Goal: Task Accomplishment & Management: Manage account settings

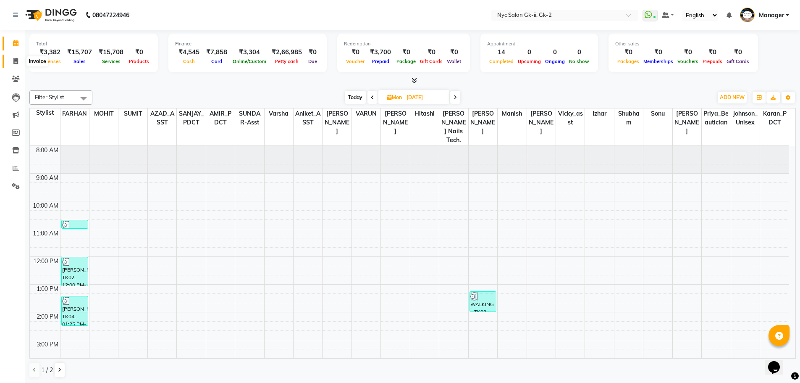
click at [19, 63] on span at bounding box center [15, 62] width 15 height 10
select select "5936"
select select "service"
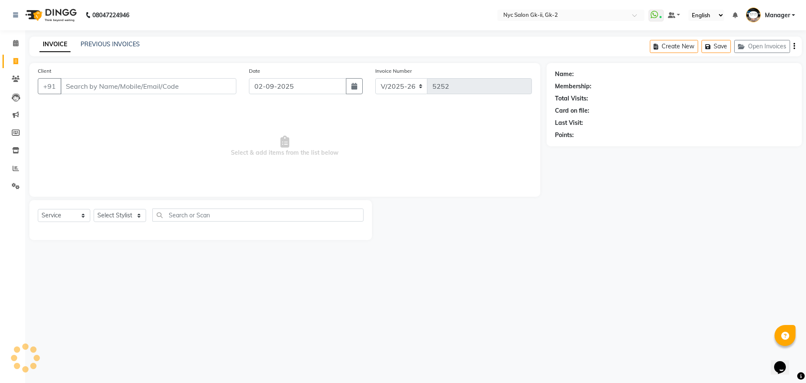
click at [125, 48] on div "PREVIOUS INVOICES" at bounding box center [110, 44] width 59 height 9
click at [125, 44] on link "PREVIOUS INVOICES" at bounding box center [110, 44] width 59 height 8
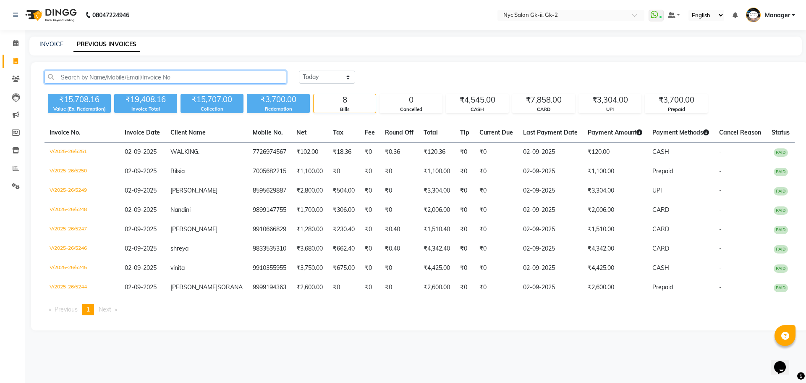
click at [90, 74] on input "text" at bounding box center [166, 77] width 242 height 13
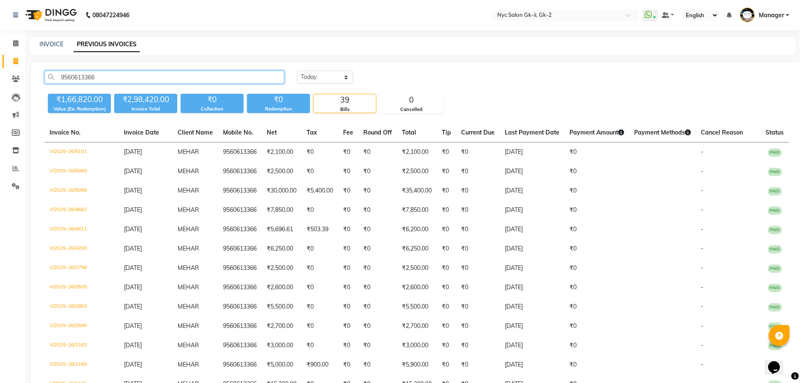
click at [97, 76] on input "9560613366" at bounding box center [165, 77] width 240 height 13
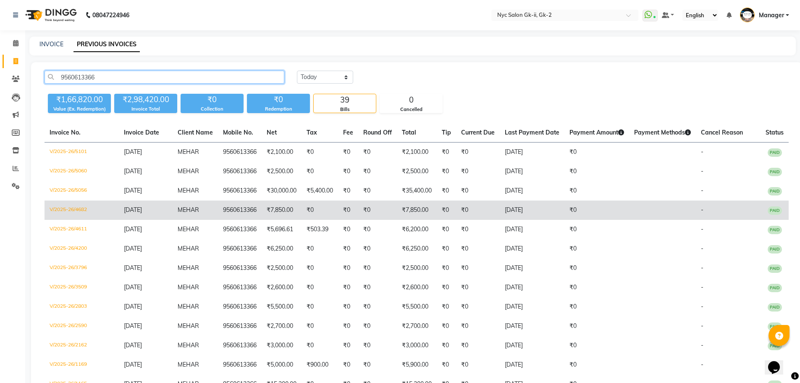
type input "9560613366"
click at [55, 214] on td "V/2025-26/4682" at bounding box center [82, 209] width 74 height 19
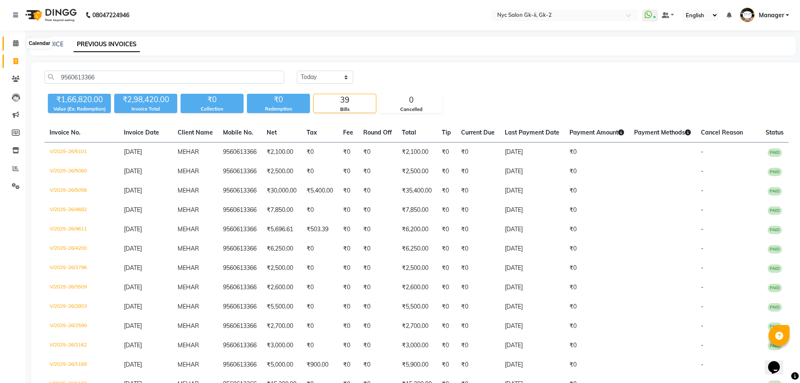
click at [16, 45] on icon at bounding box center [15, 43] width 5 height 6
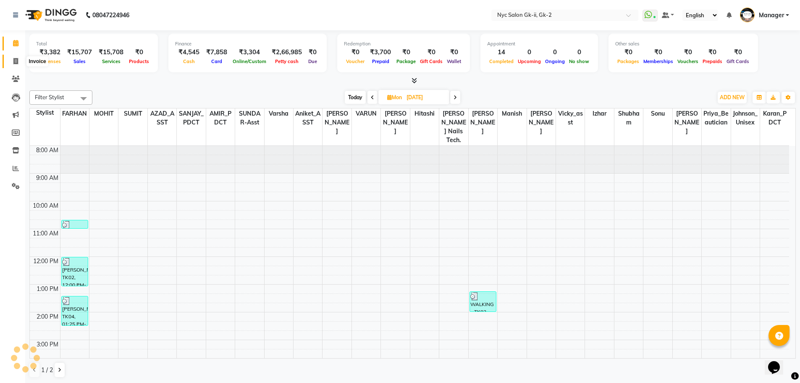
click at [21, 64] on span at bounding box center [15, 62] width 15 height 10
select select "service"
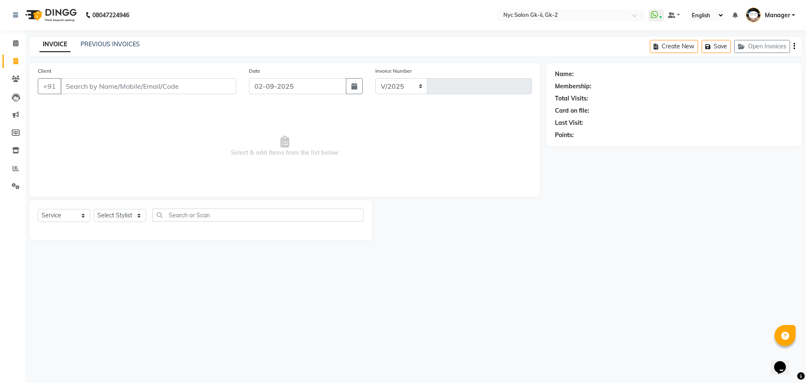
select select "5936"
type input "5252"
click at [121, 211] on select "Select Stylist" at bounding box center [120, 215] width 52 height 13
select select "50075"
click at [94, 209] on select "Select Stylist AMIR_PDCT aniket_ASST AZAD_ASST Deepak Thakur Faiz khan FARHAN H…" at bounding box center [123, 215] width 58 height 13
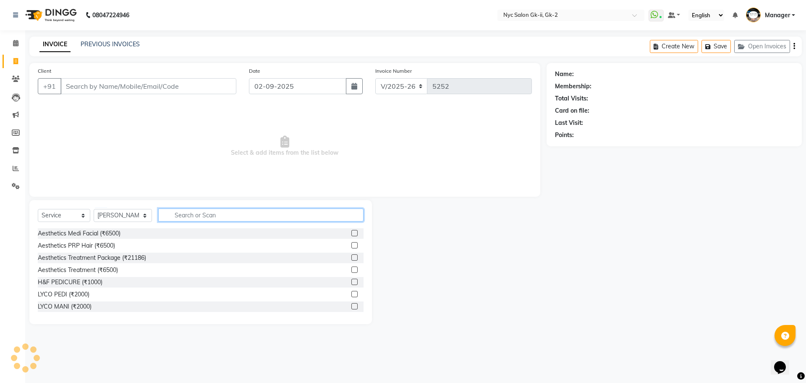
click at [172, 214] on input "text" at bounding box center [261, 214] width 206 height 13
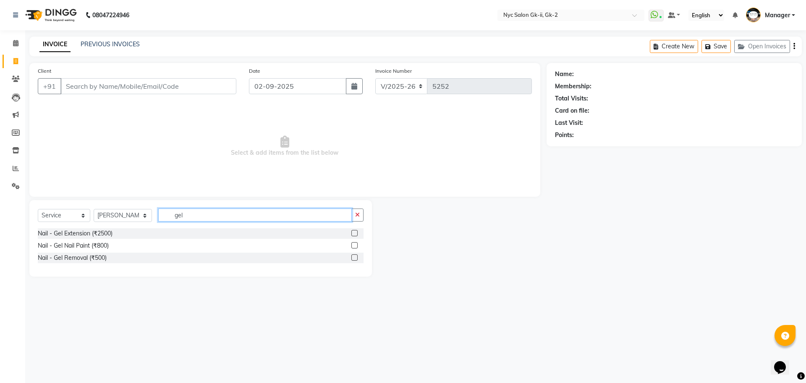
type input "gel"
click at [358, 247] on div at bounding box center [357, 245] width 12 height 10
click at [350, 245] on div "Nail - Gel Nail Paint (₹800)" at bounding box center [201, 245] width 326 height 10
click at [356, 244] on label at bounding box center [354, 245] width 6 height 6
click at [356, 244] on input "checkbox" at bounding box center [353, 245] width 5 height 5
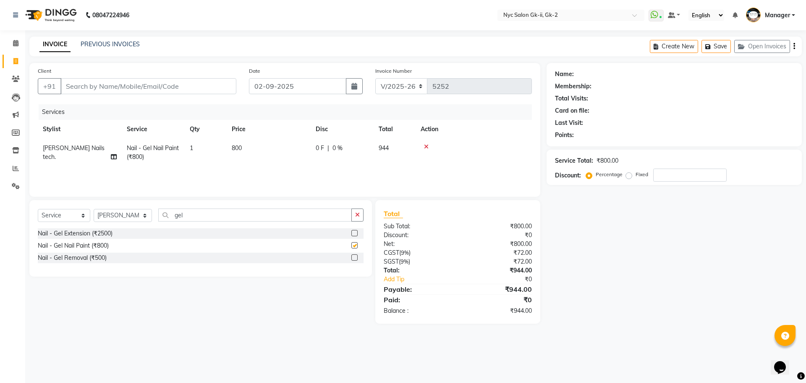
checkbox input "false"
click at [288, 150] on td "800" at bounding box center [269, 153] width 84 height 28
select select "50075"
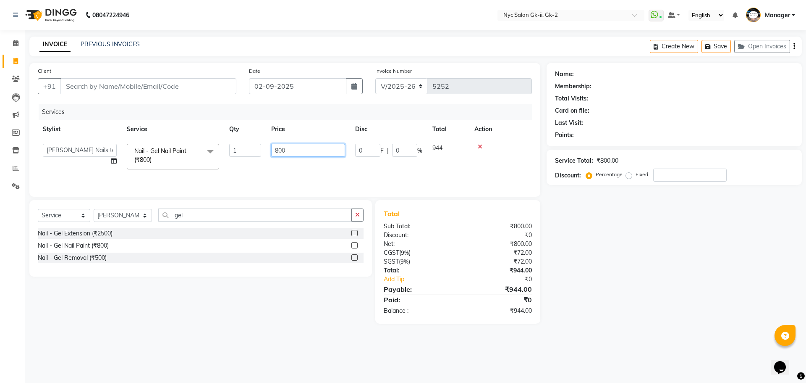
drag, startPoint x: 307, startPoint y: 149, endPoint x: 264, endPoint y: 158, distance: 44.1
click at [264, 158] on tr "AMIR_PDCT aniket_ASST AZAD_ASST Deepak Thakur Faiz khan FARHAN Hitashi Inventor…" at bounding box center [285, 157] width 494 height 36
type input "1000"
click at [131, 218] on select "Select Stylist AMIR_PDCT aniket_ASST AZAD_ASST Deepak Thakur Faiz khan FARHAN H…" at bounding box center [123, 215] width 58 height 13
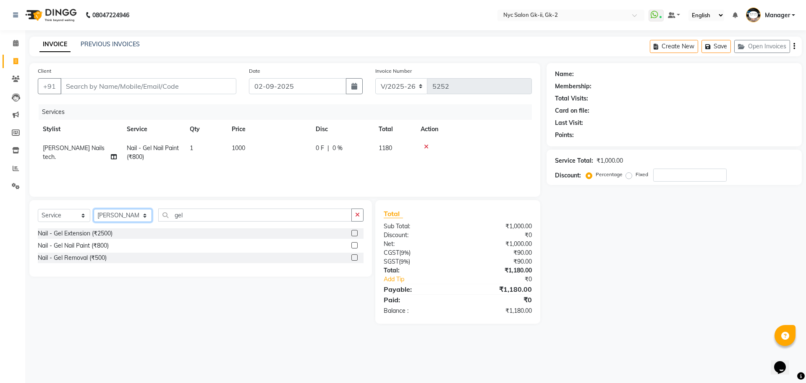
select select "42221"
click at [94, 209] on select "Select Stylist AMIR_PDCT aniket_ASST AZAD_ASST Deepak Thakur Faiz khan FARHAN H…" at bounding box center [123, 215] width 58 height 13
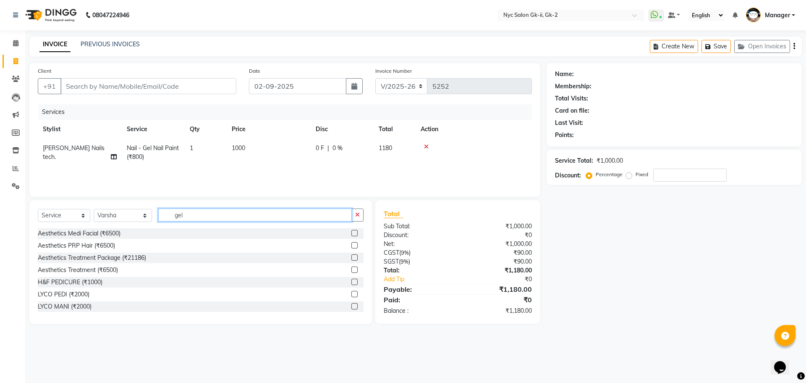
drag, startPoint x: 171, startPoint y: 219, endPoint x: 162, endPoint y: 224, distance: 10.5
click at [162, 224] on div "Select Service Product Membership Package Voucher Prepaid Gift Card Select Styl…" at bounding box center [201, 218] width 326 height 20
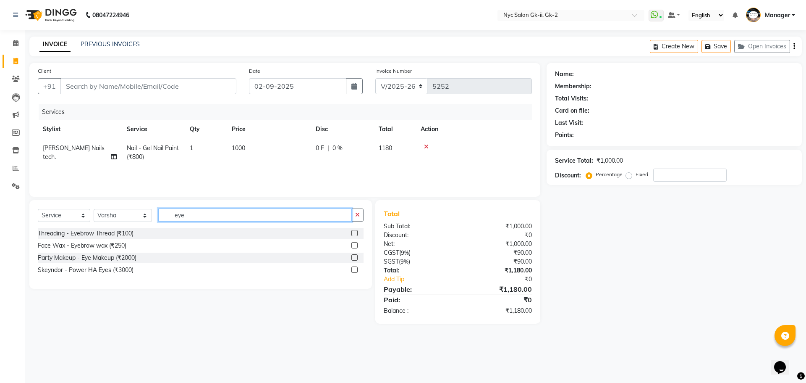
type input "eye"
click at [357, 233] on label at bounding box center [354, 233] width 6 height 6
click at [357, 233] on input "checkbox" at bounding box center [353, 233] width 5 height 5
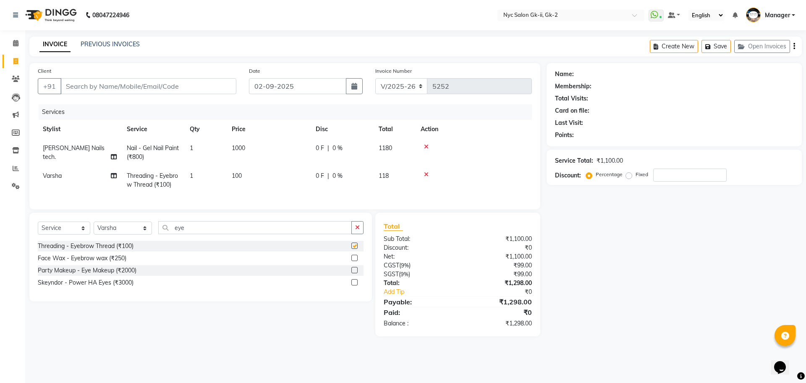
checkbox input "false"
click at [179, 84] on input "Client" at bounding box center [148, 86] width 176 height 16
type input "9"
type input "0"
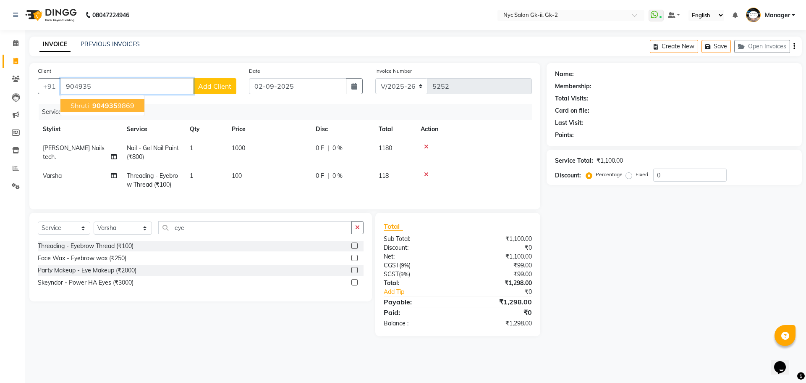
click at [141, 104] on button "Shruti 904935 9869" at bounding box center [102, 105] width 84 height 13
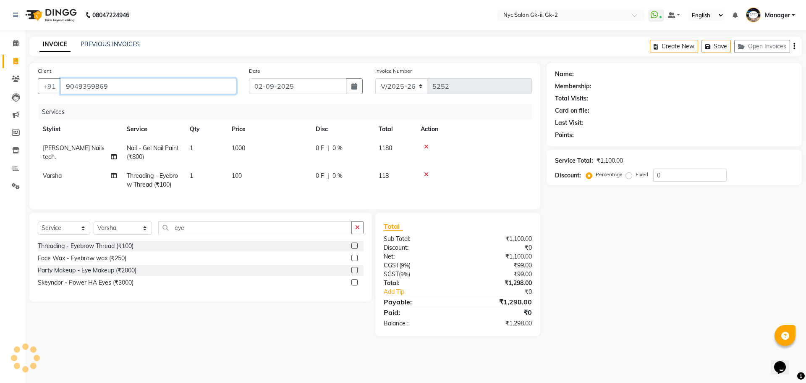
type input "9049359869"
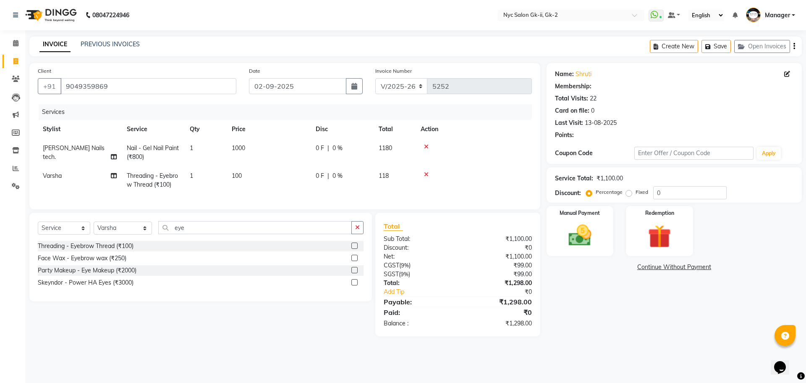
select select "1: Object"
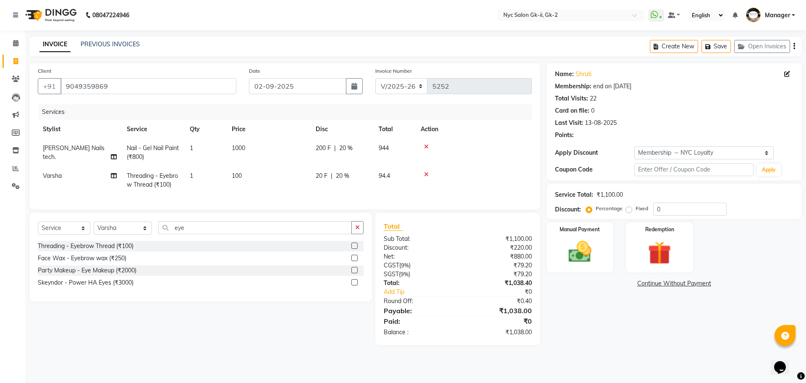
type input "20"
click at [608, 345] on div "Name: Shruti Membership: end on 14-02-2026 Total Visits: 22 Card on file: 0 Las…" at bounding box center [678, 204] width 262 height 282
click at [596, 260] on img at bounding box center [580, 252] width 39 height 28
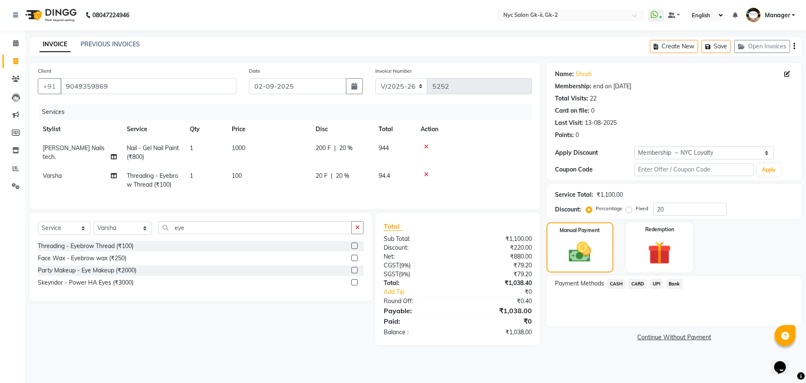
click at [617, 285] on span "CASH" at bounding box center [617, 284] width 18 height 10
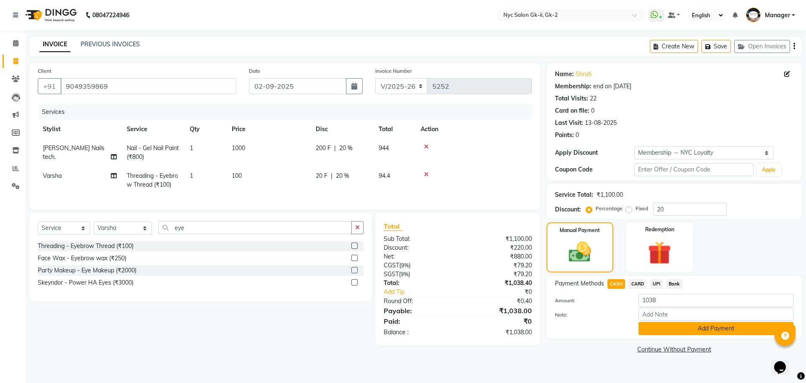
click at [644, 325] on button "Add Payment" at bounding box center [716, 328] width 155 height 13
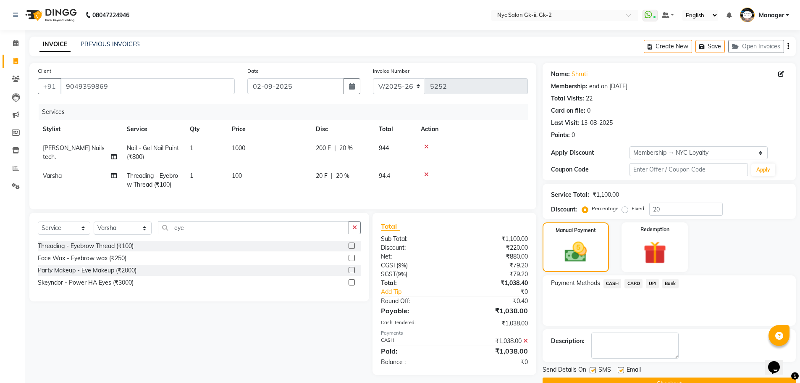
scroll to position [20, 0]
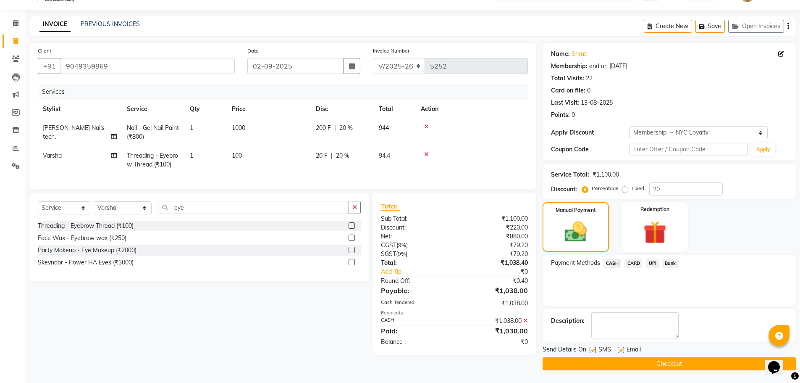
click at [649, 362] on button "Checkout" at bounding box center [669, 363] width 253 height 13
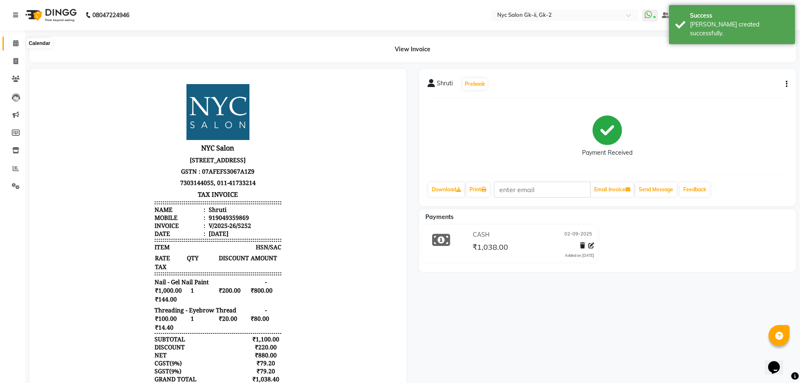
click at [17, 42] on icon at bounding box center [15, 43] width 5 height 6
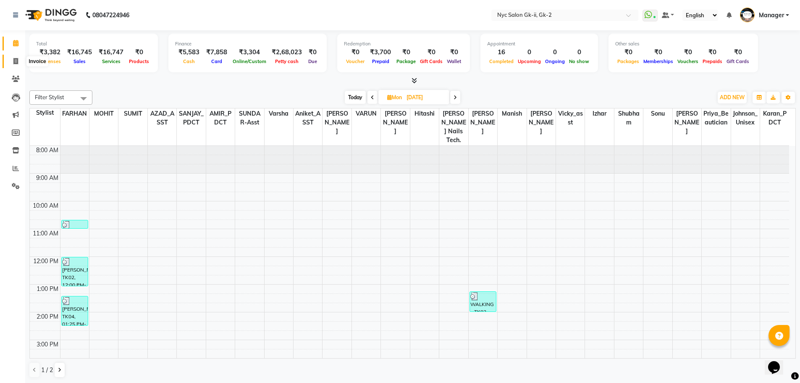
click at [18, 61] on icon at bounding box center [15, 61] width 5 height 6
select select "service"
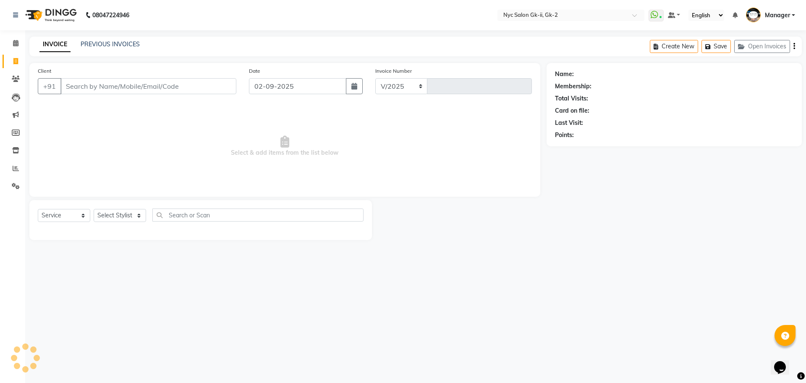
select select "5936"
type input "5253"
click at [105, 218] on select "Select Stylist" at bounding box center [120, 215] width 52 height 13
select select "42221"
click at [94, 209] on select "Select Stylist AMIR_PDCT aniket_ASST AZAD_ASST Deepak Thakur Faiz khan FARHAN H…" at bounding box center [123, 215] width 58 height 13
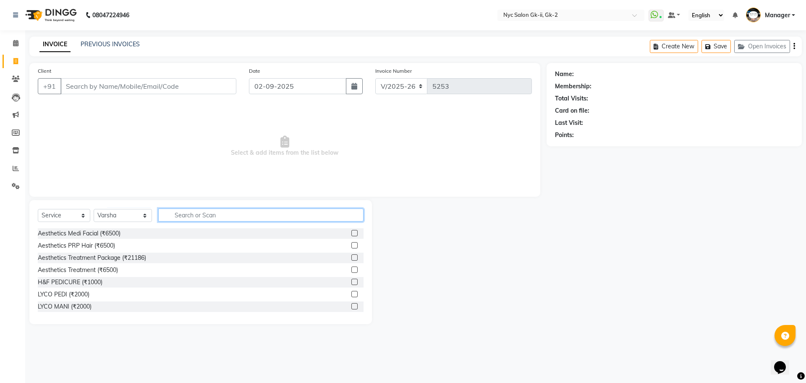
click at [182, 214] on input "text" at bounding box center [261, 214] width 206 height 13
type input "ey"
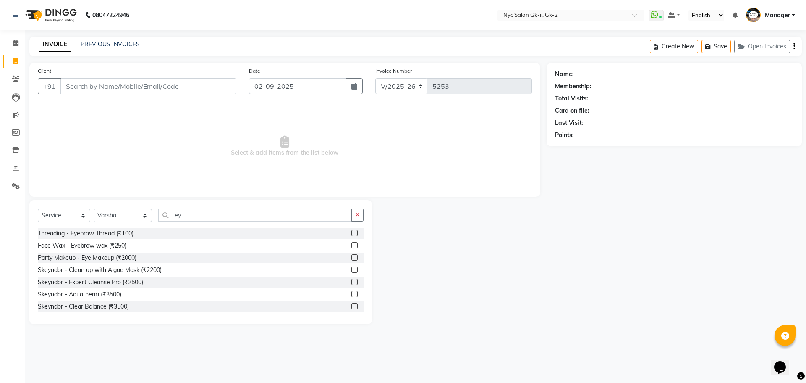
click at [351, 233] on label at bounding box center [354, 233] width 6 height 6
click at [351, 233] on input "checkbox" at bounding box center [353, 233] width 5 height 5
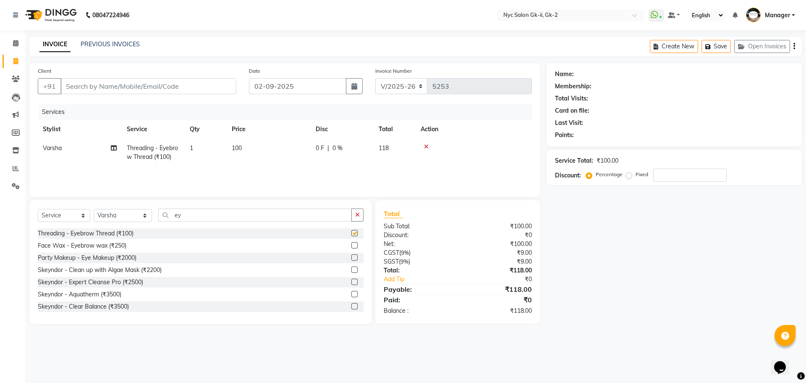
checkbox input "false"
click at [118, 217] on select "Select Stylist AMIR_PDCT aniket_ASST AZAD_ASST Deepak Thakur Faiz khan FARHAN H…" at bounding box center [123, 215] width 58 height 13
select select "43731"
click at [94, 209] on select "Select Stylist AMIR_PDCT aniket_ASST AZAD_ASST Deepak Thakur Faiz khan FARHAN H…" at bounding box center [123, 215] width 58 height 13
drag, startPoint x: 187, startPoint y: 216, endPoint x: 146, endPoint y: 226, distance: 41.8
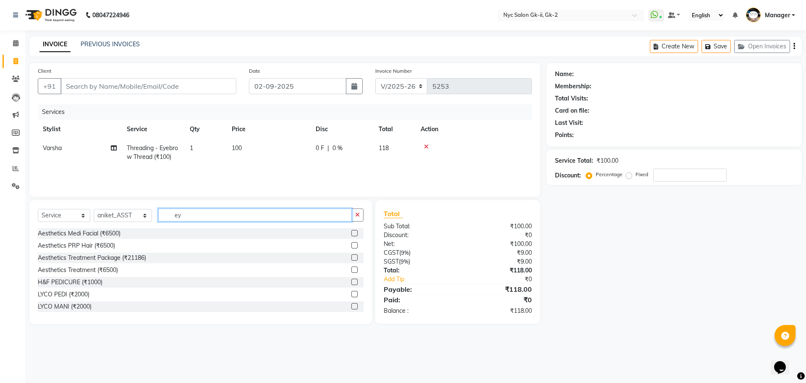
click at [146, 226] on div "Select Service Product Membership Package Voucher Prepaid Gift Card Select Styl…" at bounding box center [201, 218] width 326 height 20
type input "redk"
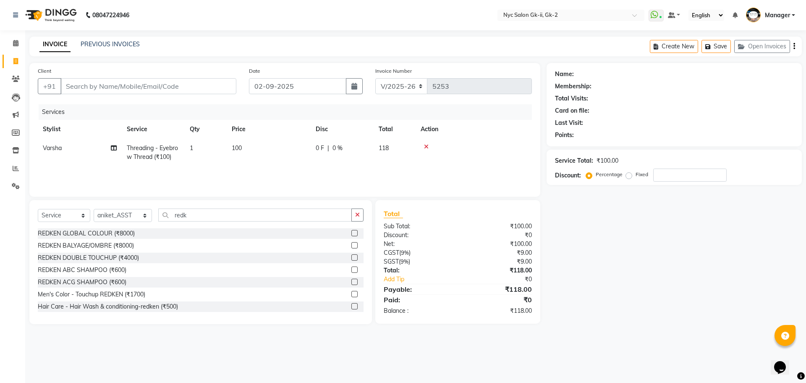
click at [351, 307] on label at bounding box center [354, 306] width 6 height 6
click at [351, 307] on input "checkbox" at bounding box center [353, 306] width 5 height 5
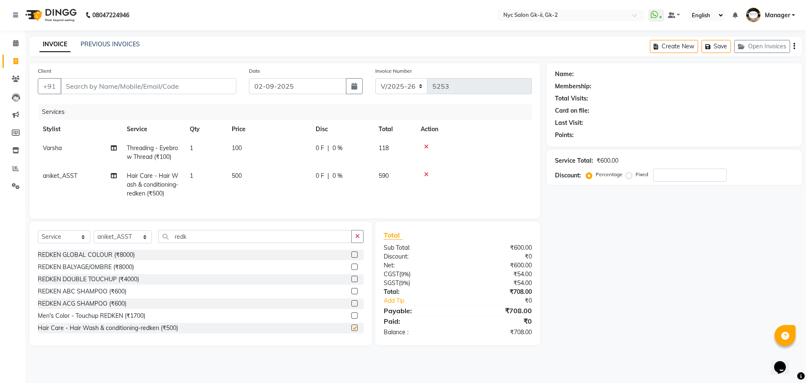
checkbox input "false"
click at [111, 81] on input "Client" at bounding box center [148, 86] width 176 height 16
click at [111, 87] on input "Client" at bounding box center [148, 86] width 176 height 16
type input "w"
type input "0"
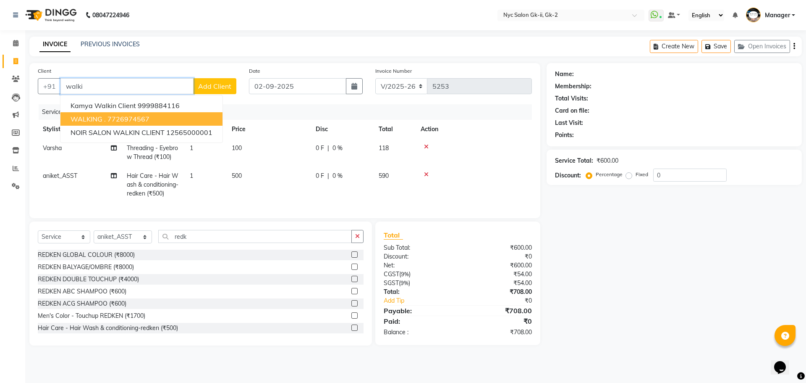
click at [109, 118] on ngb-highlight "7726974567" at bounding box center [129, 119] width 42 height 8
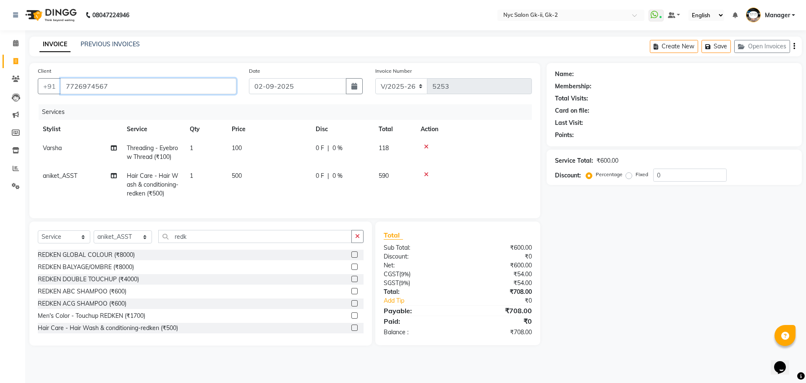
type input "7726974567"
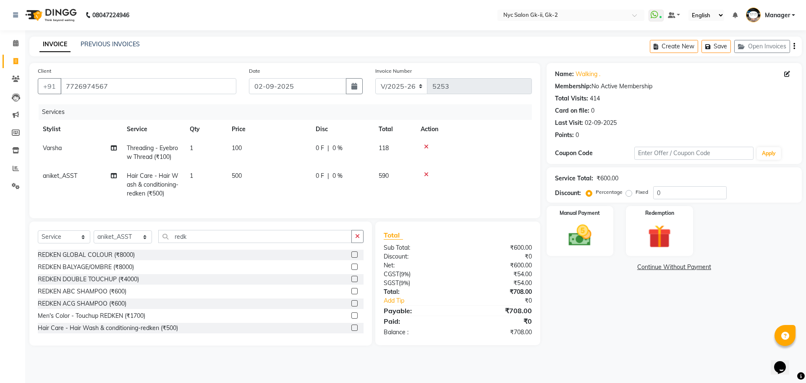
click at [627, 314] on div "Name: Walking . Membership: No Active Membership Total Visits: 414 Card on file…" at bounding box center [678, 204] width 262 height 282
click at [241, 141] on td "100" at bounding box center [269, 153] width 84 height 28
select select "42221"
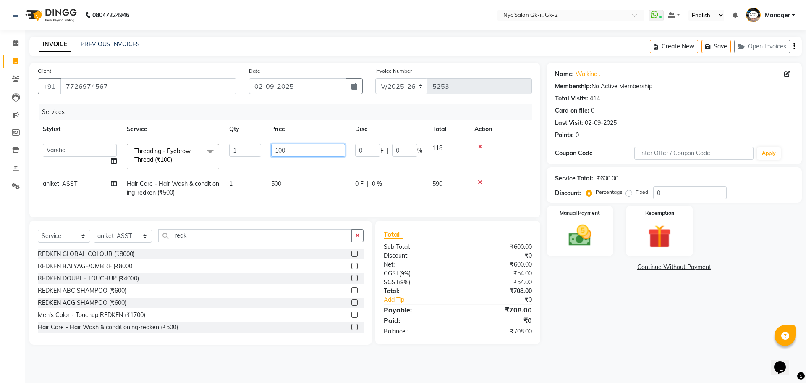
click at [287, 152] on input "100" at bounding box center [308, 150] width 74 height 13
type input "102"
click at [604, 288] on div "Name: Walking . Membership: No Active Membership Total Visits: 414 Card on file…" at bounding box center [678, 203] width 262 height 281
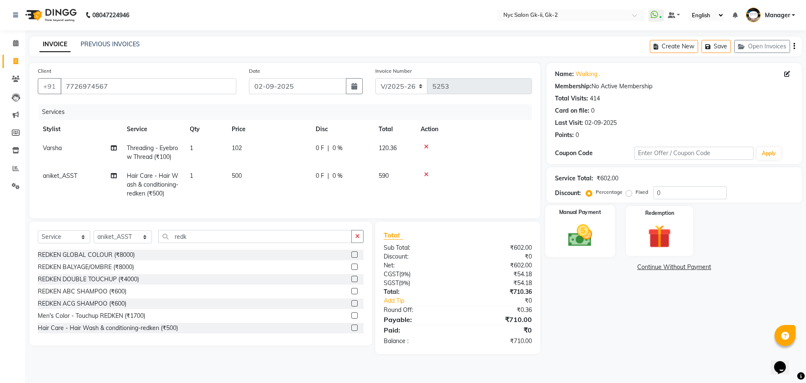
click at [604, 240] on div "Manual Payment" at bounding box center [580, 231] width 70 height 52
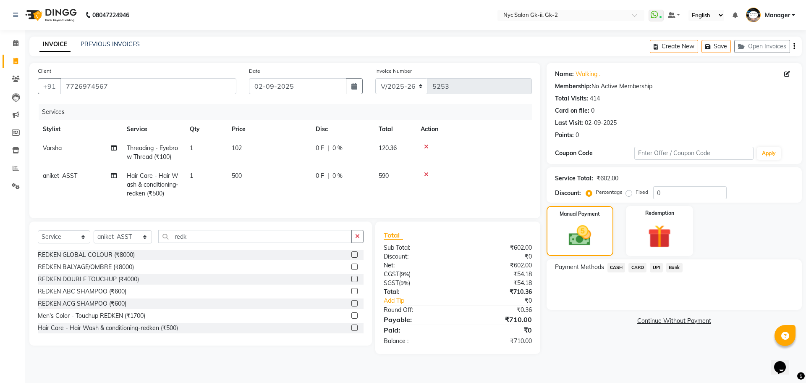
click at [653, 266] on span "UPI" at bounding box center [656, 267] width 13 height 10
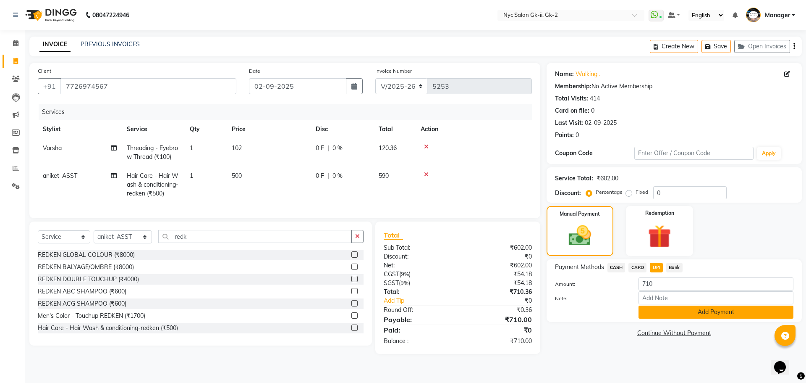
click at [679, 314] on button "Add Payment" at bounding box center [716, 311] width 155 height 13
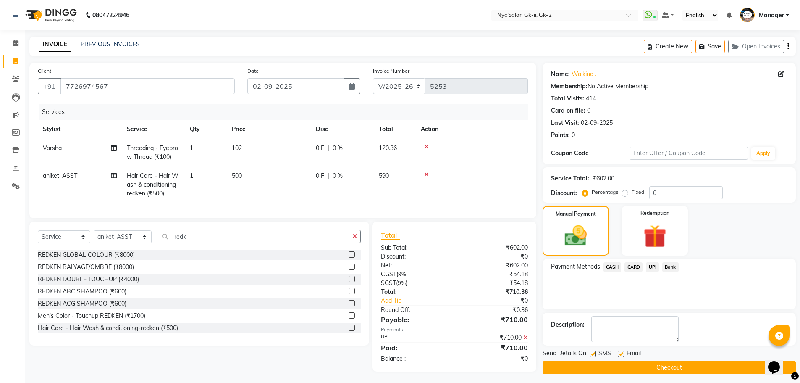
click at [675, 366] on button "Checkout" at bounding box center [669, 367] width 253 height 13
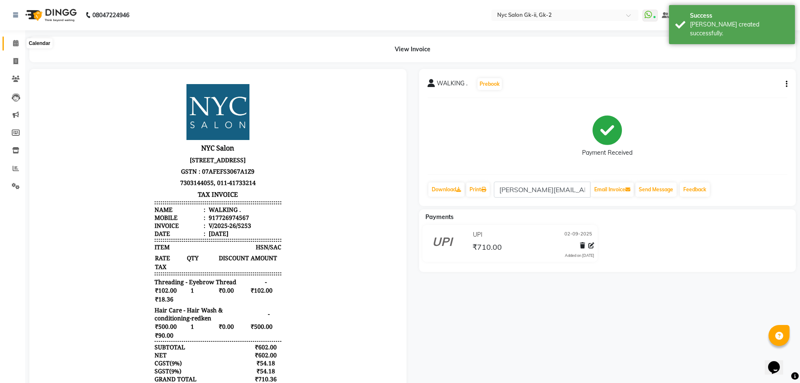
click at [11, 44] on span at bounding box center [15, 44] width 15 height 10
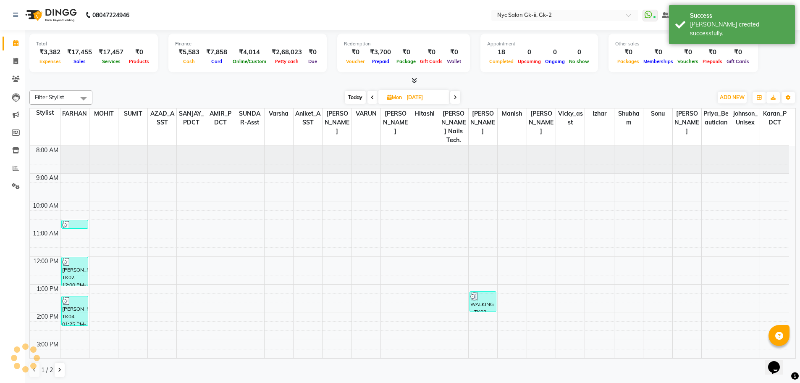
scroll to position [123, 0]
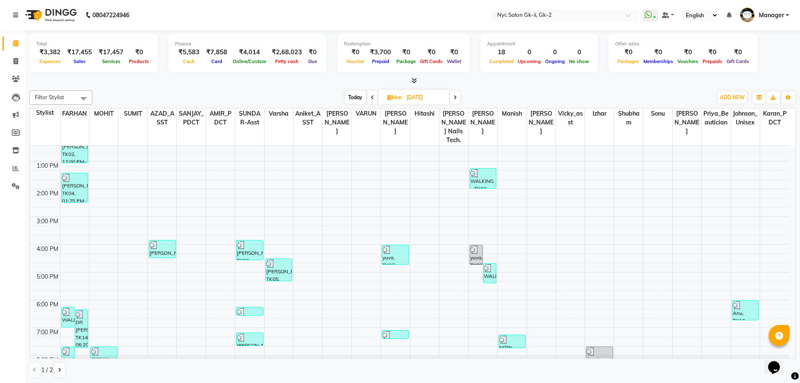
click at [13, 38] on link "Calendar" at bounding box center [13, 44] width 20 height 14
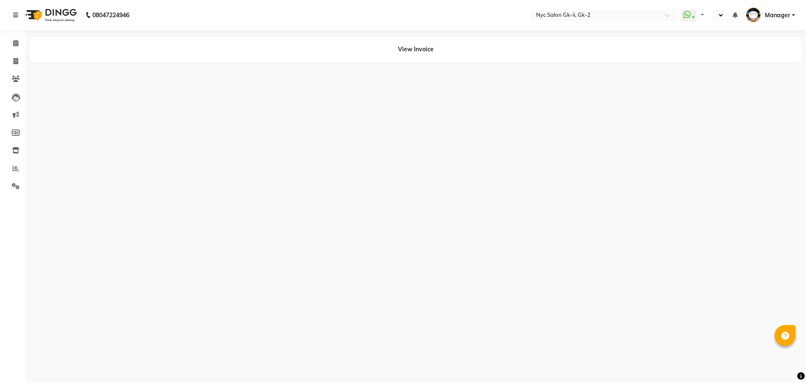
select select "en"
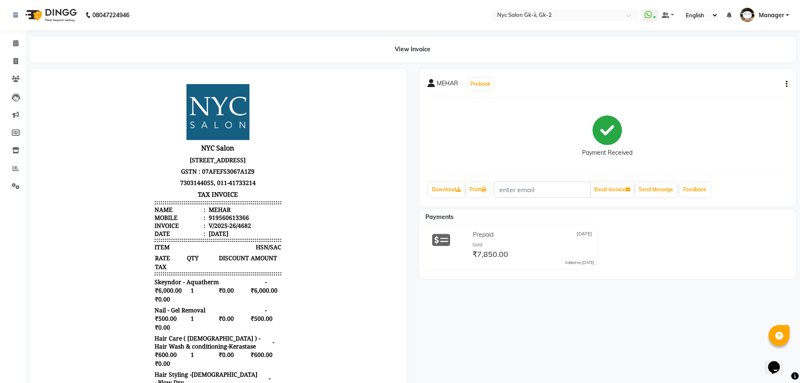
click at [563, 108] on div "Payment Received" at bounding box center [607, 136] width 360 height 63
click at [13, 45] on icon at bounding box center [15, 43] width 5 height 6
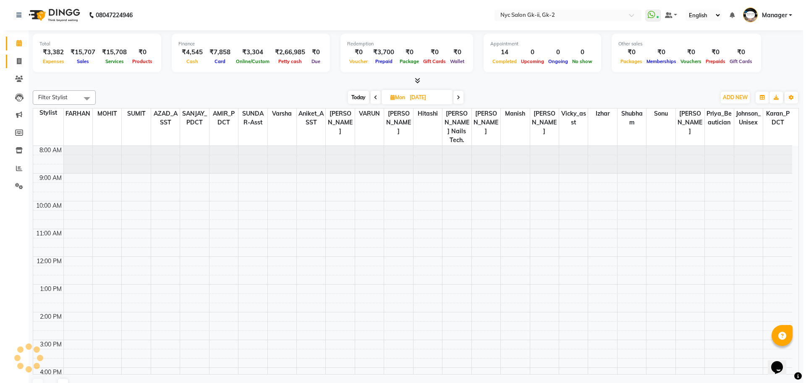
scroll to position [123, 0]
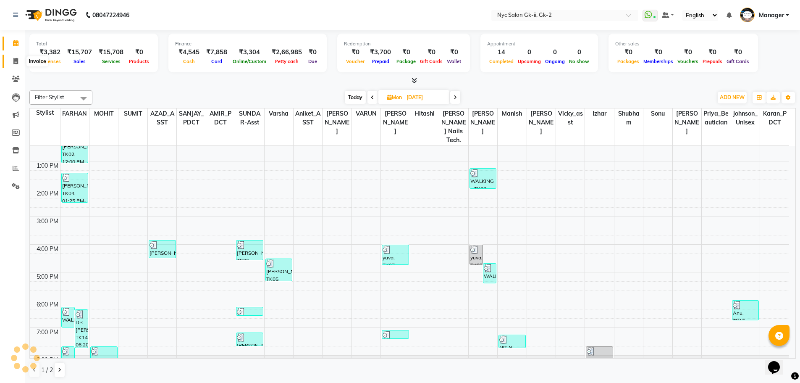
click at [16, 57] on span at bounding box center [15, 62] width 15 height 10
select select "service"
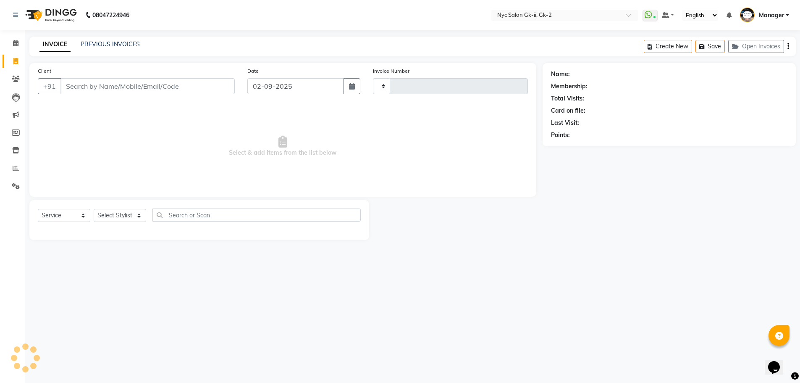
type input "5252"
select select "5936"
click at [186, 84] on input "Client" at bounding box center [148, 86] width 176 height 16
type input "9560613366"
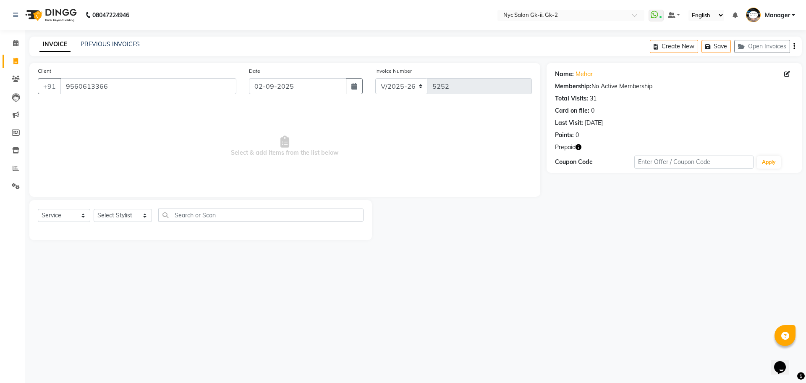
click at [117, 206] on div "Select Service Product Membership Package Voucher Prepaid Gift Card Select Styl…" at bounding box center [200, 220] width 343 height 40
click at [113, 215] on select "Select Stylist AMIR_PDCT aniket_ASST AZAD_ASST Deepak Thakur Faiz khan FARHAN H…" at bounding box center [123, 215] width 58 height 13
select select "85730"
click at [94, 209] on select "Select Stylist AMIR_PDCT aniket_ASST AZAD_ASST Deepak Thakur Faiz khan FARHAN H…" at bounding box center [123, 215] width 58 height 13
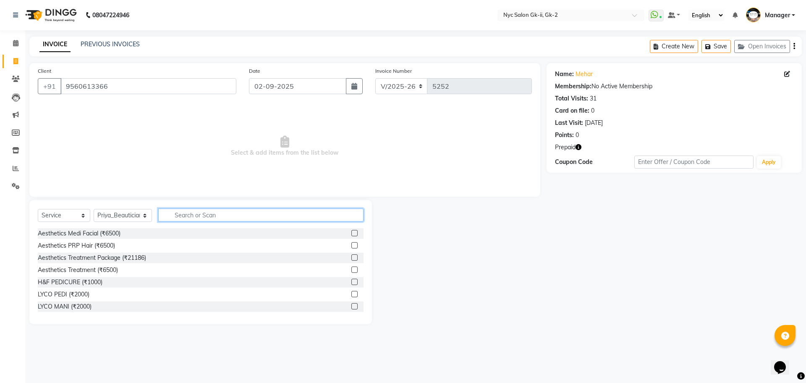
click at [170, 220] on input "text" at bounding box center [261, 214] width 206 height 13
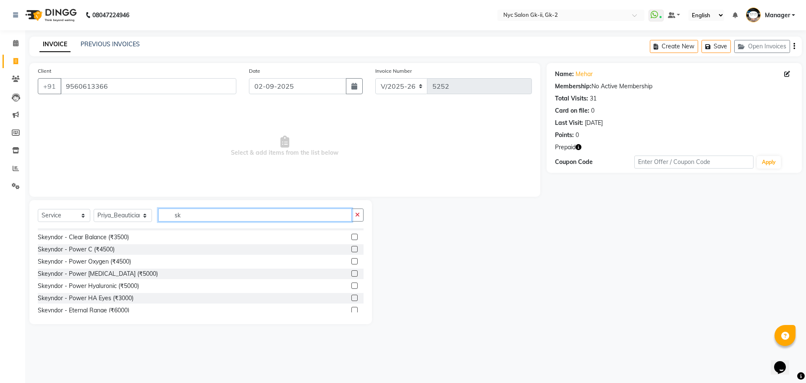
scroll to position [84, 0]
type input "sk"
click at [351, 282] on label at bounding box center [354, 283] width 6 height 6
click at [351, 282] on input "checkbox" at bounding box center [353, 283] width 5 height 5
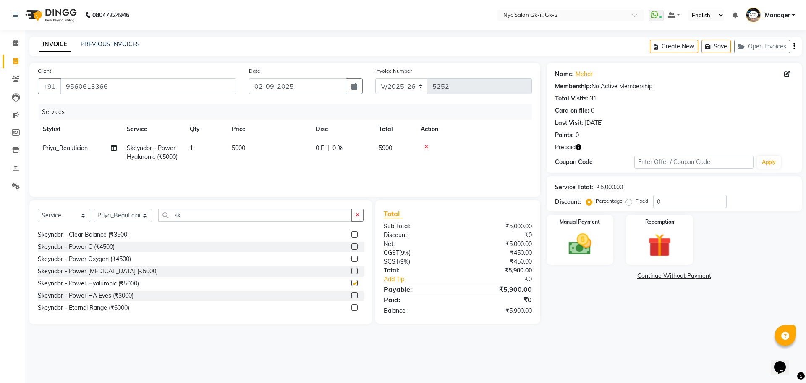
checkbox input "false"
click at [268, 157] on td "5000" at bounding box center [269, 153] width 84 height 28
select select "85730"
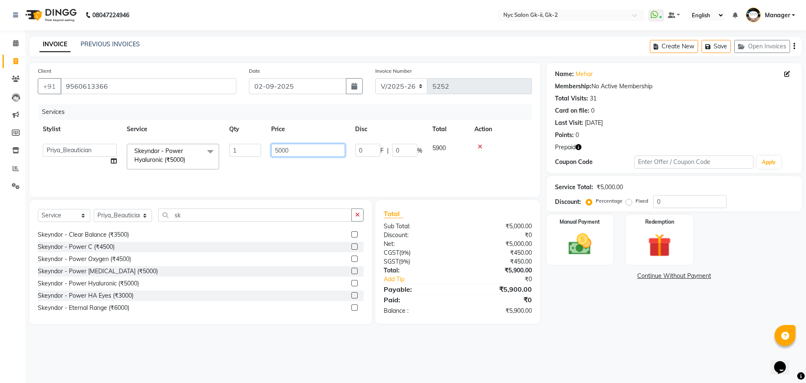
drag, startPoint x: 294, startPoint y: 148, endPoint x: 207, endPoint y: 165, distance: 88.5
click at [207, 165] on tr "AMIR_PDCT aniket_ASST AZAD_ASST Deepak Thakur Faiz khan FARHAN Hitashi Inventor…" at bounding box center [285, 157] width 494 height 36
type input "6000"
click at [696, 349] on div "08047224946 Select Location × Nyc Salon Gk-ii, Gk-2 WhatsApp Status ✕ Status: C…" at bounding box center [403, 191] width 806 height 383
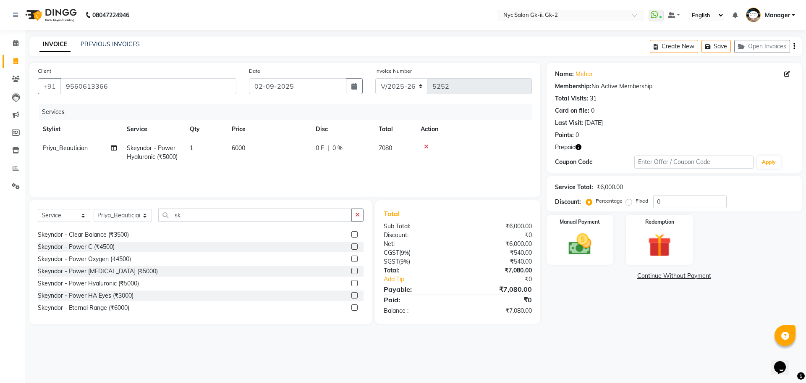
click at [578, 146] on icon "button" at bounding box center [579, 147] width 6 height 6
click at [629, 340] on div "08047224946 Select Location × Nyc Salon Gk-ii, Gk-2 WhatsApp Status ✕ Status: C…" at bounding box center [403, 191] width 806 height 383
drag, startPoint x: 219, startPoint y: 218, endPoint x: 105, endPoint y: 209, distance: 113.7
click at [158, 213] on input "sk" at bounding box center [255, 214] width 194 height 13
click at [268, 148] on td "6000" at bounding box center [269, 153] width 84 height 28
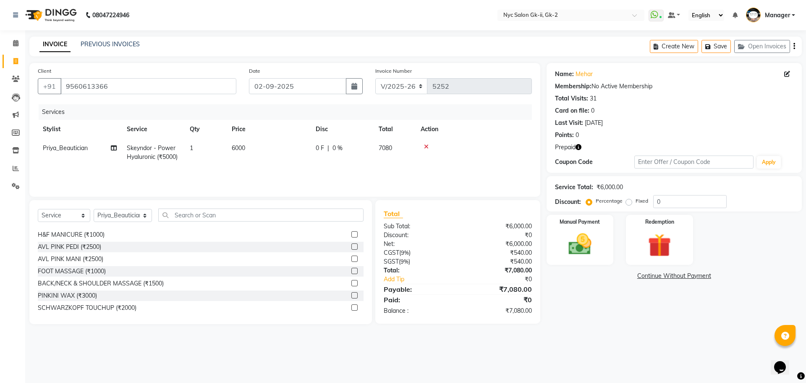
select select "85730"
drag, startPoint x: 295, startPoint y: 149, endPoint x: 211, endPoint y: 149, distance: 84.0
click at [223, 148] on tr "AMIR_PDCT aniket_ASST AZAD_ASST Deepak Thakur Faiz khan FARHAN Hitashi Inventor…" at bounding box center [285, 157] width 494 height 36
type input "6500"
click at [632, 286] on div "Name: Mehar Membership: No Active Membership Total Visits: 31 Card on file: 0 L…" at bounding box center [678, 193] width 262 height 261
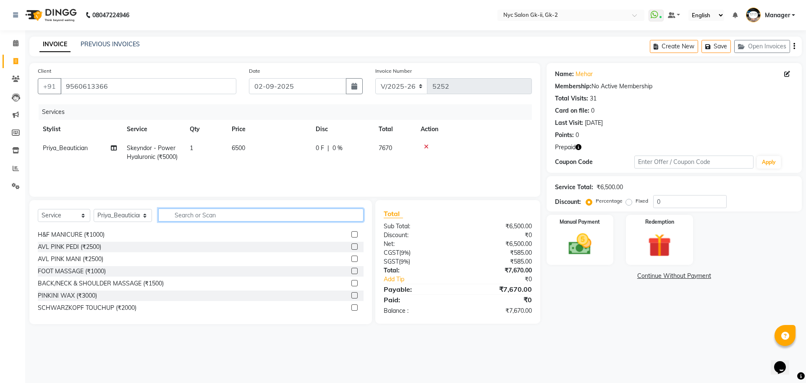
click at [189, 217] on input "text" at bounding box center [261, 214] width 206 height 13
click at [166, 149] on span "Skeyndor - Power Hyaluronic (₹5000)" at bounding box center [152, 152] width 51 height 16
select select "85730"
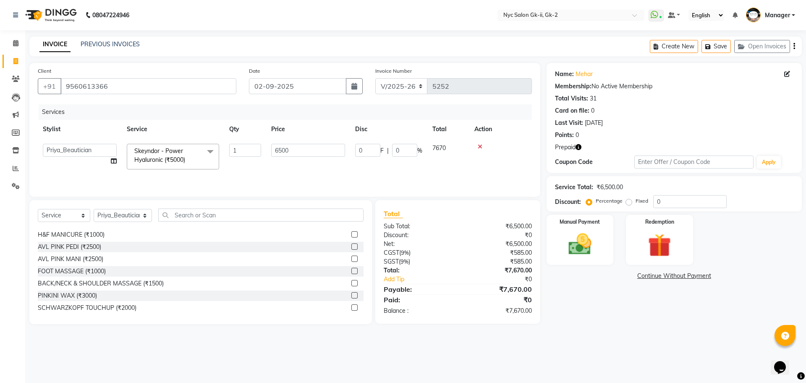
click at [175, 149] on span "Skeyndor - Power Hyaluronic (₹5000)" at bounding box center [159, 155] width 51 height 16
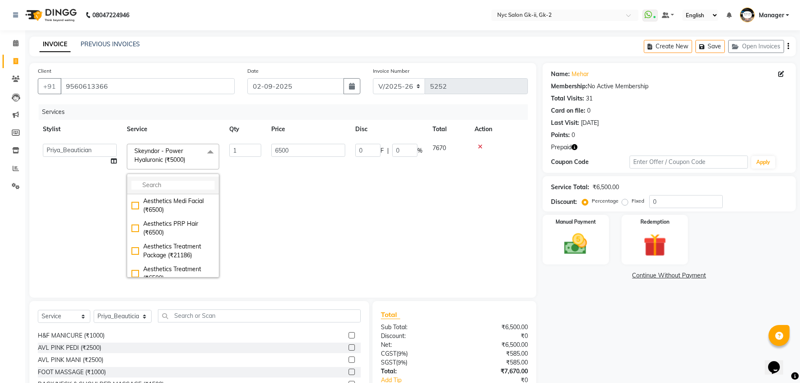
click at [171, 185] on input "multiselect-search" at bounding box center [172, 185] width 83 height 9
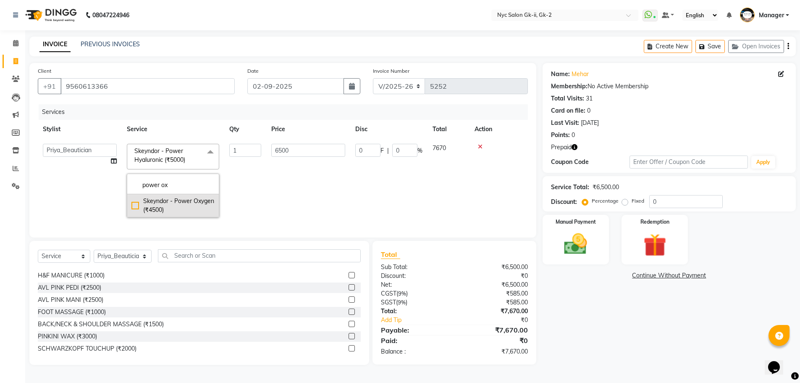
type input "power ox"
click at [173, 195] on li "Skeyndor - Power Oxygen (₹4500)" at bounding box center [173, 205] width 92 height 23
checkbox input "true"
click at [311, 154] on input "4500" at bounding box center [308, 150] width 74 height 13
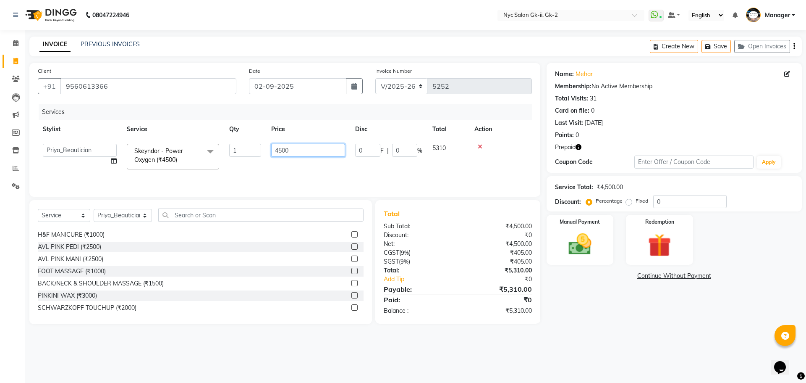
drag, startPoint x: 312, startPoint y: 154, endPoint x: 137, endPoint y: 154, distance: 174.3
click at [247, 154] on tr "AMIR_PDCT aniket_ASST AZAD_ASST Deepak Thakur Faiz khan FARHAN Hitashi Inventor…" at bounding box center [285, 157] width 494 height 36
type input "6500"
drag, startPoint x: 603, startPoint y: 312, endPoint x: 467, endPoint y: 262, distance: 145.1
click at [603, 312] on div "Name: Mehar Membership: No Active Membership Total Visits: 31 Card on file: 0 L…" at bounding box center [678, 193] width 262 height 261
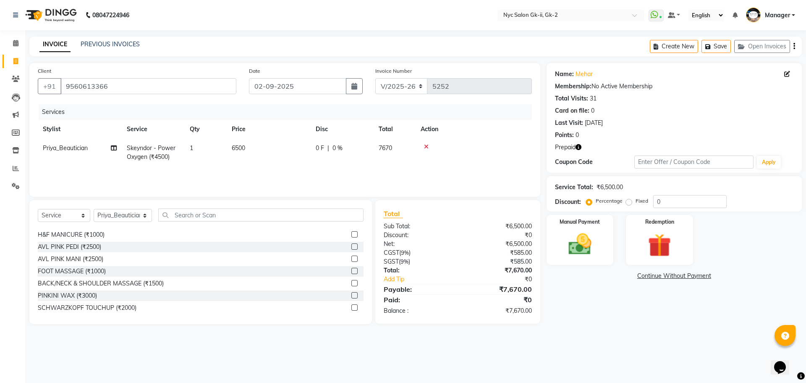
click at [220, 207] on div "Select Service Product Membership Package Voucher Prepaid Gift Card Select Styl…" at bounding box center [200, 262] width 343 height 124
drag, startPoint x: 189, startPoint y: 216, endPoint x: 164, endPoint y: 216, distance: 24.8
click at [188, 216] on input "text" at bounding box center [261, 214] width 206 height 13
type input "p"
type input "w"
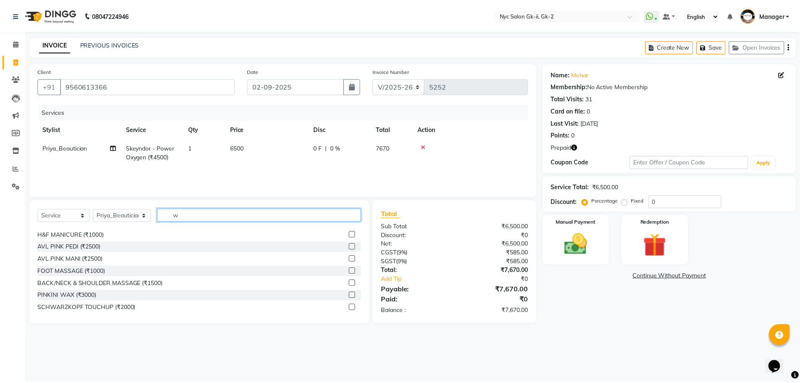
scroll to position [0, 0]
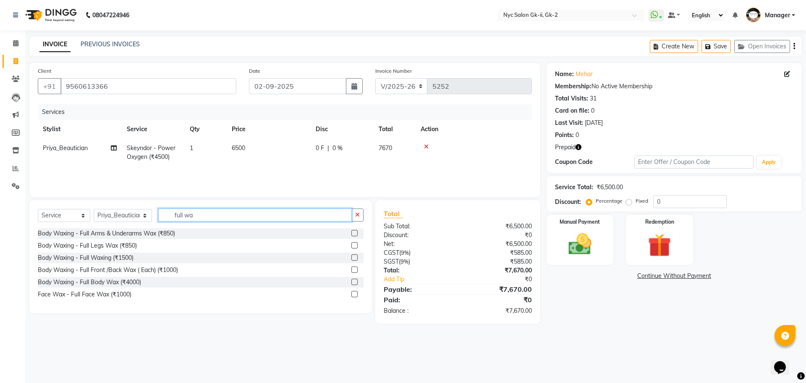
type input "full wa"
click at [356, 257] on label at bounding box center [354, 257] width 6 height 6
click at [356, 257] on input "checkbox" at bounding box center [353, 257] width 5 height 5
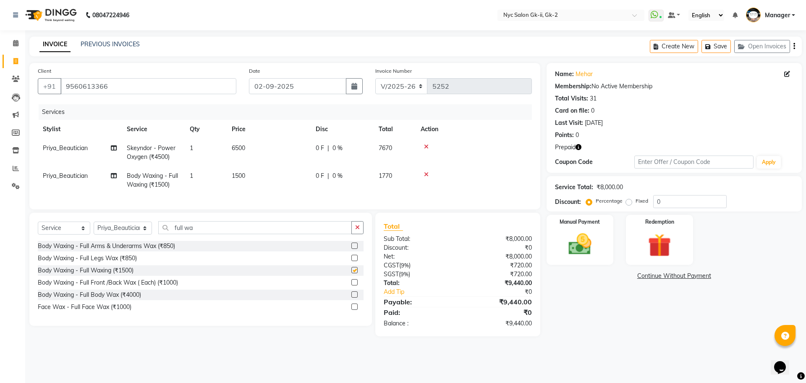
checkbox input "false"
click at [113, 234] on select "Select Stylist AMIR_PDCT aniket_ASST AZAD_ASST Deepak Thakur Faiz khan FARHAN H…" at bounding box center [123, 227] width 58 height 13
select select "42214"
click at [612, 329] on div "Name: Mehar Membership: No Active Membership Total Visits: 31 Card on file: 0 L…" at bounding box center [678, 199] width 262 height 273
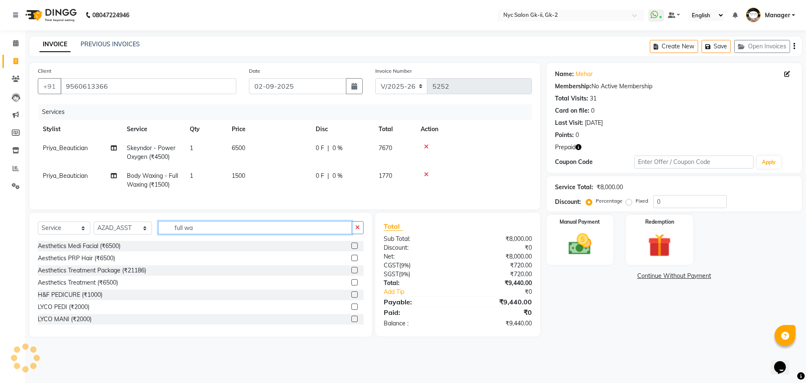
drag, startPoint x: 250, startPoint y: 236, endPoint x: 129, endPoint y: 226, distance: 121.4
click at [129, 226] on div "Select Service Product Membership Package Voucher Prepaid Gift Card Select Styl…" at bounding box center [200, 274] width 343 height 124
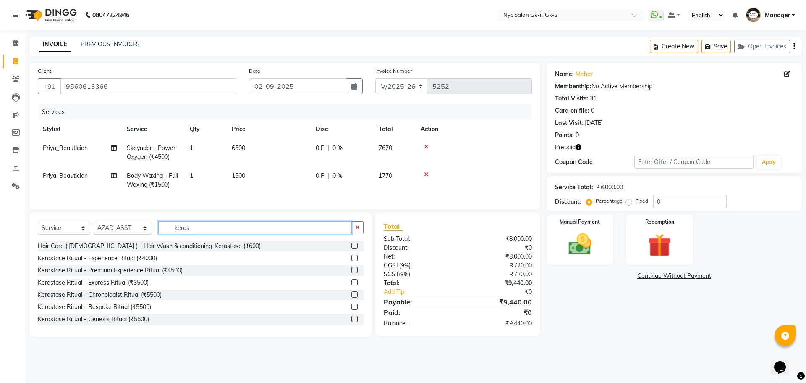
type input "keras"
click at [351, 249] on label at bounding box center [354, 245] width 6 height 6
click at [351, 249] on input "checkbox" at bounding box center [353, 245] width 5 height 5
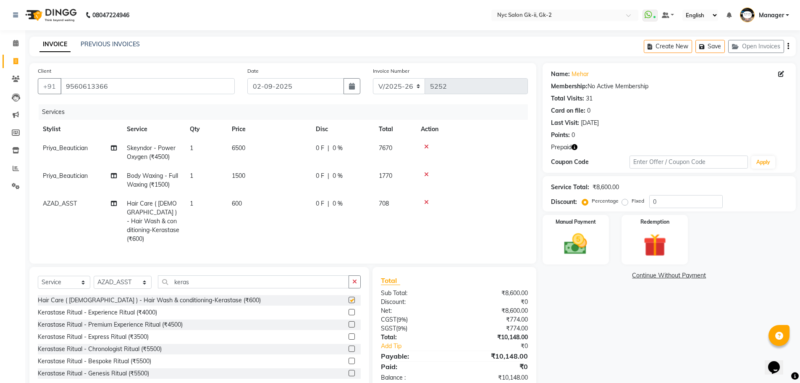
checkbox input "false"
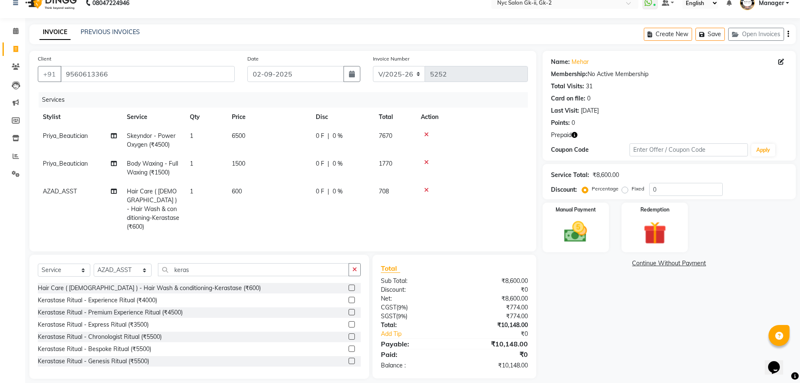
scroll to position [18, 0]
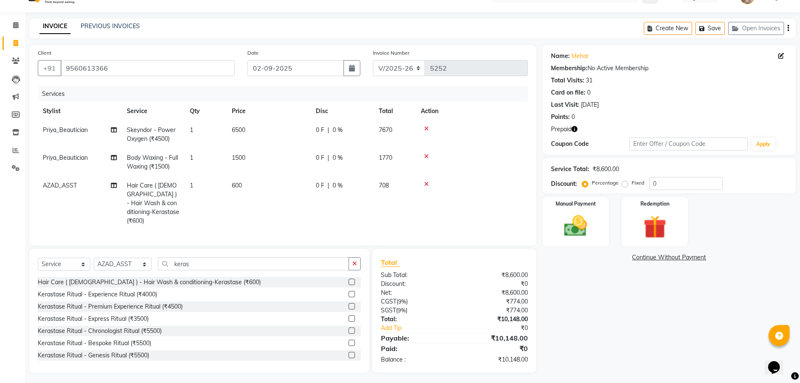
click at [574, 131] on icon "button" at bounding box center [575, 129] width 6 height 6
click at [580, 300] on div "Name: Mehar Membership: No Active Membership Total Visits: 31 Card on file: 0 L…" at bounding box center [673, 209] width 260 height 328
click at [577, 131] on icon "button" at bounding box center [575, 129] width 6 height 6
click at [601, 302] on div "Name: Mehar Membership: No Active Membership Total Visits: 31 Card on file: 0 L…" at bounding box center [673, 209] width 260 height 328
click at [646, 240] on img at bounding box center [654, 227] width 39 height 30
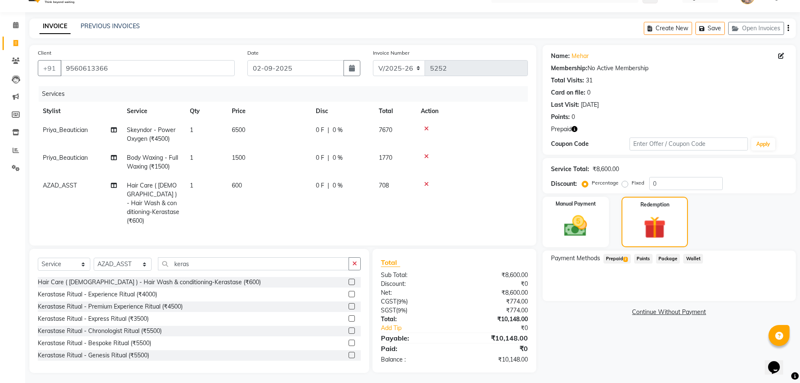
click at [612, 256] on span "Prepaid 2" at bounding box center [616, 259] width 27 height 10
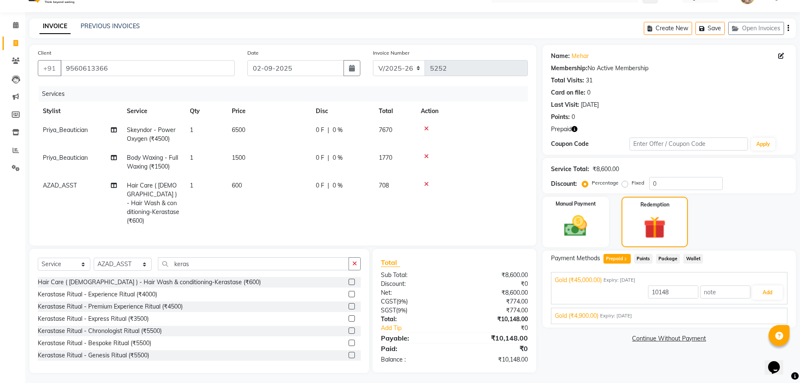
click at [598, 316] on span "Gold (₹4,900.00)" at bounding box center [577, 315] width 44 height 9
click at [756, 314] on button "Add" at bounding box center [767, 312] width 31 height 14
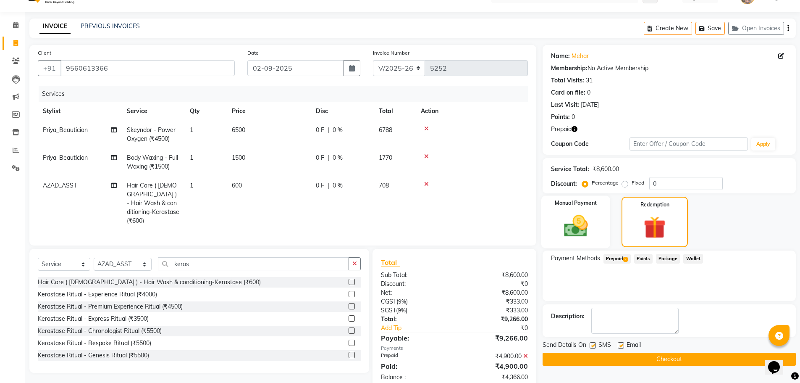
scroll to position [35, 0]
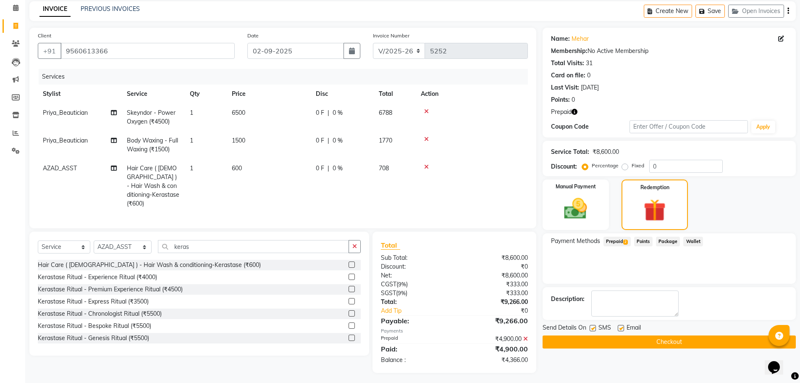
click at [694, 272] on div "Payment Methods Prepaid 2 Points Package Wallet" at bounding box center [669, 258] width 253 height 50
click at [387, 190] on td "708" at bounding box center [395, 186] width 42 height 54
select select "42214"
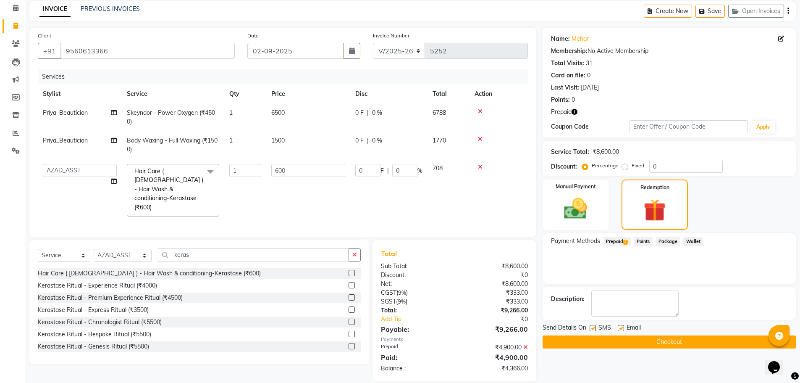
scroll to position [34, 0]
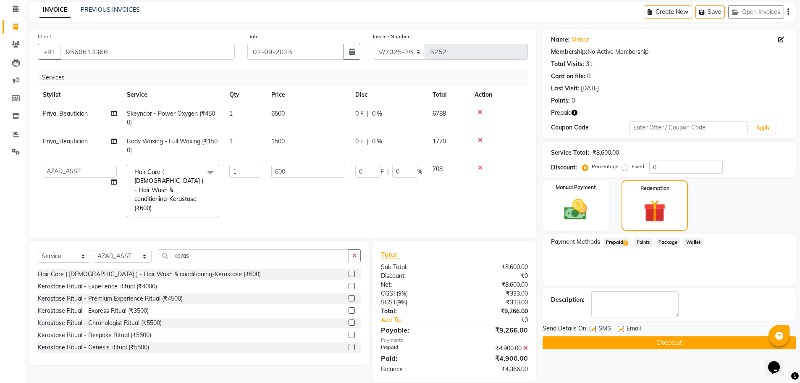
click at [485, 196] on td at bounding box center [498, 191] width 58 height 63
click at [622, 244] on span "Prepaid 2" at bounding box center [616, 242] width 27 height 10
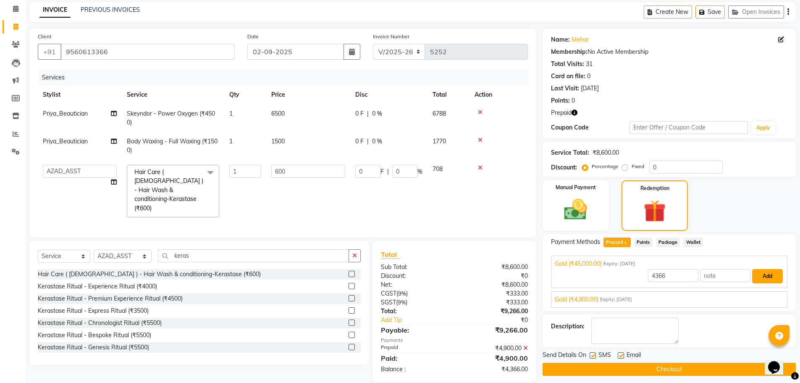
click at [774, 273] on button "Add" at bounding box center [767, 276] width 31 height 14
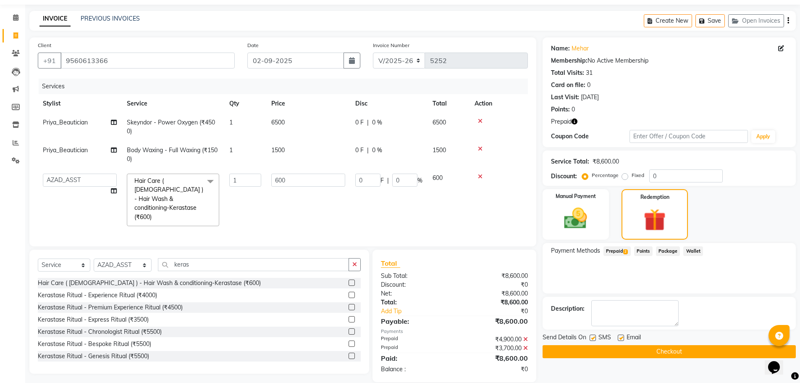
click at [648, 346] on button "Checkout" at bounding box center [669, 351] width 253 height 13
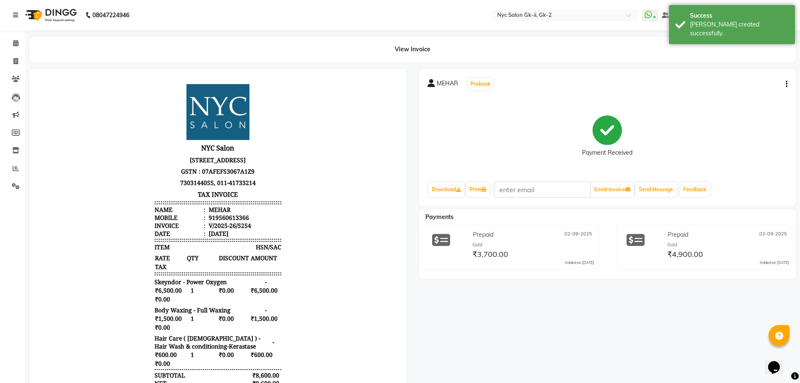
click at [783, 84] on button "button" at bounding box center [784, 84] width 5 height 9
click at [753, 92] on div "Edit Invoice" at bounding box center [745, 89] width 58 height 10
select select "service"
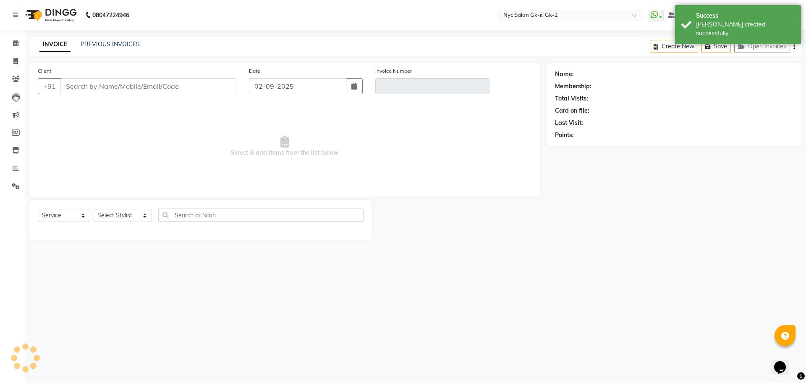
type input "9560613366"
type input "V/2025-26/5254"
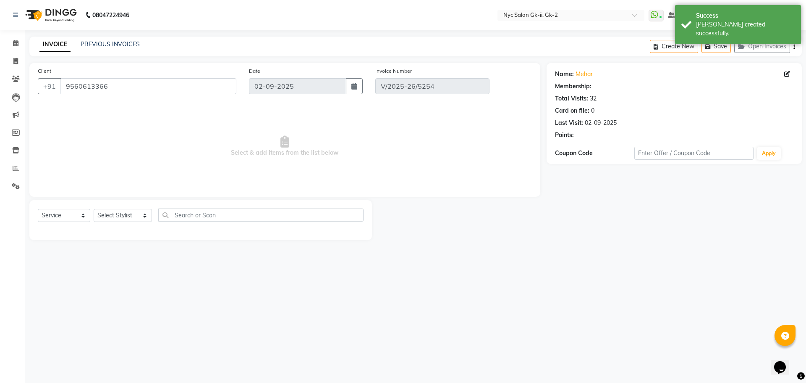
click at [396, 147] on span "Select & add items from the list below" at bounding box center [285, 146] width 494 height 84
select select "select"
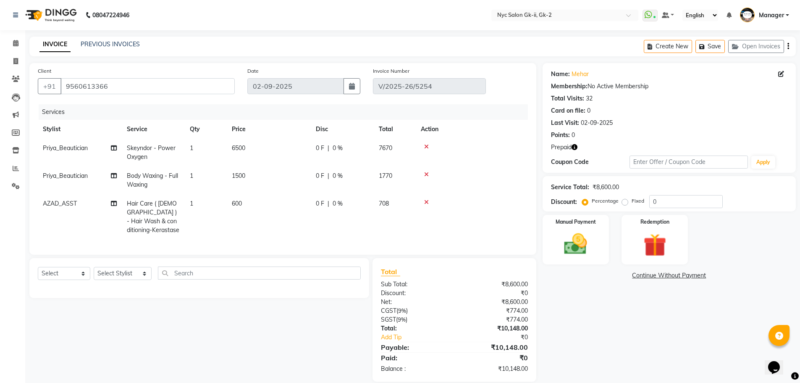
click at [238, 176] on span "1500" at bounding box center [238, 176] width 13 height 8
select select "85730"
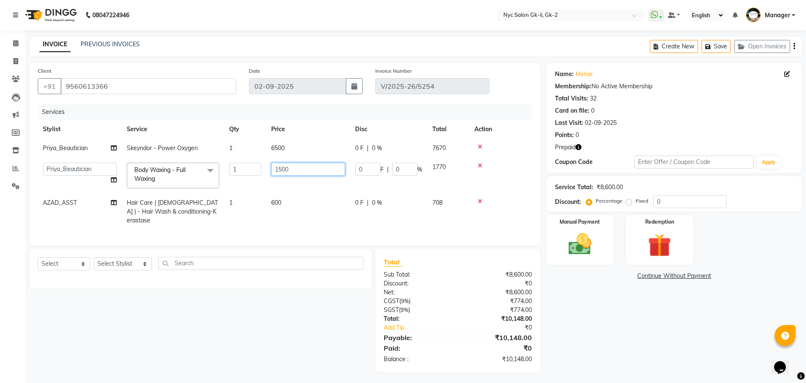
drag, startPoint x: 308, startPoint y: 166, endPoint x: 59, endPoint y: 149, distance: 249.2
click at [134, 164] on tr "AMIR_PDCT aniket_ASST AZAD_ASST Deepak Thakur Faiz khan FARHAN Hitashi Inventor…" at bounding box center [285, 175] width 494 height 36
type input "1700"
click at [624, 330] on div "Name: Mehar Membership: No Active Membership Total Visits: 32 Card on file: 0 L…" at bounding box center [673, 217] width 260 height 309
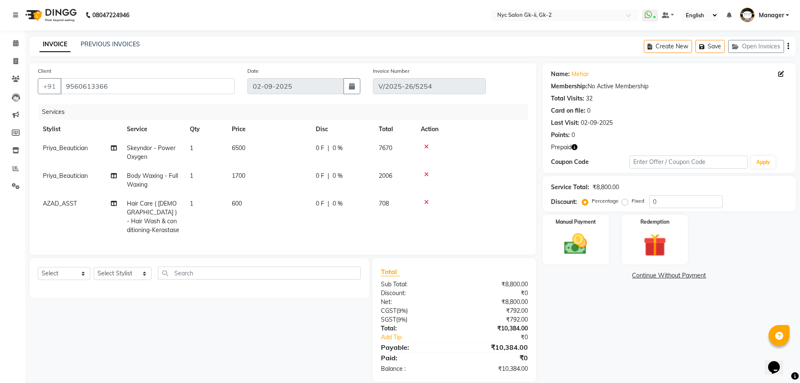
scroll to position [18, 0]
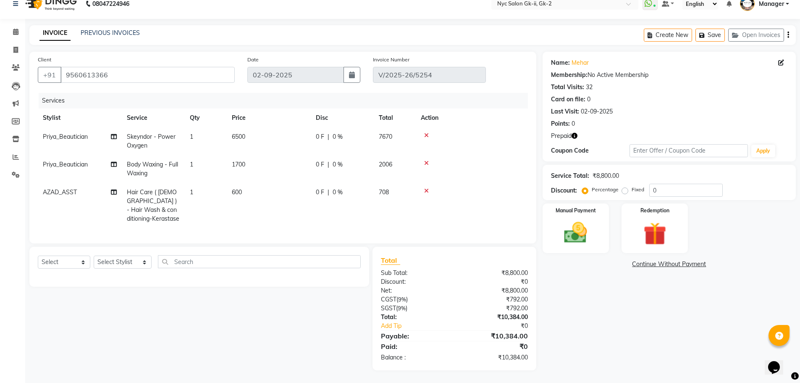
click at [253, 160] on td "1700" at bounding box center [269, 169] width 84 height 28
select select "85730"
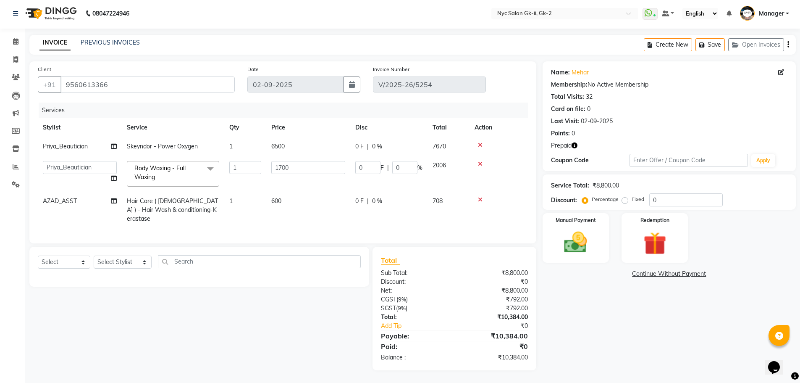
scroll to position [0, 0]
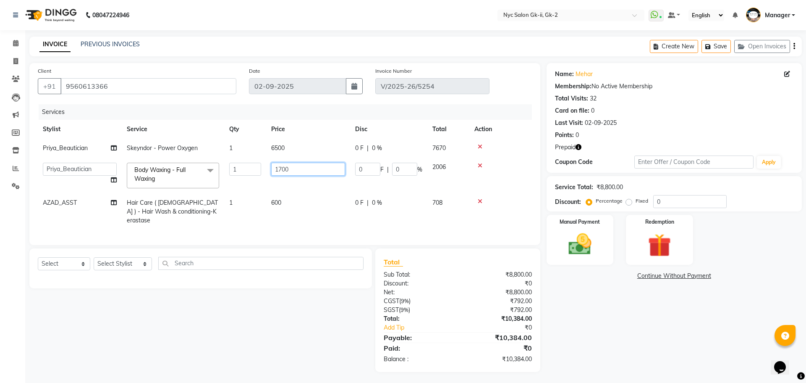
drag, startPoint x: 326, startPoint y: 173, endPoint x: 198, endPoint y: 174, distance: 128.5
click at [199, 174] on tr "AMIR_PDCT aniket_ASST AZAD_ASST Deepak Thakur Faiz khan FARHAN Hitashi Inventor…" at bounding box center [285, 175] width 494 height 36
type input "1500"
click at [613, 276] on link "Continue Without Payment" at bounding box center [674, 275] width 252 height 9
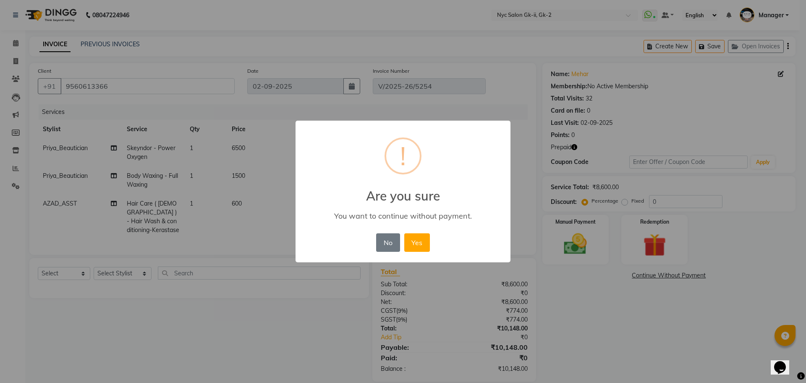
click at [97, 280] on div "× ! Are you sure You want to continue without payment. No No Yes" at bounding box center [403, 191] width 806 height 383
click at [389, 245] on button "No" at bounding box center [388, 242] width 24 height 18
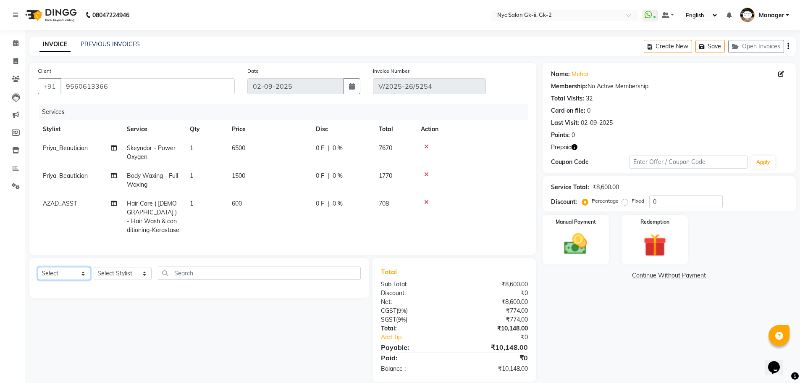
drag, startPoint x: 52, startPoint y: 276, endPoint x: 110, endPoint y: 283, distance: 58.9
click at [52, 276] on select "Select Service Product Membership Package Voucher Prepaid Gift Card" at bounding box center [64, 273] width 52 height 13
select select "service"
drag, startPoint x: 197, startPoint y: 341, endPoint x: 199, endPoint y: 316, distance: 25.3
click at [197, 341] on div "Select Service Product Membership Package Voucher Prepaid Gift Card Select Styl…" at bounding box center [196, 319] width 346 height 123
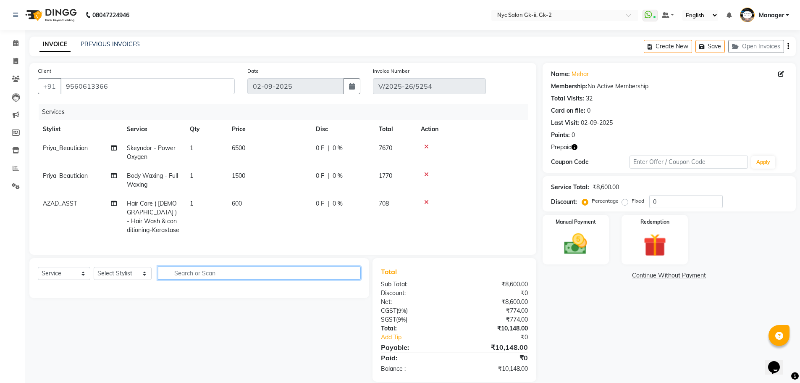
click at [202, 279] on input "text" at bounding box center [259, 272] width 203 height 13
type input "peel"
click at [117, 277] on select "Select Stylist AMIR_PDCT aniket_ASST AZAD_ASST Deepak Thakur Faiz khan FARHAN H…" at bounding box center [123, 273] width 58 height 13
click at [672, 338] on div "Name: Mehar Membership: No Active Membership Total Visits: 32 Card on file: 0 L…" at bounding box center [673, 222] width 260 height 318
click at [115, 276] on select "Select Stylist AMIR_PDCT aniket_ASST AZAD_ASST Deepak Thakur Faiz khan FARHAN H…" at bounding box center [123, 273] width 58 height 13
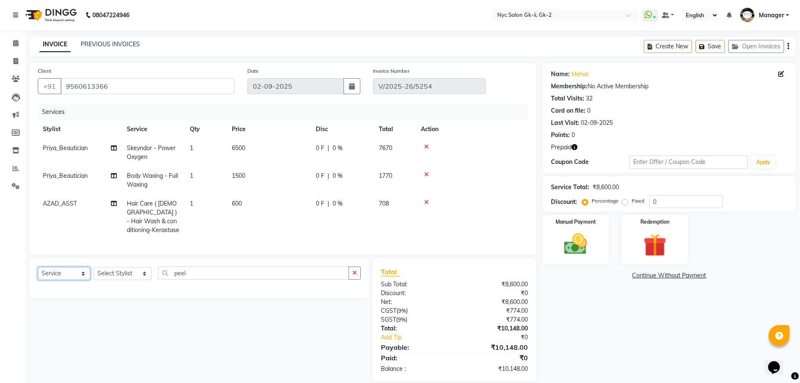
click at [61, 277] on select "Select Service Product Membership Package Voucher Prepaid Gift Card" at bounding box center [64, 273] width 52 height 13
click at [38, 273] on select "Select Service Product Membership Package Voucher Prepaid Gift Card" at bounding box center [64, 273] width 52 height 13
click at [117, 280] on select "Select Stylist AMIR_PDCT aniket_ASST AZAD_ASST Deepak Thakur Faiz khan FARHAN H…" at bounding box center [123, 273] width 58 height 13
select select "85730"
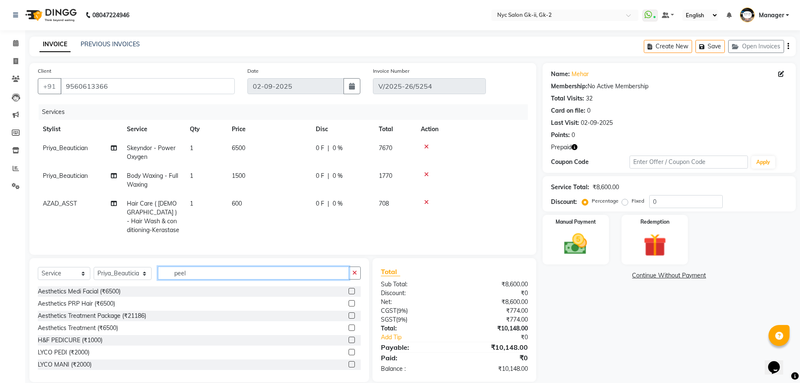
drag, startPoint x: 190, startPoint y: 278, endPoint x: 112, endPoint y: 281, distance: 78.6
click at [118, 281] on div "Select Service Product Membership Package Voucher Prepaid Gift Card Select Styl…" at bounding box center [199, 276] width 323 height 20
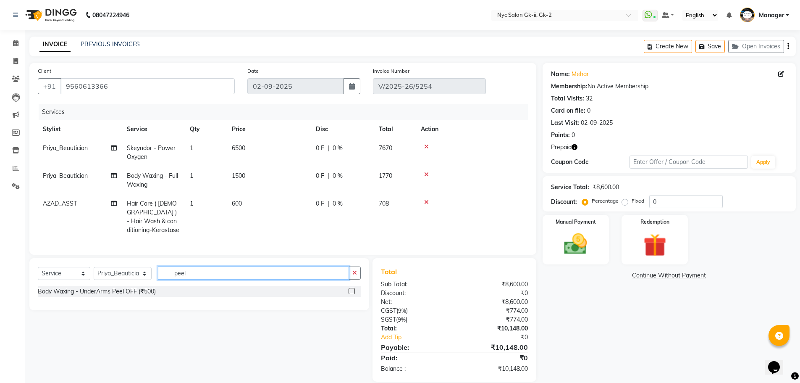
type input "peel"
click at [350, 294] on label at bounding box center [352, 291] width 6 height 6
click at [350, 294] on input "checkbox" at bounding box center [351, 290] width 5 height 5
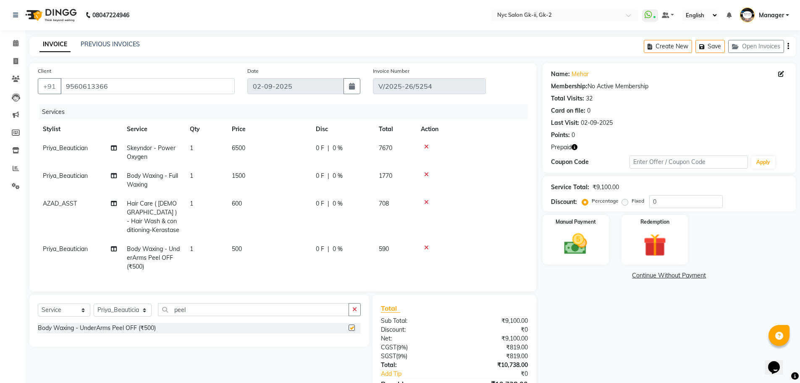
checkbox input "false"
drag, startPoint x: 202, startPoint y: 319, endPoint x: 24, endPoint y: 322, distance: 178.1
click at [24, 322] on div "Select Service Product Membership Package Voucher Prepaid Gift Card Select Styl…" at bounding box center [196, 355] width 346 height 123
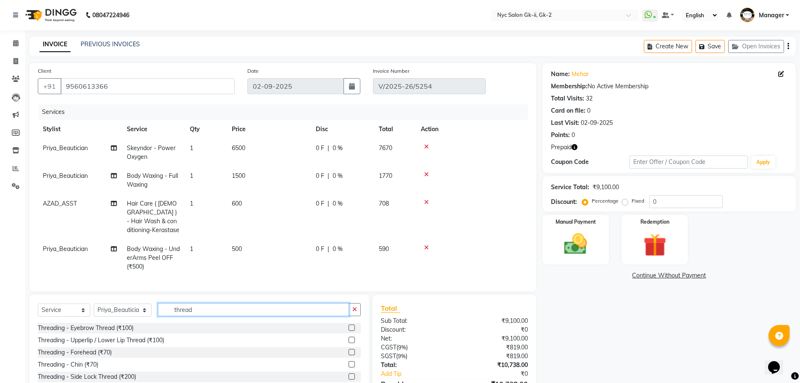
type input "thread"
click at [346, 333] on div "Threading - Eyebrow Thread (₹100)" at bounding box center [199, 328] width 323 height 10
click at [353, 330] on label at bounding box center [352, 327] width 6 height 6
click at [353, 330] on input "checkbox" at bounding box center [351, 327] width 5 height 5
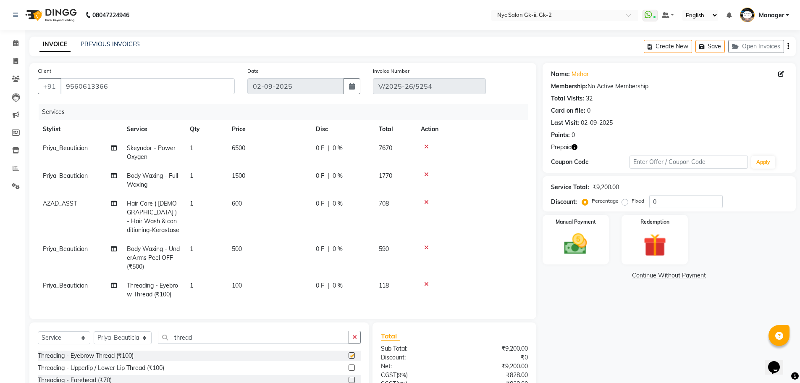
checkbox input "false"
click at [352, 370] on label at bounding box center [352, 367] width 6 height 6
click at [352, 370] on input "checkbox" at bounding box center [351, 367] width 5 height 5
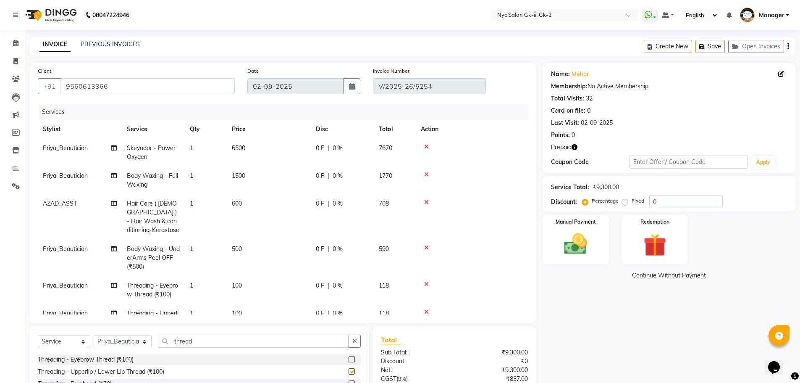
checkbox input "false"
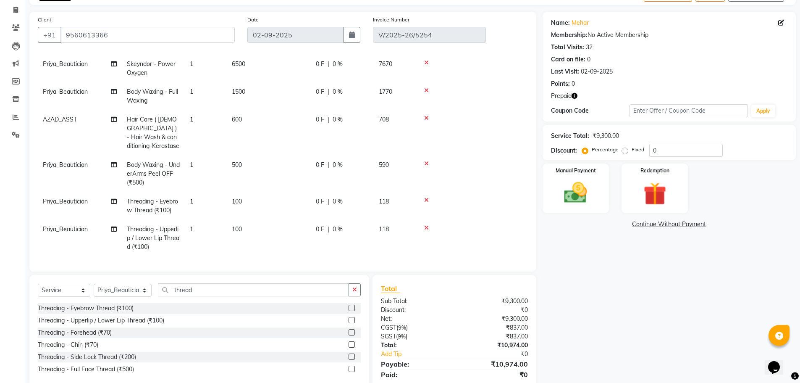
scroll to position [79, 0]
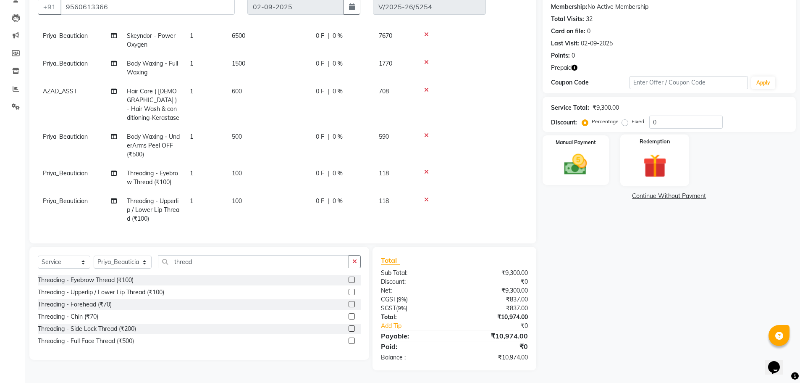
click at [655, 165] on img at bounding box center [654, 166] width 39 height 30
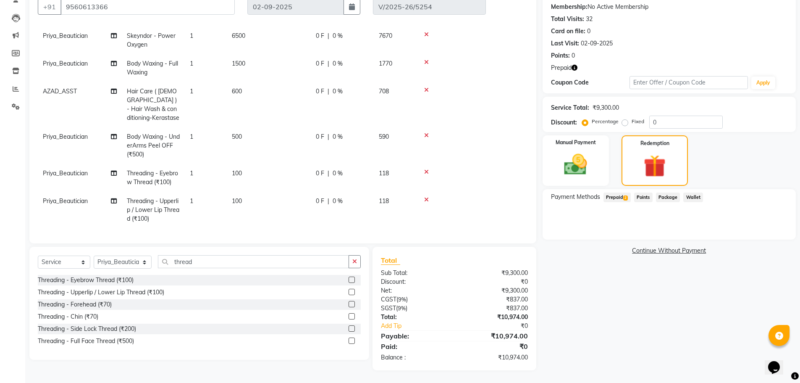
click at [611, 201] on span "Prepaid 2" at bounding box center [616, 197] width 27 height 10
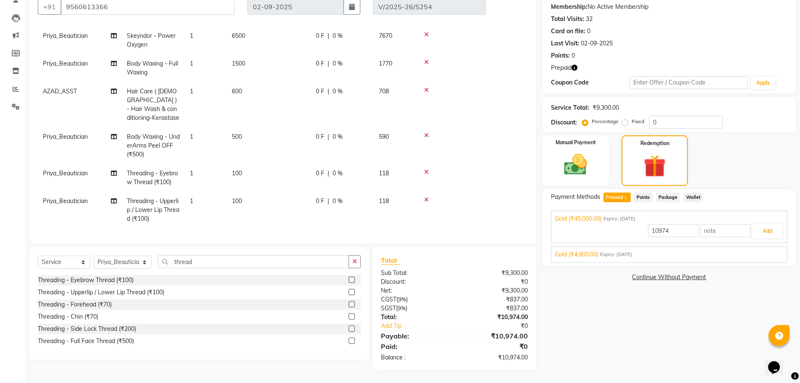
click at [668, 254] on div "Gold (₹4,900.00) Expiry: 26-03-2026" at bounding box center [669, 254] width 229 height 9
click at [767, 245] on button "Add" at bounding box center [767, 251] width 31 height 14
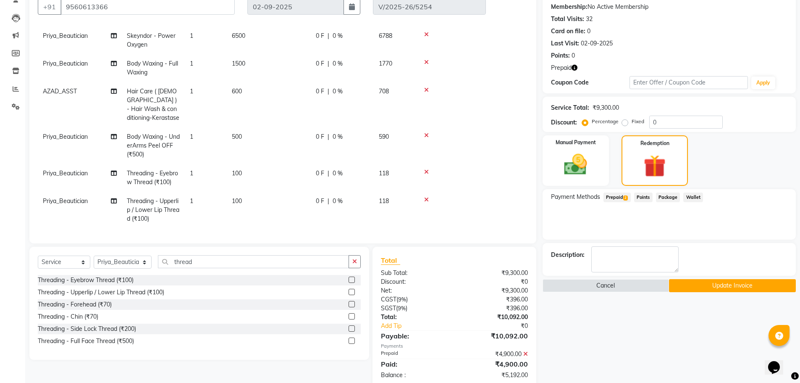
click at [605, 197] on span "Prepaid 2" at bounding box center [616, 197] width 27 height 10
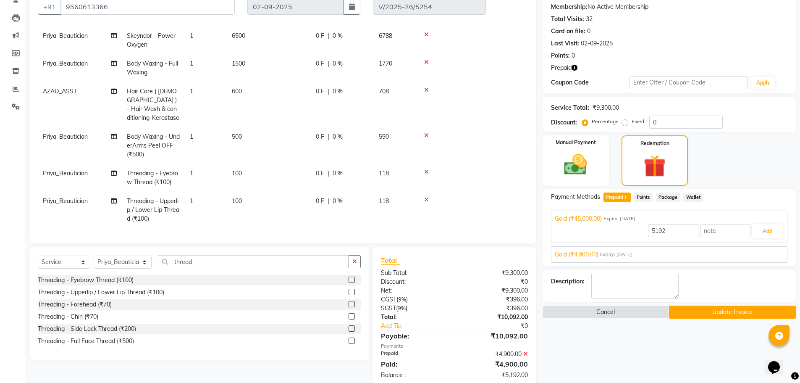
click at [266, 29] on td "6500" at bounding box center [269, 40] width 84 height 28
select select "85730"
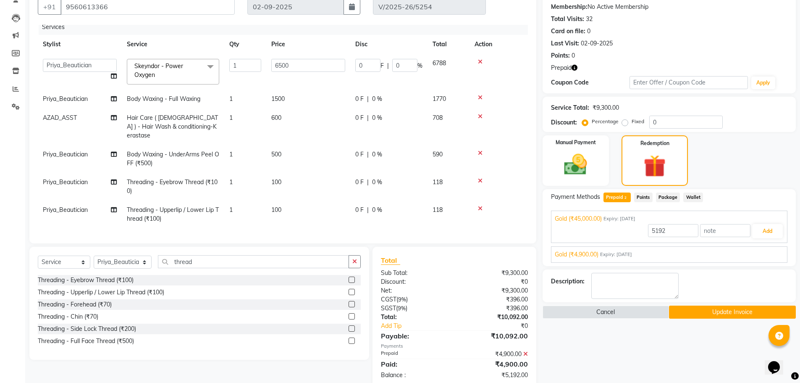
scroll to position [0, 0]
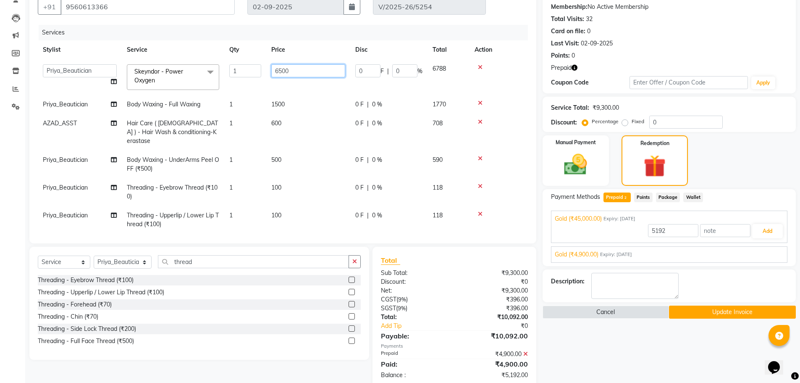
drag, startPoint x: 297, startPoint y: 66, endPoint x: 83, endPoint y: 58, distance: 213.9
click at [233, 68] on tr "AMIR_PDCT aniket_ASST AZAD_ASST Deepak Thakur Faiz khan FARHAN Hitashi Inventor…" at bounding box center [283, 77] width 490 height 36
click at [761, 231] on button "Add" at bounding box center [767, 231] width 31 height 14
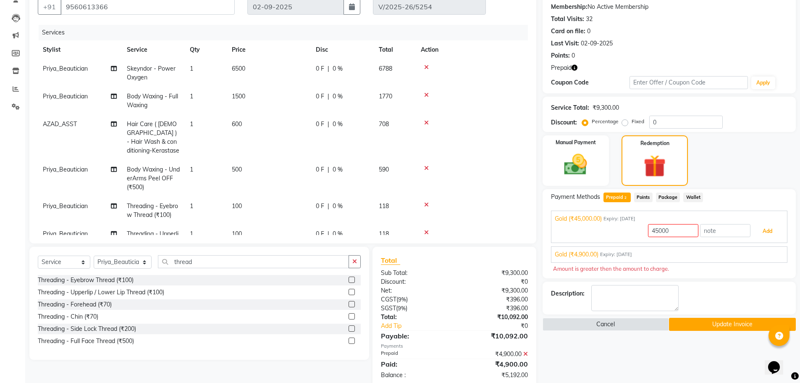
scroll to position [97, 0]
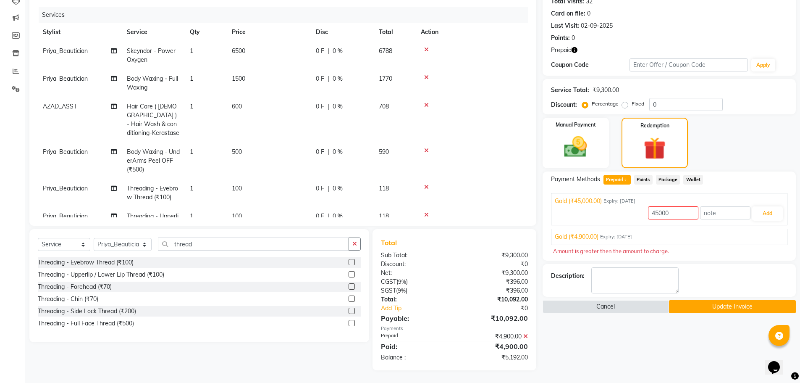
click at [527, 337] on icon at bounding box center [525, 336] width 5 height 6
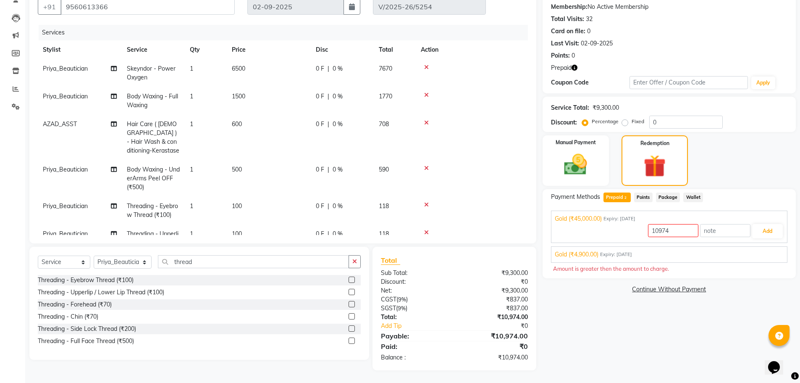
scroll to position [79, 0]
drag, startPoint x: 690, startPoint y: 233, endPoint x: 665, endPoint y: 235, distance: 25.3
click at [665, 235] on input "10974" at bounding box center [673, 230] width 50 height 13
type input "1"
click at [622, 254] on span "Expiry: 26-03-2026" at bounding box center [616, 254] width 32 height 7
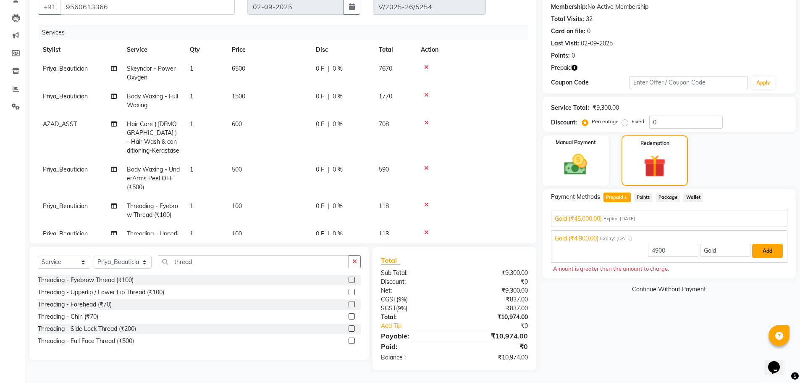
click at [776, 255] on button "Add" at bounding box center [767, 251] width 31 height 14
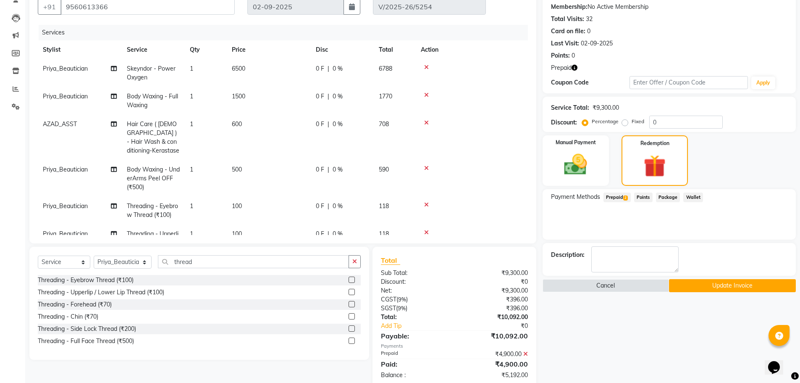
click at [613, 194] on span "Prepaid 2" at bounding box center [616, 197] width 27 height 10
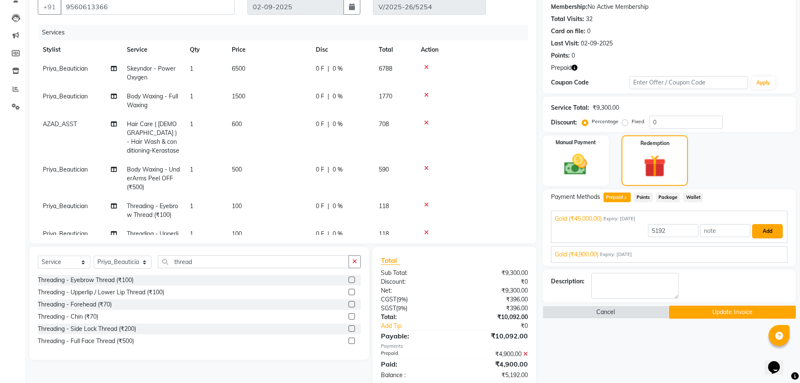
click at [758, 233] on button "Add" at bounding box center [767, 231] width 31 height 14
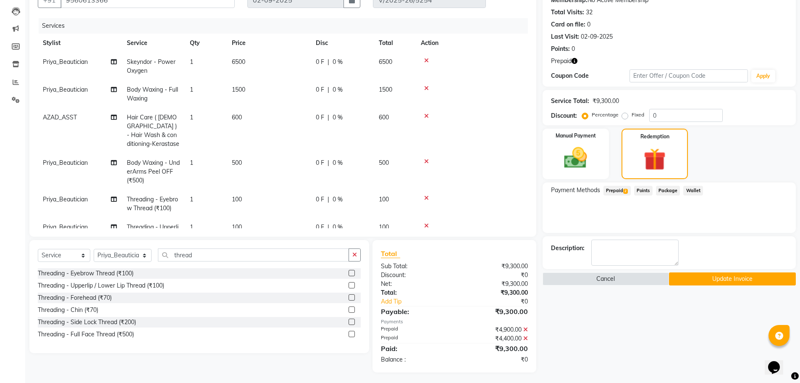
scroll to position [88, 0]
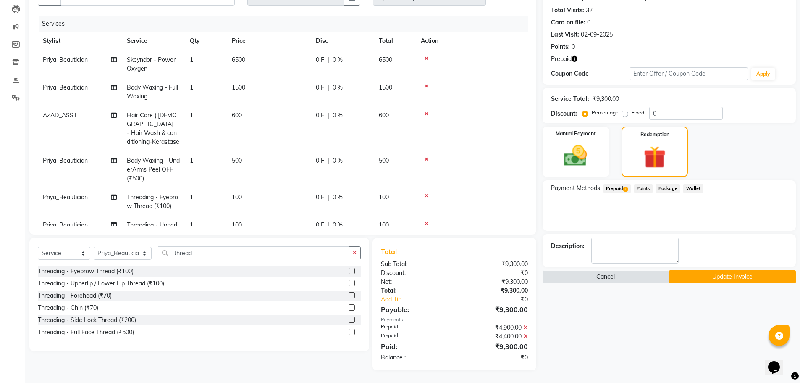
click at [708, 274] on button "Update Invoice" at bounding box center [732, 276] width 127 height 13
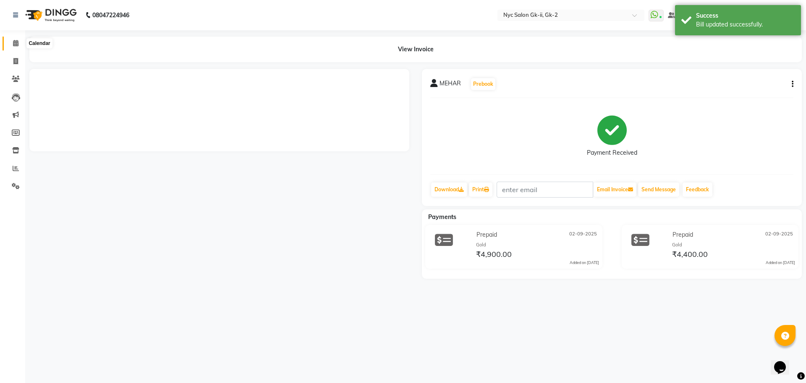
click at [16, 47] on span at bounding box center [15, 44] width 15 height 10
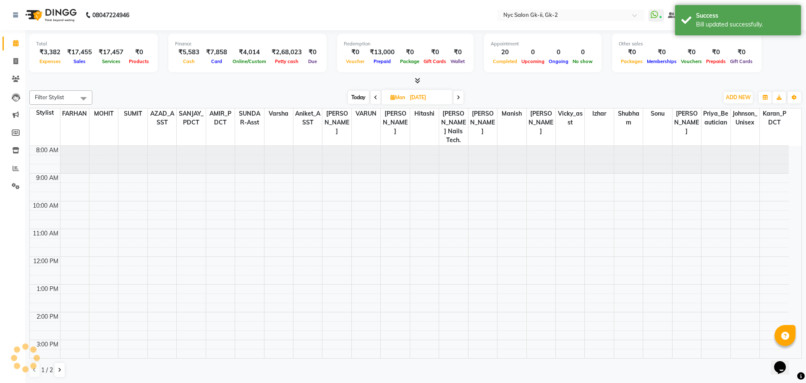
click at [200, 90] on div "Filter Stylist Select All AMIR_PDCT aniket_ASST AZAD_ASST Deepak Thakur Faiz kh…" at bounding box center [415, 234] width 773 height 294
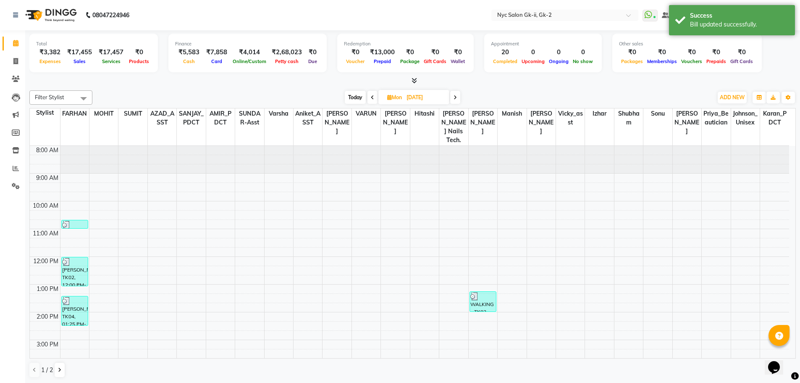
click at [197, 91] on div "[DATE] [DATE]" at bounding box center [403, 97] width 612 height 13
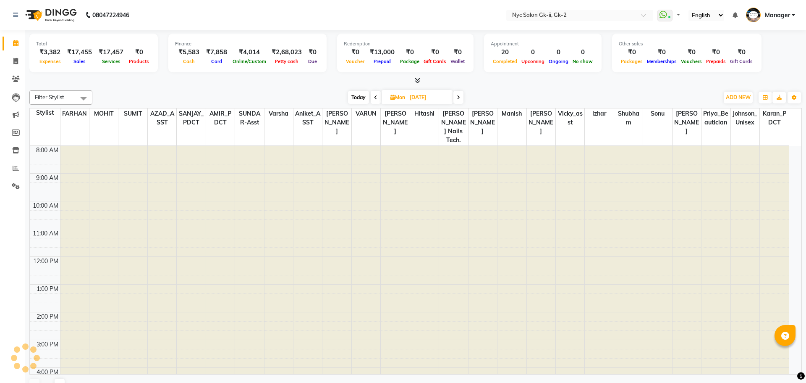
select select "en"
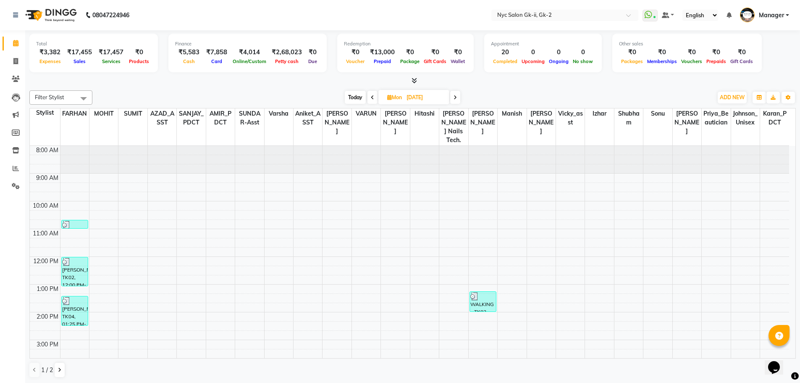
click at [163, 86] on div "Total ₹3,382 Expenses ₹17,455 Sales ₹17,457 Services ₹0 Products Finance ₹5,583…" at bounding box center [412, 206] width 775 height 353
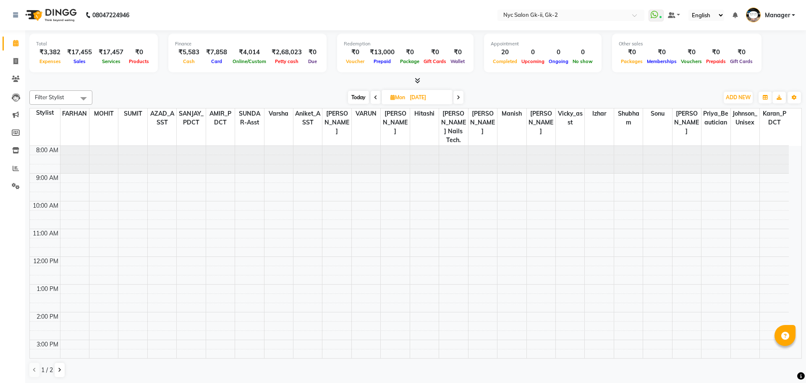
click at [153, 116] on table "Stylist [PERSON_NAME] SUMIT AZAD_ASST SANJAY_PDCT AMIR_PDCT SUNDAR-asst [PERSON…" at bounding box center [415, 233] width 773 height 250
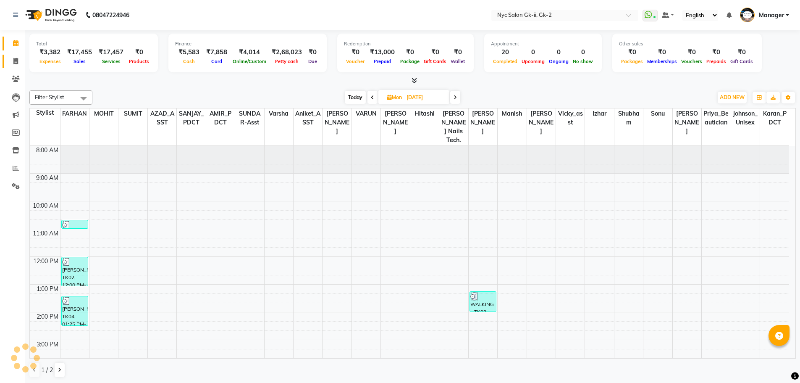
click at [16, 66] on link "Invoice" at bounding box center [13, 62] width 20 height 14
select select "service"
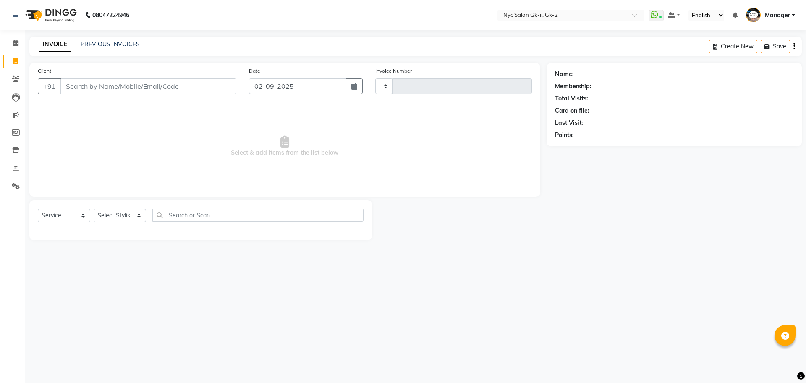
type input "5255"
select select "5936"
click at [118, 211] on select "Select Stylist" at bounding box center [120, 215] width 52 height 13
select select "42221"
click at [94, 209] on select "Select Stylist AMIR_PDCT aniket_ASST AZAD_ASST Deepak Thakur Faiz khan FARHAN H…" at bounding box center [123, 215] width 58 height 13
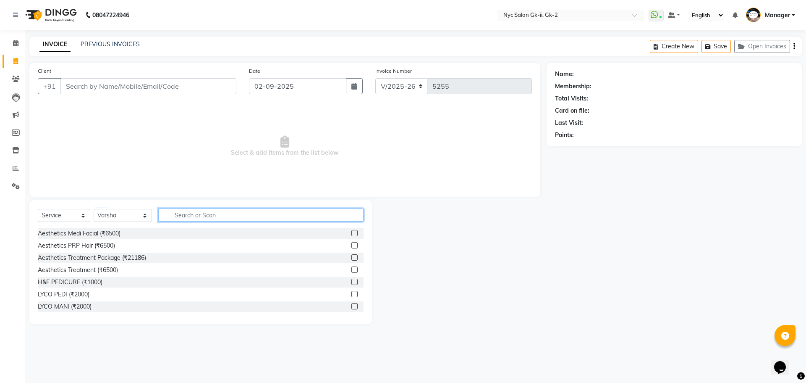
click at [225, 214] on input "text" at bounding box center [261, 214] width 206 height 13
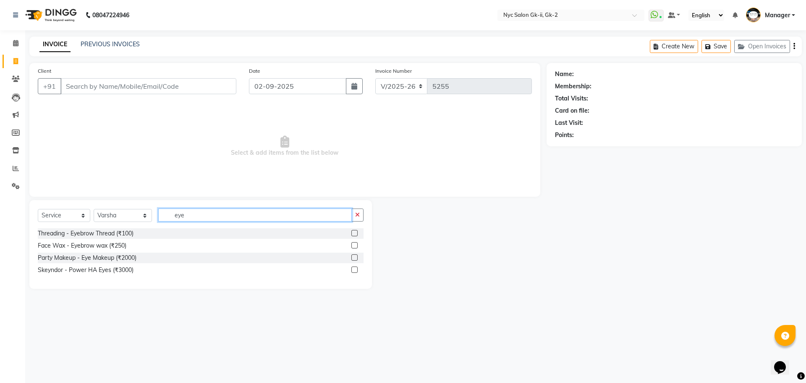
type input "eye"
click at [357, 233] on label at bounding box center [354, 233] width 6 height 6
click at [357, 233] on input "checkbox" at bounding box center [353, 233] width 5 height 5
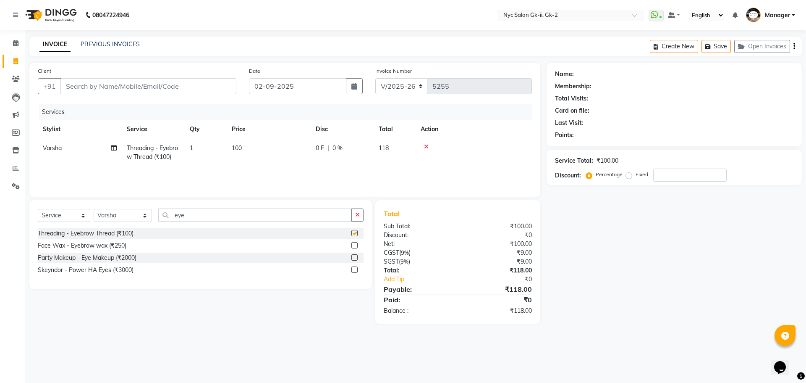
checkbox input "false"
click at [282, 157] on td "100" at bounding box center [269, 153] width 84 height 28
select select "42221"
click at [291, 148] on input "100" at bounding box center [308, 150] width 74 height 13
type input "102"
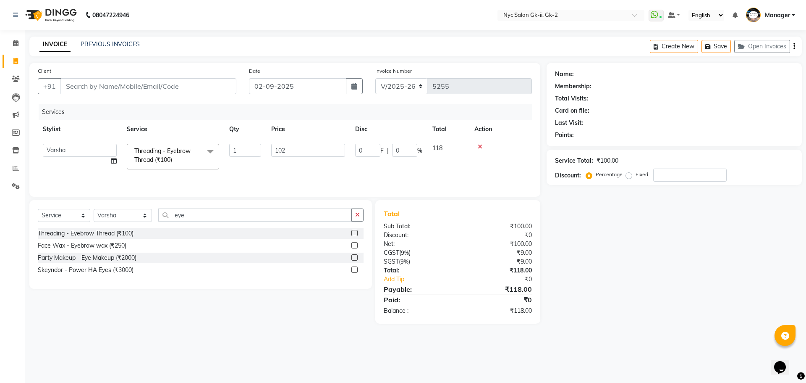
click at [628, 308] on div "Name: Membership: Total Visits: Card on file: Last Visit: Points: Service Total…" at bounding box center [678, 193] width 262 height 260
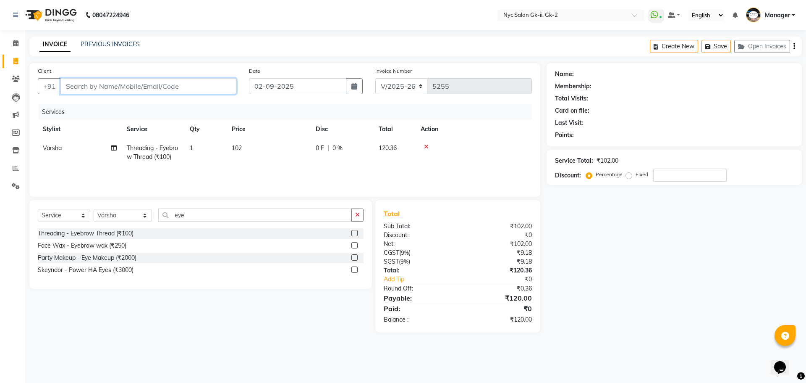
click at [126, 79] on input "Client" at bounding box center [148, 86] width 176 height 16
click at [121, 88] on input "Client" at bounding box center [148, 86] width 176 height 16
type input "w"
type input "0"
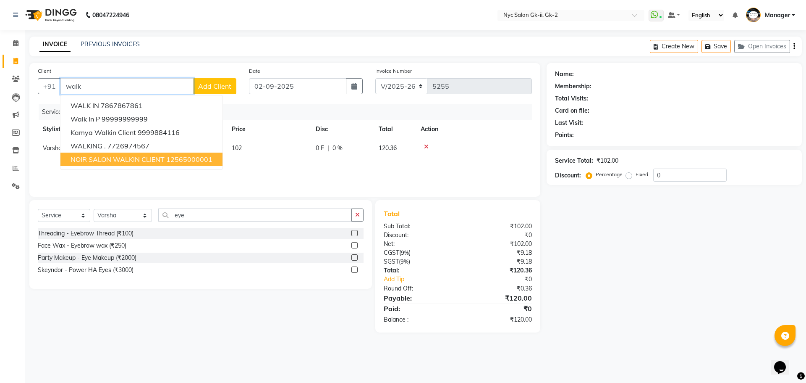
click at [98, 153] on button "NOIR SALON WALKIN CLIENT 12565000001" at bounding box center [141, 158] width 162 height 13
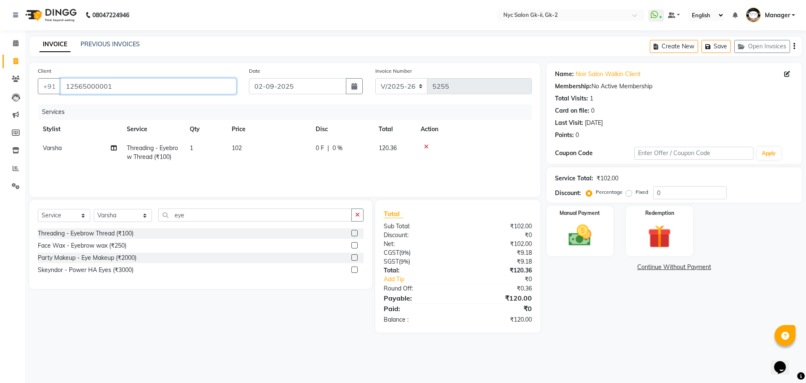
drag, startPoint x: 127, startPoint y: 84, endPoint x: 44, endPoint y: 102, distance: 85.3
click at [44, 102] on div "Client +91 12565000001 Date 02-09-2025 Invoice Number V/2025 V/2025-26 5255 Ser…" at bounding box center [284, 130] width 511 height 134
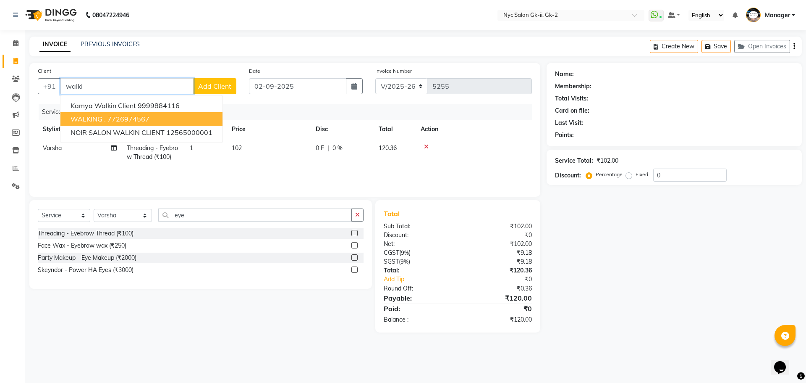
click at [145, 119] on ngb-highlight "7726974567" at bounding box center [129, 119] width 42 height 8
type input "7726974567"
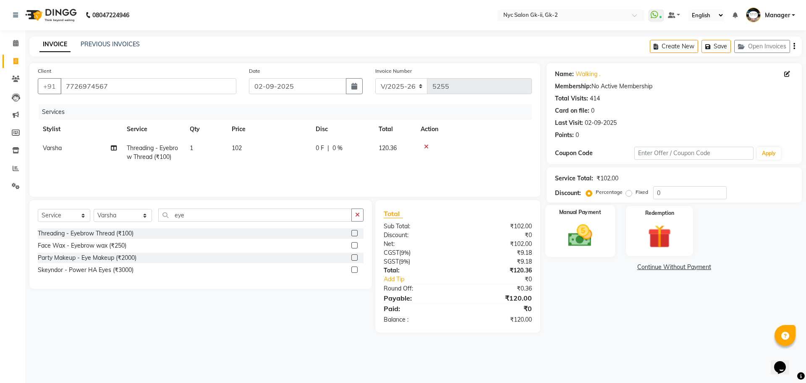
click at [598, 239] on img at bounding box center [580, 235] width 39 height 28
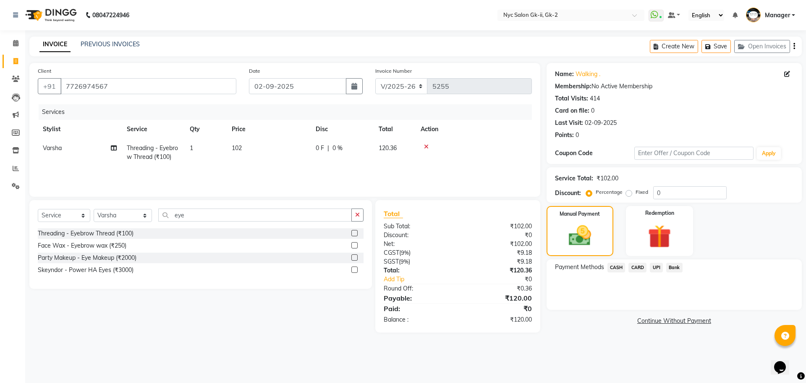
click at [620, 268] on span "CASH" at bounding box center [617, 267] width 18 height 10
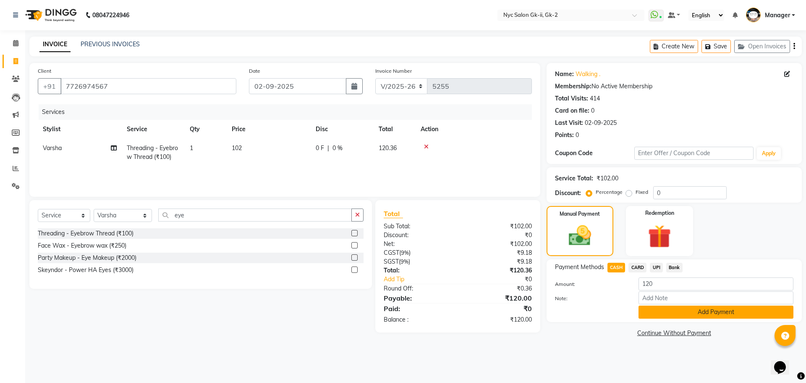
click at [645, 312] on button "Add Payment" at bounding box center [716, 311] width 155 height 13
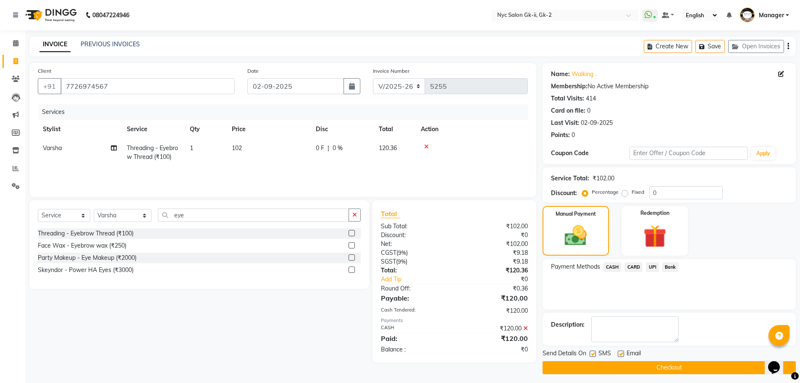
click at [640, 366] on button "Checkout" at bounding box center [669, 367] width 253 height 13
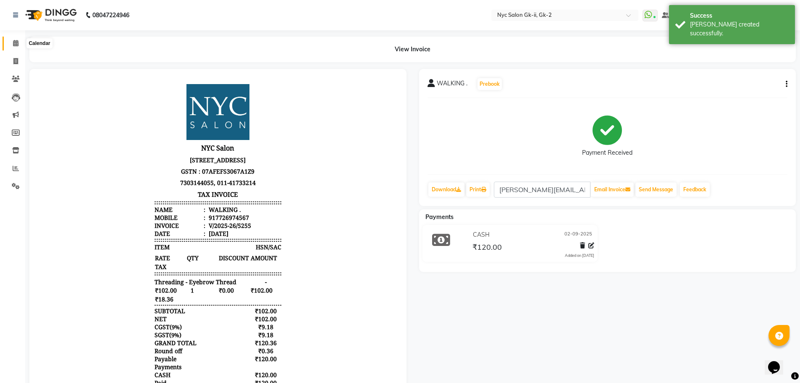
click at [16, 47] on span at bounding box center [15, 44] width 15 height 10
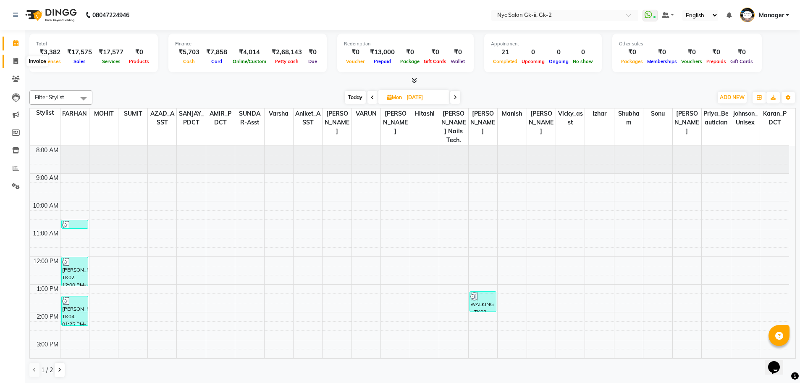
click at [16, 60] on icon at bounding box center [15, 61] width 5 height 6
select select "service"
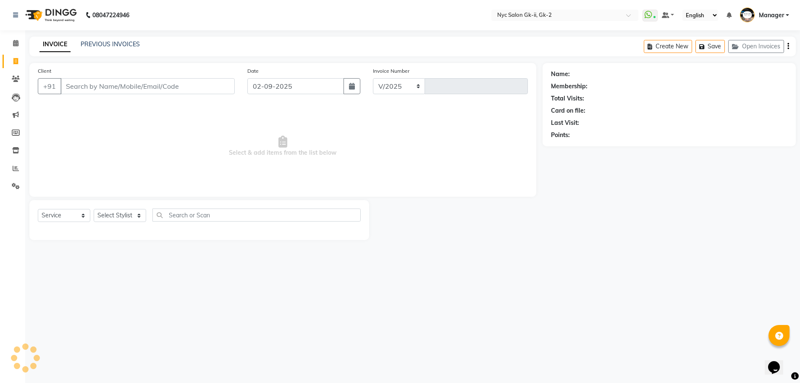
select select "5936"
type input "5256"
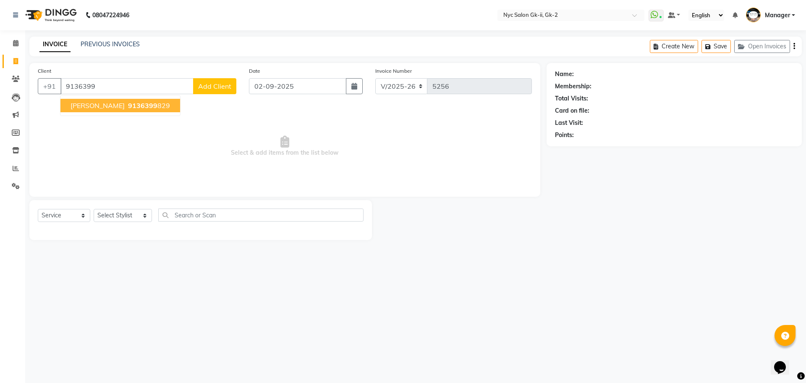
click at [128, 105] on span "9136399" at bounding box center [142, 105] width 29 height 8
type input "9136399829"
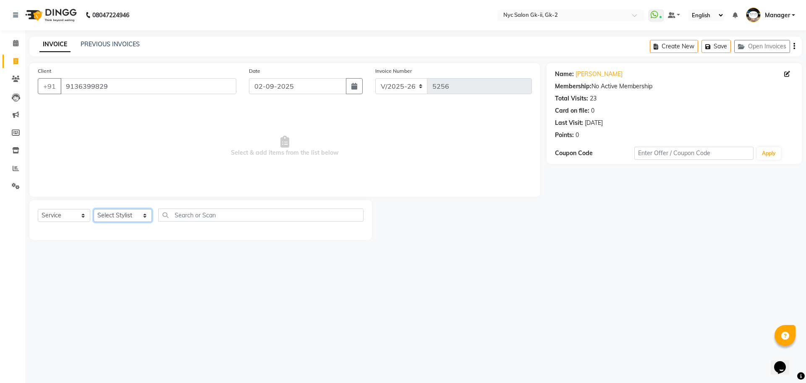
click at [110, 215] on select "Select Stylist AMIR_PDCT aniket_ASST AZAD_ASST Deepak Thakur Faiz khan FARHAN H…" at bounding box center [123, 215] width 58 height 13
select select "85730"
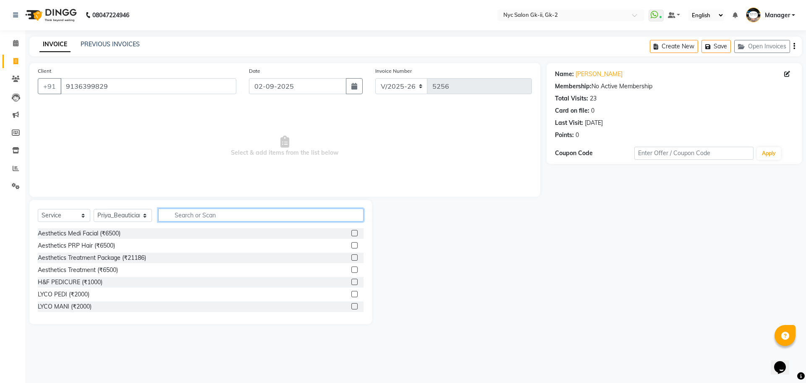
click at [218, 213] on input "text" at bounding box center [261, 214] width 206 height 13
type input "h"
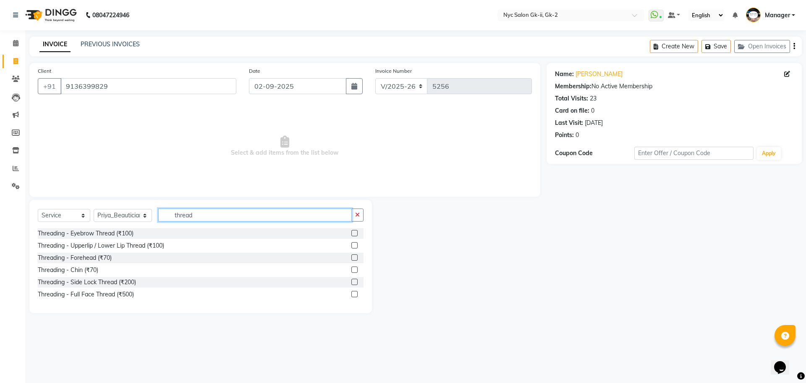
type input "thread"
click at [354, 230] on label at bounding box center [354, 233] width 6 height 6
click at [354, 231] on input "checkbox" at bounding box center [353, 233] width 5 height 5
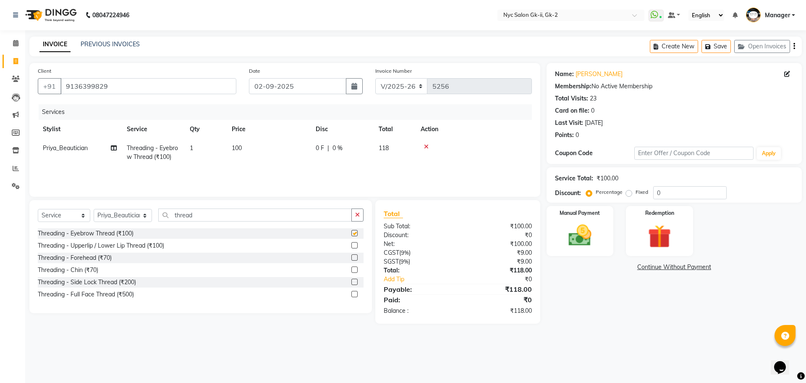
checkbox input "false"
drag, startPoint x: 224, startPoint y: 215, endPoint x: 98, endPoint y: 213, distance: 126.4
click at [98, 213] on div "Select Service Product Membership Package Voucher Prepaid Gift Card Select Styl…" at bounding box center [201, 218] width 326 height 20
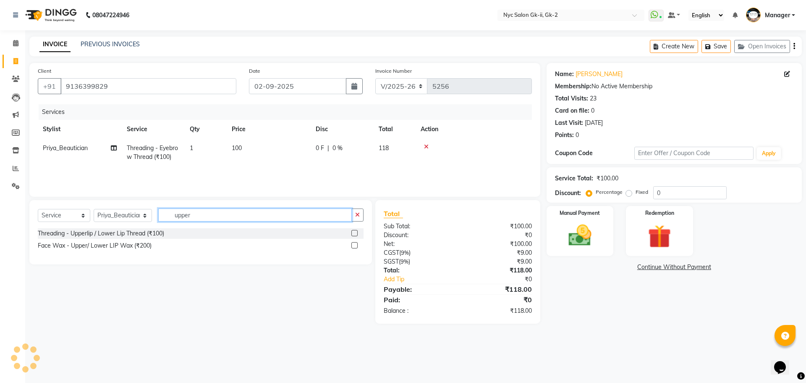
type input "upper"
click at [357, 246] on label at bounding box center [354, 245] width 6 height 6
click at [357, 246] on input "checkbox" at bounding box center [353, 245] width 5 height 5
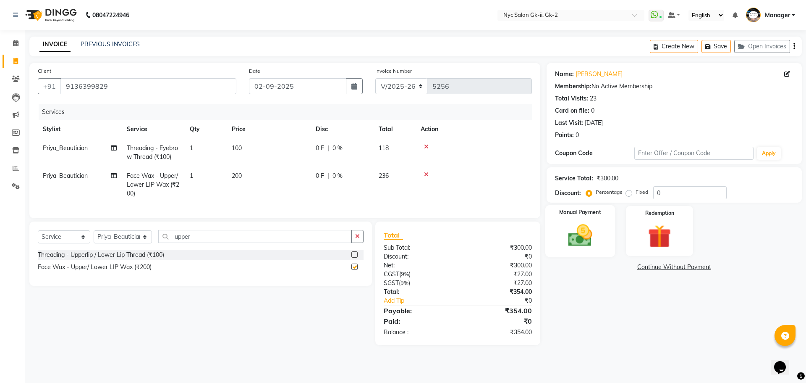
checkbox input "false"
click at [256, 149] on td "100" at bounding box center [269, 153] width 84 height 28
select select "85730"
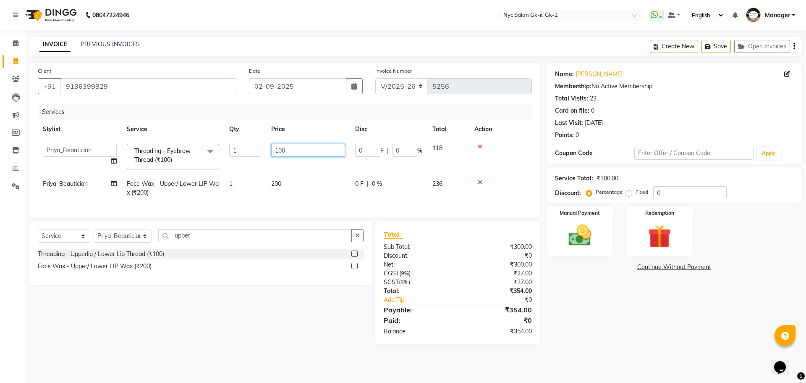
drag, startPoint x: 303, startPoint y: 151, endPoint x: 149, endPoint y: 147, distance: 154.6
click at [159, 147] on tr "AMIR_PDCT aniket_ASST AZAD_ASST Deepak Thakur Faiz khan FARHAN Hitashi Inventor…" at bounding box center [285, 157] width 494 height 36
type input "200"
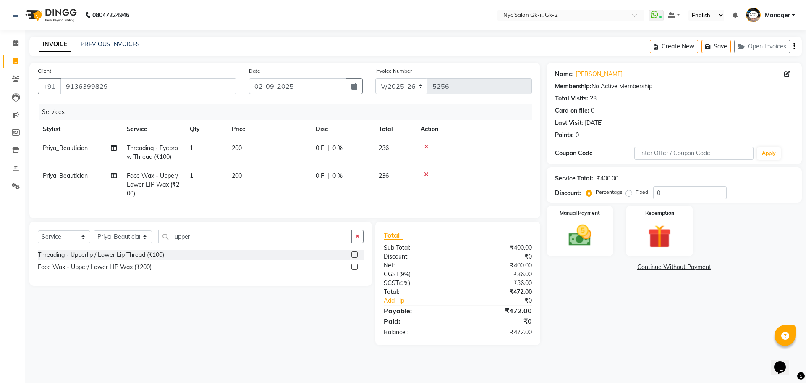
click at [627, 300] on div "Name: Andrea Membership: No Active Membership Total Visits: 23 Card on file: 0 …" at bounding box center [678, 204] width 262 height 282
click at [281, 147] on td "200" at bounding box center [269, 153] width 84 height 28
select select "85730"
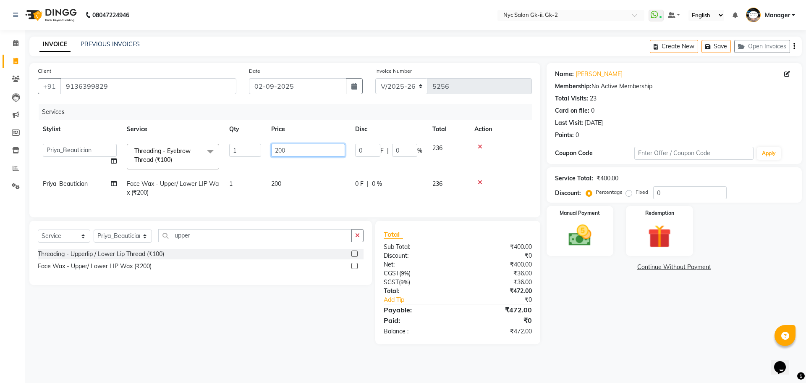
drag, startPoint x: 306, startPoint y: 146, endPoint x: 39, endPoint y: 143, distance: 266.7
click at [121, 148] on tr "AMIR_PDCT aniket_ASST AZAD_ASST Deepak Thakur Faiz khan FARHAN Hitashi Inventor…" at bounding box center [285, 157] width 494 height 36
type input "100"
drag, startPoint x: 283, startPoint y: 184, endPoint x: 311, endPoint y: 185, distance: 27.3
click at [287, 184] on td "200" at bounding box center [308, 188] width 84 height 28
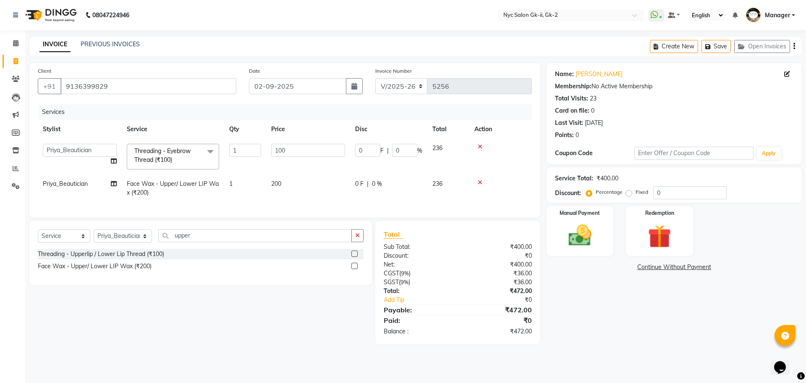
select select "85730"
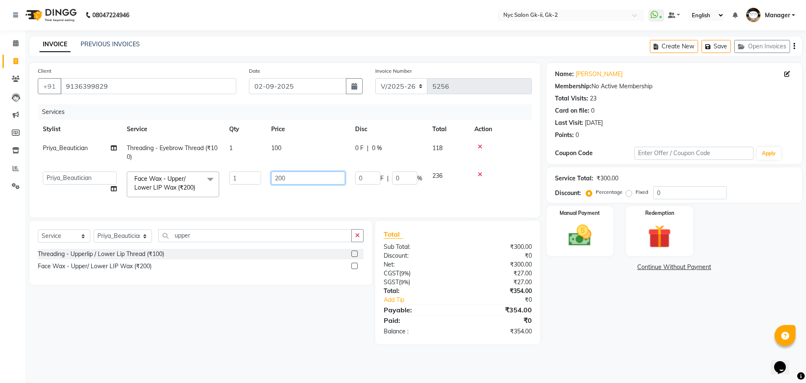
drag, startPoint x: 305, startPoint y: 177, endPoint x: 87, endPoint y: 185, distance: 217.7
click at [156, 186] on tr "AMIR_PDCT aniket_ASST AZAD_ASST Deepak Thakur Faiz khan FARHAN Hitashi Inventor…" at bounding box center [285, 184] width 494 height 36
type input "250"
click at [582, 298] on div "Name: Andrea Membership: No Active Membership Total Visits: 23 Card on file: 0 …" at bounding box center [678, 203] width 262 height 281
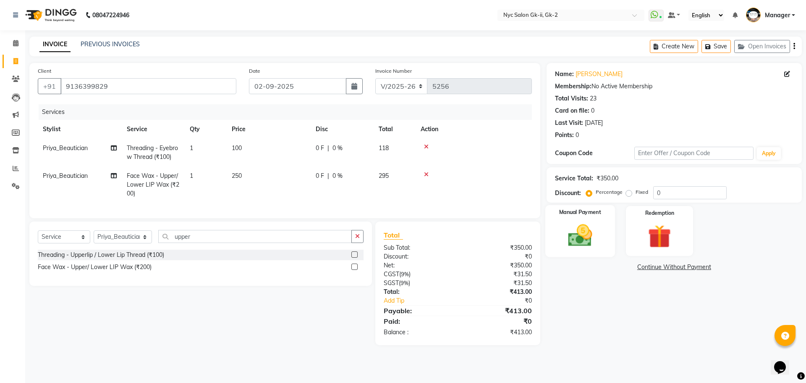
click at [581, 213] on label "Manual Payment" at bounding box center [580, 212] width 42 height 8
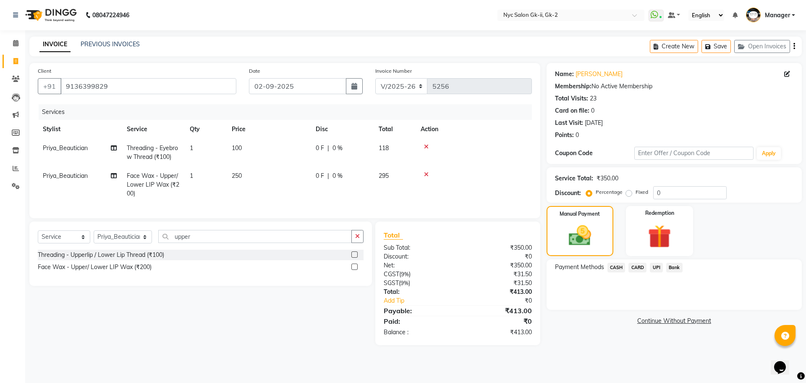
click at [663, 269] on span "UPI" at bounding box center [656, 267] width 13 height 10
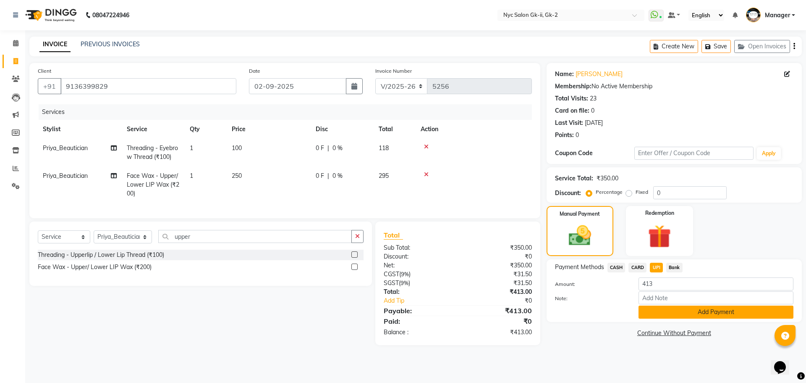
click at [707, 308] on button "Add Payment" at bounding box center [716, 311] width 155 height 13
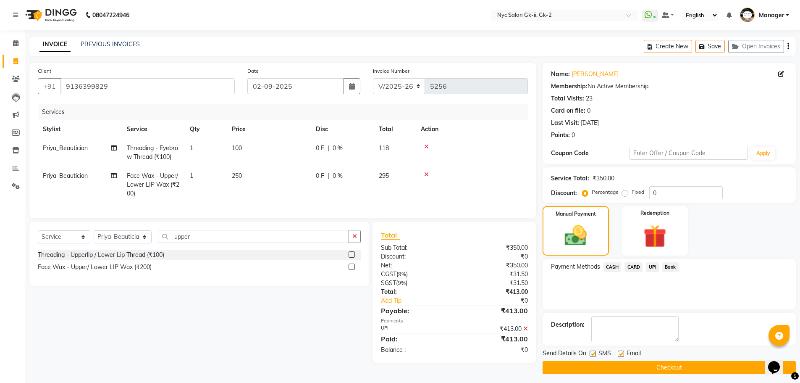
scroll to position [4, 0]
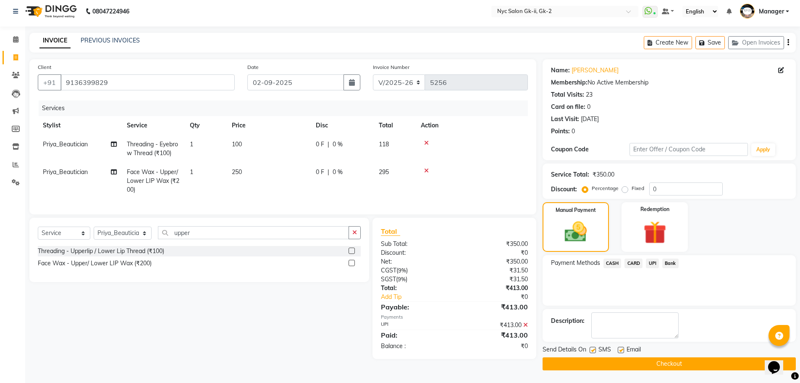
click at [741, 357] on button "Checkout" at bounding box center [669, 363] width 253 height 13
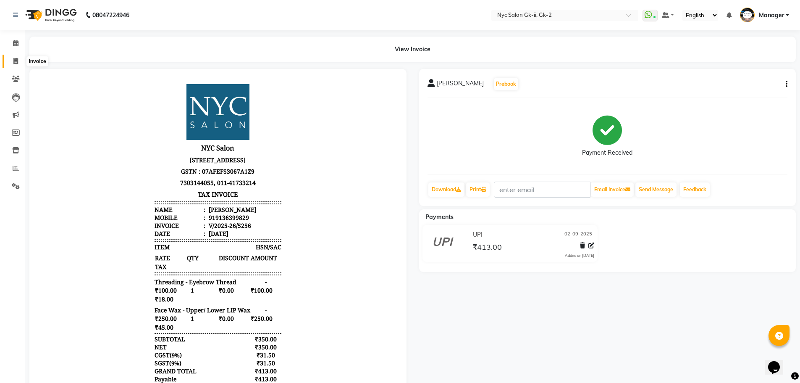
click at [19, 58] on span at bounding box center [15, 62] width 15 height 10
select select "service"
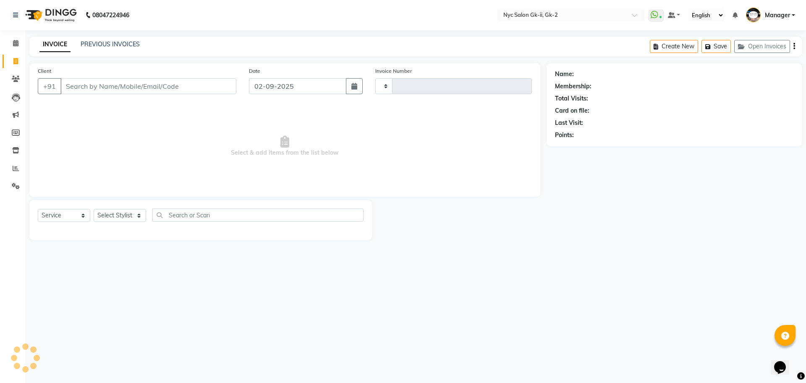
type input "5257"
select select "5936"
click at [103, 45] on link "PREVIOUS INVOICES" at bounding box center [110, 44] width 59 height 8
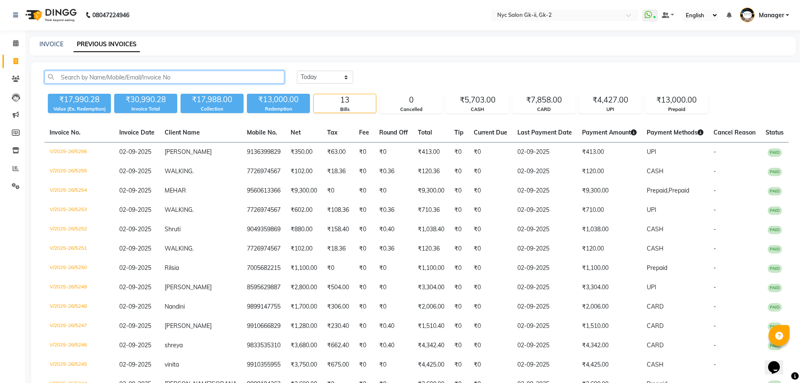
click at [113, 76] on input "text" at bounding box center [165, 77] width 240 height 13
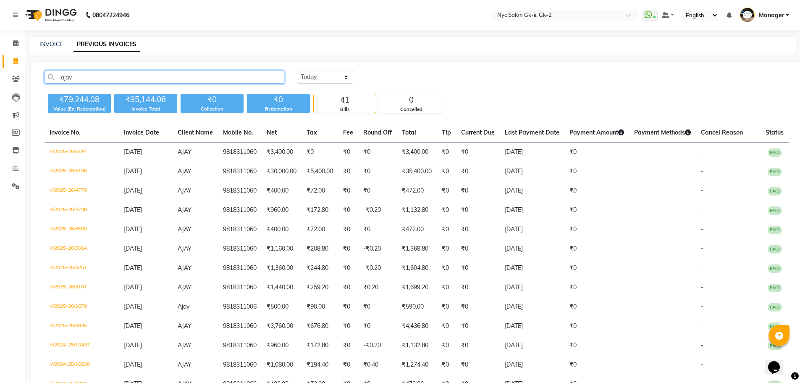
type input "ajay"
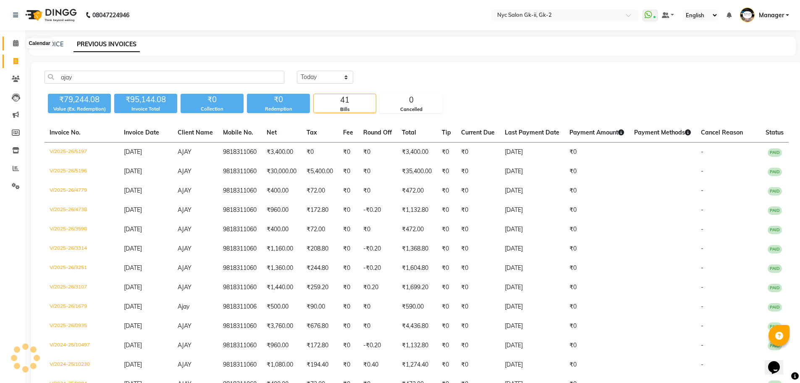
click at [10, 44] on span at bounding box center [15, 44] width 15 height 10
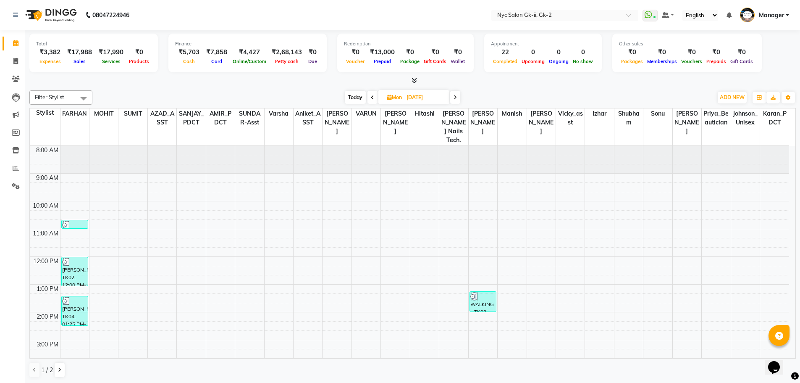
click at [545, 81] on div at bounding box center [412, 80] width 766 height 9
click at [726, 100] on span "ADD NEW" at bounding box center [732, 97] width 25 height 6
click at [204, 99] on div "[DATE] [DATE]" at bounding box center [403, 97] width 612 height 13
click at [215, 81] on div at bounding box center [412, 80] width 766 height 9
click at [734, 99] on span "ADD NEW" at bounding box center [732, 97] width 25 height 6
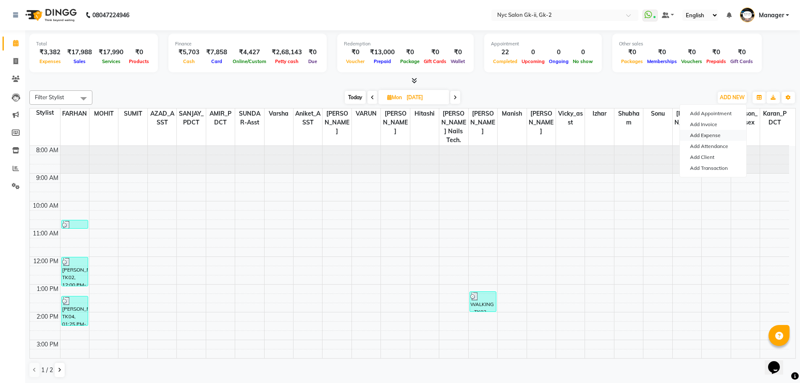
click at [720, 132] on link "Add Expense" at bounding box center [713, 135] width 66 height 11
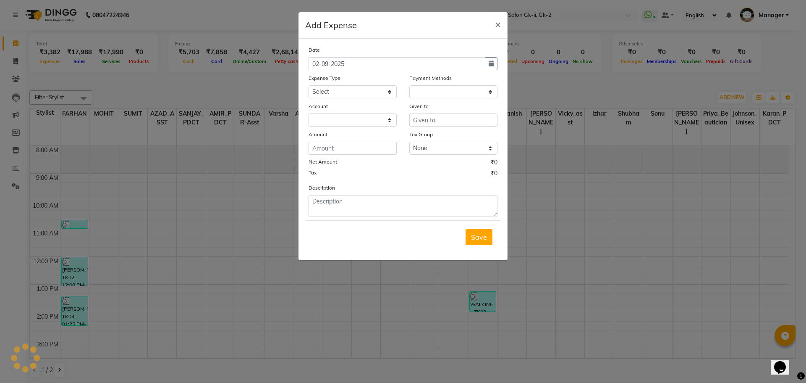
select select "1"
select select "4911"
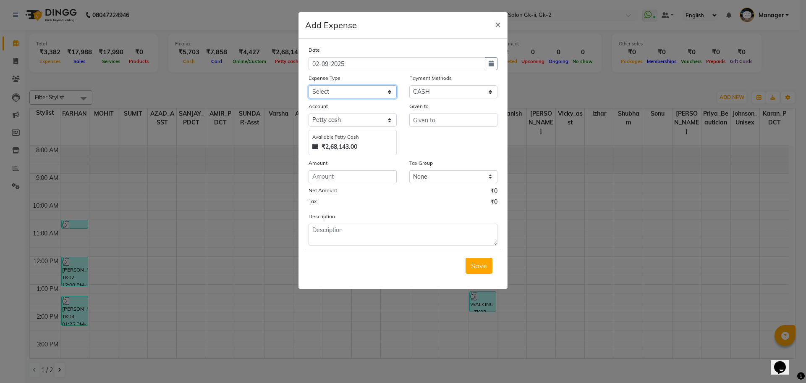
click at [320, 90] on select "Select Advance Salary Bank charges Car maintenance cash handover Cash transfer …" at bounding box center [353, 91] width 88 height 13
select select "13808"
click at [309, 85] on select "Select Advance Salary Bank charges Car maintenance cash handover Cash transfer …" at bounding box center [353, 91] width 88 height 13
click at [366, 176] on input "number" at bounding box center [353, 176] width 88 height 13
type input "1000"
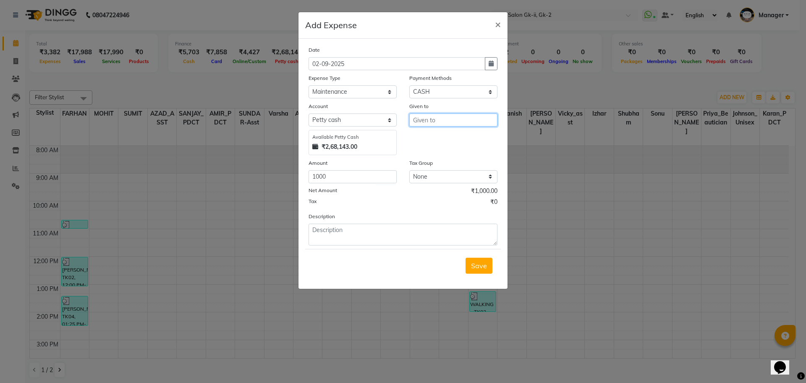
click at [427, 119] on input "text" at bounding box center [453, 119] width 88 height 13
type input "kalam"
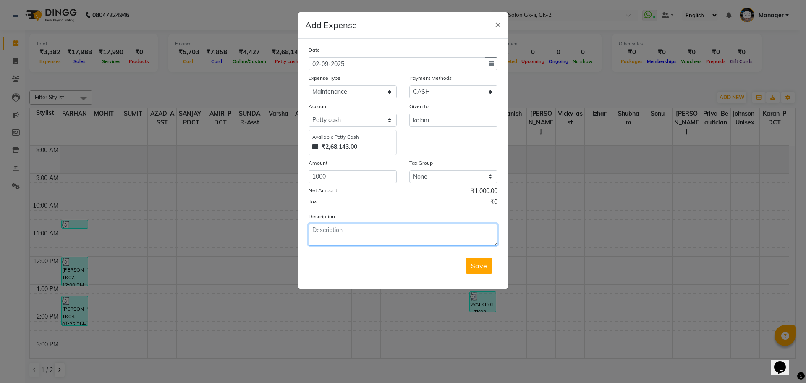
click at [408, 228] on textarea at bounding box center [403, 234] width 189 height 22
type textarea "camera repairing"
click at [478, 267] on span "Save" at bounding box center [479, 265] width 16 height 8
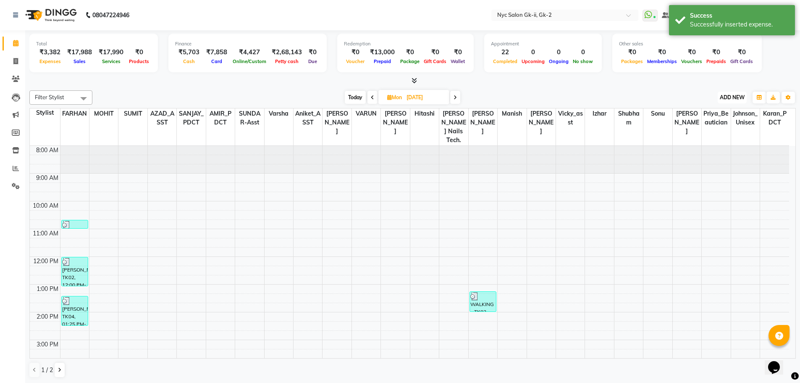
click at [740, 97] on span "ADD NEW" at bounding box center [732, 97] width 25 height 6
click at [717, 138] on link "Add Expense" at bounding box center [713, 135] width 66 height 11
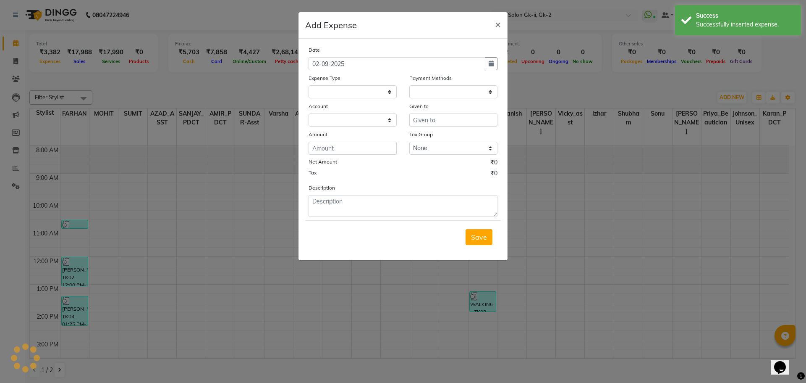
select select
select select "1"
select select "4911"
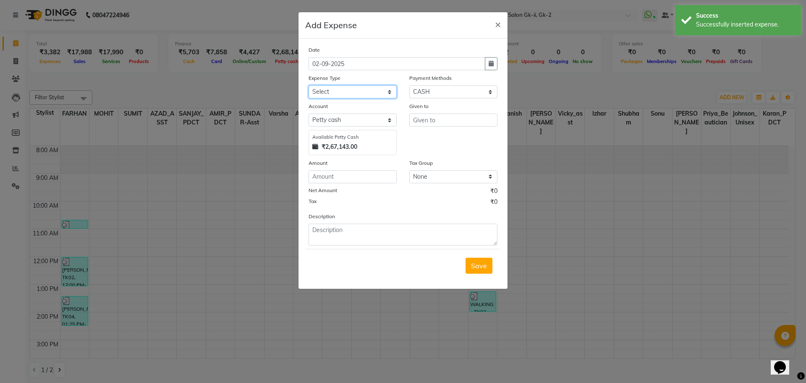
click at [340, 94] on select "Select Advance Salary Bank charges Car maintenance cash handover Cash transfer …" at bounding box center [353, 91] width 88 height 13
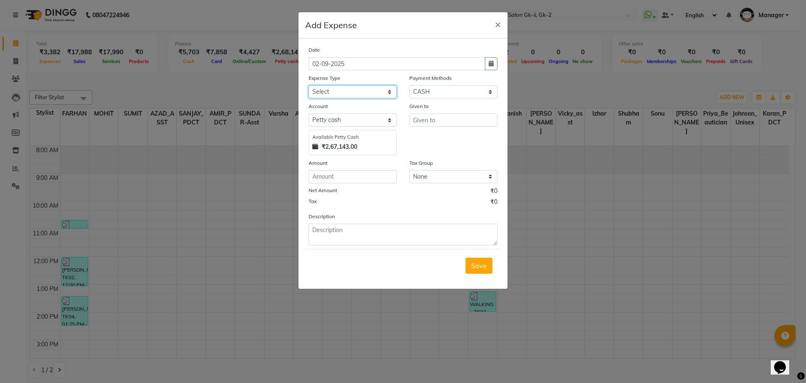
select select "13813"
click at [309, 85] on select "Select Advance Salary Bank charges Car maintenance cash handover Cash transfer …" at bounding box center [353, 91] width 88 height 13
click at [357, 178] on input "number" at bounding box center [353, 176] width 88 height 13
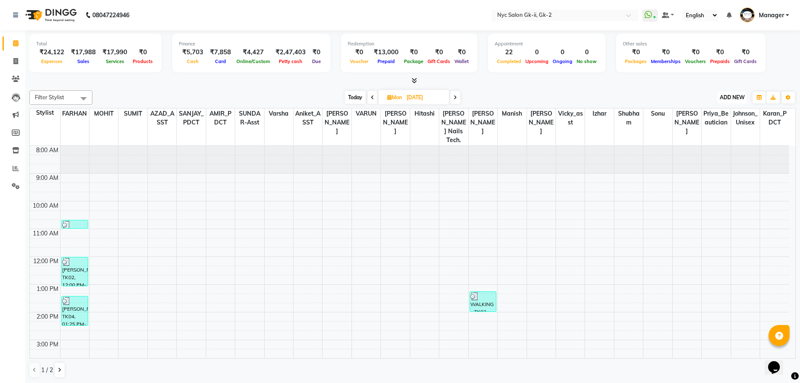
click at [721, 97] on span "ADD NEW" at bounding box center [732, 97] width 25 height 6
click at [717, 137] on link "Add Expense" at bounding box center [713, 135] width 66 height 11
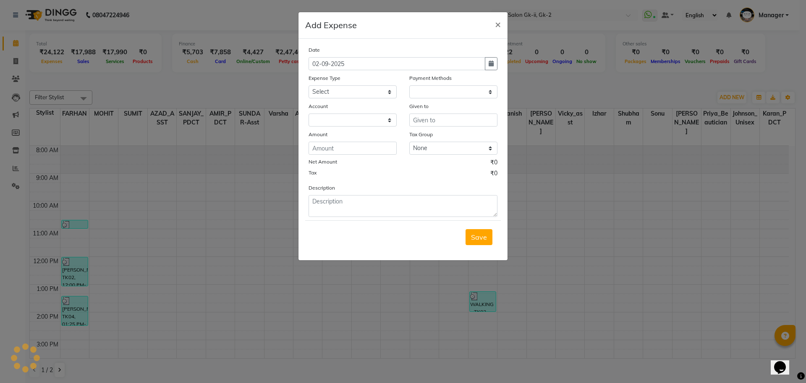
select select "1"
select select "4911"
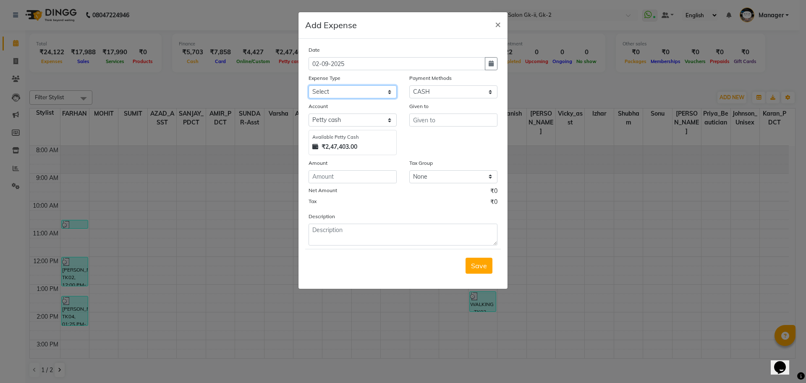
click at [333, 92] on select "Select Advance Salary Bank charges Car maintenance cash handover Cash transfer …" at bounding box center [353, 91] width 88 height 13
select select "13822"
click at [309, 85] on select "Select Advance Salary Bank charges Car maintenance cash handover Cash transfer …" at bounding box center [353, 91] width 88 height 13
click at [361, 178] on input "number" at bounding box center [353, 176] width 88 height 13
type input "350"
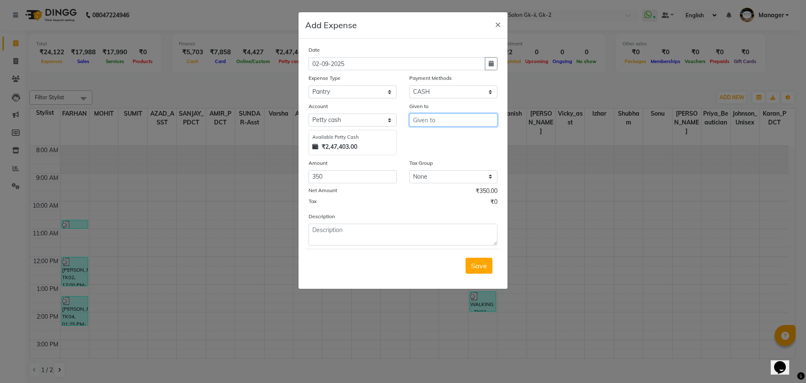
click at [454, 118] on input "text" at bounding box center [453, 119] width 88 height 13
type input "house keeping"
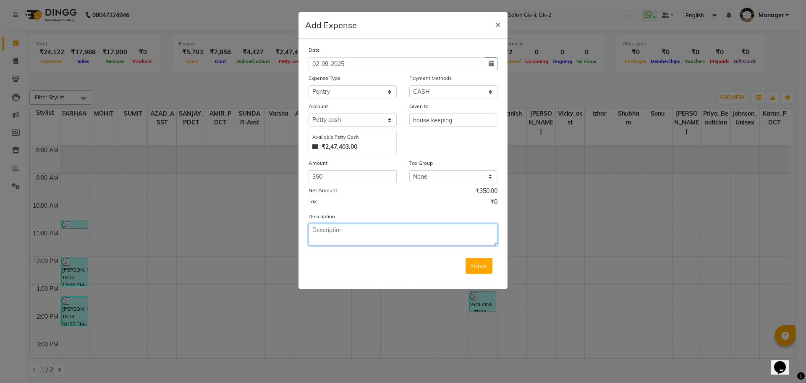
click at [343, 239] on textarea at bounding box center [403, 234] width 189 height 22
type textarea "milk ,tea and coffee"
click at [491, 265] on button "Save" at bounding box center [479, 265] width 27 height 16
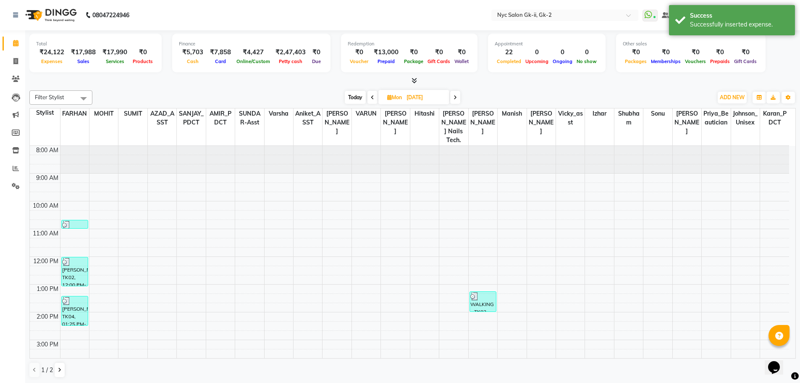
click at [154, 97] on div "[DATE] [DATE]" at bounding box center [403, 97] width 612 height 13
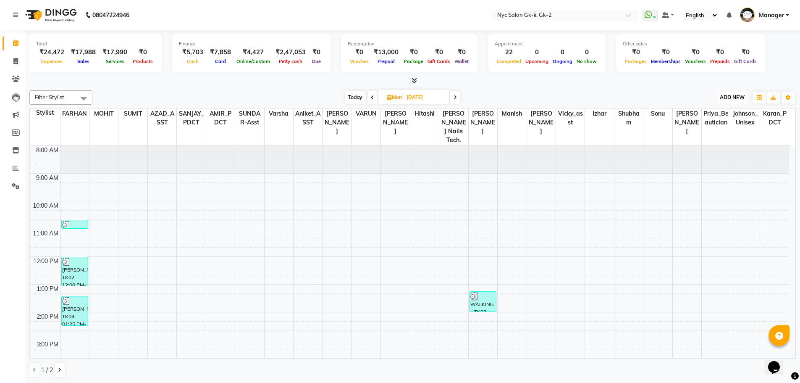
click at [732, 100] on span "ADD NEW" at bounding box center [732, 97] width 25 height 6
click at [707, 135] on link "Add Expense" at bounding box center [713, 135] width 66 height 11
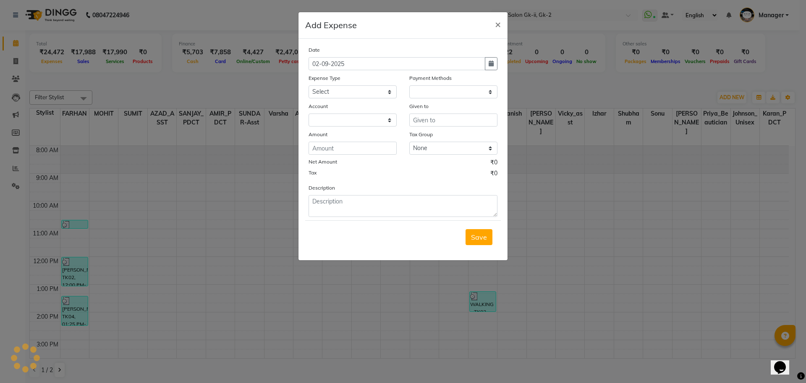
select select "1"
select select "4911"
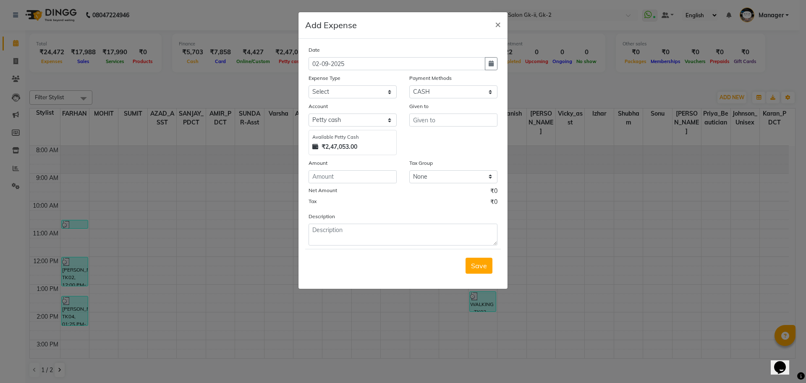
drag, startPoint x: 296, startPoint y: 97, endPoint x: 384, endPoint y: 96, distance: 87.3
click at [301, 97] on ngb-modal-window "Add Expense × Date 02-09-2025 Expense Type Select Advance Salary Bank charges C…" at bounding box center [403, 191] width 806 height 383
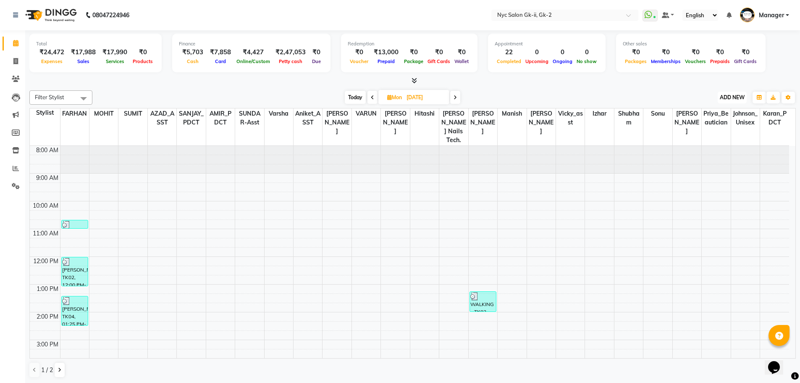
click at [733, 101] on button "ADD NEW Toggle Dropdown" at bounding box center [732, 98] width 29 height 12
click at [699, 132] on link "Add Expense" at bounding box center [713, 135] width 66 height 11
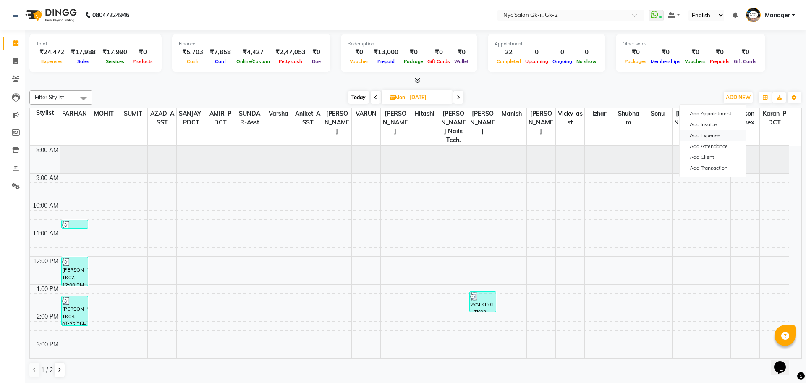
select select "1"
select select "4911"
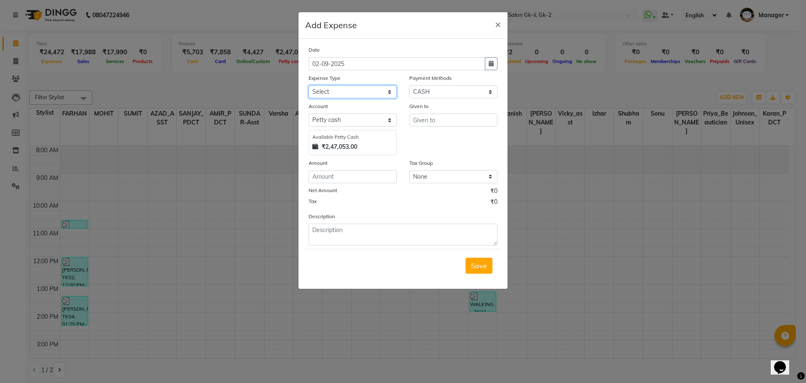
drag, startPoint x: 338, startPoint y: 92, endPoint x: 341, endPoint y: 97, distance: 6.2
click at [338, 92] on select "Select Advance Salary Bank charges Car maintenance cash handover Cash transfer …" at bounding box center [353, 91] width 88 height 13
select select "13813"
click at [309, 85] on select "Select Advance Salary Bank charges Car maintenance cash handover Cash transfer …" at bounding box center [353, 91] width 88 height 13
click at [352, 177] on input "number" at bounding box center [353, 176] width 88 height 13
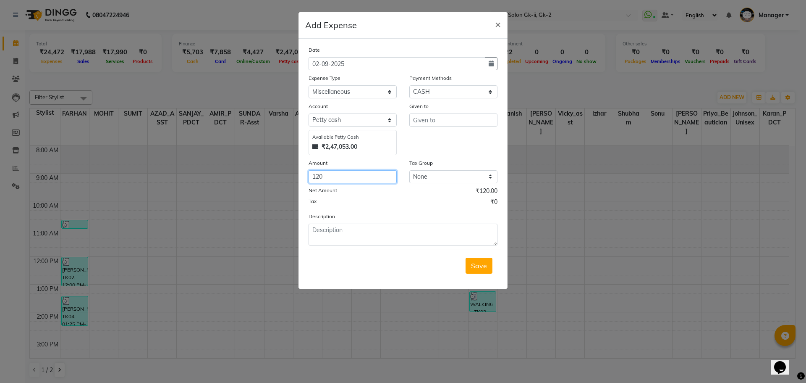
type input "120"
click at [457, 124] on input "text" at bounding box center [453, 119] width 88 height 13
type input "house keeping"
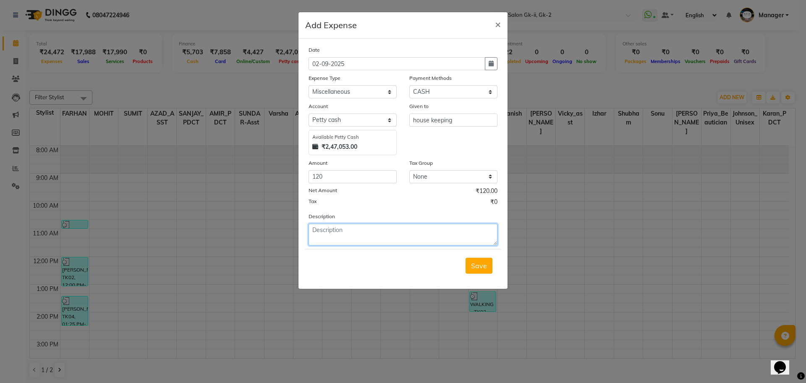
click at [418, 243] on textarea at bounding box center [403, 234] width 189 height 22
type textarea "medicine"
click at [482, 267] on span "Save" at bounding box center [479, 265] width 16 height 8
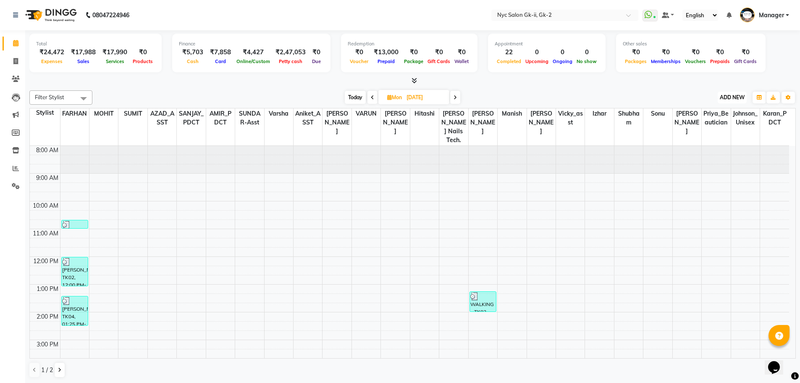
click at [744, 100] on span "ADD NEW" at bounding box center [732, 97] width 25 height 6
click at [713, 134] on link "Add Expense" at bounding box center [713, 135] width 66 height 11
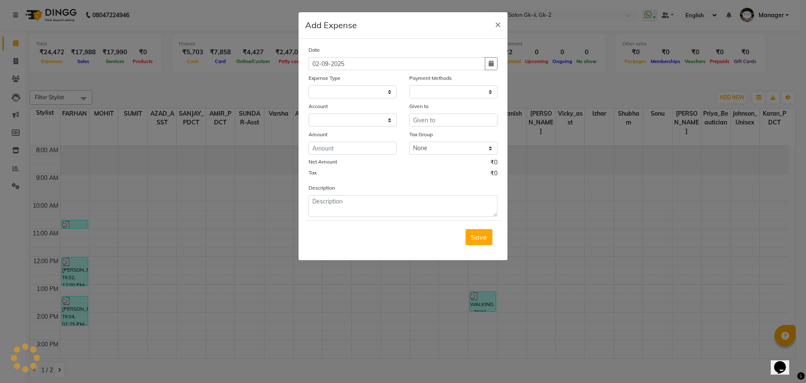
select select
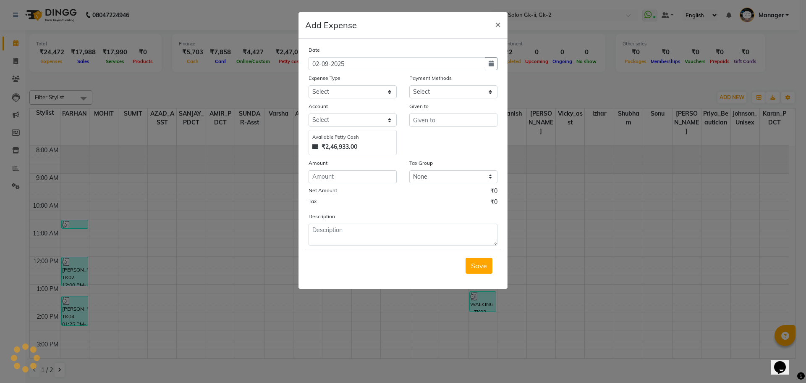
select select "1"
select select "4911"
click at [353, 93] on select "Select Advance Salary Bank charges Car maintenance cash handover Cash transfer …" at bounding box center [353, 91] width 88 height 13
click at [309, 85] on select "Select Advance Salary Bank charges Car maintenance cash handover Cash transfer …" at bounding box center [353, 91] width 88 height 13
click at [354, 94] on select "Select Advance Salary Bank charges Car maintenance cash handover Cash transfer …" at bounding box center [353, 91] width 88 height 13
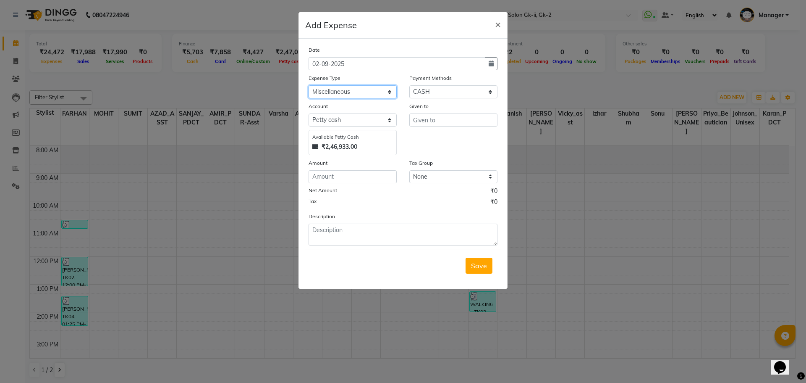
select select "13808"
click at [309, 85] on select "Select Advance Salary Bank charges Car maintenance cash handover Cash transfer …" at bounding box center [353, 91] width 88 height 13
click at [361, 176] on input "number" at bounding box center [353, 176] width 88 height 13
type input "80"
click at [456, 123] on input "text" at bounding box center [453, 119] width 88 height 13
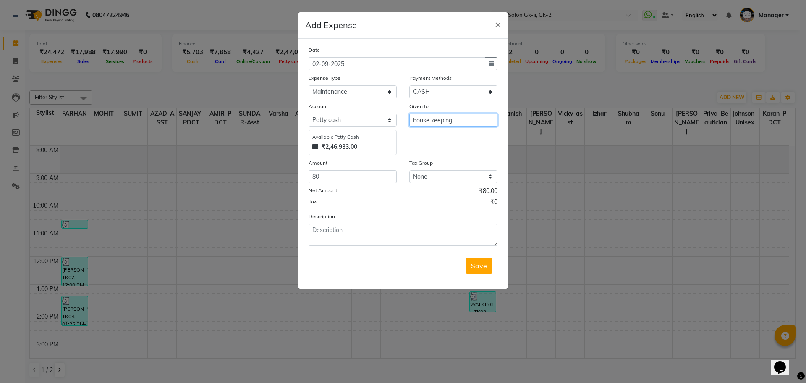
type input "house keeping"
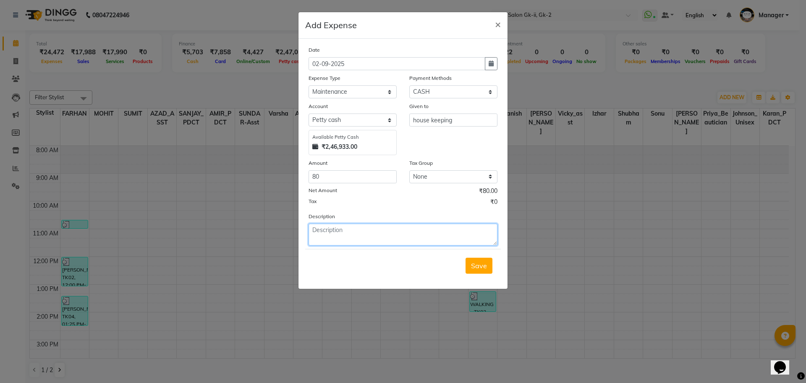
click at [337, 235] on textarea at bounding box center [403, 234] width 189 height 22
type textarea "fevicol and m seal"
click at [491, 264] on button "Save" at bounding box center [479, 265] width 27 height 16
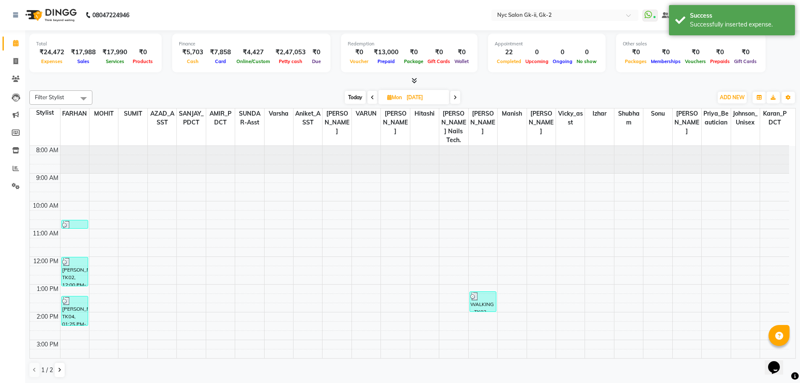
click at [316, 91] on div "Today Mon 25-08-2025" at bounding box center [403, 97] width 612 height 13
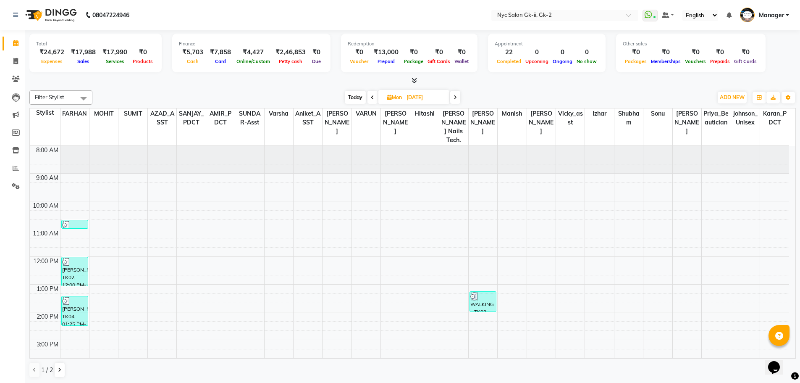
drag, startPoint x: 127, startPoint y: 104, endPoint x: 111, endPoint y: 87, distance: 22.9
click at [127, 104] on div "Filter Stylist Select All AMIR_PDCT aniket_ASST AZAD_ASST Deepak Thakur Faiz kh…" at bounding box center [412, 97] width 766 height 14
click at [732, 97] on span "ADD NEW" at bounding box center [732, 97] width 25 height 6
click at [718, 136] on link "Add Expense" at bounding box center [713, 135] width 66 height 11
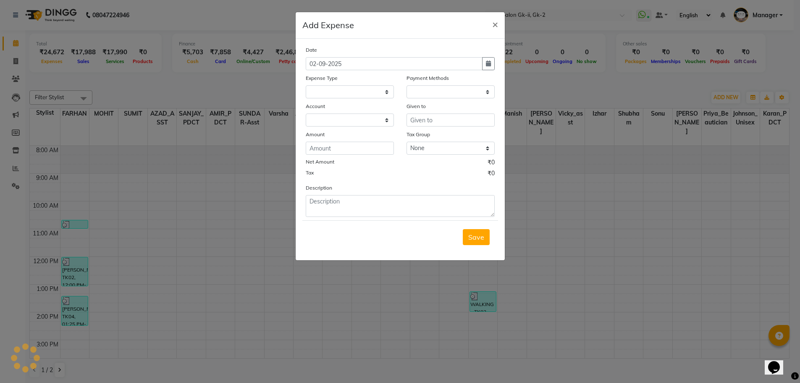
select select
select select "1"
select select "4911"
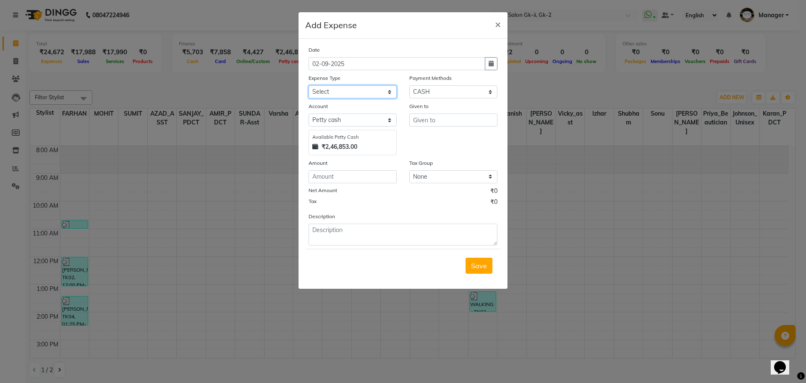
click at [341, 92] on select "Select Advance Salary Bank charges Car maintenance cash handover Cash transfer …" at bounding box center [353, 91] width 88 height 13
select select "14809"
click at [309, 85] on select "Select Advance Salary Bank charges Car maintenance cash handover Cash transfer …" at bounding box center [353, 91] width 88 height 13
click at [375, 180] on input "number" at bounding box center [353, 176] width 88 height 13
type input "200"
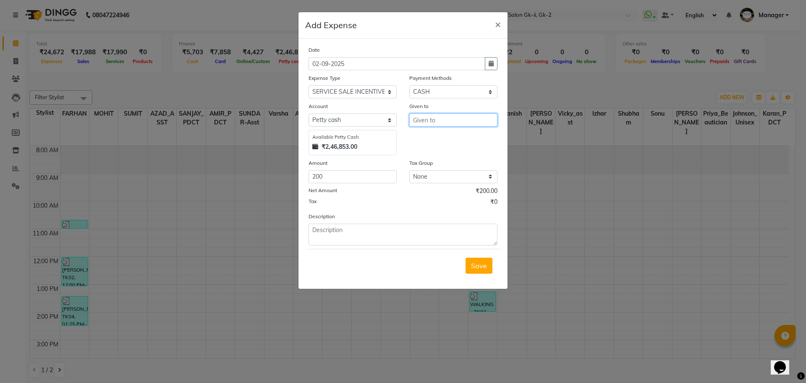
click at [431, 123] on input "text" at bounding box center [453, 119] width 88 height 13
click at [430, 138] on span "AZA" at bounding box center [427, 138] width 14 height 8
type input "AZAD_ASST"
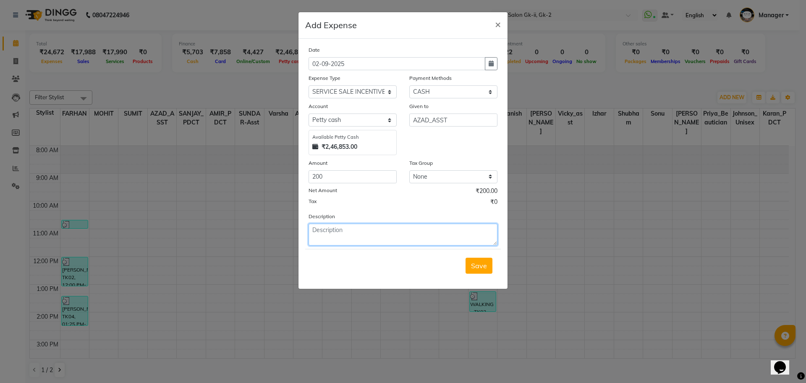
click at [386, 241] on textarea at bounding box center [403, 234] width 189 height 22
type textarea "1-avl @2500"
click at [479, 266] on span "Save" at bounding box center [479, 265] width 16 height 8
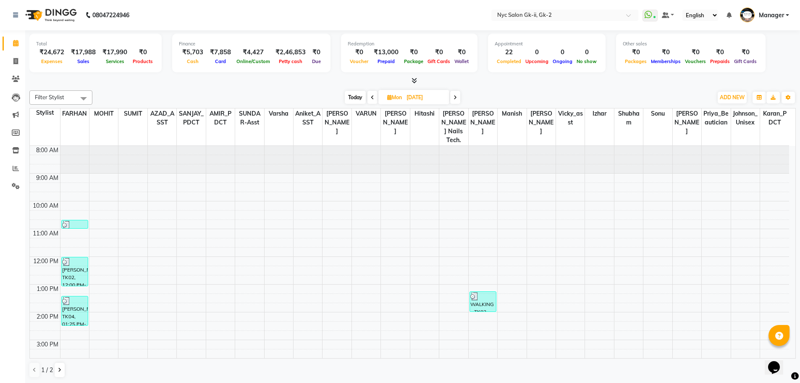
click at [269, 90] on div "Filter Stylist Select All AMIR_PDCT aniket_ASST AZAD_ASST Deepak Thakur Faiz kh…" at bounding box center [412, 97] width 766 height 14
click at [14, 60] on icon at bounding box center [15, 61] width 5 height 6
select select "service"
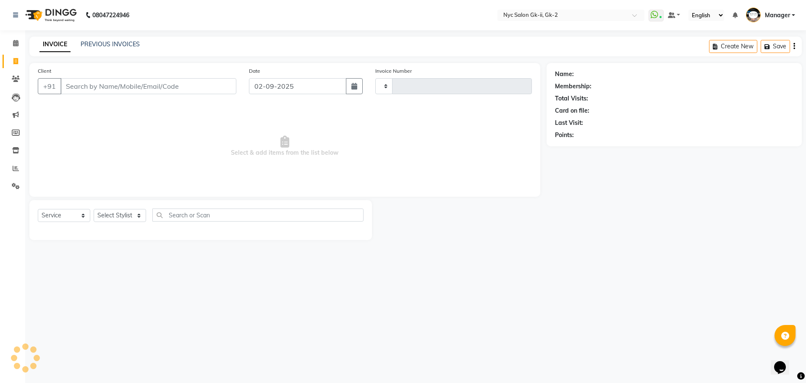
type input "5257"
select select "5936"
click at [14, 43] on icon at bounding box center [15, 43] width 5 height 6
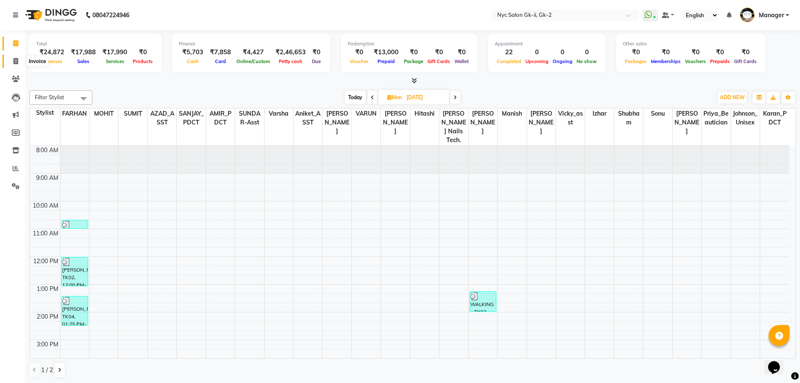
click at [20, 65] on span at bounding box center [15, 62] width 15 height 10
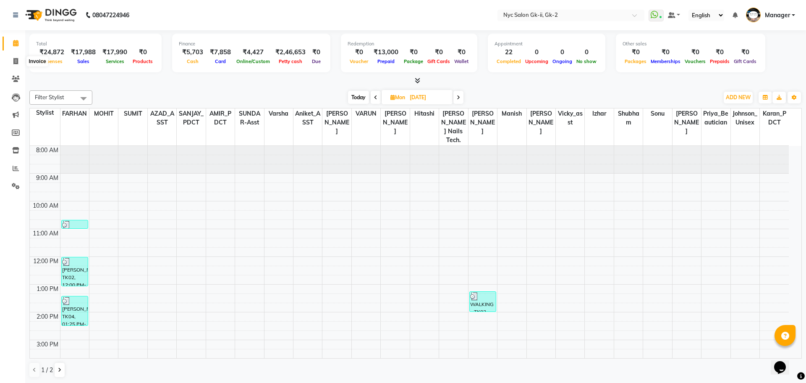
select select "5936"
select select "service"
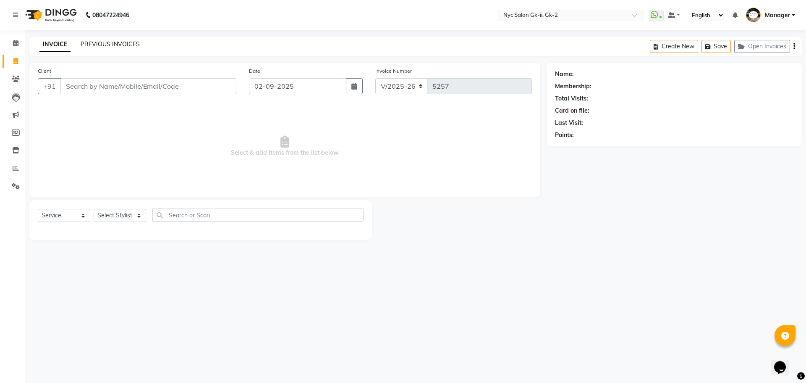
click at [128, 45] on link "PREVIOUS INVOICES" at bounding box center [110, 44] width 59 height 8
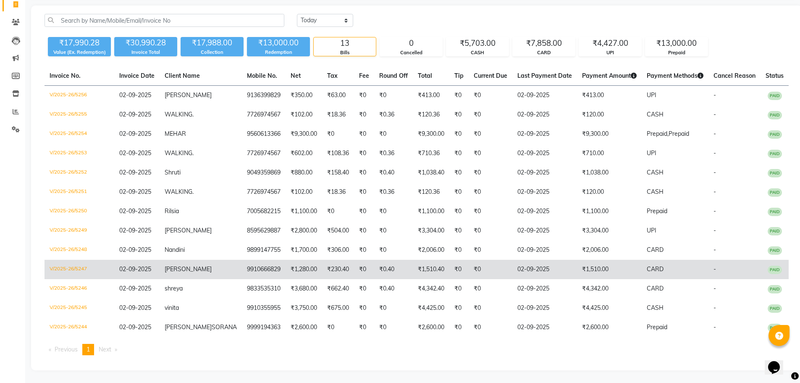
scroll to position [65, 0]
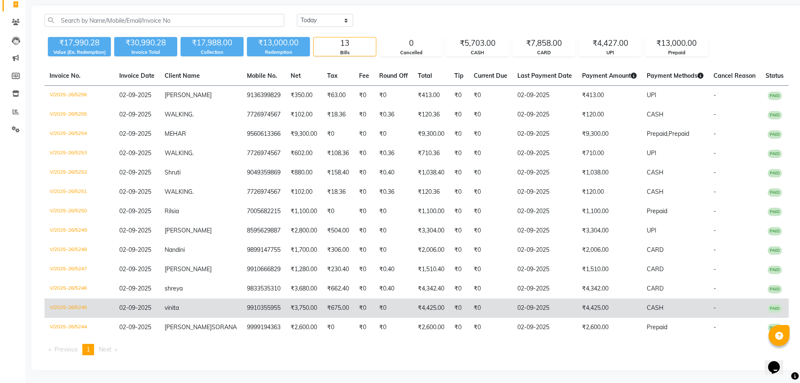
click at [65, 298] on td "V/2025-26/5245" at bounding box center [80, 307] width 70 height 19
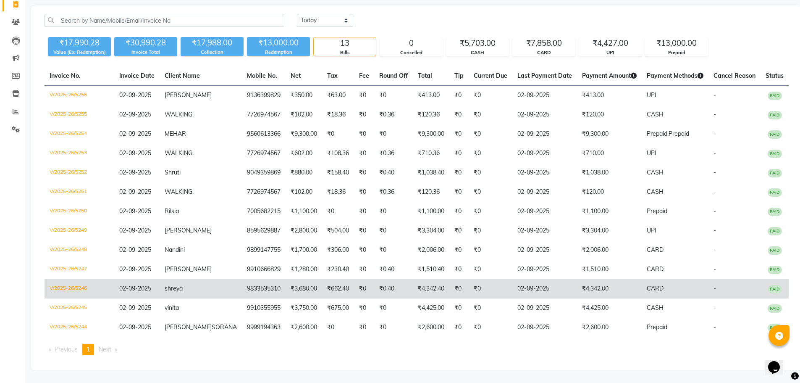
click at [647, 284] on span "CARD" at bounding box center [655, 288] width 17 height 8
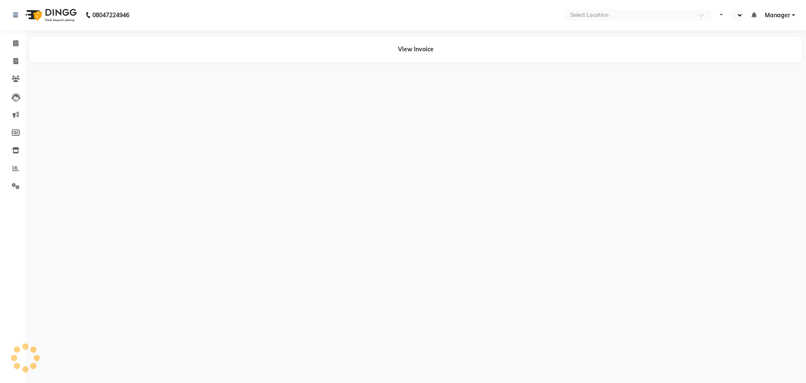
select select "en"
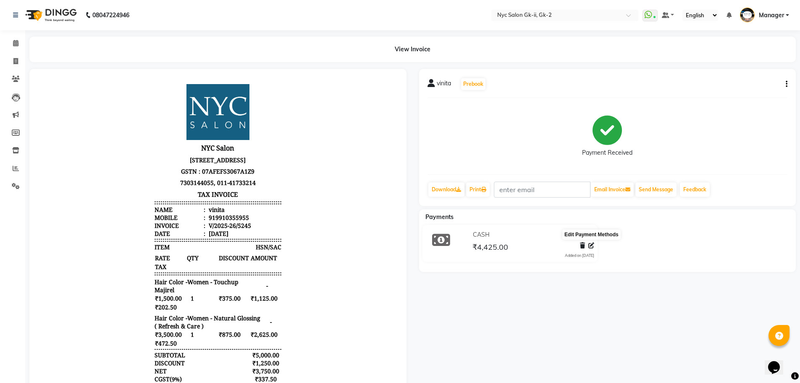
click at [594, 249] on span at bounding box center [591, 245] width 6 height 9
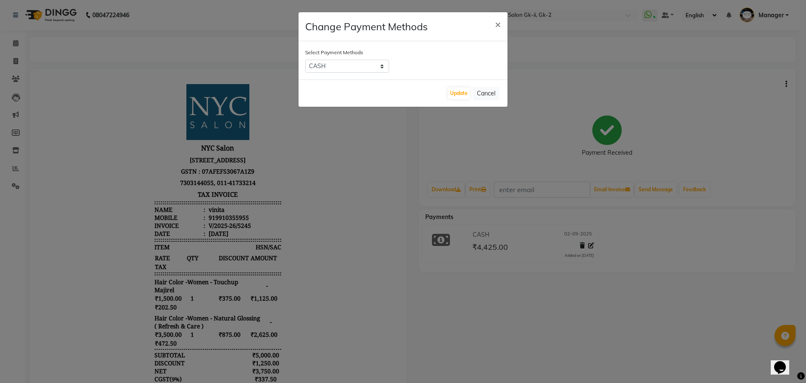
click at [353, 56] on div "Select Payment Methods CASH CARD UPI Bank" at bounding box center [403, 60] width 209 height 38
drag, startPoint x: 351, startPoint y: 67, endPoint x: 354, endPoint y: 72, distance: 5.8
click at [351, 67] on select "CASH CARD UPI Bank" at bounding box center [347, 66] width 84 height 13
select select "8"
click at [305, 60] on select "CASH CARD UPI Bank" at bounding box center [347, 66] width 84 height 13
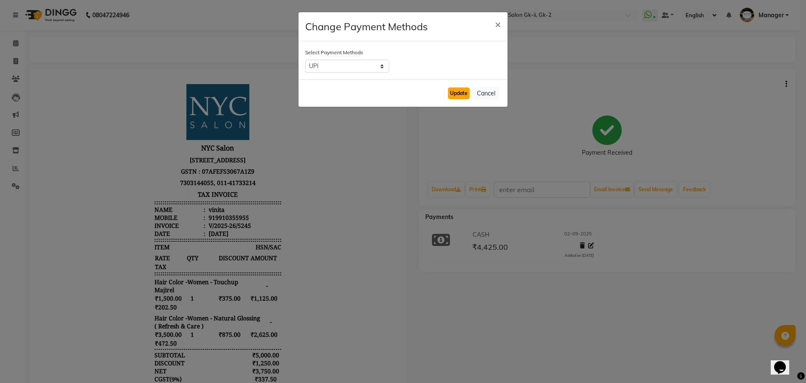
click at [462, 97] on button "Update" at bounding box center [459, 93] width 22 height 12
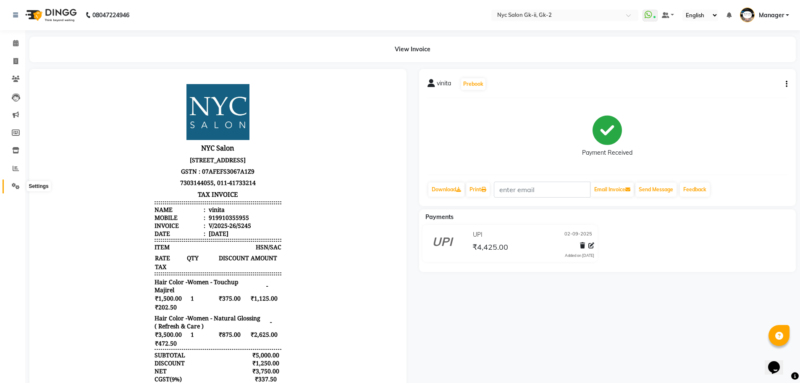
click at [18, 189] on span at bounding box center [15, 186] width 15 height 10
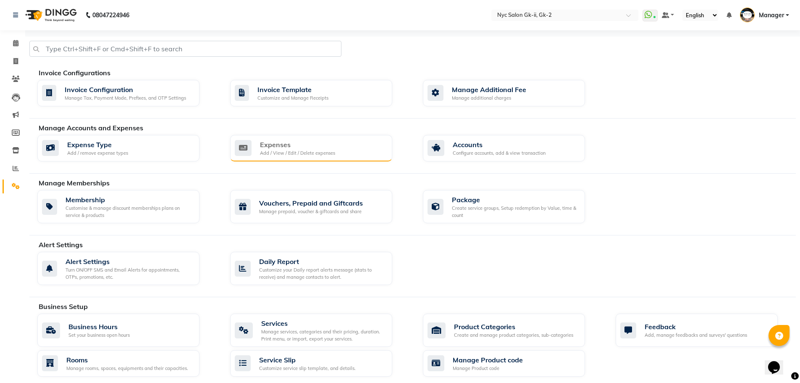
click at [330, 139] on div "Expenses" at bounding box center [297, 144] width 75 height 10
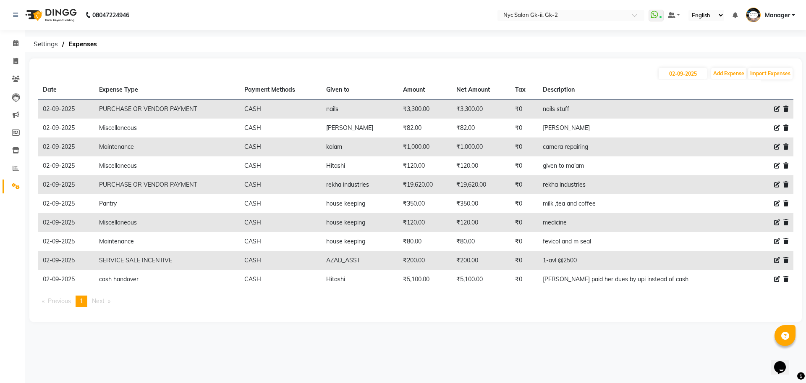
click at [787, 280] on icon at bounding box center [786, 279] width 5 height 6
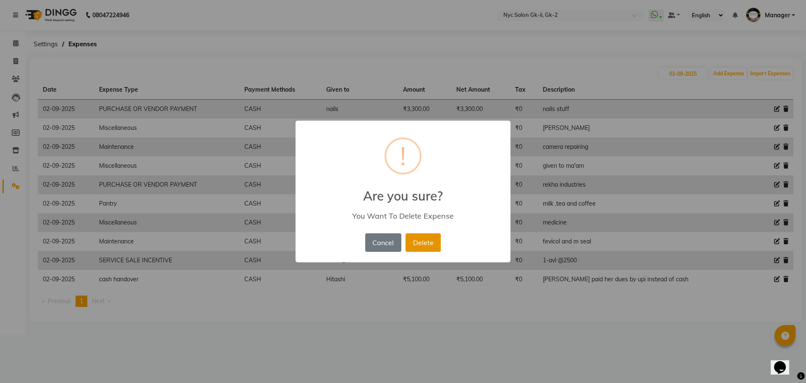
click at [422, 242] on button "Delete" at bounding box center [423, 242] width 35 height 18
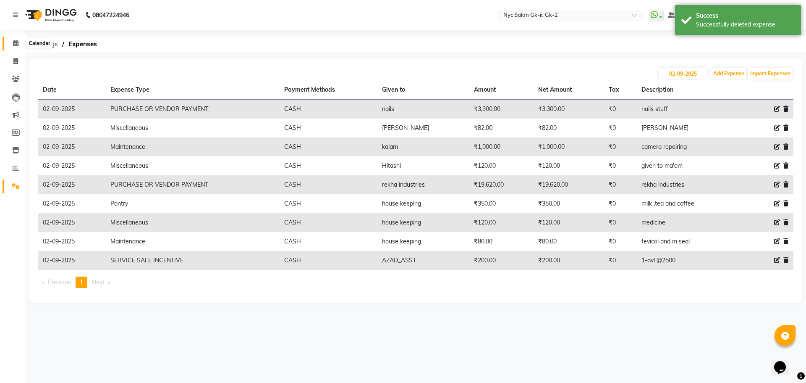
click at [16, 43] on icon at bounding box center [15, 43] width 5 height 6
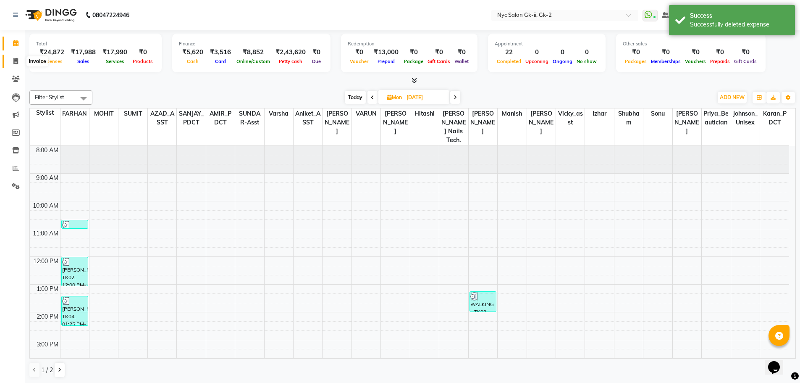
click at [18, 57] on span at bounding box center [15, 62] width 15 height 10
select select "service"
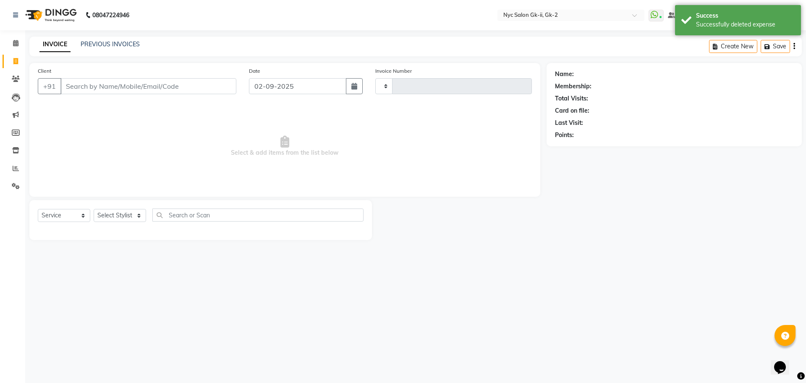
type input "5257"
select select "5936"
click at [12, 45] on span at bounding box center [15, 44] width 15 height 10
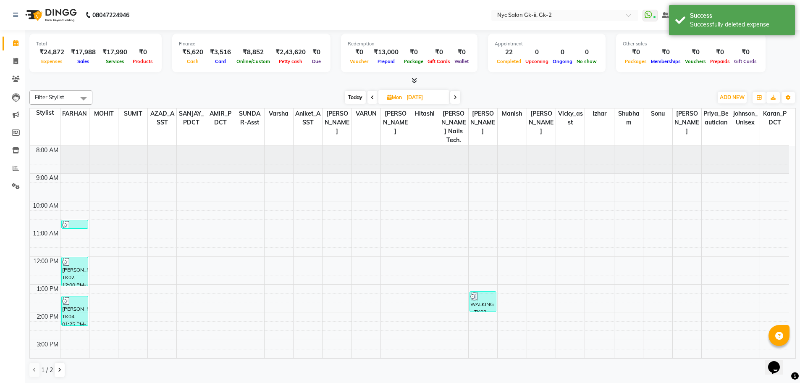
click at [227, 81] on div at bounding box center [412, 80] width 766 height 9
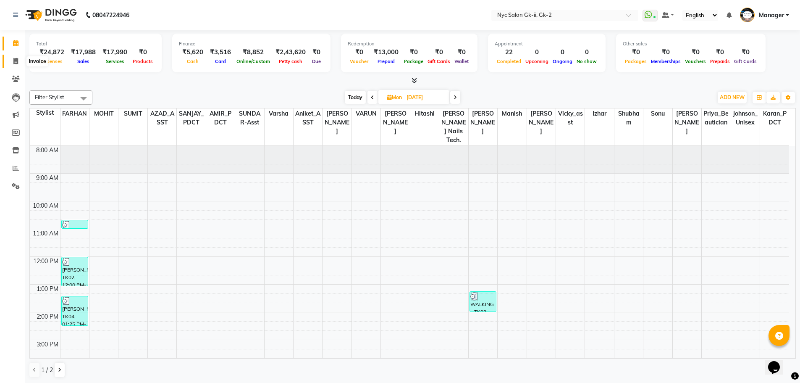
click at [13, 61] on icon at bounding box center [15, 61] width 5 height 6
select select "service"
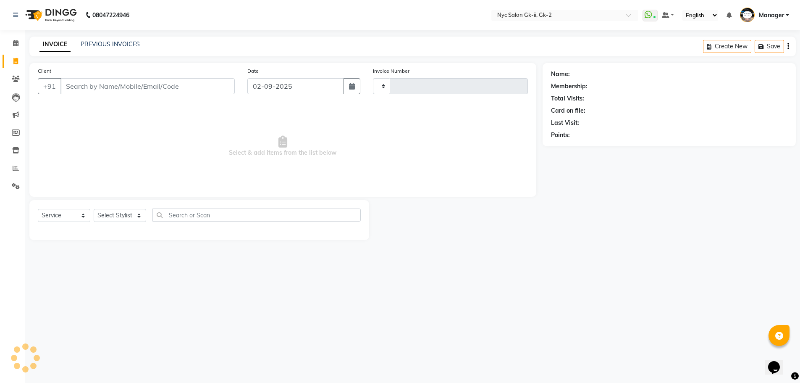
type input "5257"
select select "5936"
click at [121, 49] on div "INVOICE PREVIOUS INVOICES" at bounding box center [89, 45] width 121 height 10
click at [121, 48] on div "PREVIOUS INVOICES" at bounding box center [110, 44] width 59 height 9
click at [108, 42] on link "PREVIOUS INVOICES" at bounding box center [110, 44] width 59 height 8
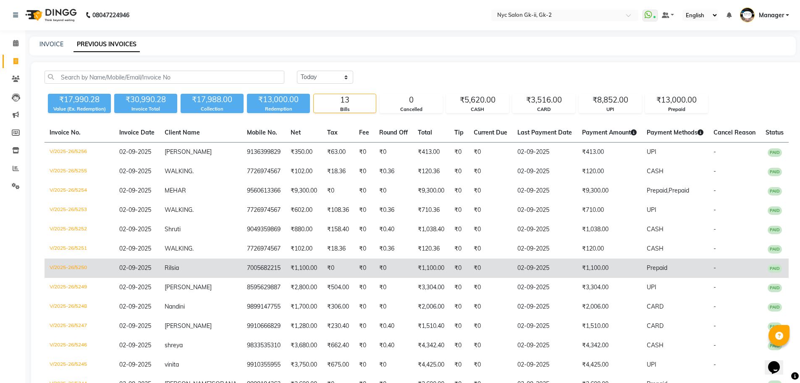
scroll to position [65, 0]
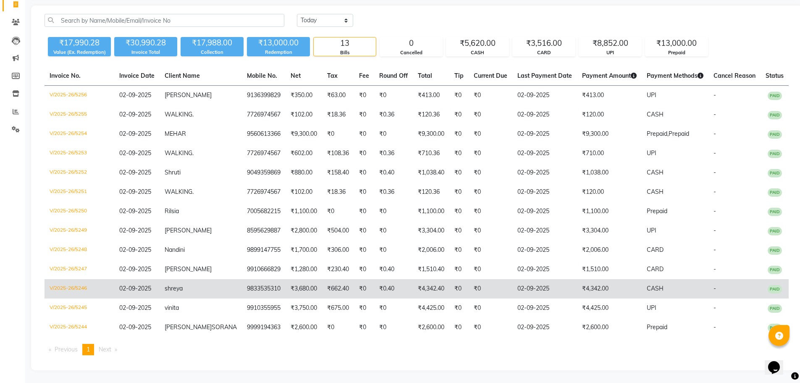
click at [598, 284] on td "₹4,342.00" at bounding box center [609, 288] width 65 height 19
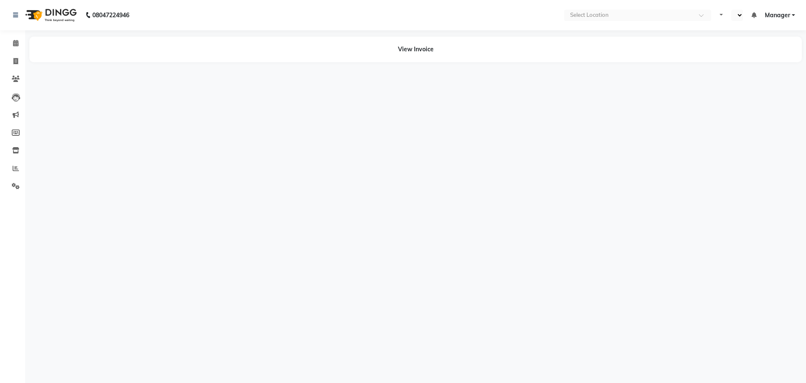
select select "en"
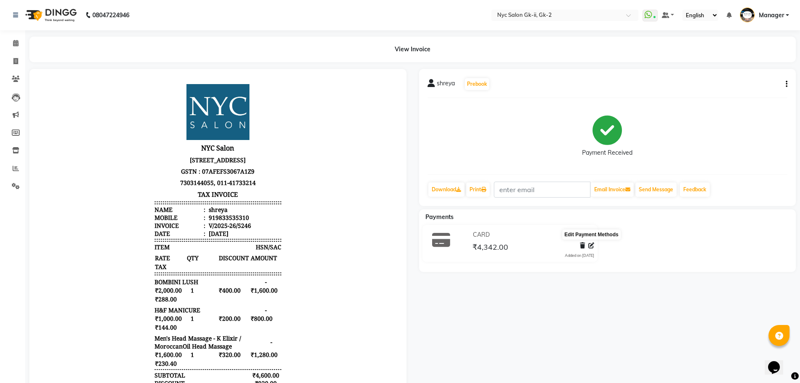
click at [588, 247] on icon at bounding box center [591, 245] width 6 height 6
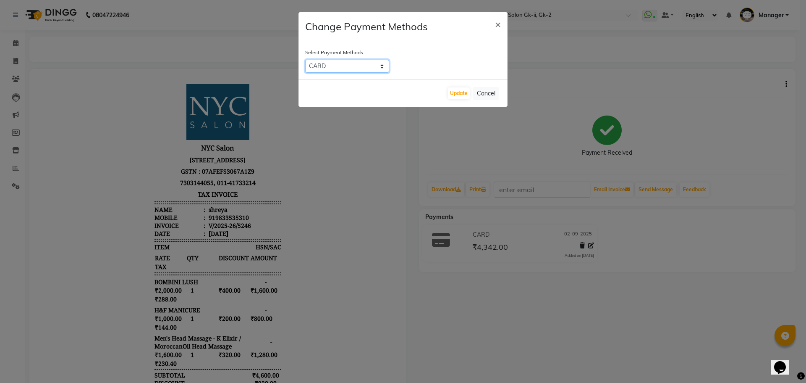
click at [344, 70] on select "CASH CARD UPI Bank" at bounding box center [347, 66] width 84 height 13
select select "1"
click at [305, 60] on select "CASH CARD UPI Bank" at bounding box center [347, 66] width 84 height 13
click at [443, 92] on div "Update Cancel" at bounding box center [403, 92] width 209 height 27
click at [449, 90] on button "Update" at bounding box center [459, 93] width 22 height 12
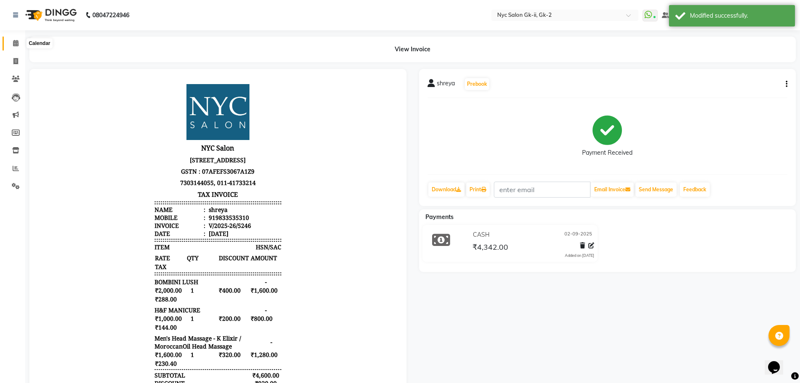
drag, startPoint x: 16, startPoint y: 43, endPoint x: 10, endPoint y: 42, distance: 6.1
click at [16, 43] on icon at bounding box center [15, 43] width 5 height 6
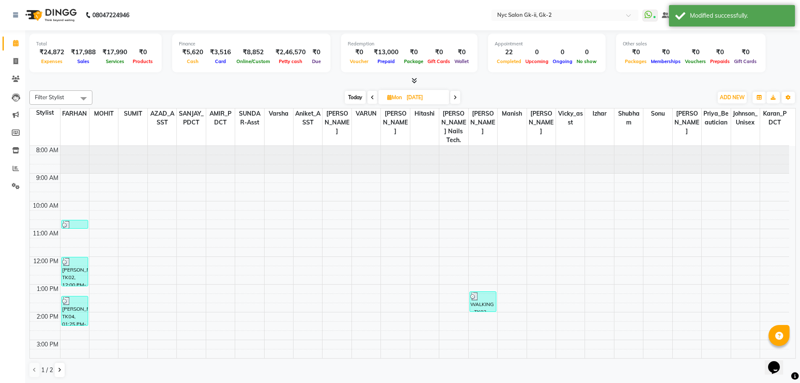
click at [648, 91] on div "[DATE] [DATE]" at bounding box center [403, 97] width 612 height 13
click at [244, 94] on div "[DATE] [DATE]" at bounding box center [403, 97] width 612 height 13
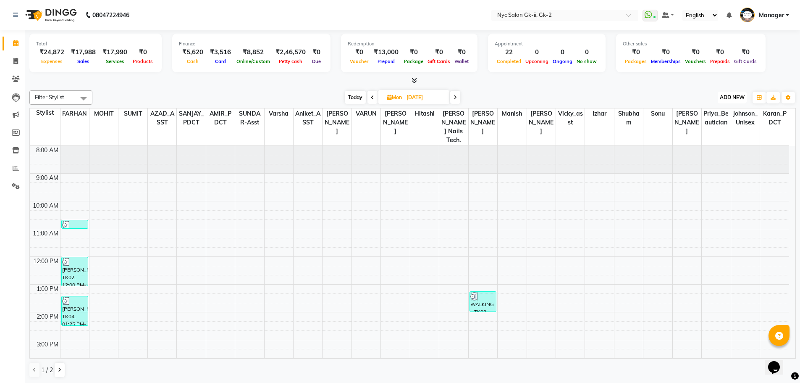
click at [720, 95] on span "ADD NEW" at bounding box center [732, 97] width 25 height 6
click at [713, 134] on link "Add Expense" at bounding box center [713, 135] width 66 height 11
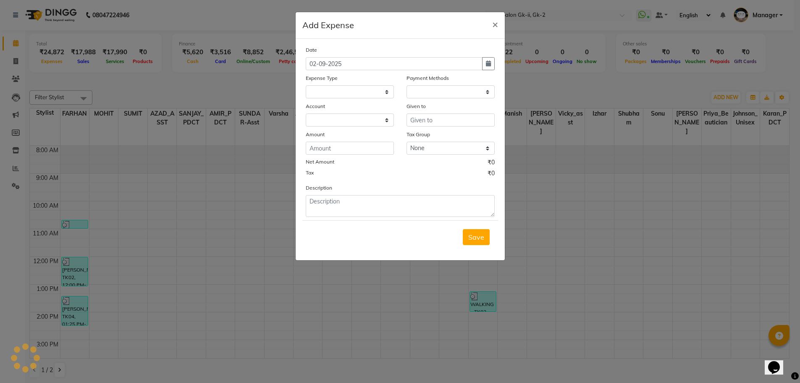
select select
select select "1"
select select "4911"
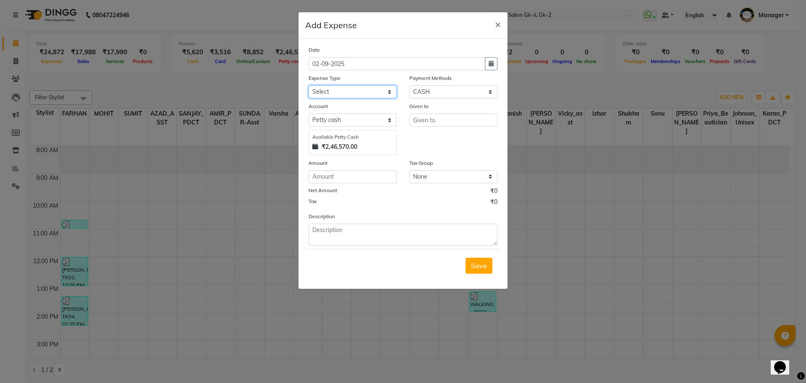
click at [348, 98] on select "Select Advance Salary Bank charges Car maintenance cash handover Cash transfer …" at bounding box center [353, 91] width 88 height 13
select select "13832"
click at [309, 85] on select "Select Advance Salary Bank charges Car maintenance cash handover Cash transfer …" at bounding box center [353, 91] width 88 height 13
drag, startPoint x: 357, startPoint y: 172, endPoint x: 806, endPoint y: 213, distance: 451.3
click at [357, 172] on input "number" at bounding box center [353, 176] width 88 height 13
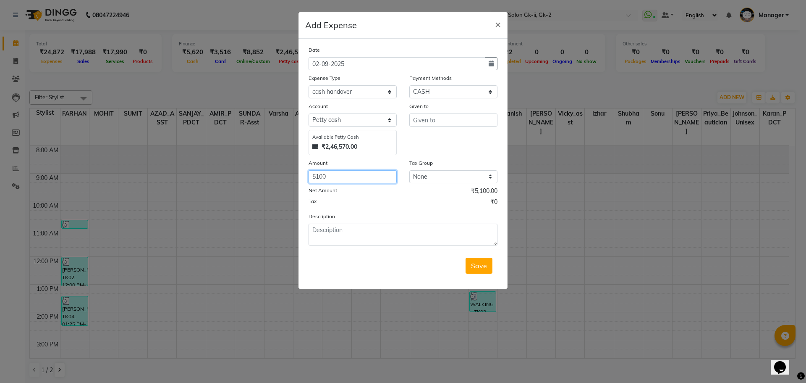
type input "5100"
click at [451, 121] on input "text" at bounding box center [453, 119] width 88 height 13
click at [462, 141] on button "Hitas hi" at bounding box center [443, 137] width 66 height 13
type input "Hitashi"
click at [397, 236] on textarea at bounding box center [403, 234] width 189 height 22
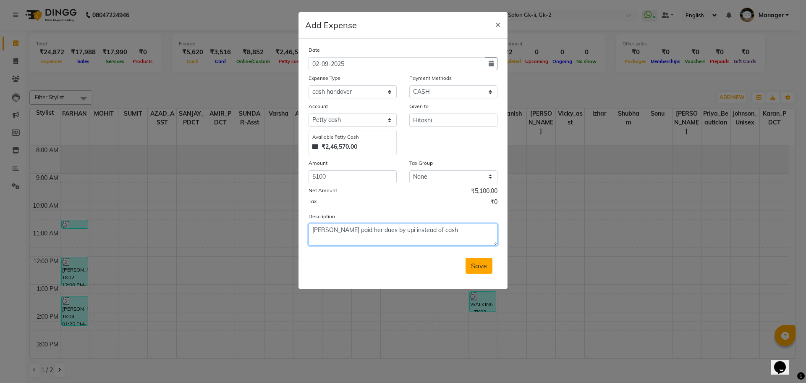
type textarea "sheetu sorana paid her dues by upi instead of cash"
click at [477, 268] on span "Save" at bounding box center [479, 265] width 16 height 8
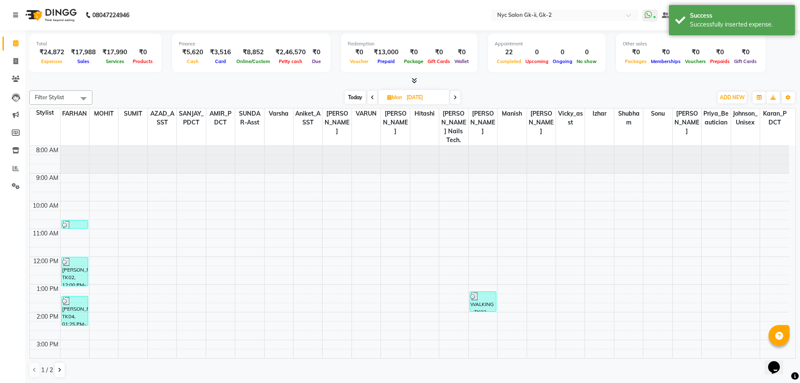
click at [302, 94] on div "Today Mon 25-08-2025" at bounding box center [403, 97] width 612 height 13
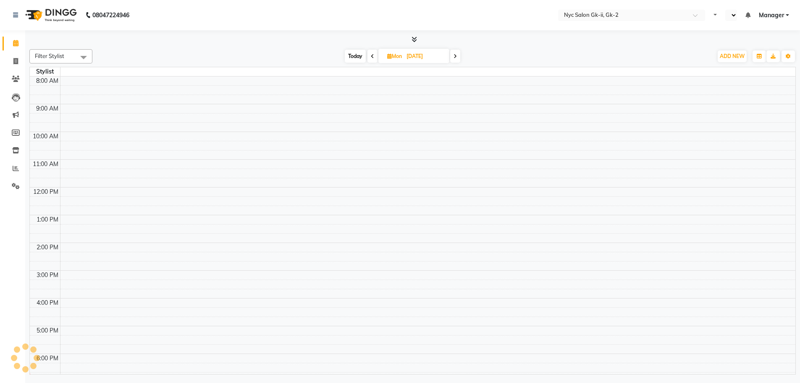
select select "en"
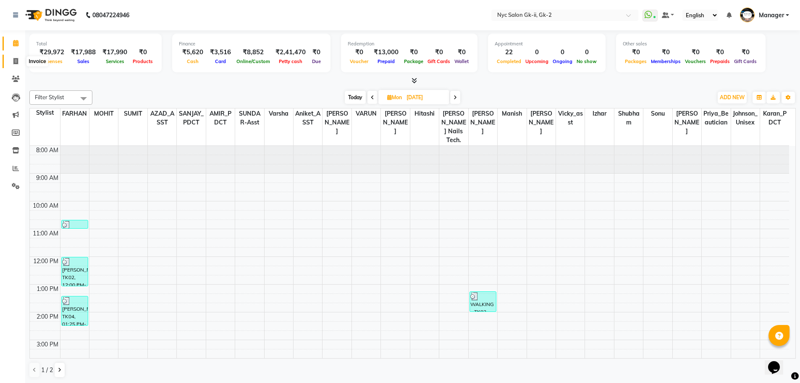
click at [16, 58] on icon at bounding box center [15, 61] width 5 height 6
select select "5936"
select select "service"
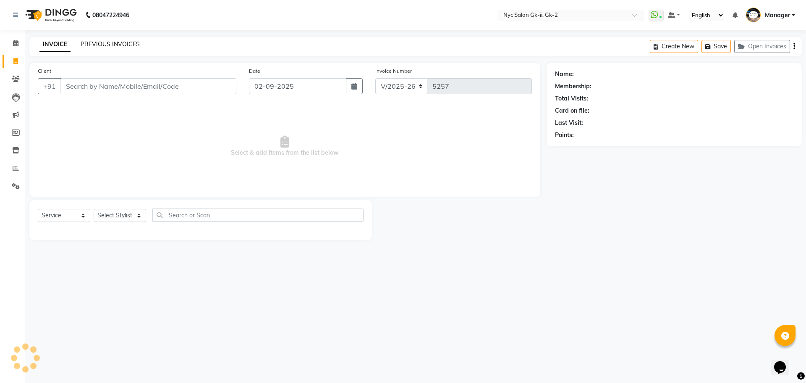
click at [109, 41] on link "PREVIOUS INVOICES" at bounding box center [110, 44] width 59 height 8
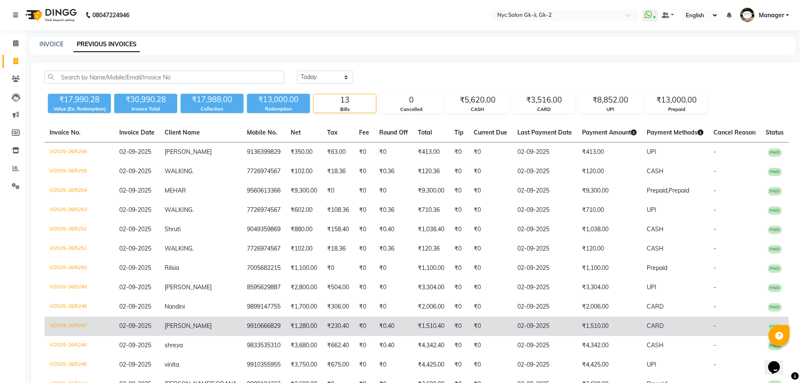
scroll to position [65, 0]
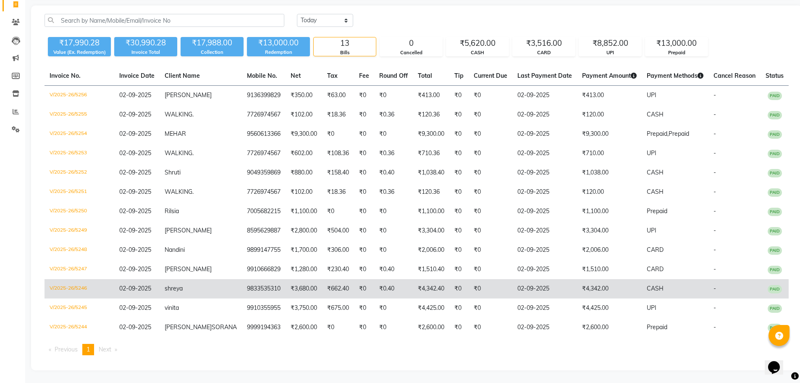
click at [642, 284] on td "CASH" at bounding box center [675, 288] width 67 height 19
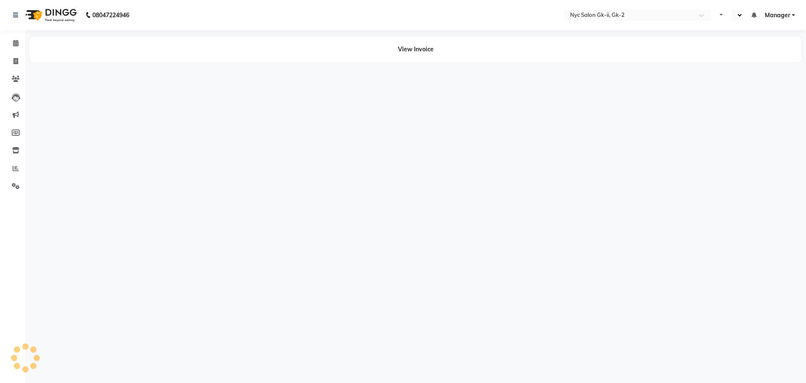
select select "en"
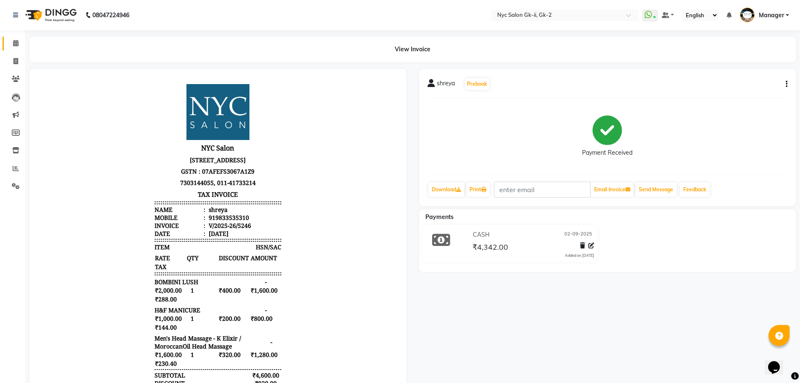
drag, startPoint x: 13, startPoint y: 38, endPoint x: 3, endPoint y: 16, distance: 24.4
click at [13, 38] on link "Calendar" at bounding box center [13, 44] width 20 height 14
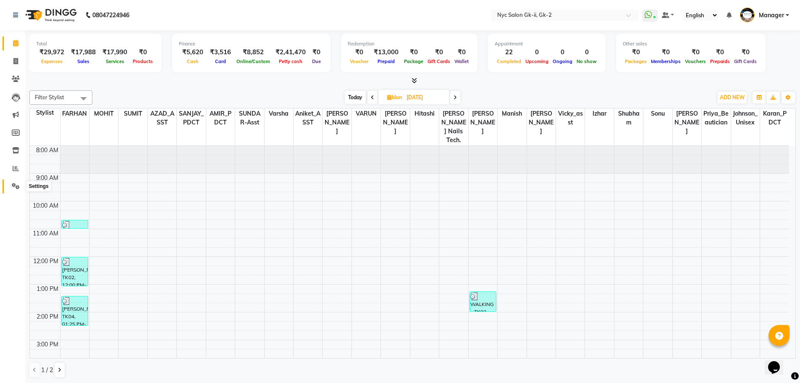
click at [16, 187] on icon at bounding box center [16, 186] width 8 height 6
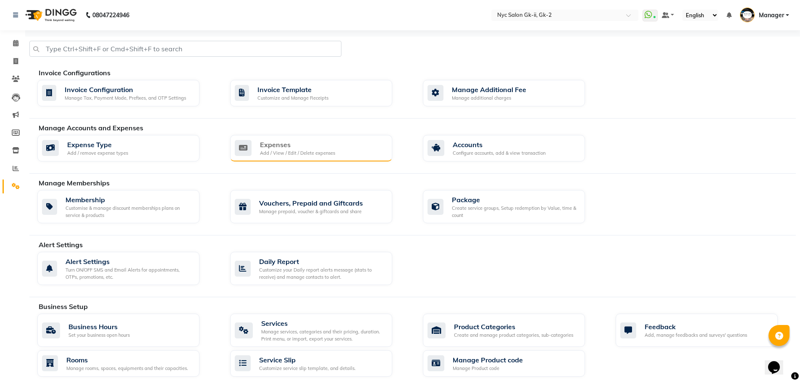
click at [374, 137] on div "Expenses Add / View / Edit / Delete expenses" at bounding box center [311, 148] width 162 height 27
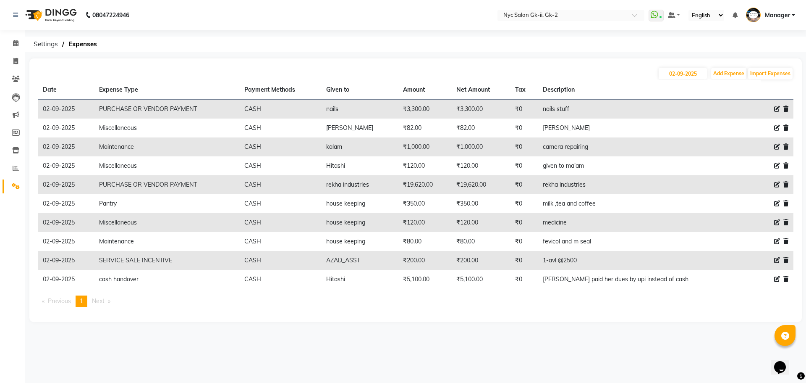
click at [788, 278] on icon at bounding box center [786, 279] width 5 height 6
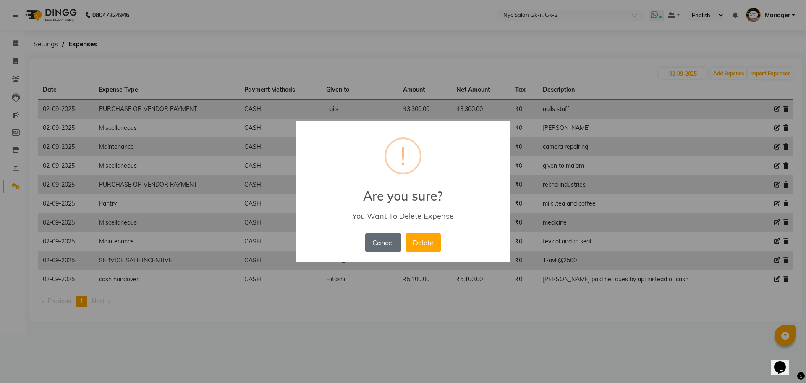
click at [386, 243] on button "Cancel" at bounding box center [383, 242] width 36 height 18
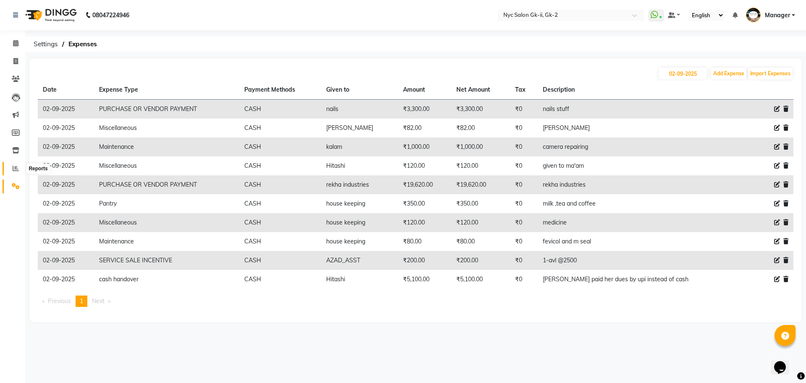
click at [12, 168] on span at bounding box center [15, 169] width 15 height 10
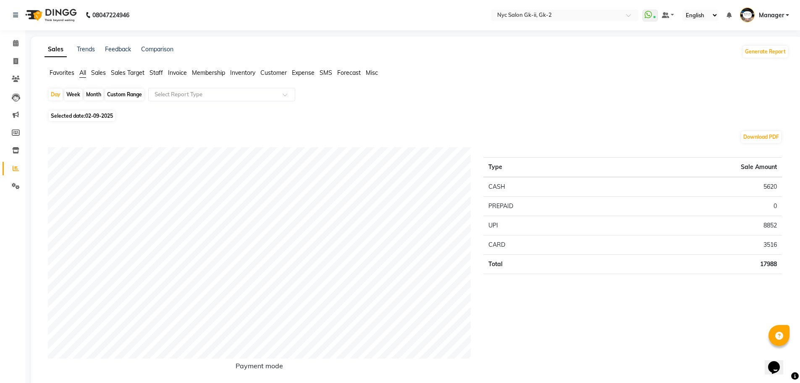
click at [158, 76] on span "Staff" at bounding box center [155, 73] width 13 height 8
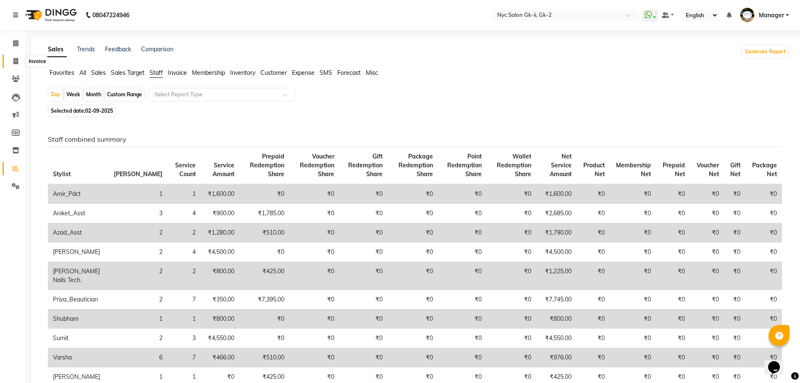
click at [10, 63] on span at bounding box center [15, 62] width 15 height 10
select select "service"
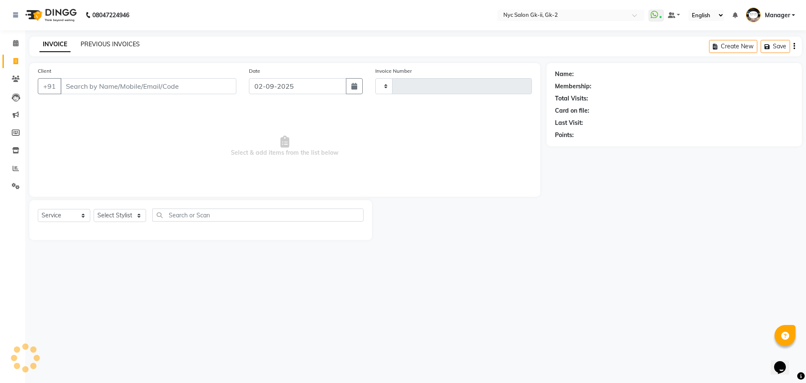
type input "5257"
select select "5936"
click at [99, 45] on link "PREVIOUS INVOICES" at bounding box center [110, 44] width 59 height 8
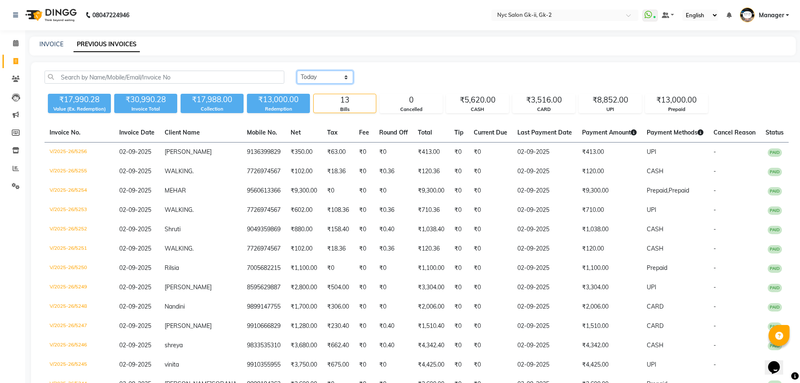
drag, startPoint x: 317, startPoint y: 76, endPoint x: 330, endPoint y: 80, distance: 13.2
click at [316, 77] on select "Today Yesterday Custom Range" at bounding box center [325, 77] width 56 height 13
select select "range"
click at [297, 71] on select "Today Yesterday Custom Range" at bounding box center [325, 77] width 56 height 13
click at [417, 81] on input "02-09-2025" at bounding box center [393, 77] width 59 height 12
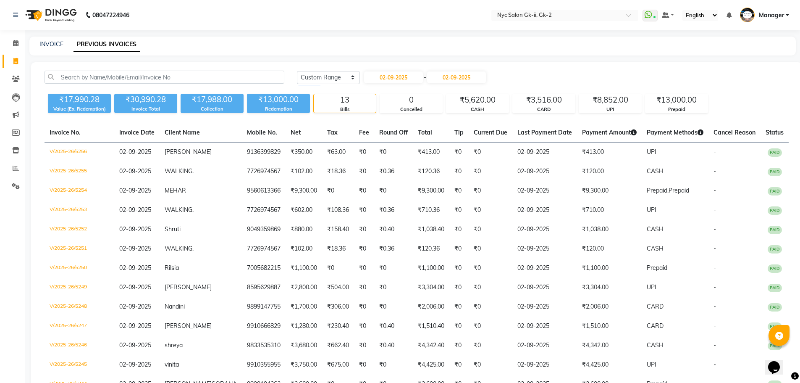
select select "9"
select select "2025"
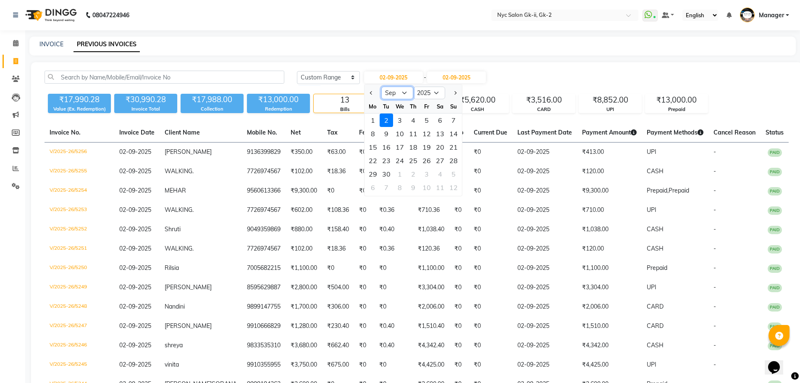
click at [394, 93] on select "Jan Feb Mar Apr May Jun Jul Aug Sep Oct Nov Dec" at bounding box center [397, 93] width 32 height 13
select select "3"
click at [381, 87] on select "Jan Feb Mar Apr May Jun Jul Aug Sep Oct Nov Dec" at bounding box center [397, 93] width 32 height 13
click at [469, 76] on input "02-09-2025" at bounding box center [456, 77] width 59 height 12
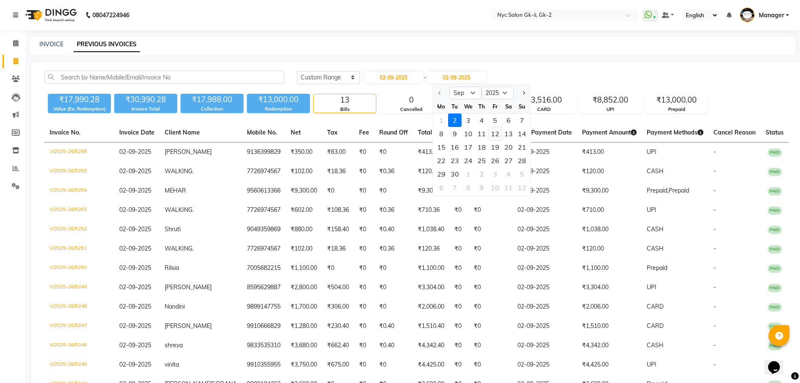
click at [494, 130] on div "12" at bounding box center [494, 133] width 13 height 13
type input "12-09-2025"
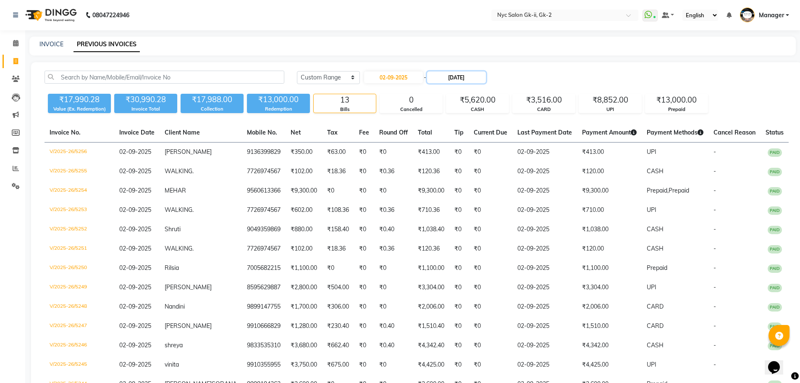
click at [473, 72] on input "12-09-2025" at bounding box center [456, 77] width 59 height 12
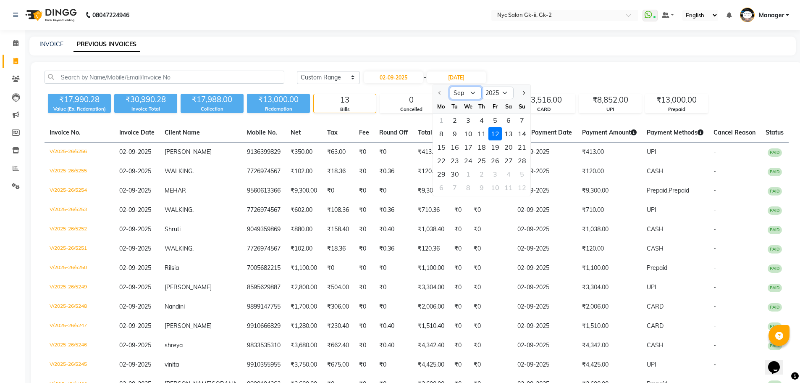
click at [472, 95] on select "Sep Oct Nov Dec" at bounding box center [466, 93] width 32 height 13
click at [464, 94] on select "Sep Oct Nov Dec" at bounding box center [466, 93] width 32 height 13
click at [416, 81] on input "02-09-2025" at bounding box center [393, 77] width 59 height 12
select select "9"
select select "2025"
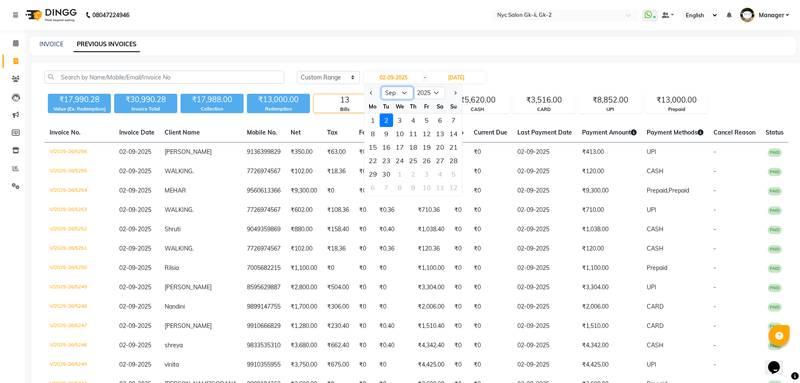
click at [408, 93] on select "Jan Feb Mar Apr May Jun Jul Aug Sep Oct Nov Dec" at bounding box center [397, 93] width 32 height 13
select select "4"
click at [381, 87] on select "Jan Feb Mar Apr May Jun Jul Aug Sep Oct Nov Dec" at bounding box center [397, 93] width 32 height 13
click at [428, 127] on div "11" at bounding box center [426, 133] width 13 height 13
type input "11-04-2025"
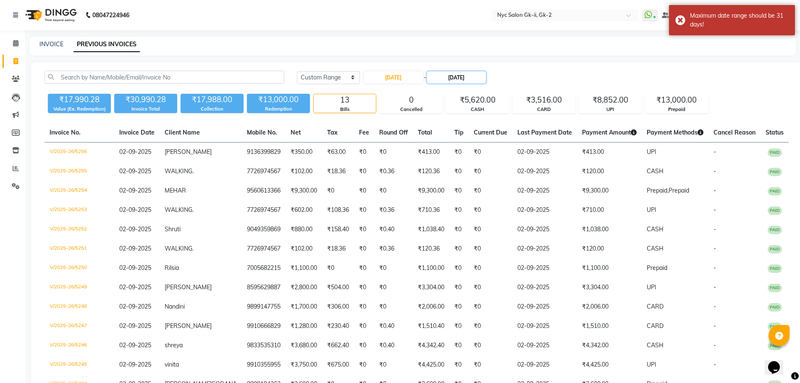
click at [455, 81] on input "12-09-2025" at bounding box center [456, 77] width 59 height 12
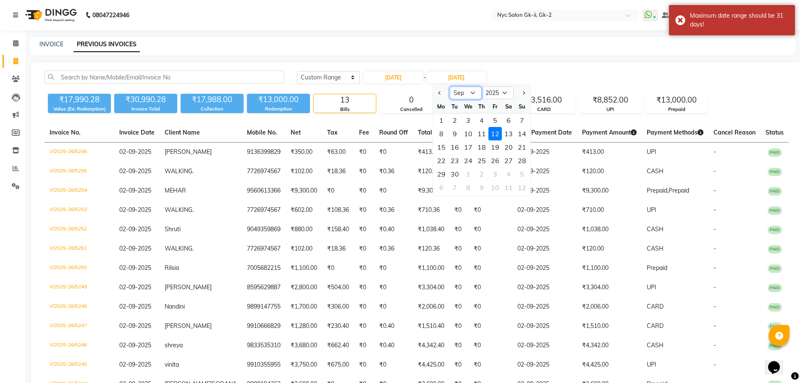
click at [462, 95] on select "Apr May Jun Jul Aug Sep Oct Nov Dec" at bounding box center [466, 93] width 32 height 13
select select "4"
click at [450, 87] on select "Apr May Jun Jul Aug Sep Oct Nov Dec" at bounding box center [466, 93] width 32 height 13
click at [513, 147] on div "19" at bounding box center [508, 146] width 13 height 13
type input "19-04-2025"
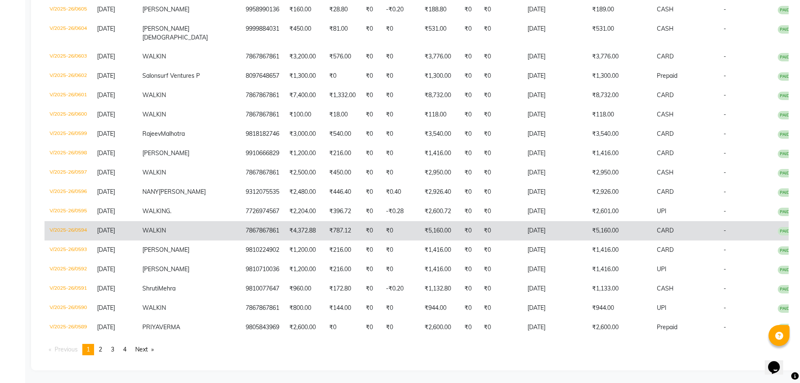
scroll to position [1806, 0]
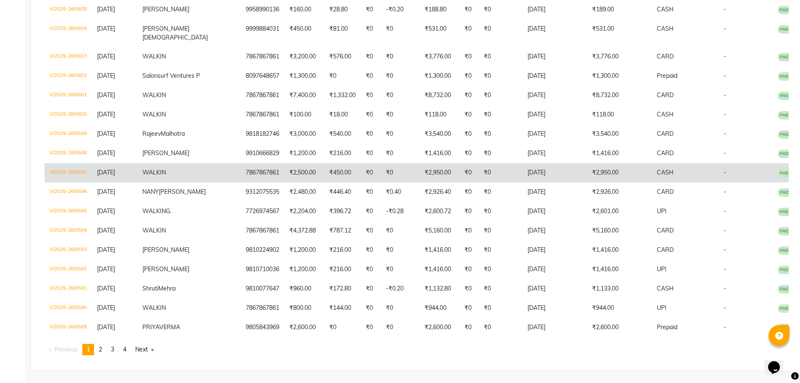
click at [624, 182] on td "₹2,950.00" at bounding box center [619, 172] width 65 height 19
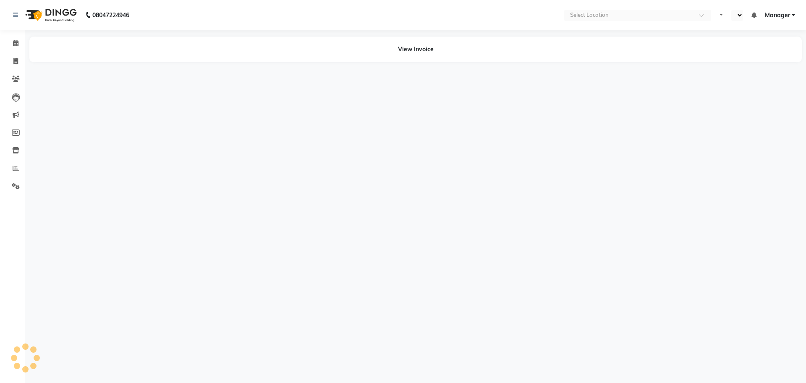
select select "en"
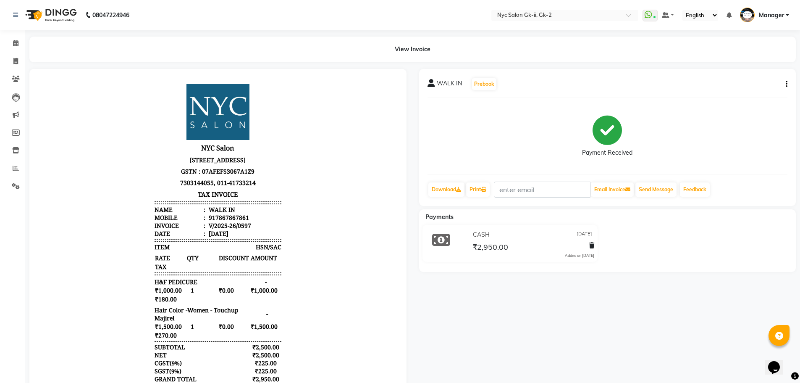
click at [782, 84] on button "button" at bounding box center [784, 84] width 5 height 9
click at [758, 92] on div "Edit Invoice" at bounding box center [745, 89] width 58 height 10
select select "service"
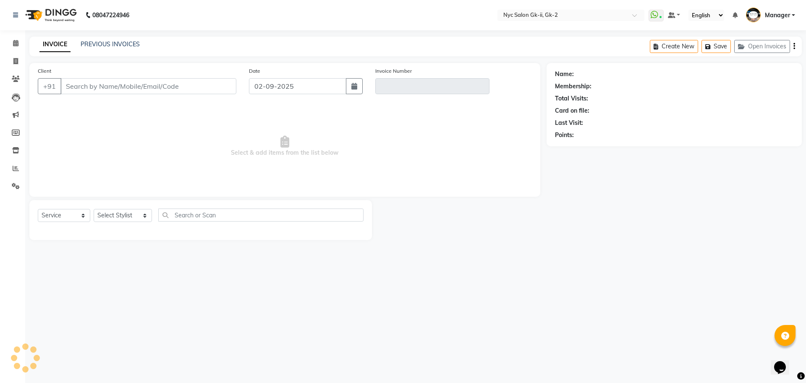
type input "7867867861"
type input "V/2025-26/0597"
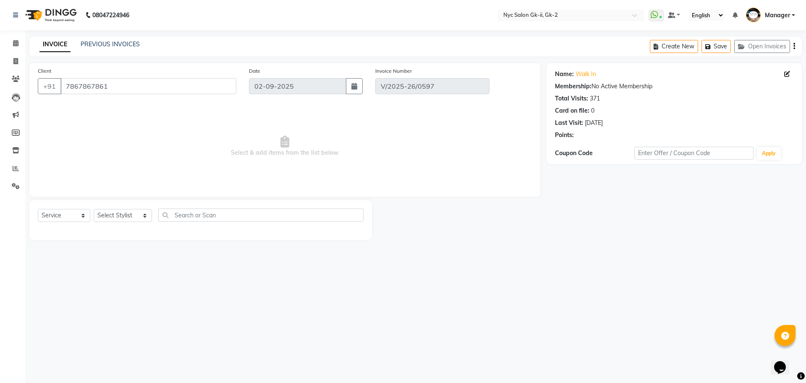
type input "[DATE]"
select select "select"
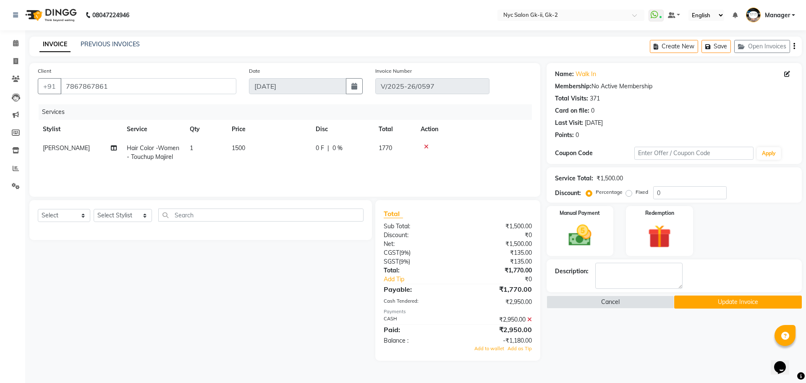
click at [531, 321] on icon at bounding box center [529, 319] width 5 height 6
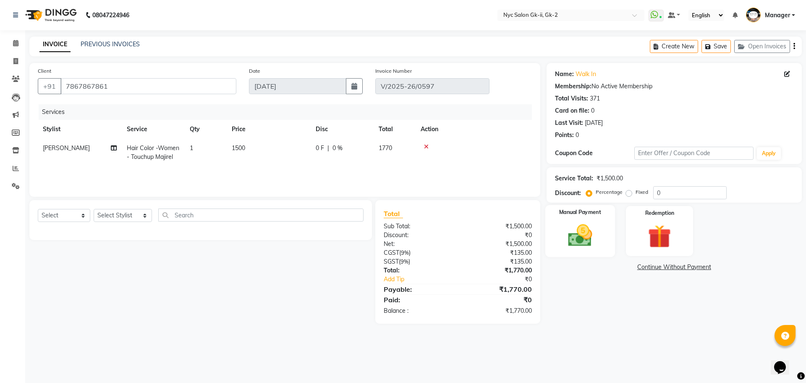
click at [590, 248] on img at bounding box center [580, 235] width 39 height 28
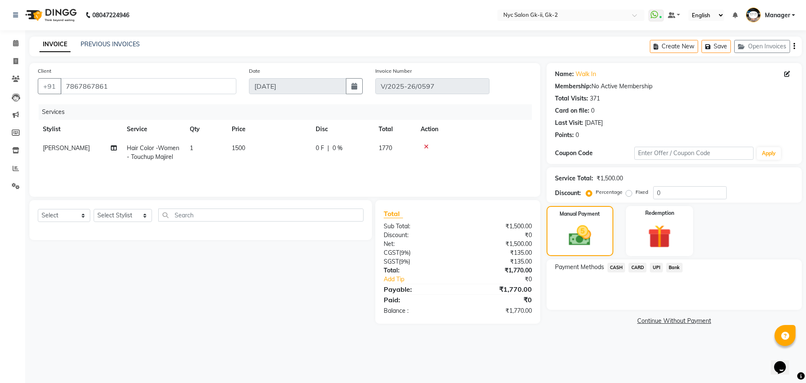
click at [655, 270] on span "UPI" at bounding box center [656, 267] width 13 height 10
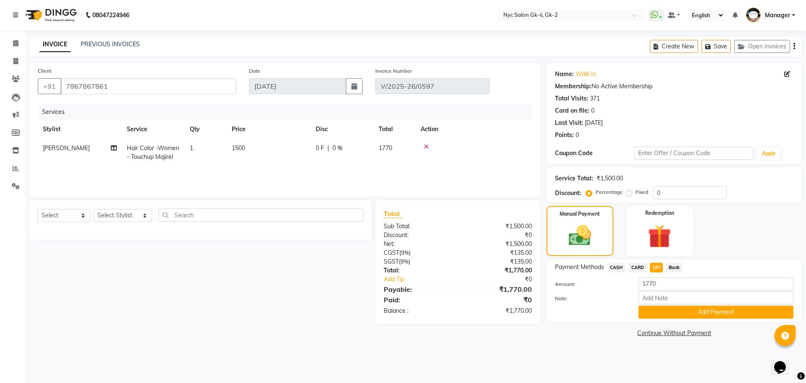
click at [641, 268] on span "CARD" at bounding box center [638, 267] width 18 height 10
click at [668, 310] on button "Add Payment" at bounding box center [716, 311] width 155 height 13
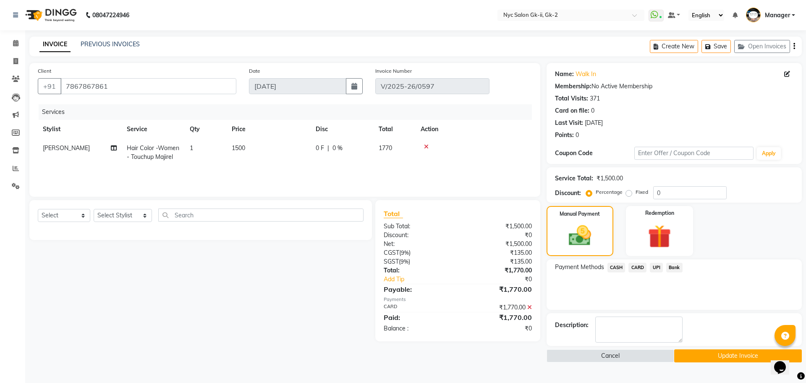
click at [692, 357] on button "Update Invoice" at bounding box center [738, 355] width 128 height 13
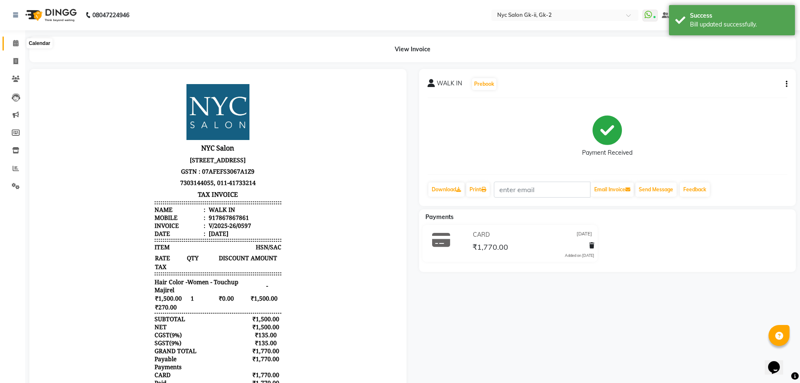
click at [17, 42] on icon at bounding box center [15, 43] width 5 height 6
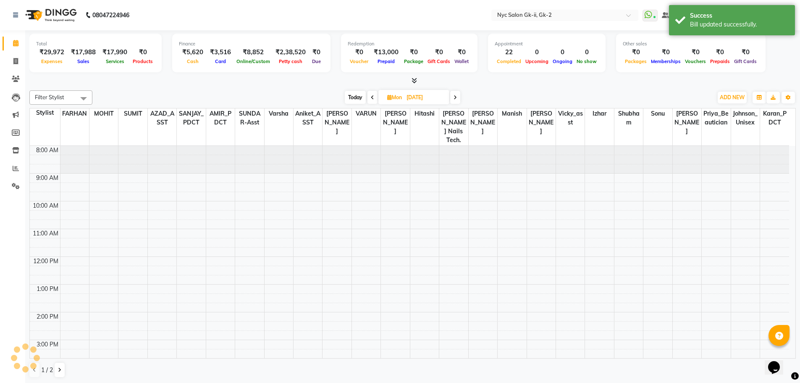
scroll to position [123, 0]
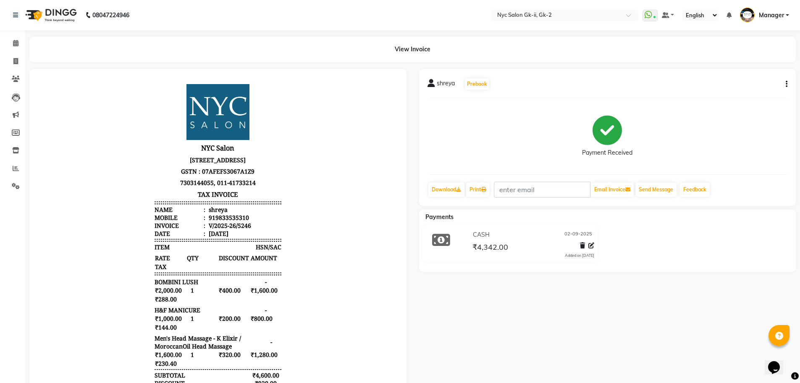
click at [784, 81] on button "button" at bounding box center [784, 84] width 5 height 9
click at [744, 88] on div "Edit Invoice" at bounding box center [745, 89] width 58 height 10
select select "service"
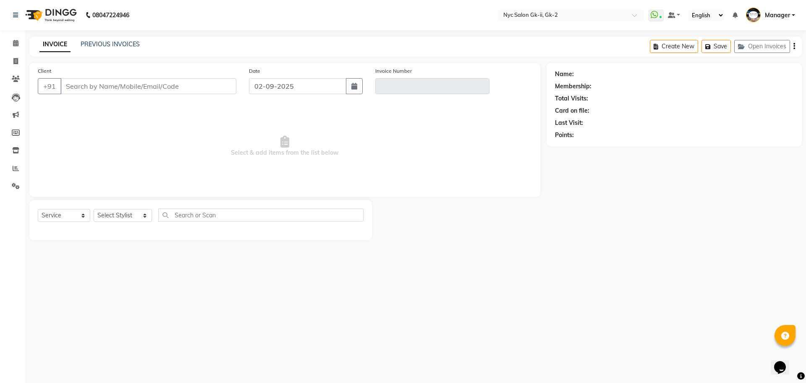
type input "9833535310"
type input "V/2025-26/5246"
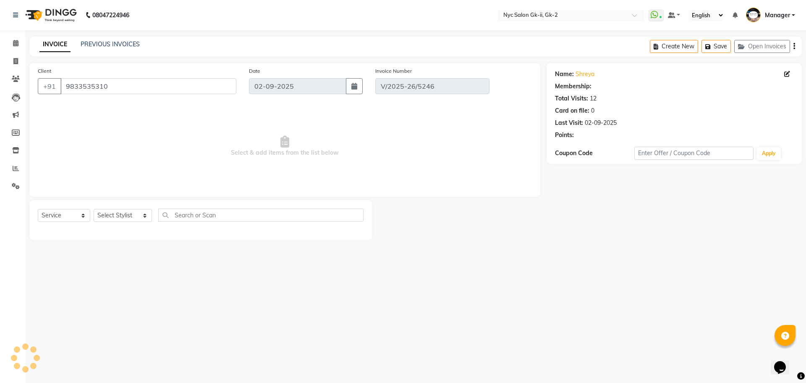
select select "select"
select select "1: Object"
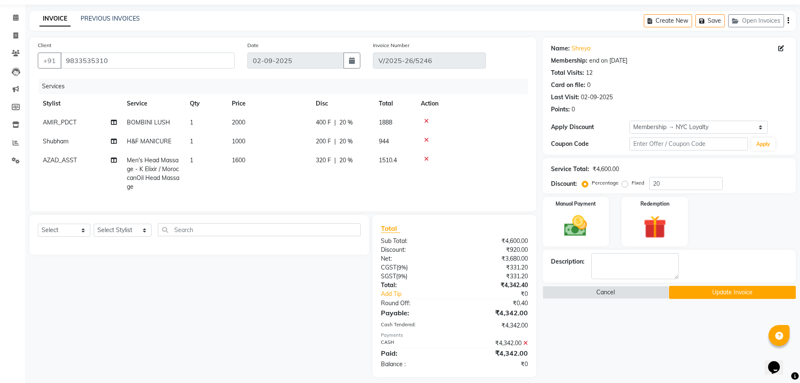
scroll to position [39, 0]
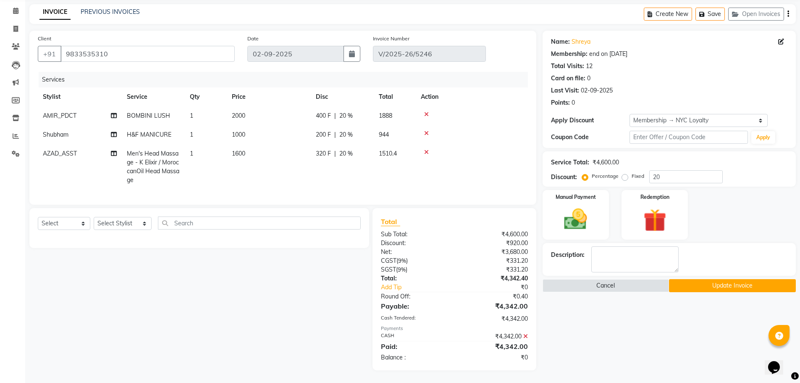
click at [526, 335] on icon at bounding box center [525, 336] width 5 height 6
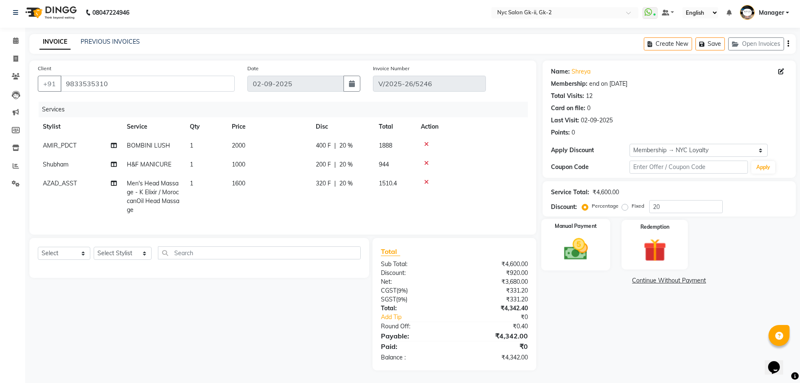
click at [553, 256] on div "Manual Payment" at bounding box center [575, 245] width 69 height 52
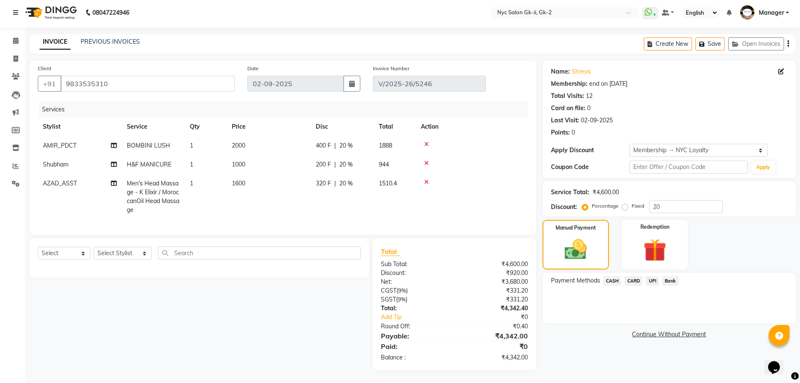
click at [659, 276] on div "Bank" at bounding box center [669, 281] width 20 height 11
click at [653, 276] on span "UPI" at bounding box center [652, 281] width 13 height 10
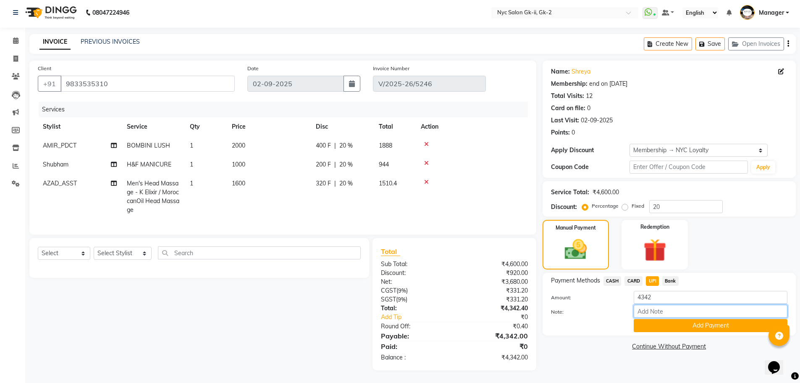
click at [685, 304] on input "Note:" at bounding box center [711, 310] width 154 height 13
drag, startPoint x: 662, startPoint y: 288, endPoint x: 581, endPoint y: 288, distance: 81.5
click at [608, 291] on div "Amount: 4342" at bounding box center [669, 298] width 249 height 14
type input "1945"
click at [671, 320] on button "Add Payment" at bounding box center [711, 325] width 154 height 13
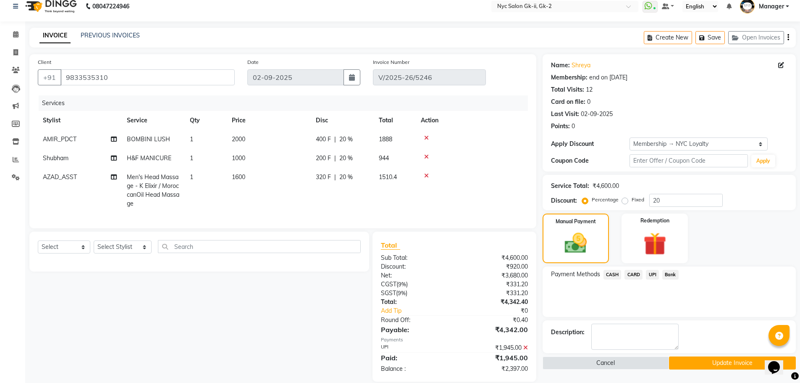
click at [614, 278] on span "CASH" at bounding box center [612, 275] width 18 height 10
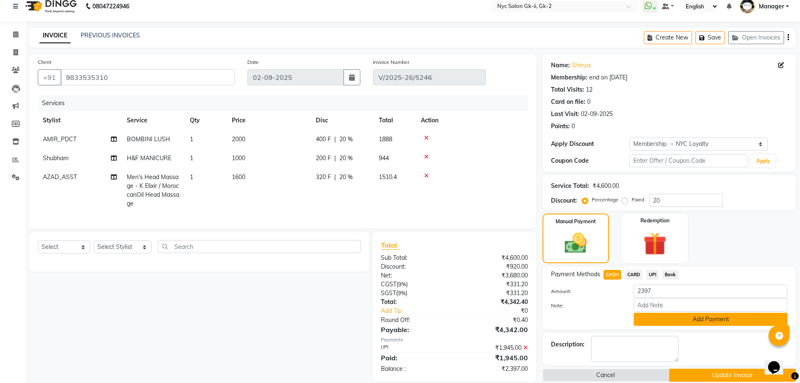
click at [677, 315] on button "Add Payment" at bounding box center [711, 318] width 154 height 13
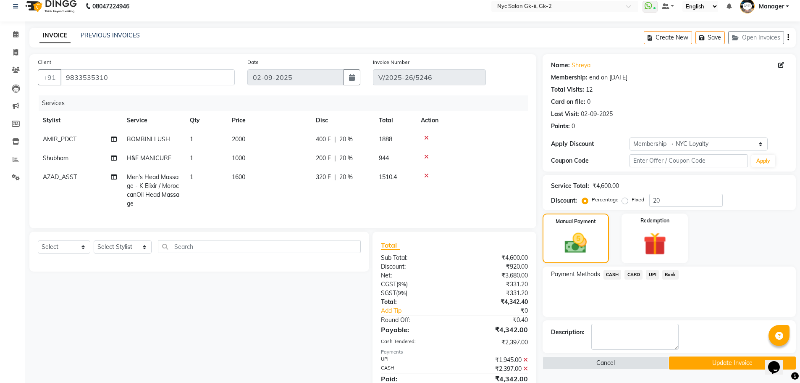
click at [700, 356] on button "Update Invoice" at bounding box center [732, 362] width 127 height 13
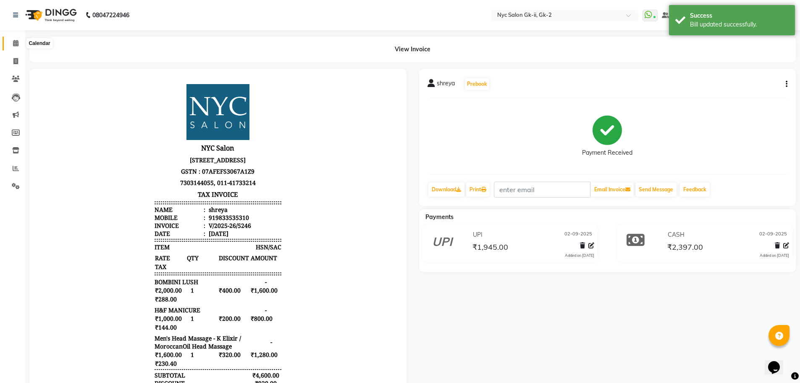
click at [9, 44] on span at bounding box center [15, 44] width 15 height 10
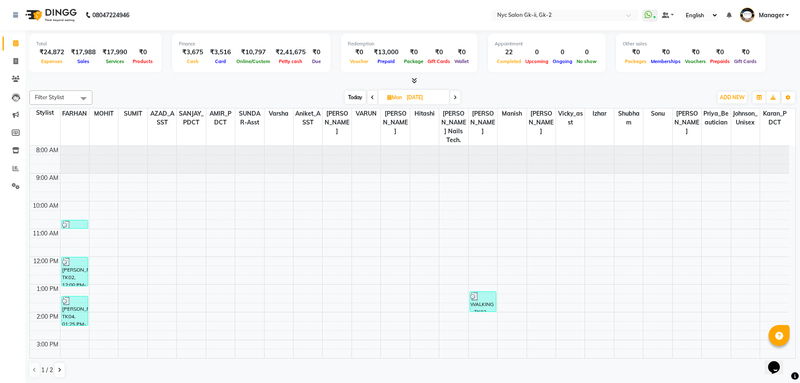
click at [224, 100] on div "[DATE] [DATE]" at bounding box center [403, 97] width 612 height 13
click at [288, 90] on div "Filter Stylist Select All AMIR_PDCT aniket_ASST AZAD_ASST [PERSON_NAME] [PERSON…" at bounding box center [412, 234] width 766 height 294
click at [210, 83] on div at bounding box center [412, 80] width 766 height 9
drag, startPoint x: 18, startPoint y: 59, endPoint x: 51, endPoint y: 57, distance: 32.4
click at [18, 59] on span at bounding box center [15, 62] width 15 height 10
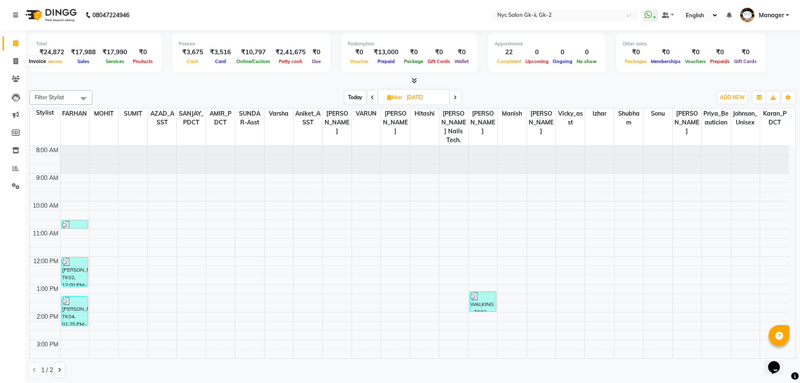
select select "service"
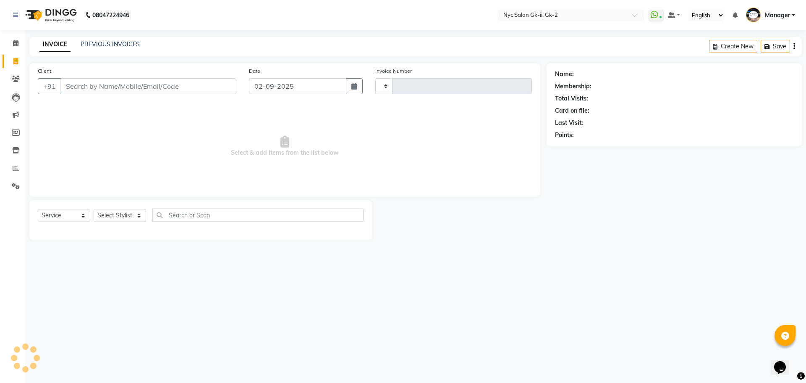
type input "5257"
select select "5936"
click at [110, 41] on link "PREVIOUS INVOICES" at bounding box center [110, 44] width 59 height 8
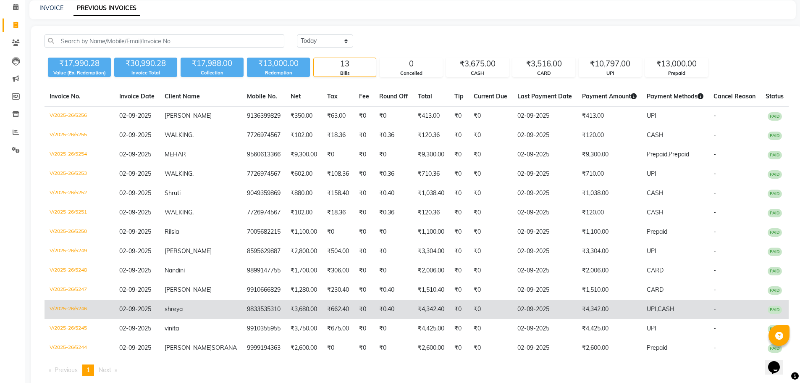
scroll to position [65, 0]
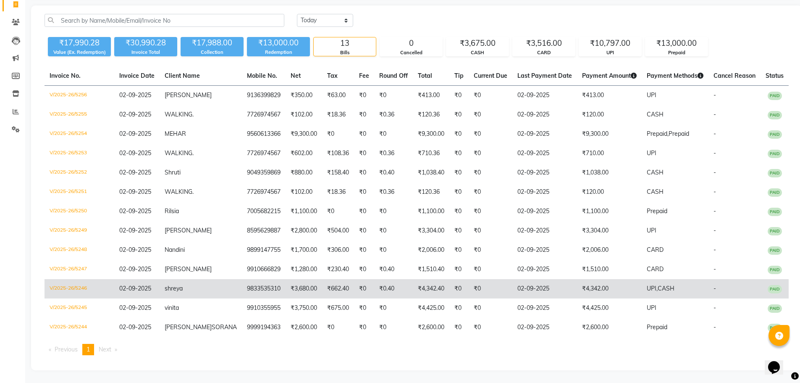
click at [658, 284] on span "CASH" at bounding box center [666, 288] width 17 height 8
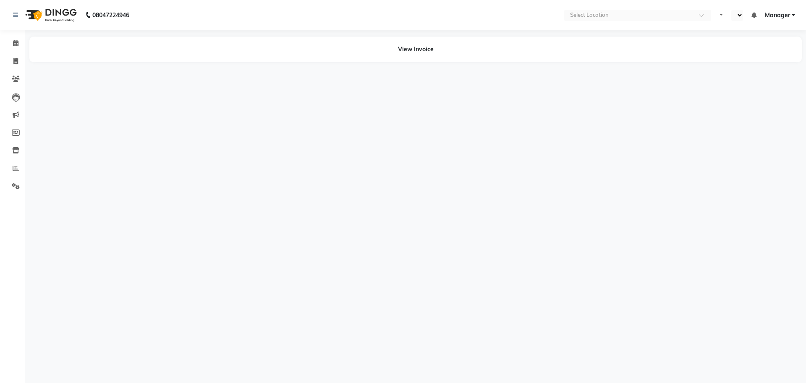
select select "en"
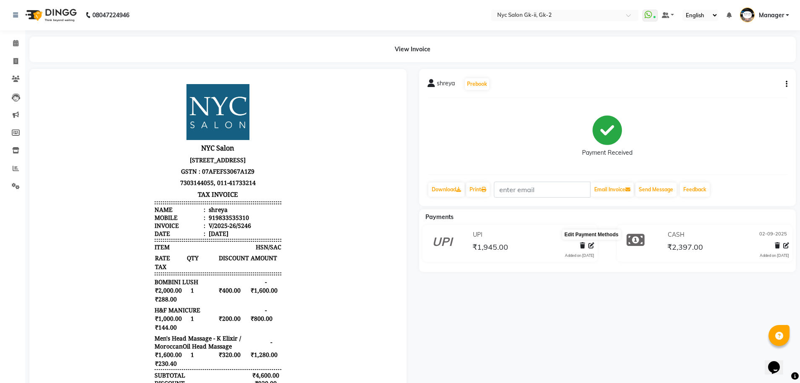
click at [593, 247] on icon at bounding box center [591, 245] width 6 height 6
select select "8"
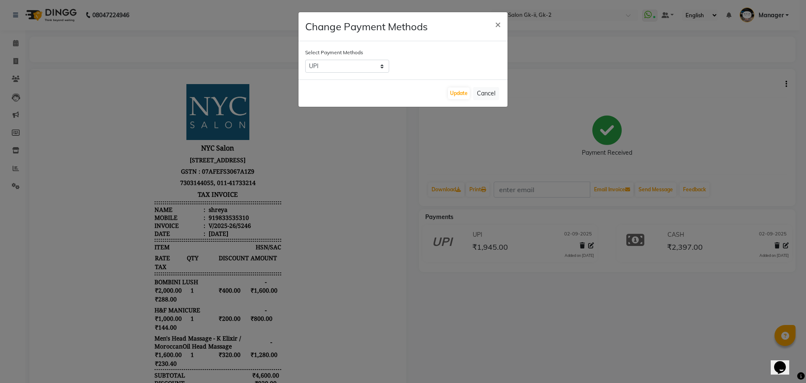
click at [650, 333] on ngb-modal-window "Change Payment Methods × Select Payment Methods CASH CARD UPI Bank Update Cancel" at bounding box center [403, 191] width 806 height 383
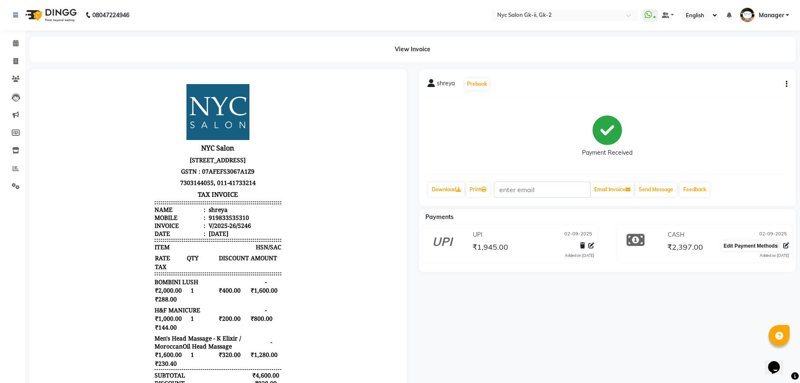
click at [784, 246] on icon at bounding box center [786, 245] width 6 height 6
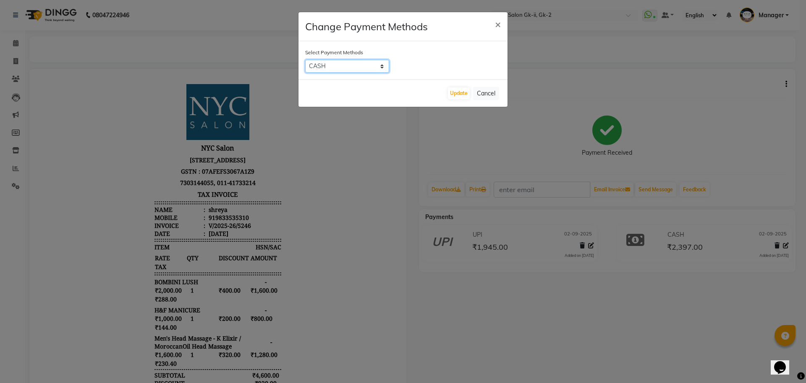
click at [338, 62] on select "CASH CARD UPI Bank" at bounding box center [347, 66] width 84 height 13
select select "2"
click at [305, 60] on select "CASH CARD UPI Bank" at bounding box center [347, 66] width 84 height 13
click at [462, 97] on button "Update" at bounding box center [459, 93] width 22 height 12
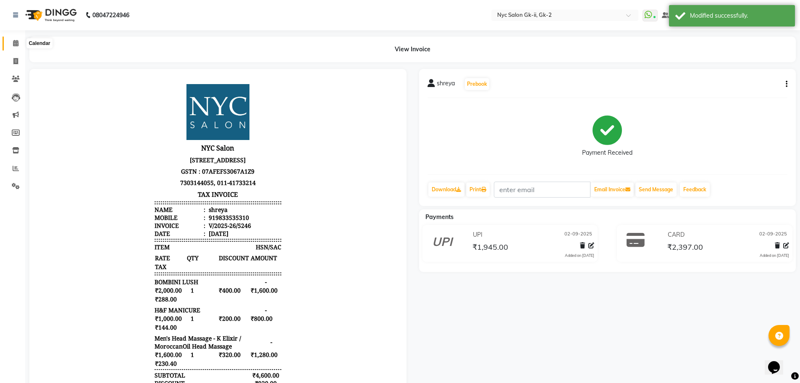
click at [19, 43] on span at bounding box center [15, 44] width 15 height 10
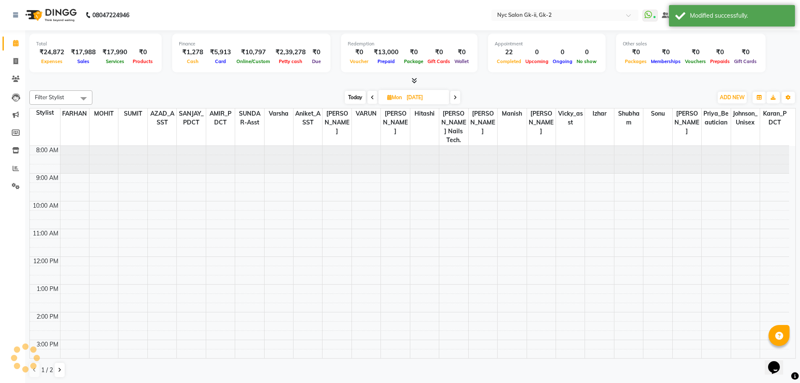
click at [314, 84] on div at bounding box center [412, 80] width 766 height 9
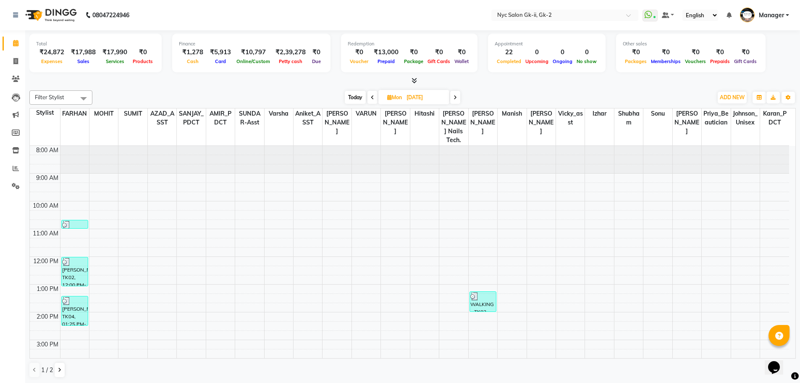
click at [523, 80] on div at bounding box center [412, 80] width 766 height 9
click at [247, 80] on div at bounding box center [412, 80] width 766 height 9
click at [11, 61] on span at bounding box center [15, 62] width 15 height 10
select select "service"
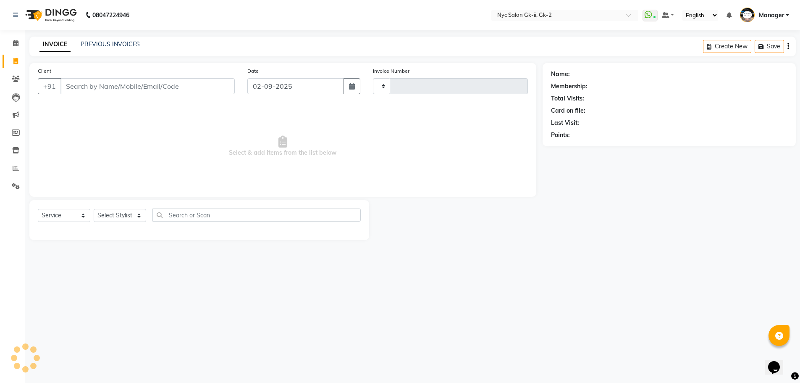
type input "5257"
select select "5936"
click at [88, 43] on link "PREVIOUS INVOICES" at bounding box center [110, 44] width 59 height 8
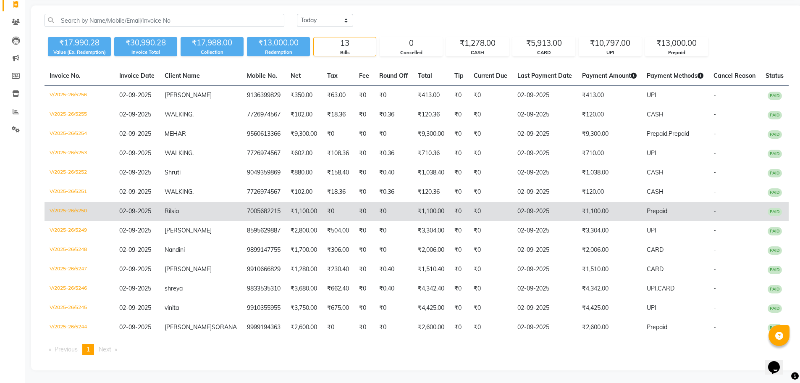
scroll to position [65, 0]
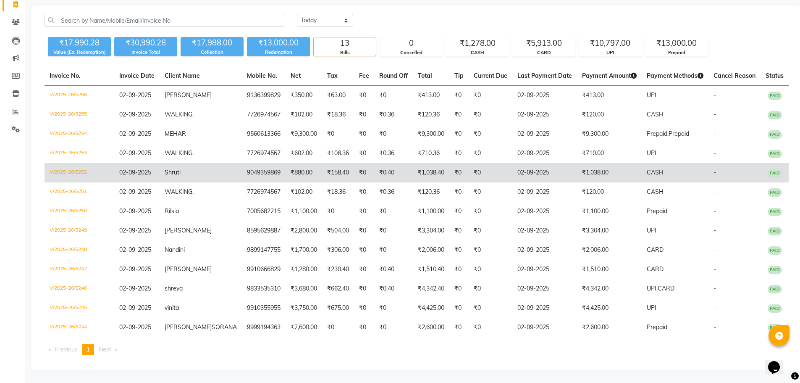
click at [614, 166] on td "₹1,038.00" at bounding box center [609, 172] width 65 height 19
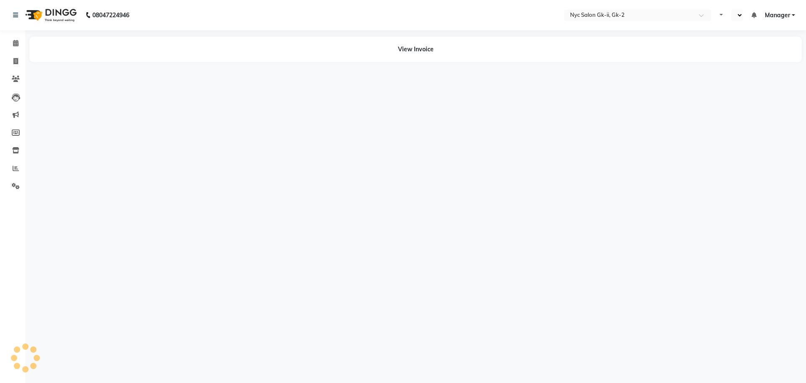
select select "en"
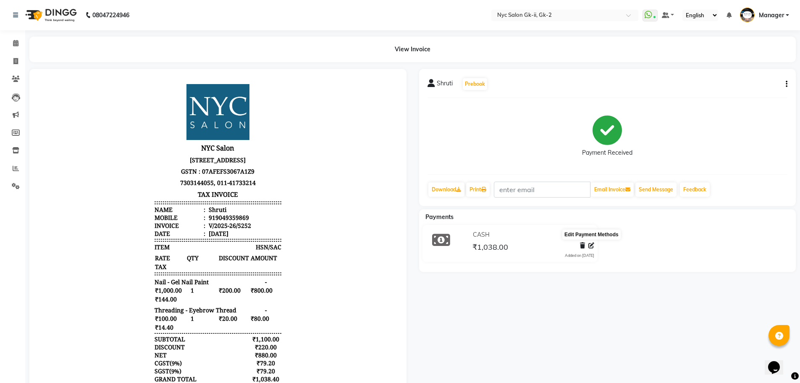
click at [591, 244] on icon at bounding box center [591, 245] width 6 height 6
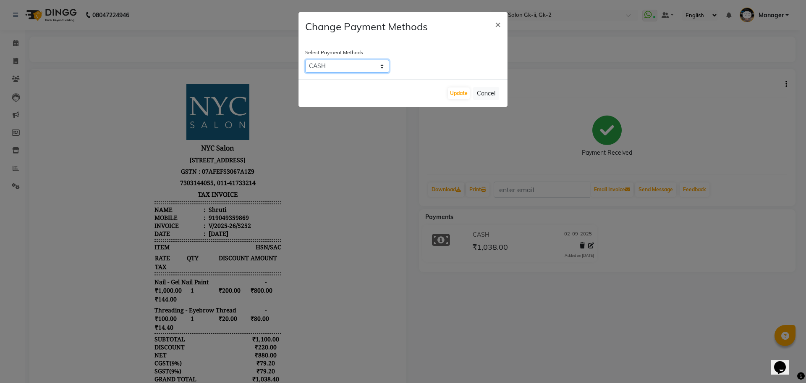
click at [350, 70] on select "CASH CARD UPI Bank" at bounding box center [347, 66] width 84 height 13
select select "2"
click at [305, 60] on select "CASH CARD UPI Bank" at bounding box center [347, 66] width 84 height 13
click at [451, 97] on button "Update" at bounding box center [459, 93] width 22 height 12
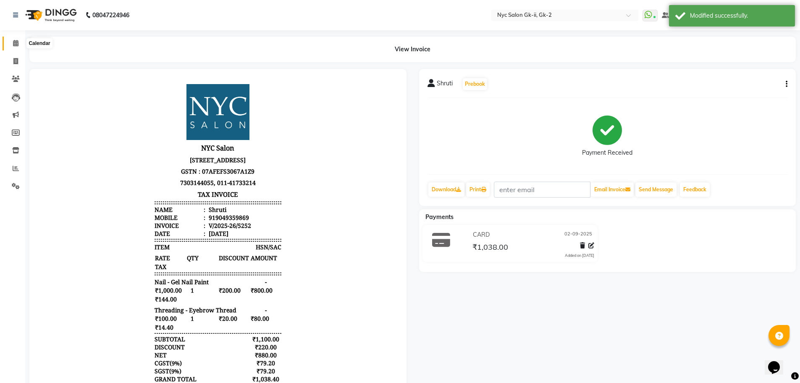
click at [17, 39] on span at bounding box center [15, 44] width 15 height 10
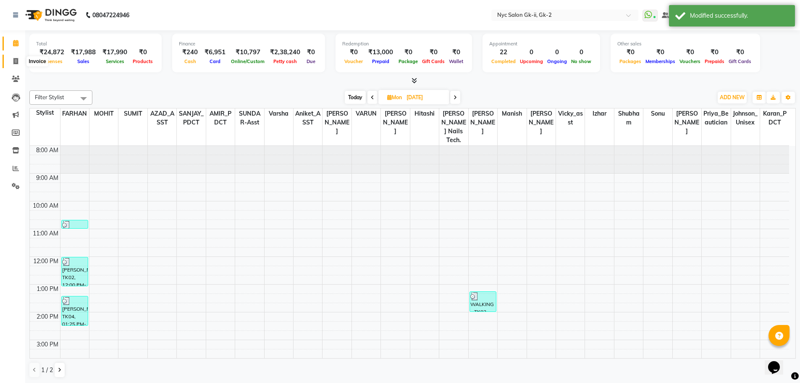
click at [13, 65] on span at bounding box center [15, 62] width 15 height 10
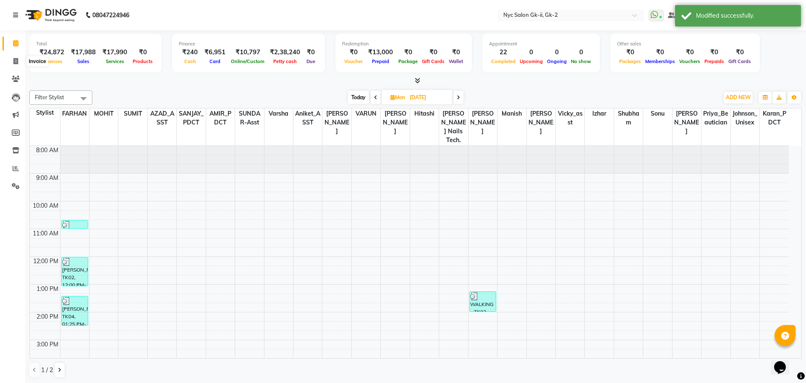
select select "5936"
select select "service"
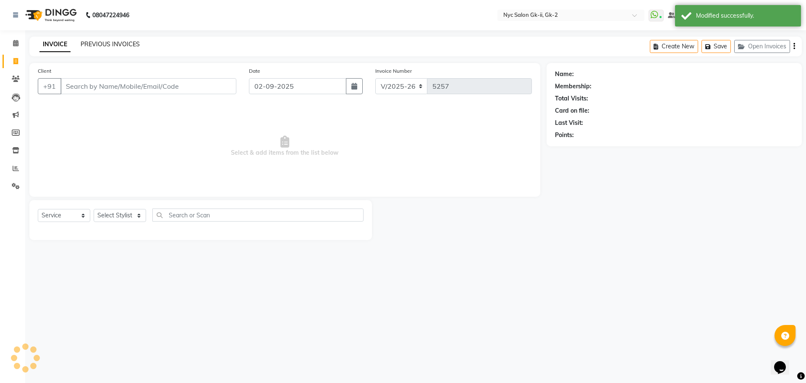
click at [111, 45] on link "PREVIOUS INVOICES" at bounding box center [110, 44] width 59 height 8
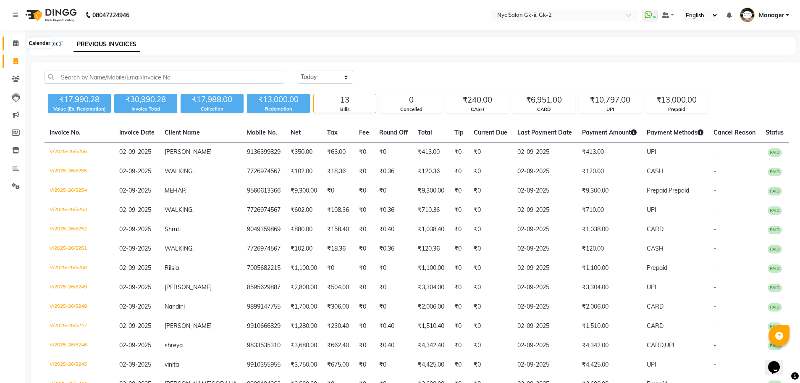
drag, startPoint x: 13, startPoint y: 42, endPoint x: 21, endPoint y: 46, distance: 9.0
click at [13, 42] on icon at bounding box center [15, 43] width 5 height 6
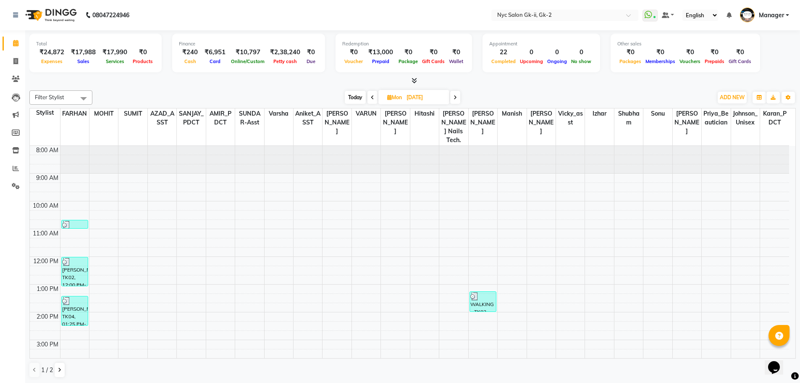
click at [161, 100] on div "Today Mon 25-08-2025" at bounding box center [403, 97] width 612 height 13
click at [288, 87] on div "Total ₹24,872 Expenses ₹17,988 Sales ₹17,990 Services ₹0 Products Finance ₹240 …" at bounding box center [412, 206] width 775 height 353
click at [14, 58] on icon at bounding box center [15, 61] width 5 height 6
select select "5936"
select select "service"
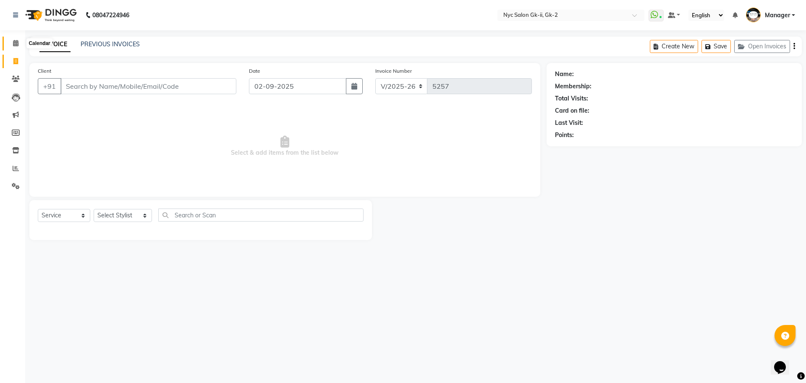
click at [14, 43] on icon at bounding box center [15, 43] width 5 height 6
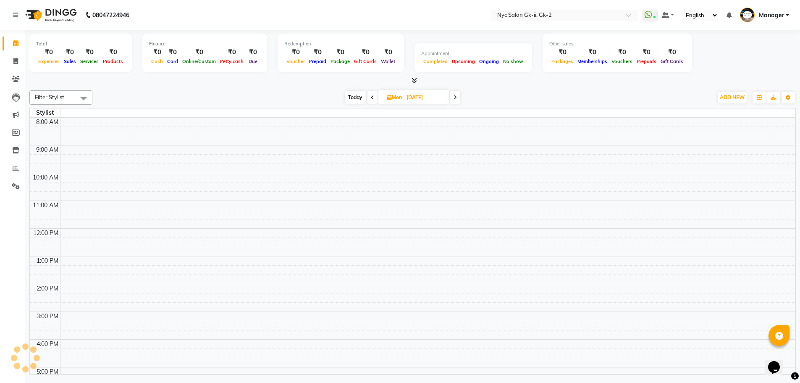
scroll to position [123, 0]
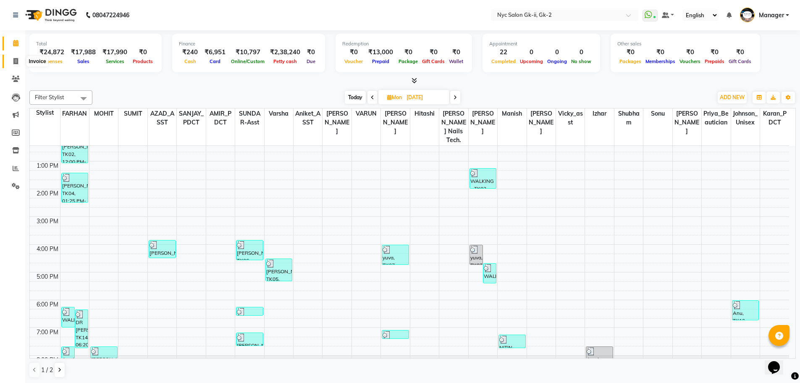
click at [10, 57] on span at bounding box center [15, 62] width 15 height 10
select select "service"
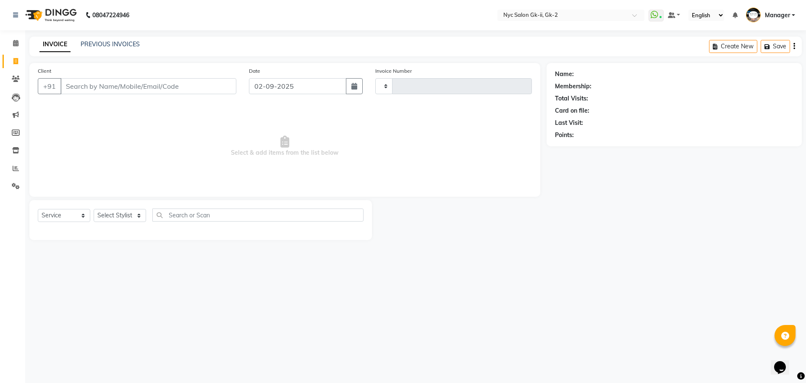
type input "5257"
select select "5936"
click at [99, 47] on link "PREVIOUS INVOICES" at bounding box center [110, 44] width 59 height 8
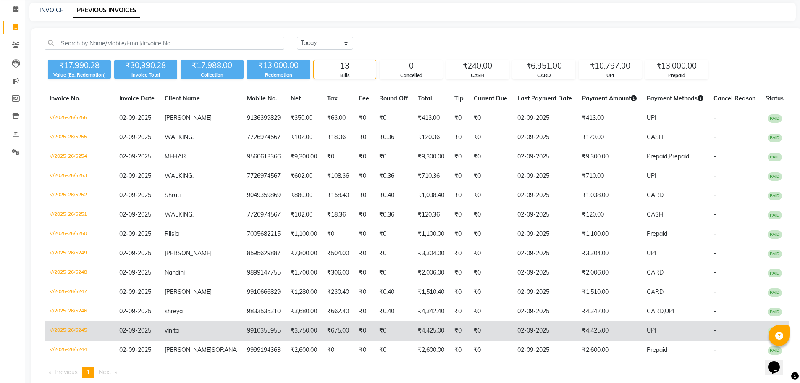
scroll to position [65, 0]
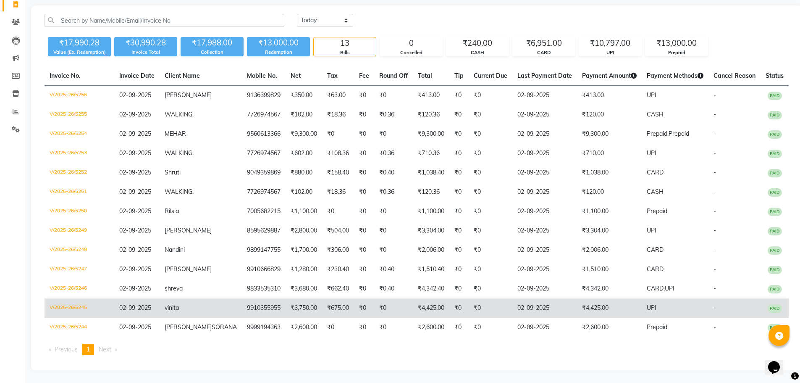
click at [653, 300] on td "UPI" at bounding box center [675, 307] width 67 height 19
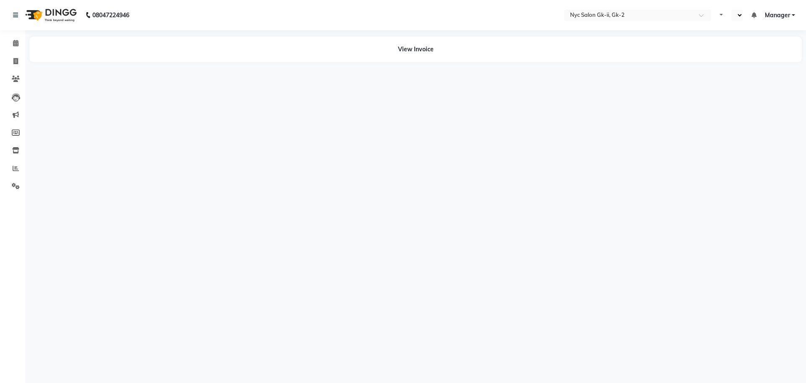
select select "en"
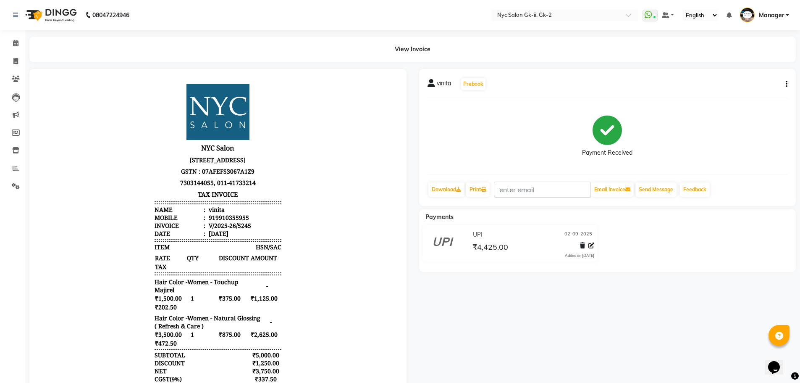
click at [785, 84] on button "button" at bounding box center [784, 84] width 5 height 9
click at [736, 91] on div "Edit Invoice" at bounding box center [745, 89] width 58 height 10
select select "service"
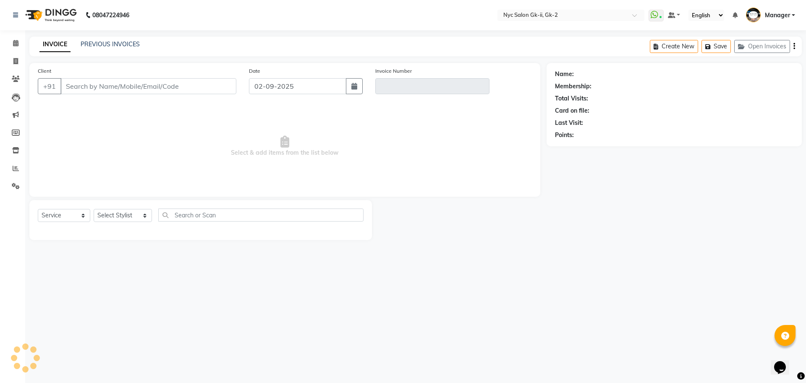
type input "9910355955"
type input "V/2025-26/5245"
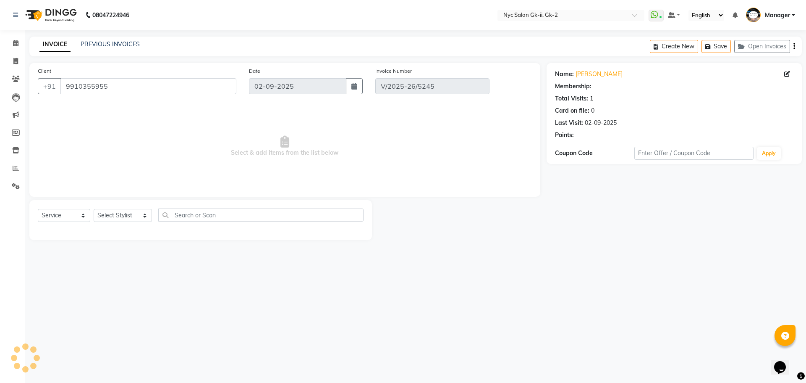
select select "select"
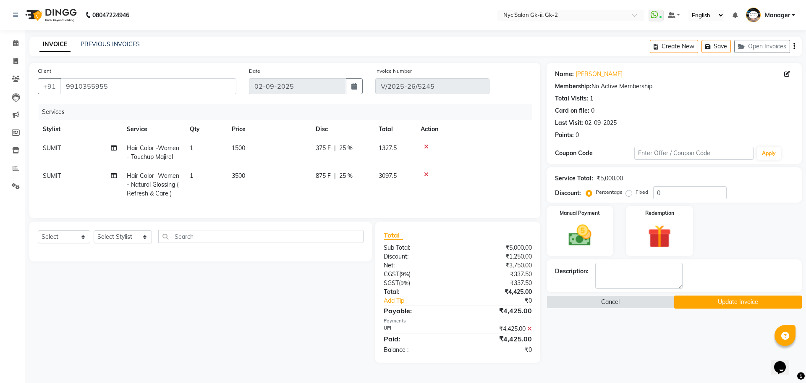
click at [527, 331] on icon at bounding box center [529, 328] width 5 height 6
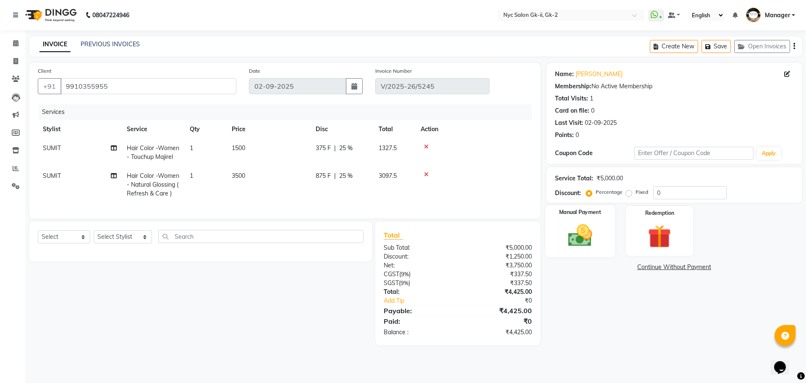
click at [591, 255] on div "Manual Payment" at bounding box center [580, 231] width 70 height 52
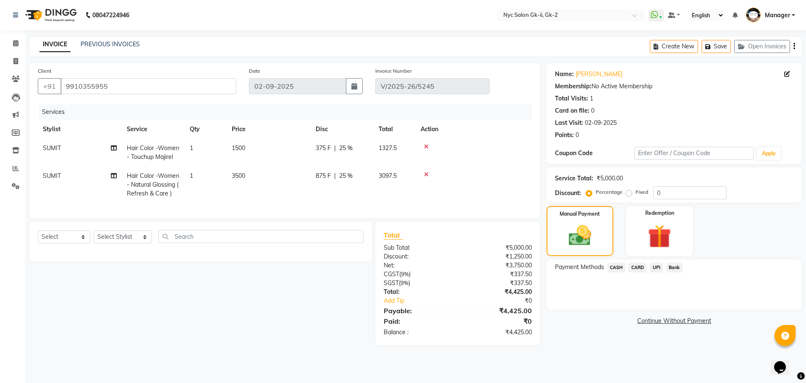
click at [640, 267] on span "CARD" at bounding box center [638, 267] width 18 height 10
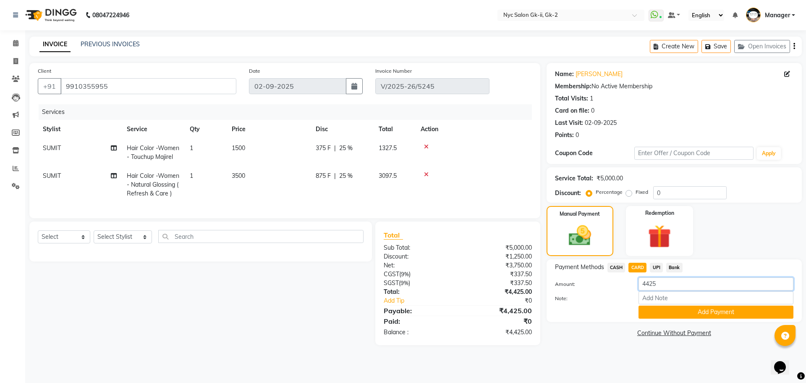
drag, startPoint x: 668, startPoint y: 283, endPoint x: 525, endPoint y: 283, distance: 142.4
click at [556, 283] on div "Amount: 4425" at bounding box center [674, 284] width 251 height 14
type input "907"
click at [736, 316] on button "Add Payment" at bounding box center [716, 311] width 155 height 13
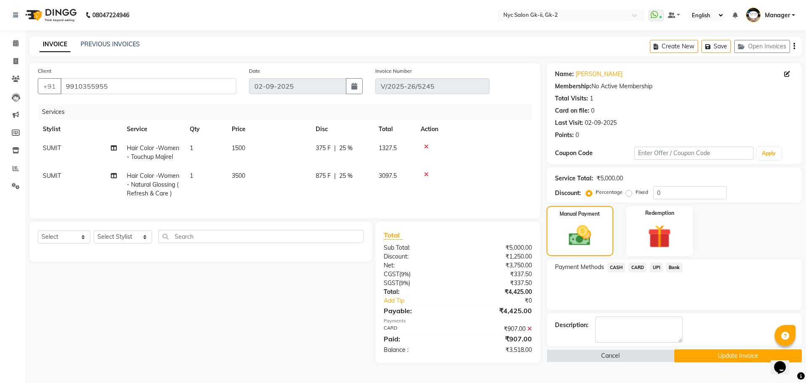
click at [619, 268] on span "CASH" at bounding box center [617, 267] width 18 height 10
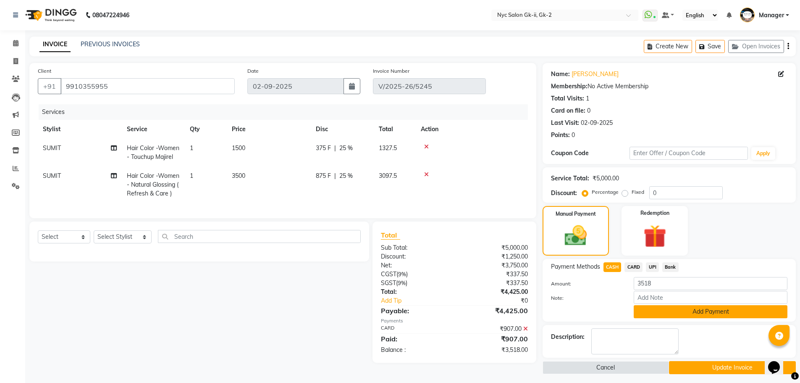
click at [696, 317] on button "Add Payment" at bounding box center [711, 311] width 154 height 13
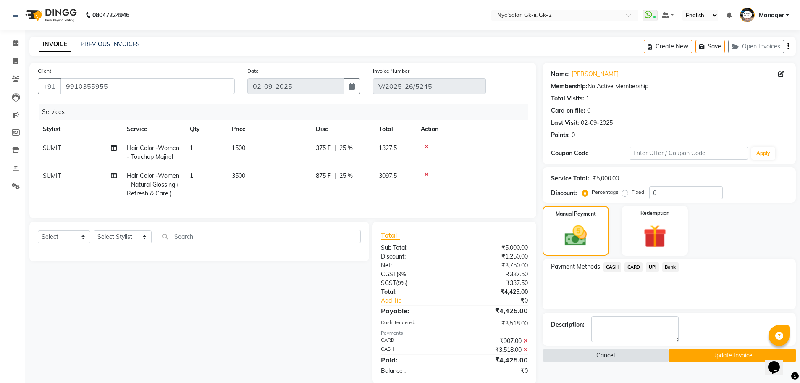
click at [721, 357] on button "Update Invoice" at bounding box center [732, 355] width 127 height 13
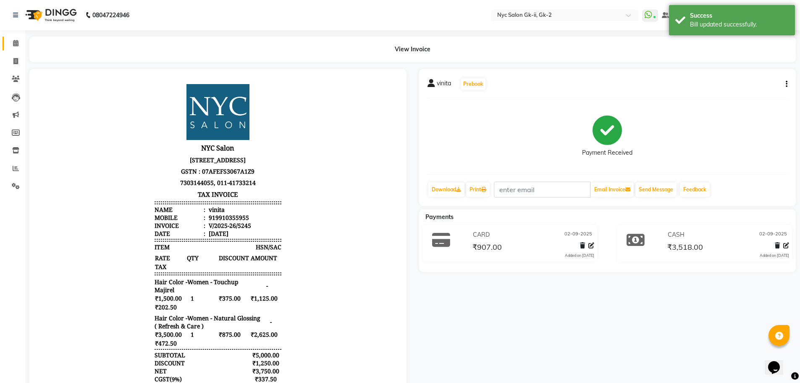
click at [16, 38] on link "Calendar" at bounding box center [13, 44] width 20 height 14
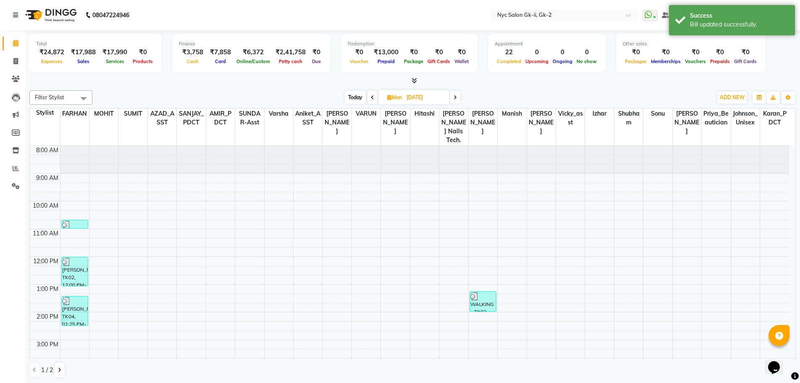
click at [254, 107] on div "Filter Stylist Select All AMIR_PDCT aniket_ASST AZAD_ASST Deepak Thakur Faiz kh…" at bounding box center [412, 234] width 766 height 294
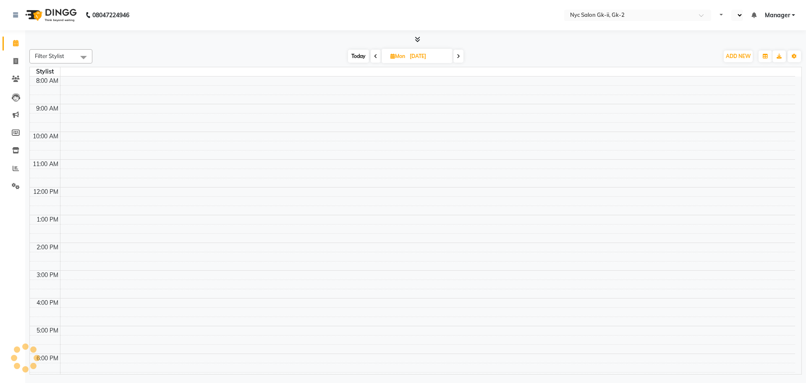
select select "en"
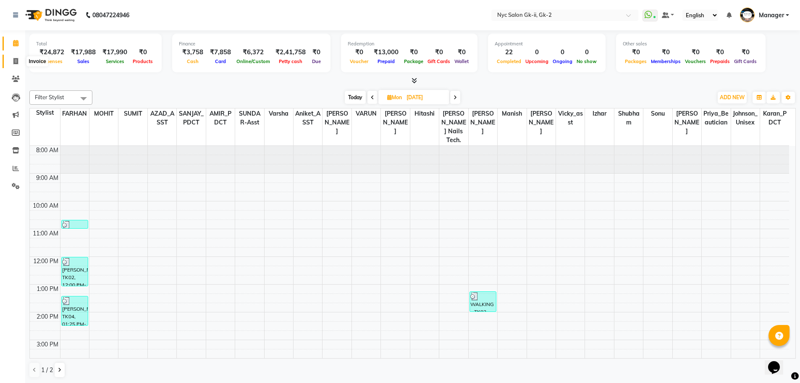
drag, startPoint x: 13, startPoint y: 58, endPoint x: 87, endPoint y: 36, distance: 77.1
click at [13, 58] on span at bounding box center [15, 62] width 15 height 10
select select "service"
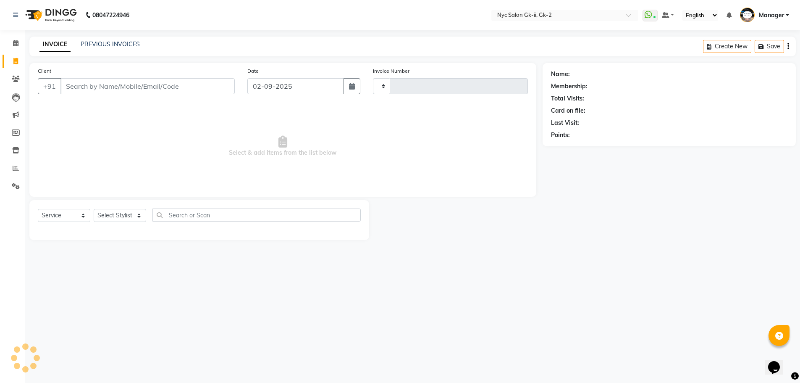
type input "5257"
select select "5936"
click at [112, 43] on link "PREVIOUS INVOICES" at bounding box center [110, 44] width 59 height 8
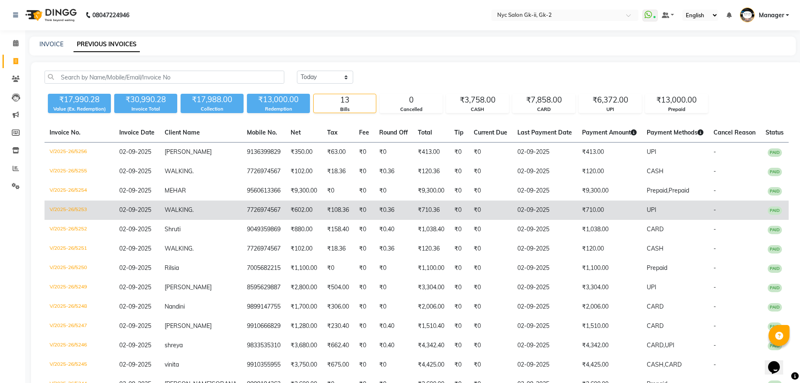
scroll to position [65, 0]
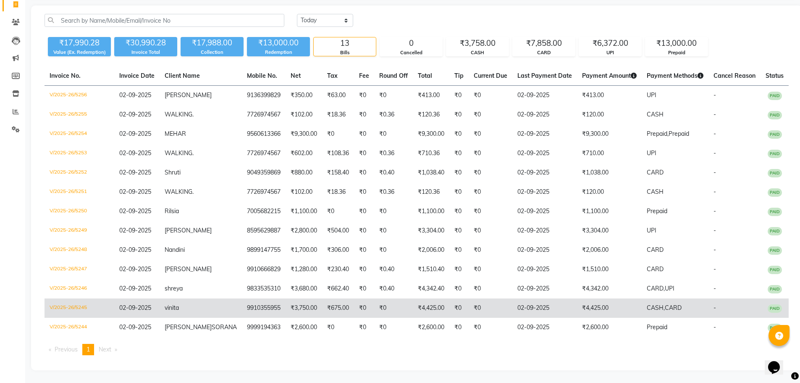
click at [604, 301] on td "₹4,425.00" at bounding box center [609, 307] width 65 height 19
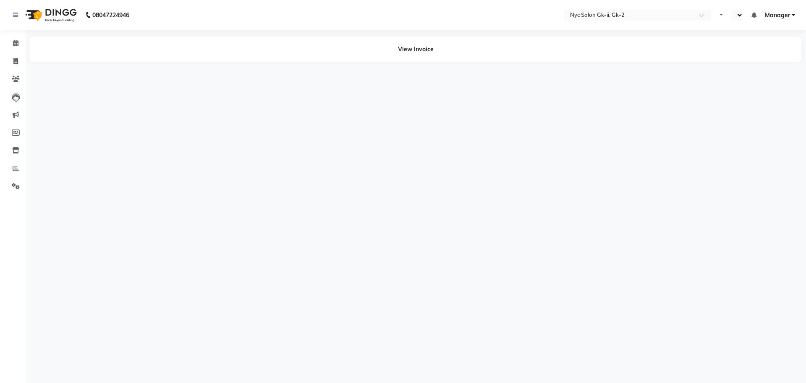
select select "en"
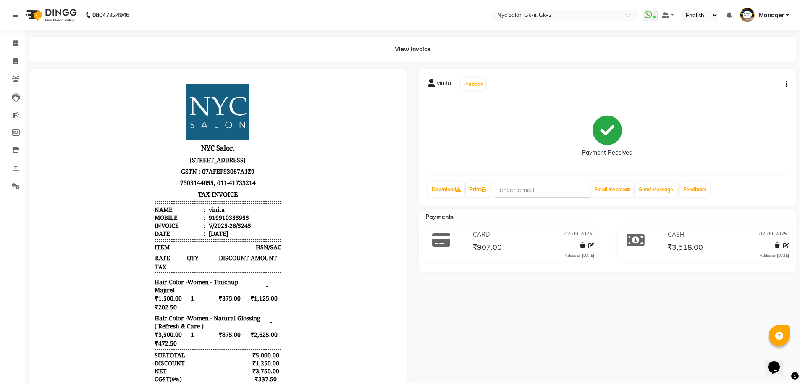
click at [784, 86] on button "button" at bounding box center [784, 84] width 5 height 9
click at [752, 94] on div "Edit Invoice" at bounding box center [745, 89] width 58 height 10
select select "service"
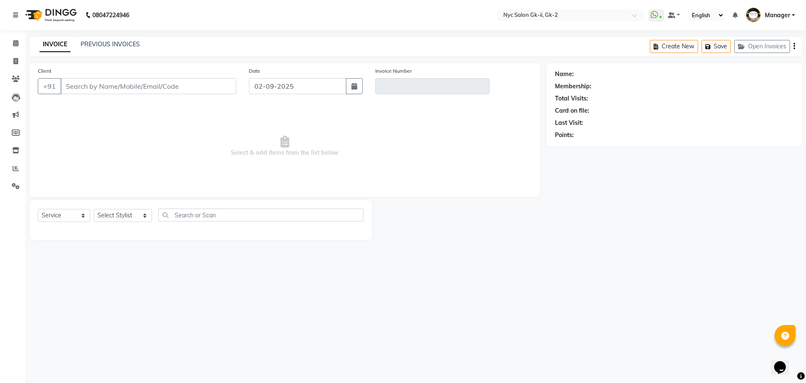
type input "9910355955"
type input "V/2025-26/5245"
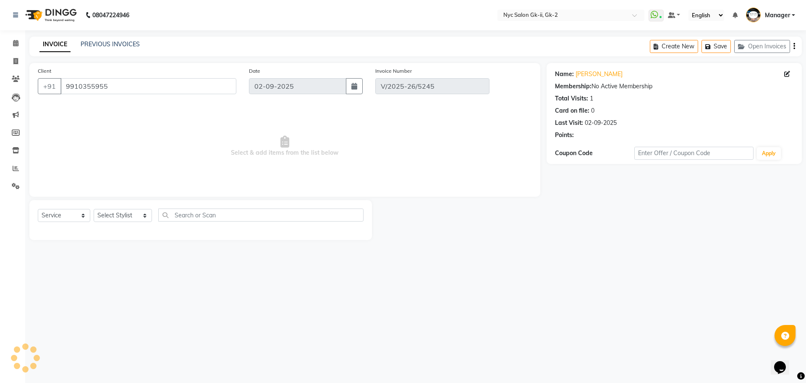
select select "select"
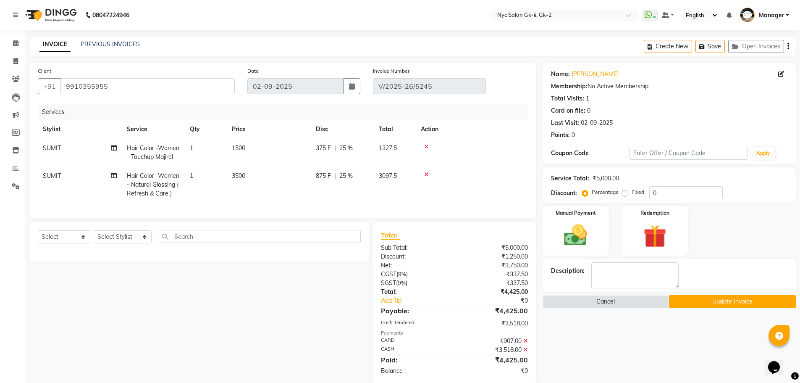
scroll to position [20, 0]
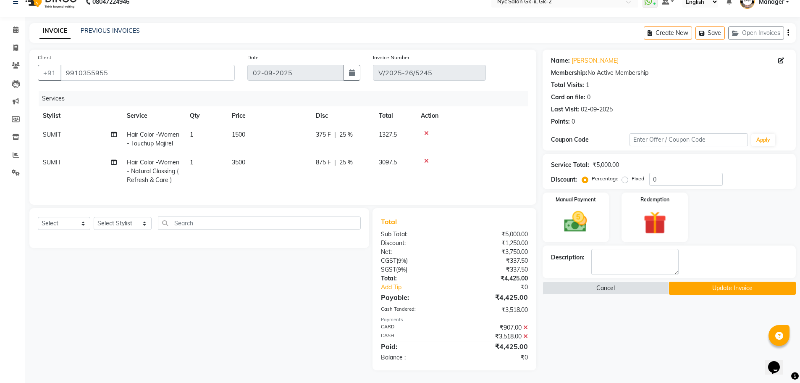
click at [525, 336] on icon at bounding box center [525, 336] width 5 height 6
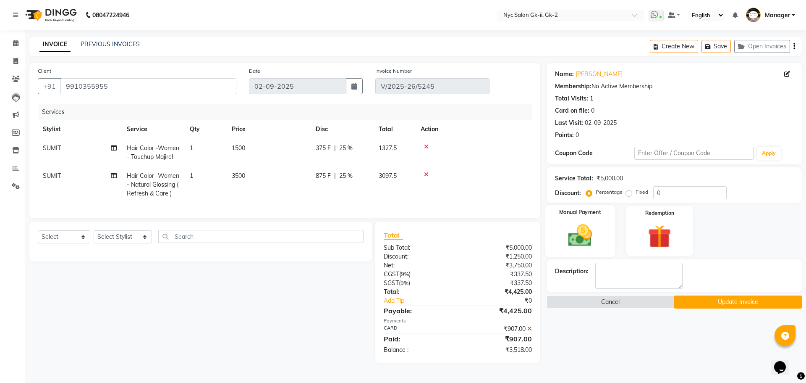
click at [584, 235] on img at bounding box center [580, 235] width 39 height 28
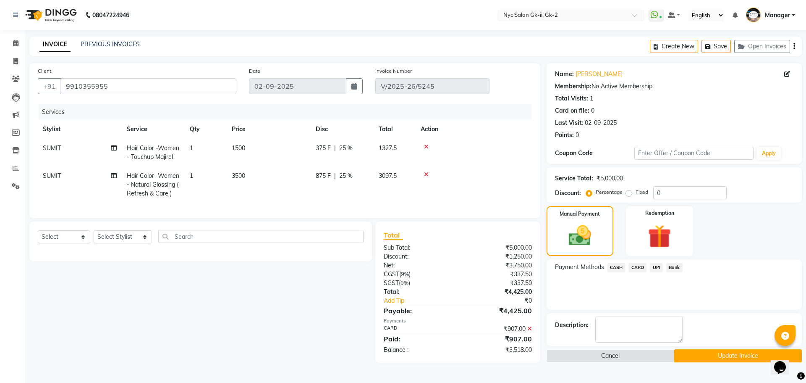
click at [661, 267] on span "UPI" at bounding box center [656, 267] width 13 height 10
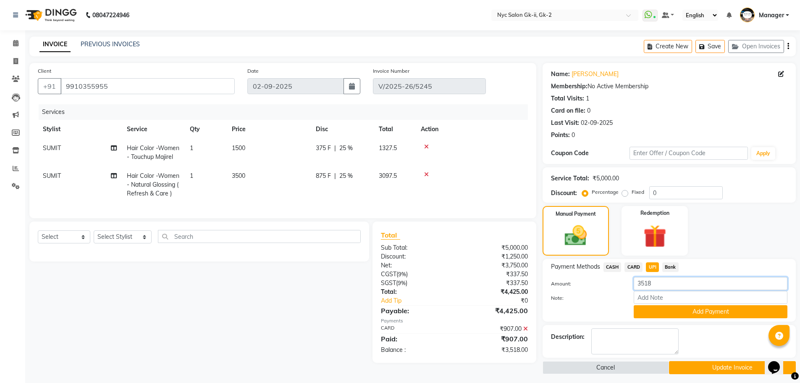
drag, startPoint x: 686, startPoint y: 284, endPoint x: 398, endPoint y: 286, distance: 288.1
click at [506, 286] on div "Client [PHONE_NUMBER] Date [DATE] Invoice Number V/2025-26/5245 Services Stylis…" at bounding box center [412, 218] width 779 height 311
type input "675"
click at [724, 314] on button "Add Payment" at bounding box center [711, 311] width 154 height 13
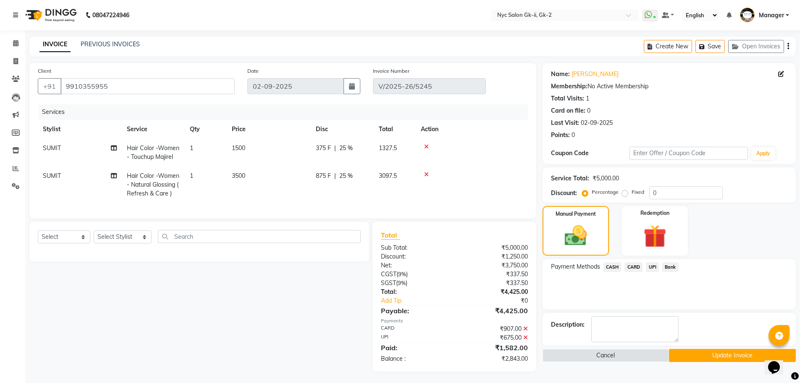
click at [616, 266] on span "CASH" at bounding box center [612, 267] width 18 height 10
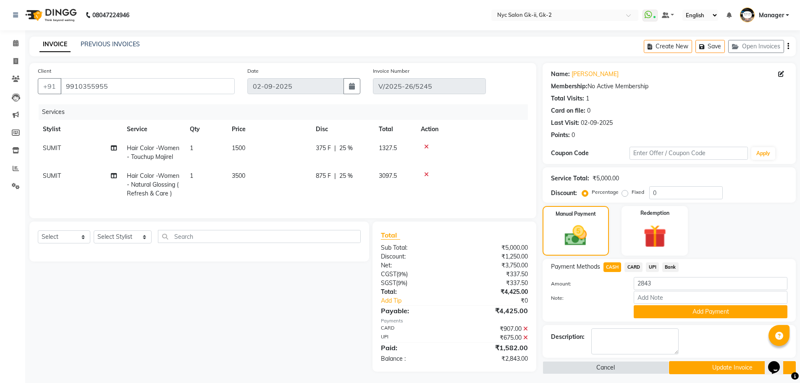
drag, startPoint x: 629, startPoint y: 273, endPoint x: 717, endPoint y: 330, distance: 104.7
click at [690, 313] on button "Add Payment" at bounding box center [711, 311] width 154 height 13
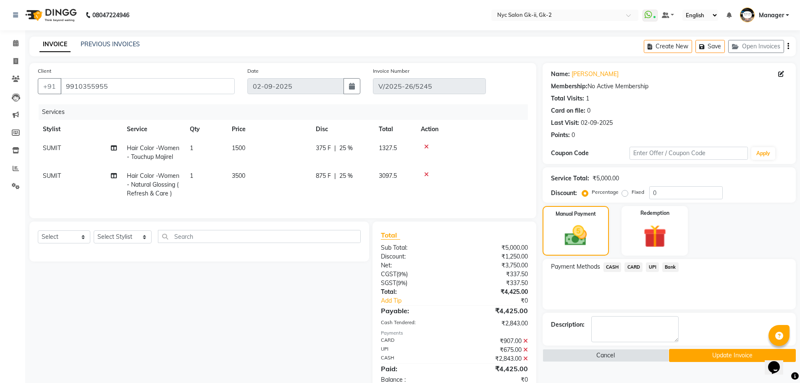
click at [726, 351] on button "Update Invoice" at bounding box center [732, 355] width 127 height 13
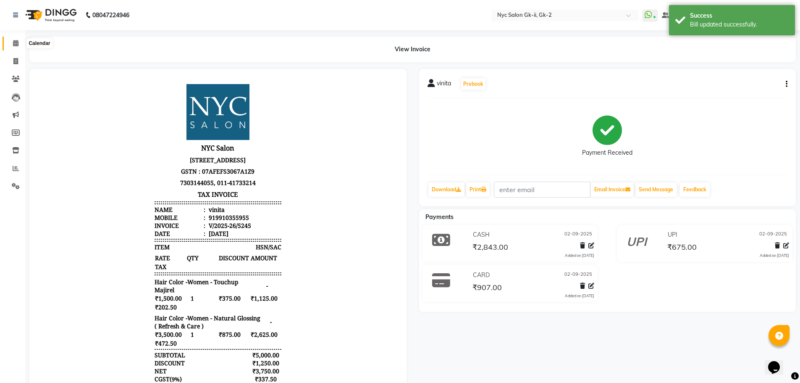
click at [10, 39] on span at bounding box center [15, 44] width 15 height 10
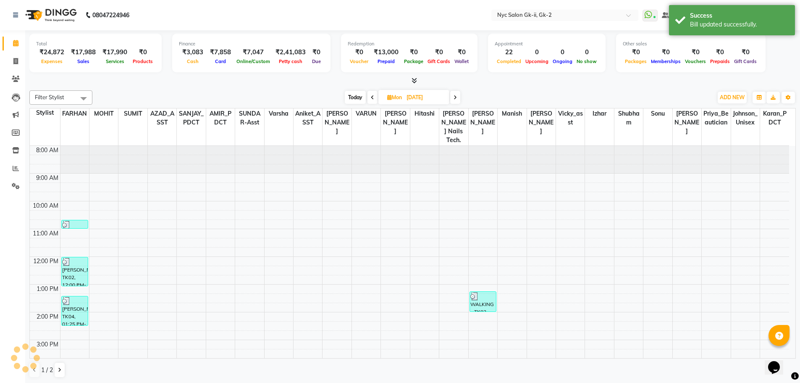
scroll to position [139, 0]
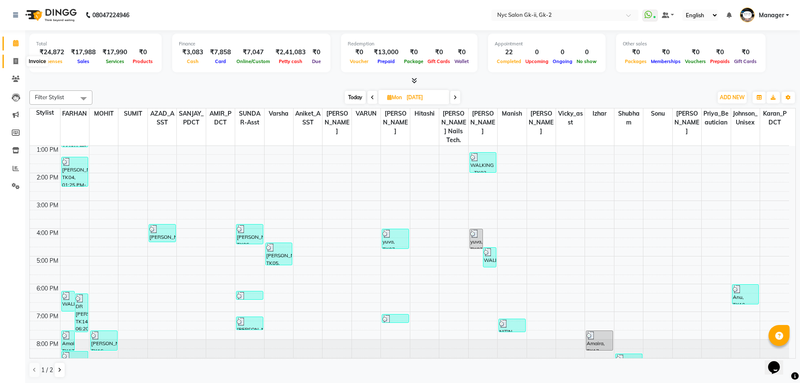
drag, startPoint x: 20, startPoint y: 56, endPoint x: 26, endPoint y: 55, distance: 6.1
click at [20, 57] on span at bounding box center [15, 62] width 15 height 10
select select "service"
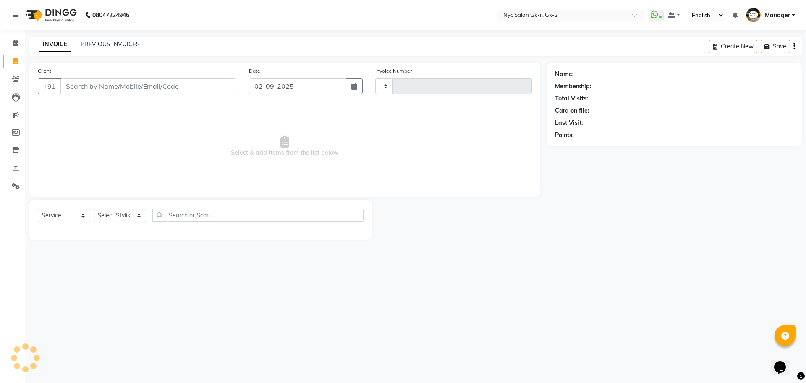
type input "5257"
select select "5936"
click at [109, 45] on link "PREVIOUS INVOICES" at bounding box center [110, 44] width 59 height 8
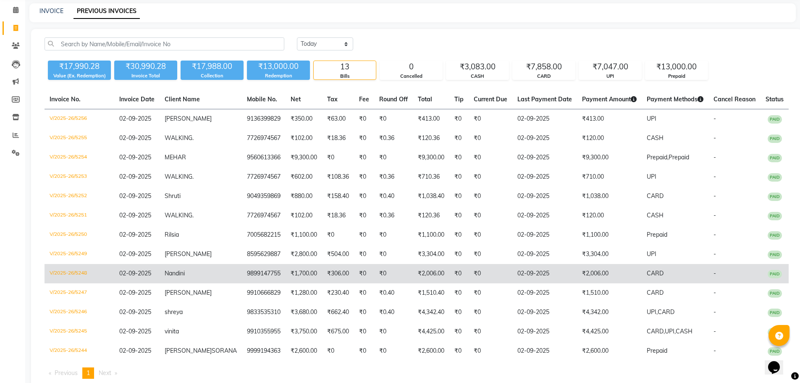
scroll to position [65, 0]
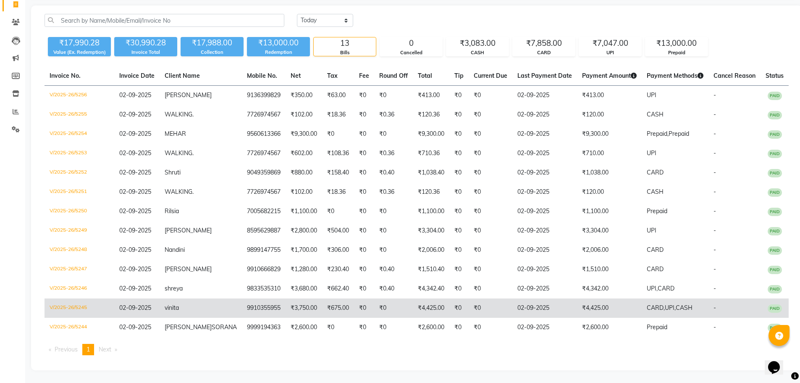
click at [676, 304] on span "CASH" at bounding box center [684, 308] width 17 height 8
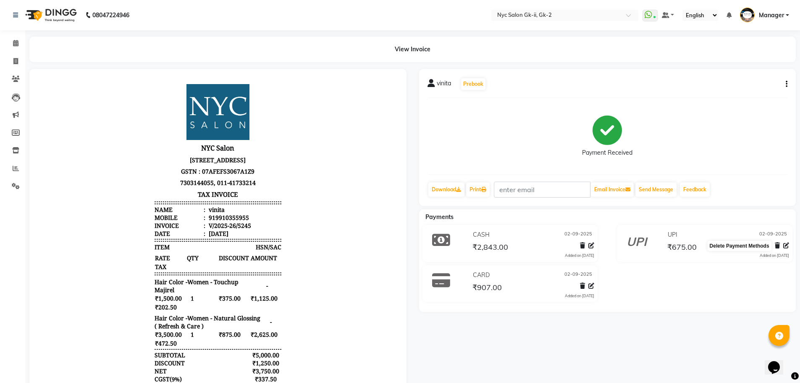
click at [778, 245] on icon at bounding box center [777, 245] width 5 height 6
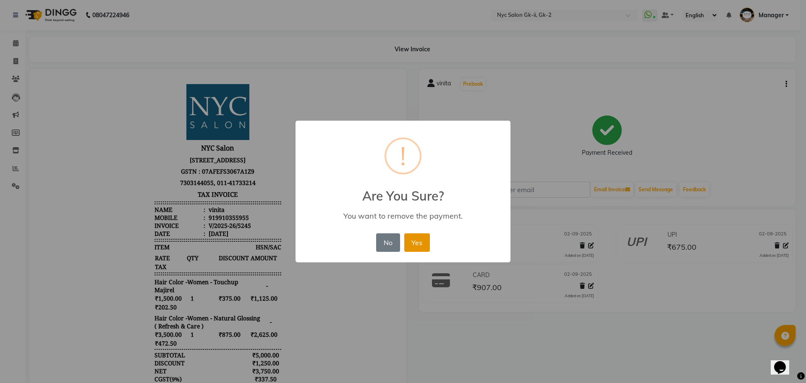
click at [424, 244] on button "Yes" at bounding box center [417, 242] width 26 height 18
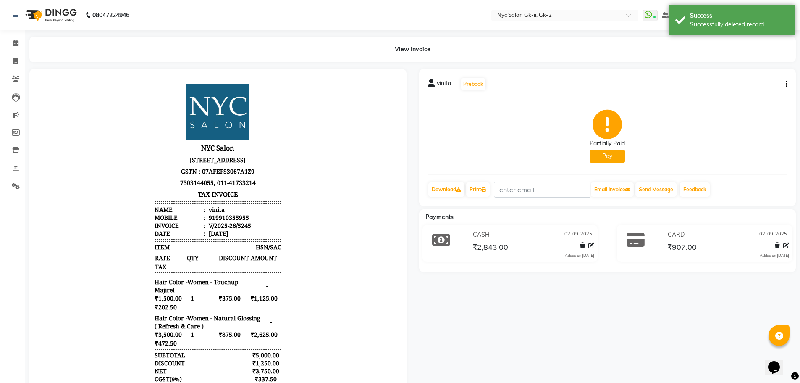
click at [788, 84] on div "[PERSON_NAME] Prebook Partially Paid Pay Download Print Email Invoice Send Mess…" at bounding box center [607, 137] width 377 height 137
click at [783, 83] on button "button" at bounding box center [784, 84] width 5 height 9
click at [758, 87] on div "Edit Invoice" at bounding box center [745, 89] width 58 height 10
select select "service"
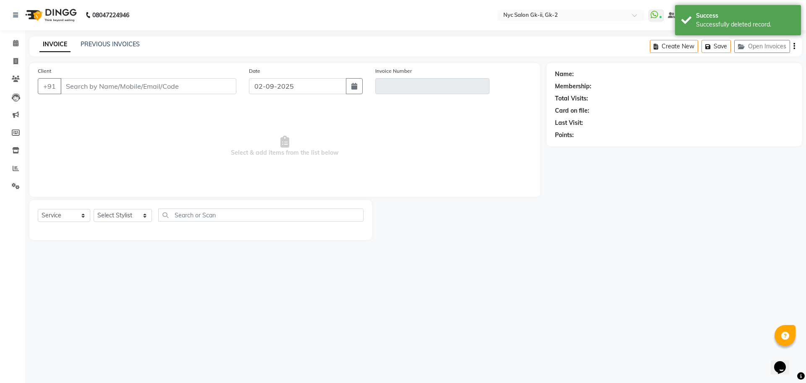
type input "9910355955"
type input "V/2025-26/5245"
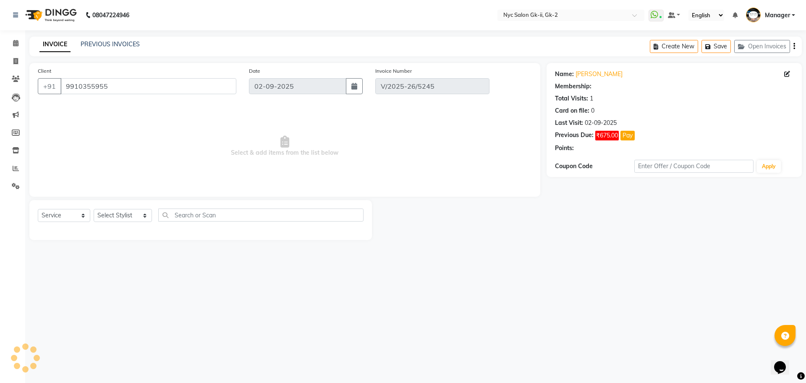
select select "select"
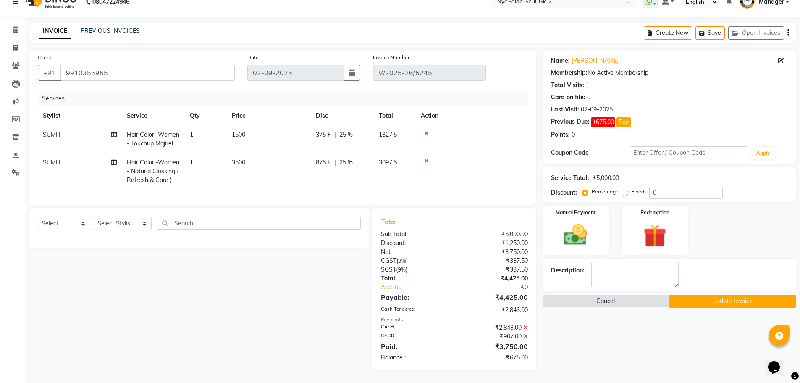
scroll to position [20, 0]
click at [525, 326] on icon at bounding box center [525, 327] width 5 height 6
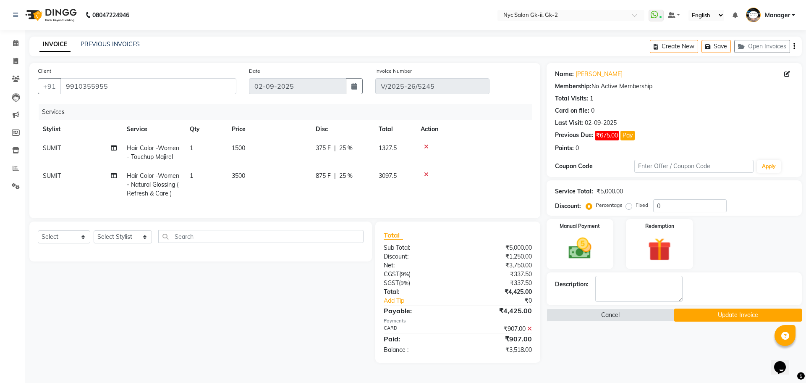
click at [529, 331] on icon at bounding box center [529, 328] width 5 height 6
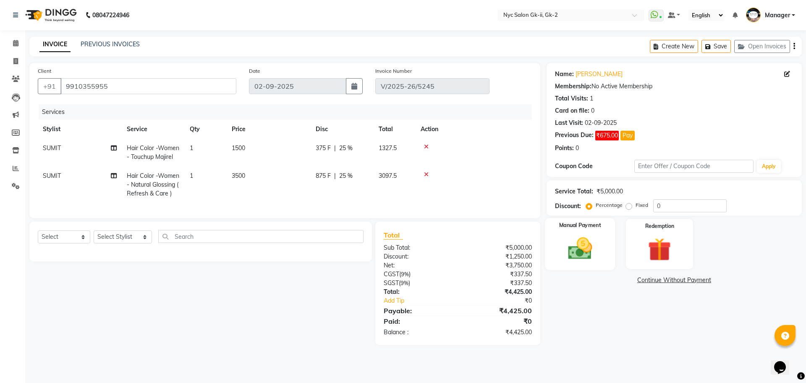
click at [586, 249] on img at bounding box center [580, 248] width 39 height 28
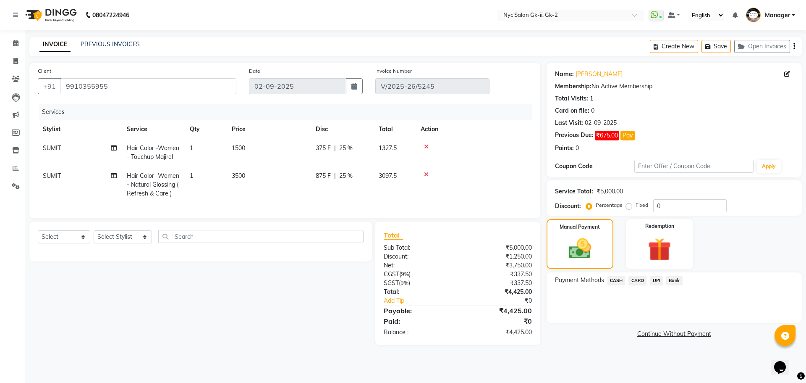
click at [643, 281] on span "CARD" at bounding box center [638, 280] width 18 height 10
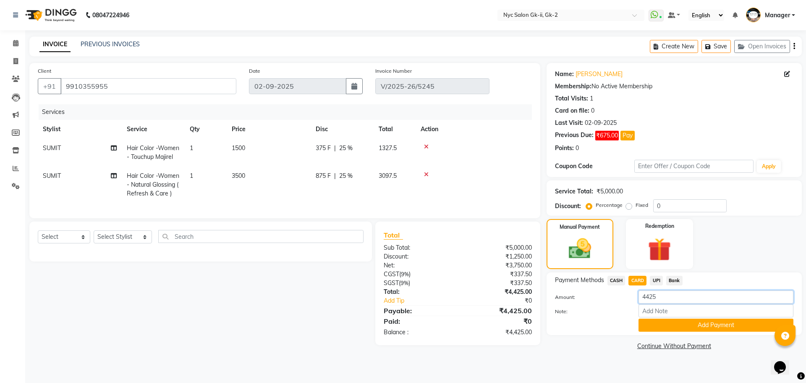
drag, startPoint x: 674, startPoint y: 292, endPoint x: 582, endPoint y: 293, distance: 91.6
click at [616, 294] on div "Amount: 4425" at bounding box center [674, 297] width 251 height 14
type input "907"
click at [717, 329] on button "Add Payment" at bounding box center [716, 324] width 155 height 13
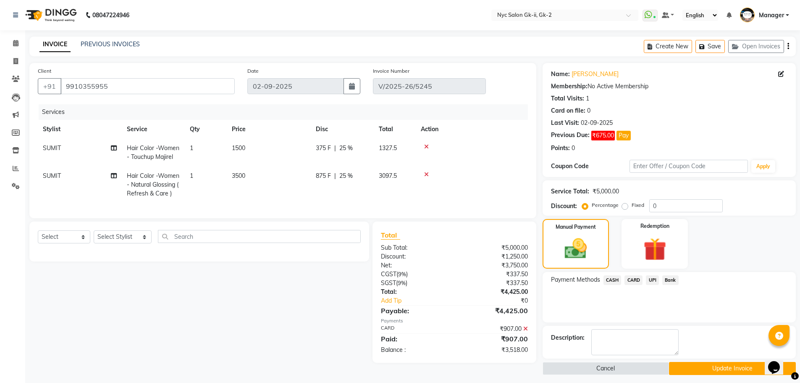
click at [614, 281] on span "CASH" at bounding box center [612, 280] width 18 height 10
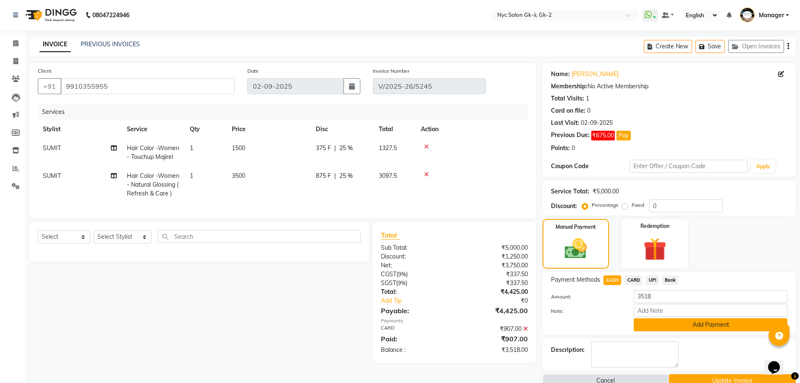
click at [698, 326] on button "Add Payment" at bounding box center [711, 324] width 154 height 13
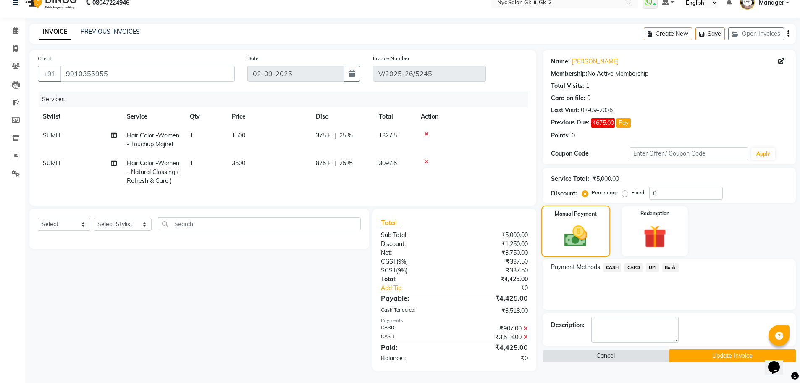
scroll to position [20, 0]
click at [722, 350] on button "Update Invoice" at bounding box center [732, 354] width 127 height 13
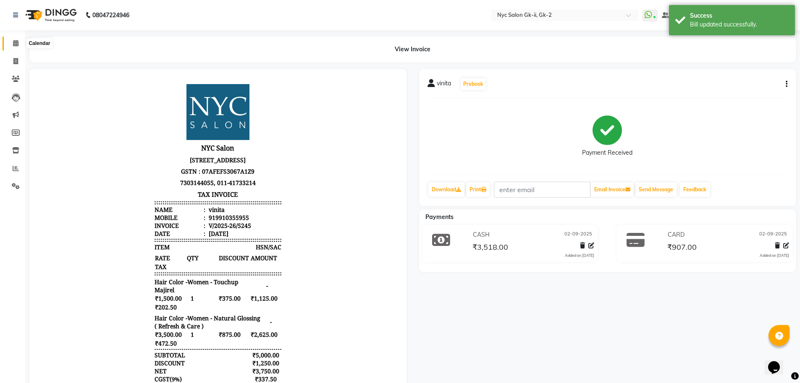
click at [12, 41] on span at bounding box center [15, 44] width 15 height 10
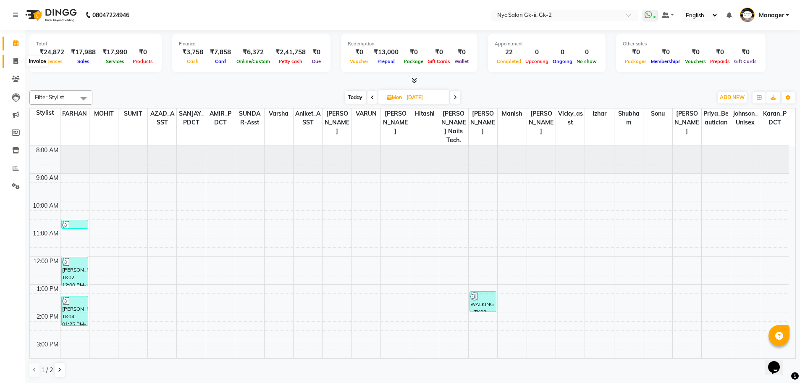
click at [16, 59] on icon at bounding box center [15, 61] width 5 height 6
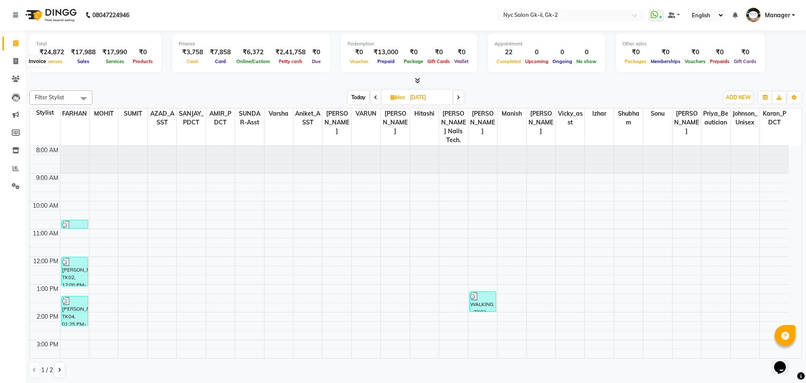
select select "service"
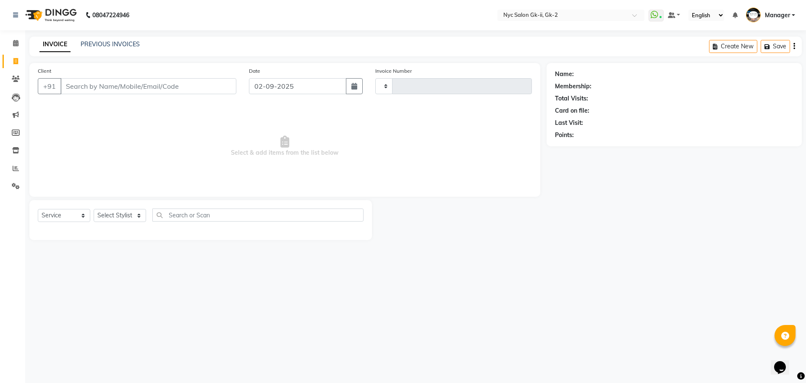
type input "5257"
select select "5936"
click at [124, 42] on link "PREVIOUS INVOICES" at bounding box center [110, 44] width 59 height 8
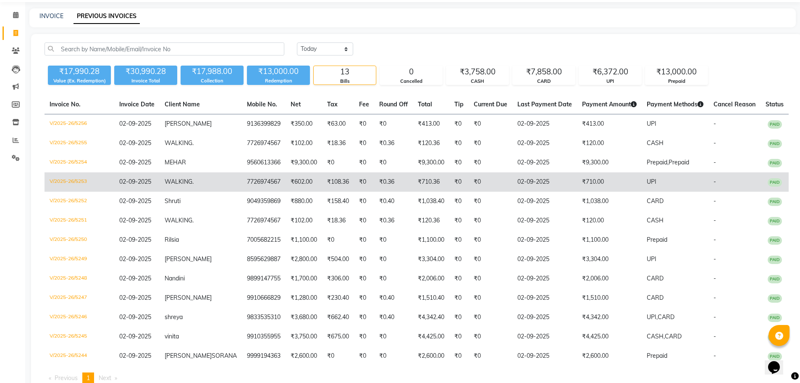
scroll to position [42, 0]
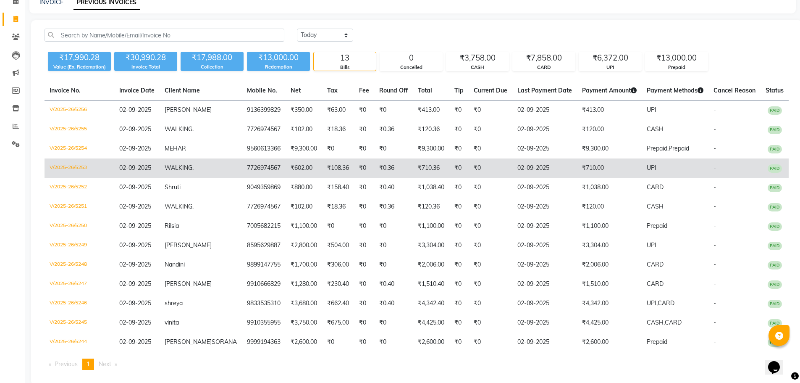
click at [680, 166] on td "UPI" at bounding box center [675, 167] width 67 height 19
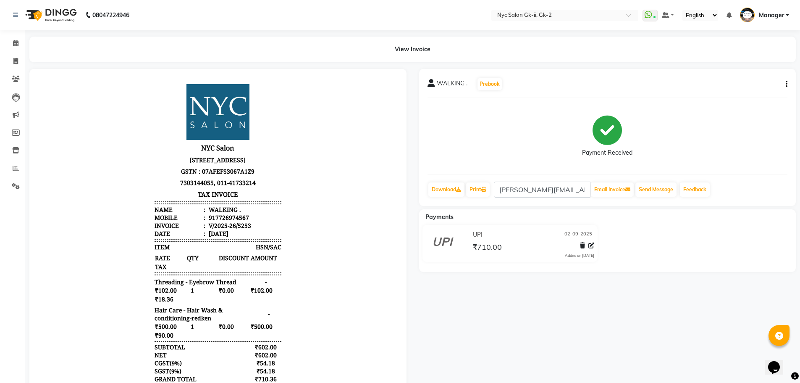
click at [786, 84] on icon "button" at bounding box center [787, 84] width 2 height 0
click at [745, 91] on div "Edit Invoice" at bounding box center [745, 89] width 58 height 10
select select "service"
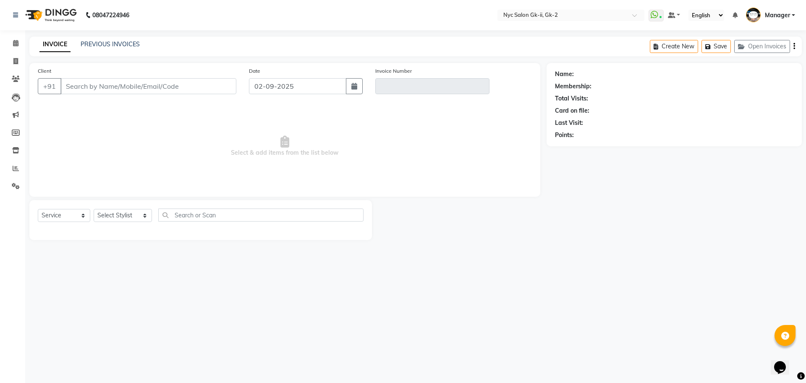
type input "7726974567"
type input "V/2025-26/5253"
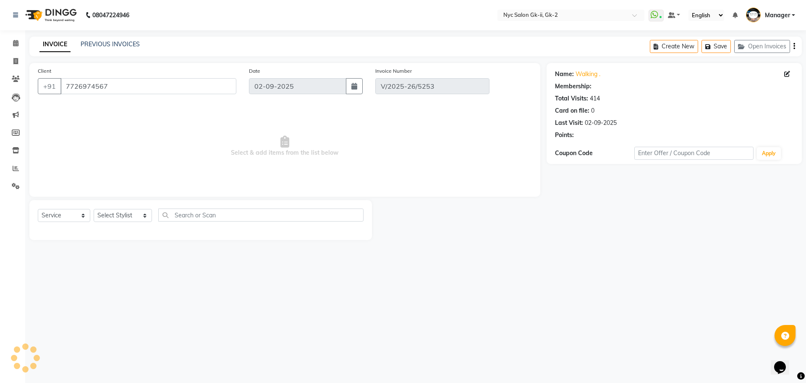
select select "select"
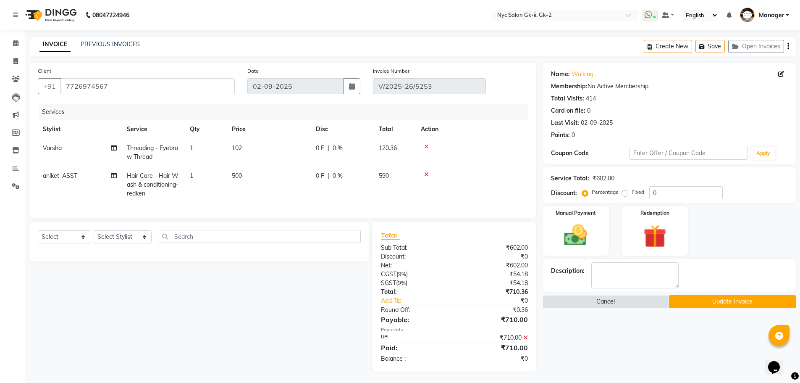
click at [527, 340] on icon at bounding box center [525, 337] width 5 height 6
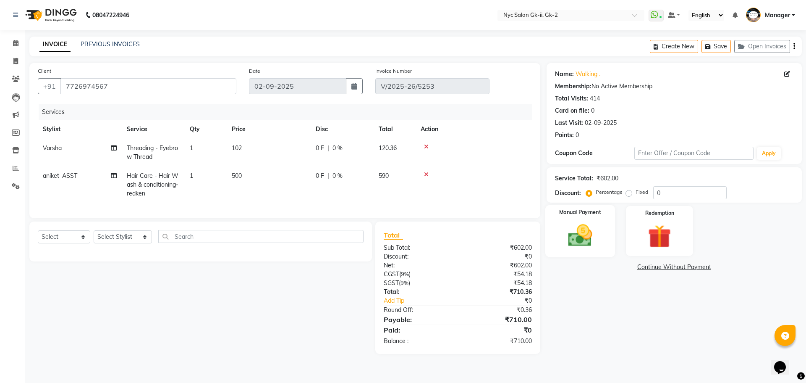
click at [587, 246] on img at bounding box center [580, 235] width 39 height 28
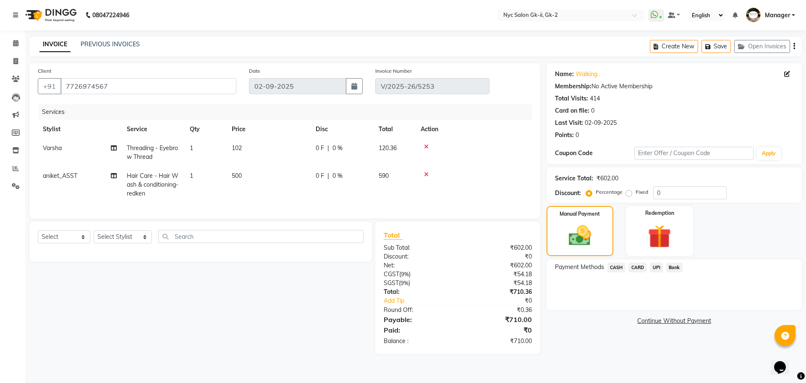
click at [615, 263] on span "CASH" at bounding box center [617, 267] width 18 height 10
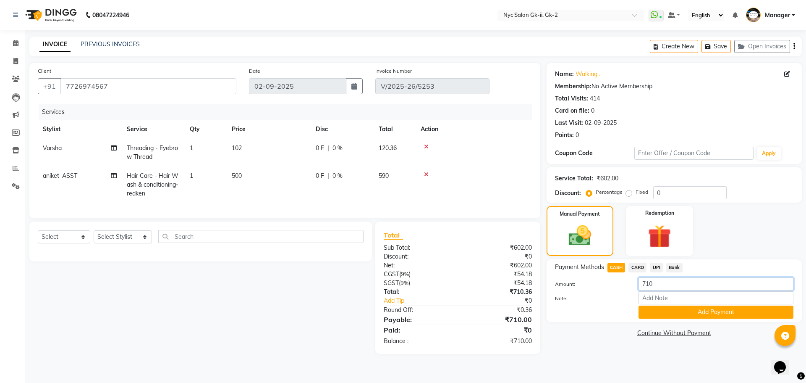
drag, startPoint x: 661, startPoint y: 282, endPoint x: 573, endPoint y: 286, distance: 87.8
click at [584, 284] on div "Amount: 710" at bounding box center [674, 284] width 251 height 14
type input "675"
click at [655, 304] on div "Note:" at bounding box center [674, 298] width 251 height 14
click at [669, 309] on button "Add Payment" at bounding box center [716, 311] width 155 height 13
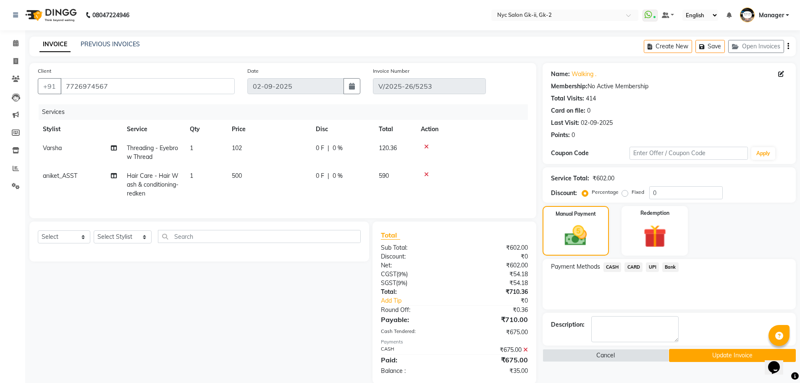
click at [651, 268] on span "UPI" at bounding box center [652, 267] width 13 height 10
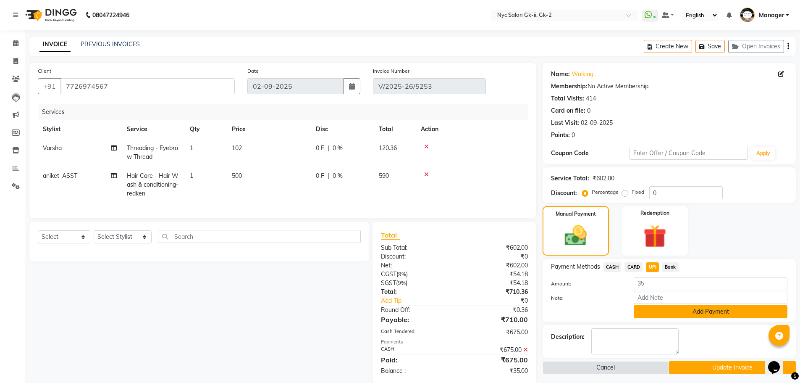
click at [696, 314] on button "Add Payment" at bounding box center [711, 311] width 154 height 13
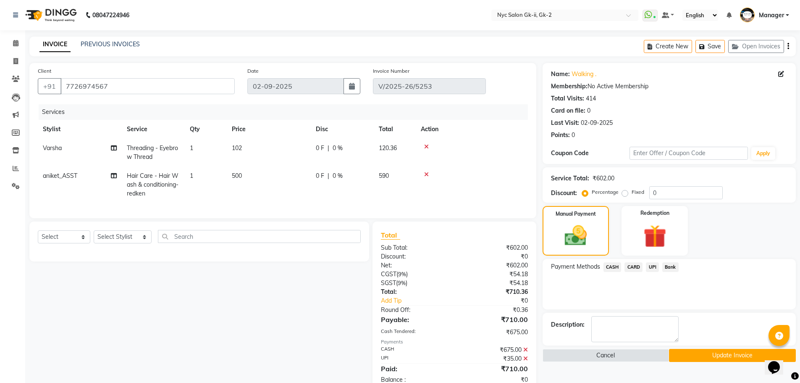
click at [720, 352] on button "Update Invoice" at bounding box center [732, 355] width 127 height 13
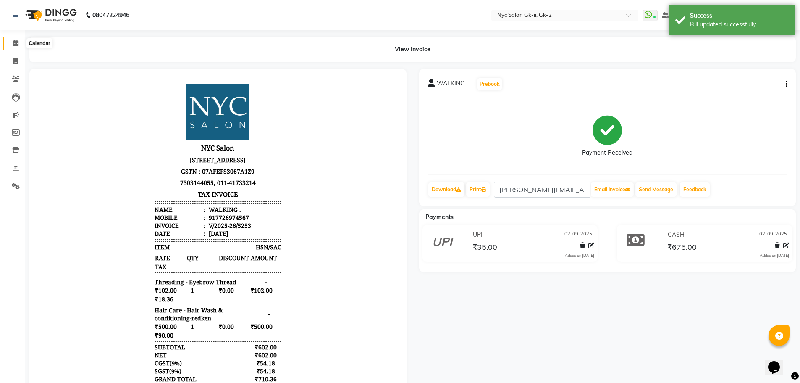
drag, startPoint x: 14, startPoint y: 39, endPoint x: 24, endPoint y: 58, distance: 20.7
click at [14, 39] on span at bounding box center [15, 44] width 15 height 10
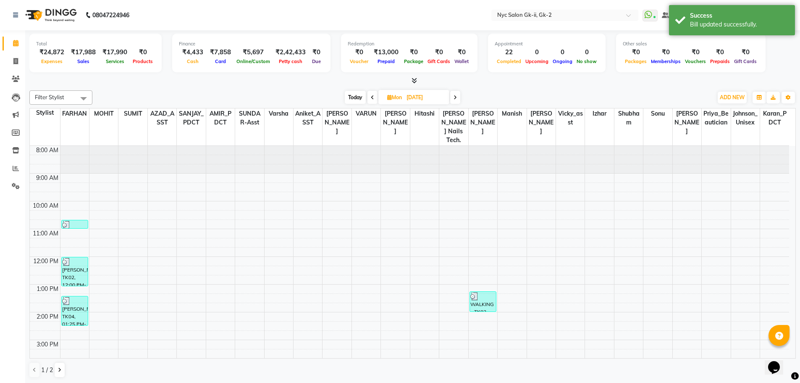
click at [525, 90] on div "Filter Stylist Select All AMIR_PDCT aniket_ASST AZAD_ASST Deepak Thakur Faiz kh…" at bounding box center [412, 97] width 766 height 14
click at [233, 84] on div at bounding box center [412, 80] width 766 height 9
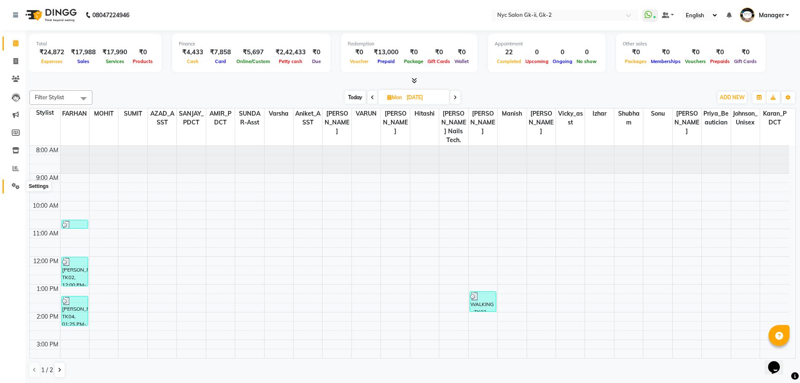
click at [8, 186] on span at bounding box center [15, 186] width 15 height 10
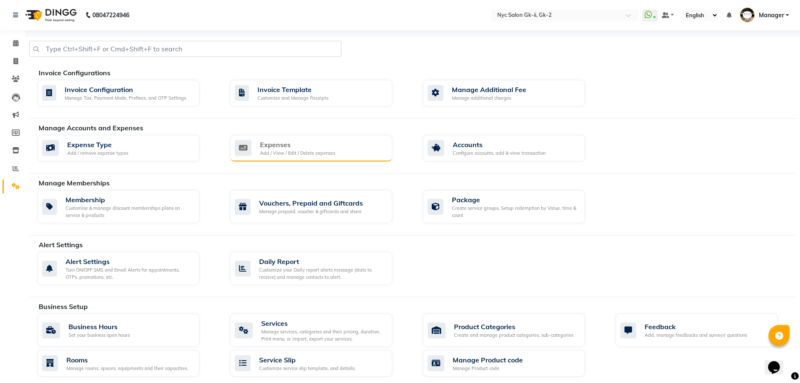
click at [321, 144] on div "Expenses" at bounding box center [297, 144] width 75 height 10
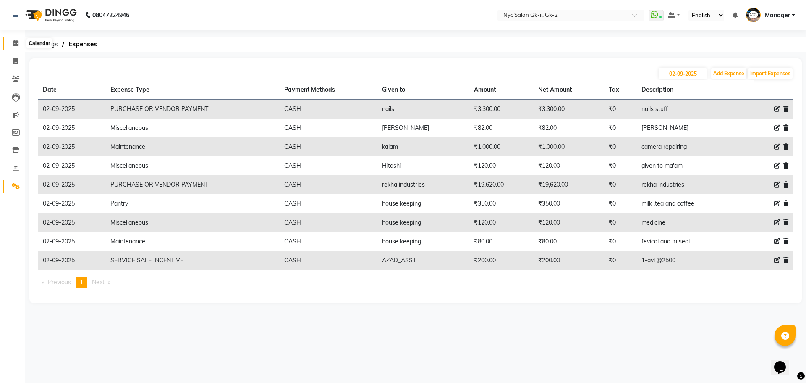
click at [18, 43] on icon at bounding box center [15, 43] width 5 height 6
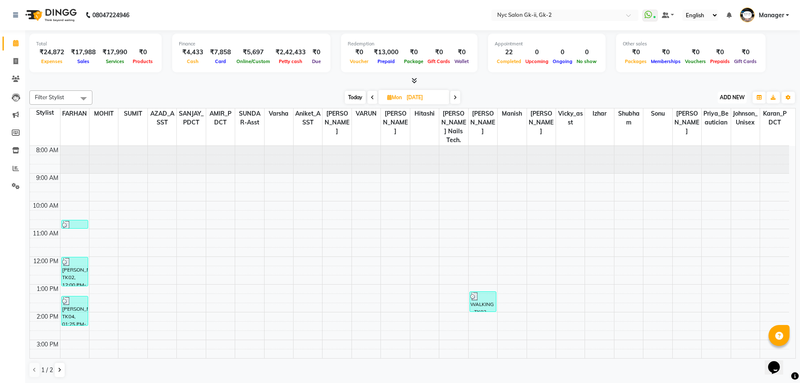
click at [720, 97] on span "ADD NEW" at bounding box center [732, 97] width 25 height 6
click at [716, 135] on link "Add Expense" at bounding box center [713, 135] width 66 height 11
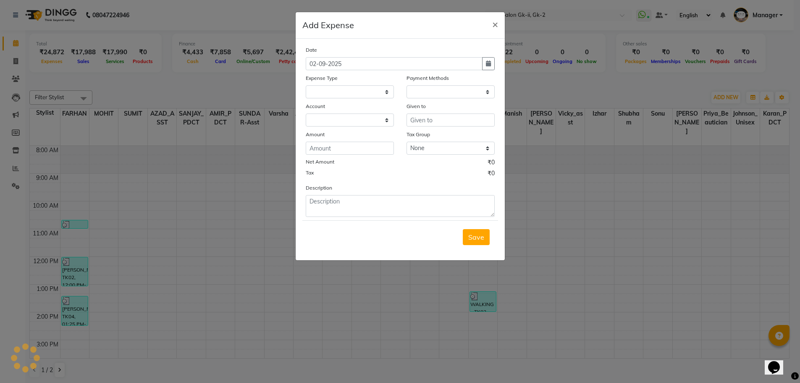
select select
select select "1"
select select "4911"
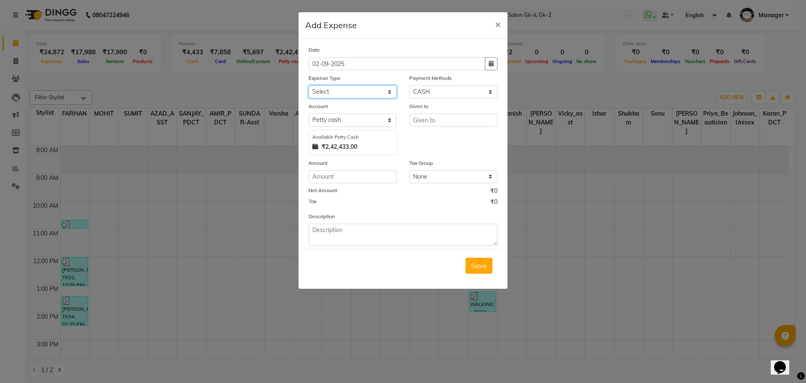
drag, startPoint x: 355, startPoint y: 88, endPoint x: 349, endPoint y: 92, distance: 7.0
click at [355, 88] on select "Select Advance Salary Bank charges Car maintenance cash handover Cash transfer …" at bounding box center [353, 91] width 88 height 13
select select "13832"
click at [309, 85] on select "Select Advance Salary Bank charges Car maintenance cash handover Cash transfer …" at bounding box center [353, 91] width 88 height 13
click at [359, 171] on input "number" at bounding box center [353, 176] width 88 height 13
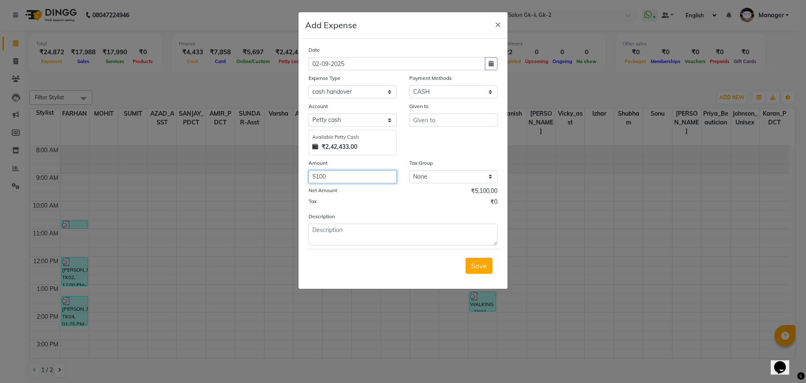
type input "5100"
click at [436, 110] on div "Given to" at bounding box center [453, 108] width 88 height 12
click at [438, 121] on input "text" at bounding box center [453, 119] width 88 height 13
click at [453, 139] on button "Hit ashi" at bounding box center [443, 137] width 66 height 13
type input "Hitashi"
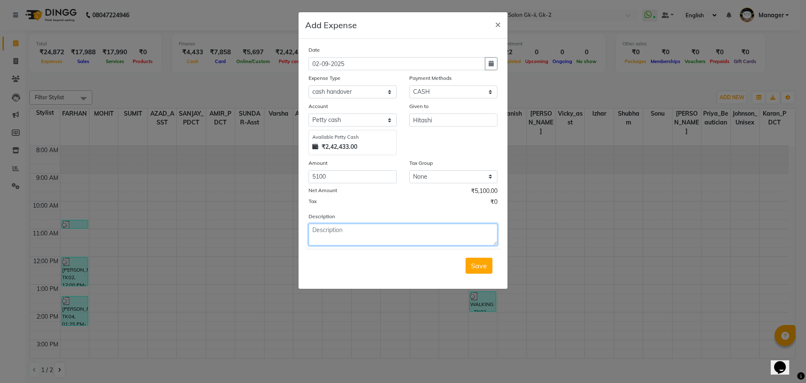
click at [418, 232] on textarea at bounding box center [403, 234] width 189 height 22
type textarea "sheetu sorana paid her dues @5100 by upi instead of cash"
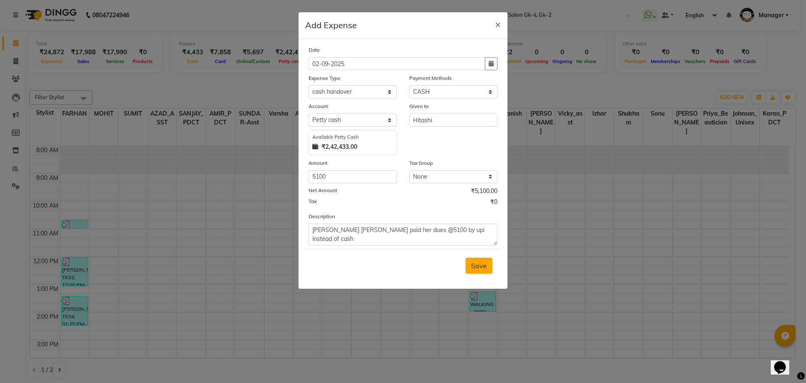
click at [472, 262] on span "Save" at bounding box center [479, 265] width 16 height 8
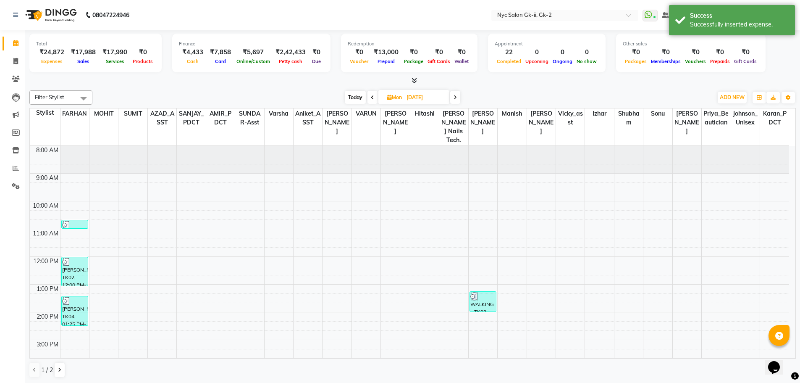
click at [230, 79] on div at bounding box center [412, 80] width 766 height 9
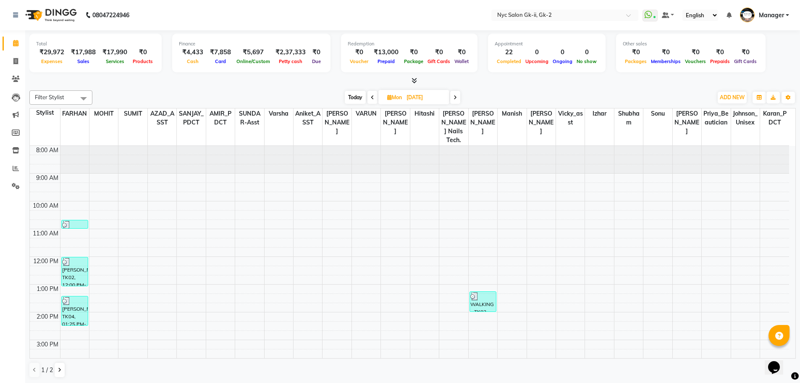
click at [217, 80] on div at bounding box center [412, 80] width 766 height 9
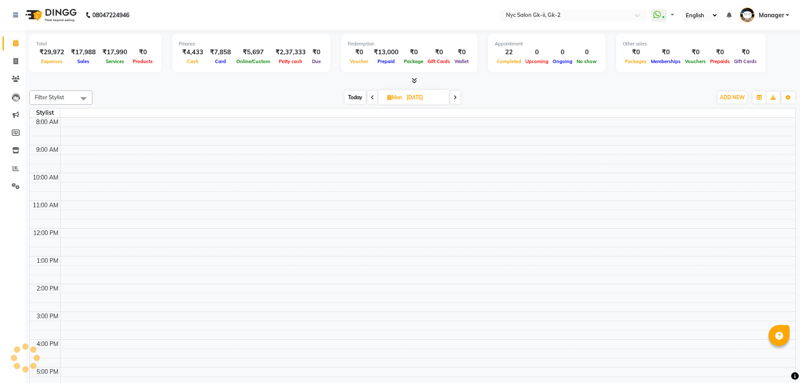
select select "en"
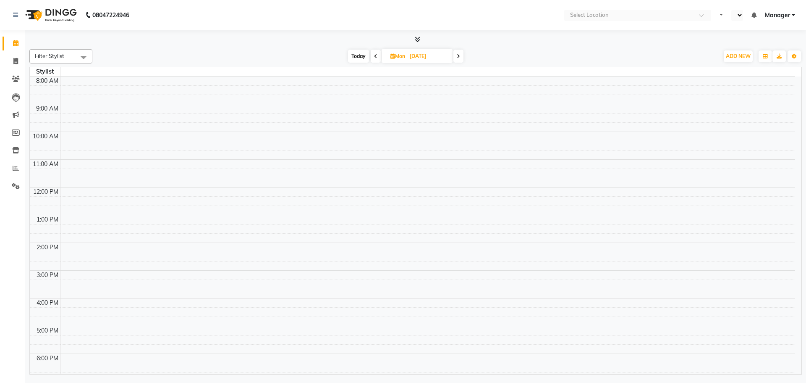
select select "en"
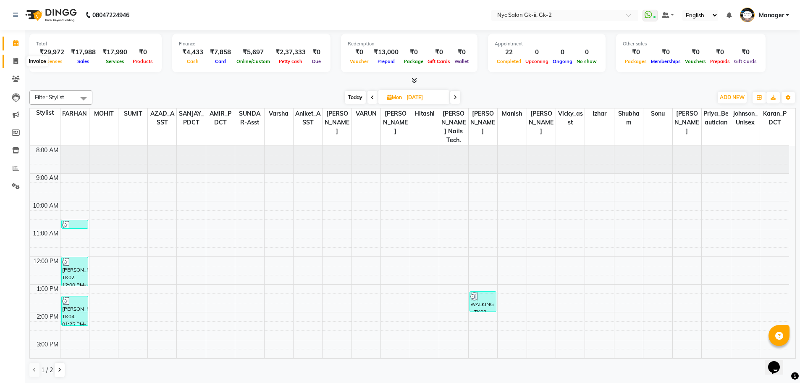
click at [12, 63] on span at bounding box center [15, 62] width 15 height 10
select select "service"
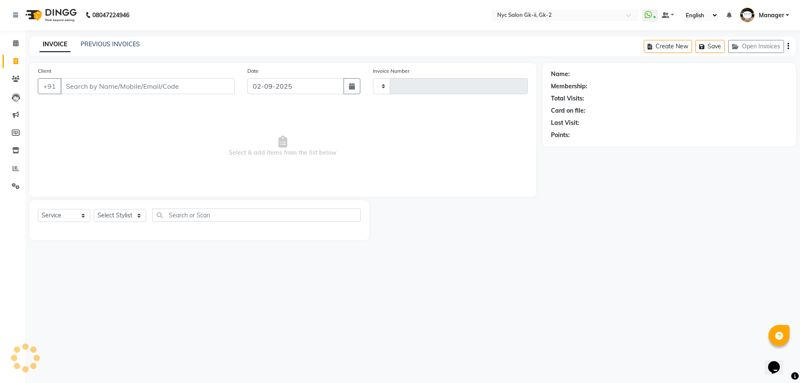
type input "5257"
select select "5936"
click at [126, 213] on select "Select Stylist" at bounding box center [120, 215] width 52 height 13
select select "42221"
click at [303, 240] on div "Select Service Product Membership Package Voucher Prepaid Gift Card Select Styl…" at bounding box center [200, 220] width 343 height 40
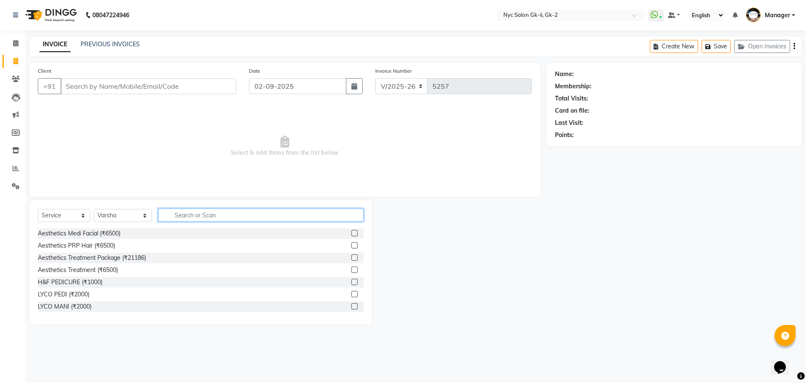
click at [277, 214] on input "text" at bounding box center [261, 214] width 206 height 13
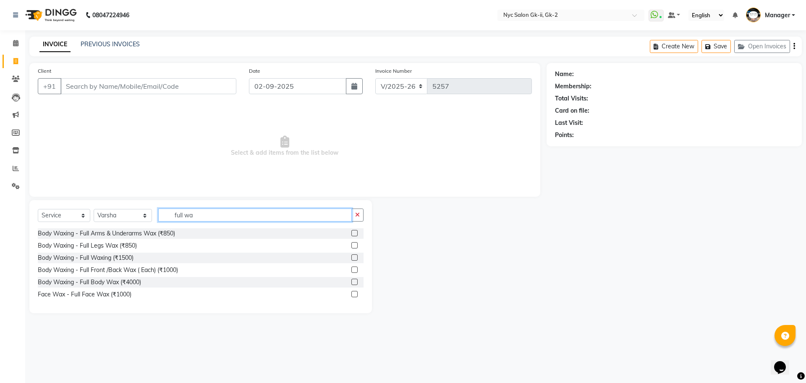
type input "full wa"
click at [357, 255] on label at bounding box center [354, 257] width 6 height 6
click at [357, 255] on input "checkbox" at bounding box center [353, 257] width 5 height 5
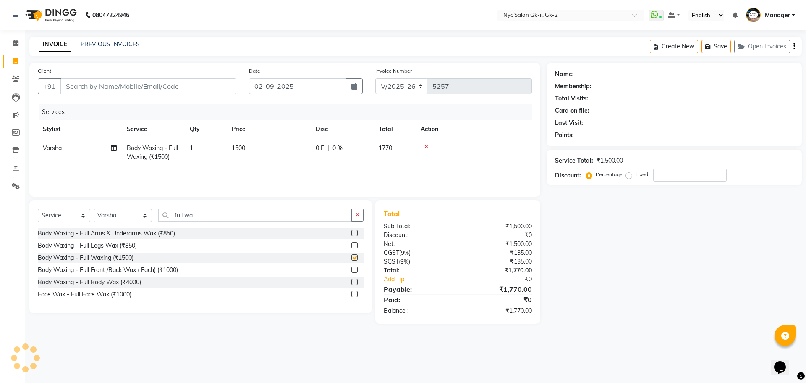
checkbox input "false"
drag, startPoint x: 159, startPoint y: 89, endPoint x: 88, endPoint y: 63, distance: 75.6
click at [158, 88] on input "Client" at bounding box center [148, 86] width 176 height 16
type input "7"
type input "0"
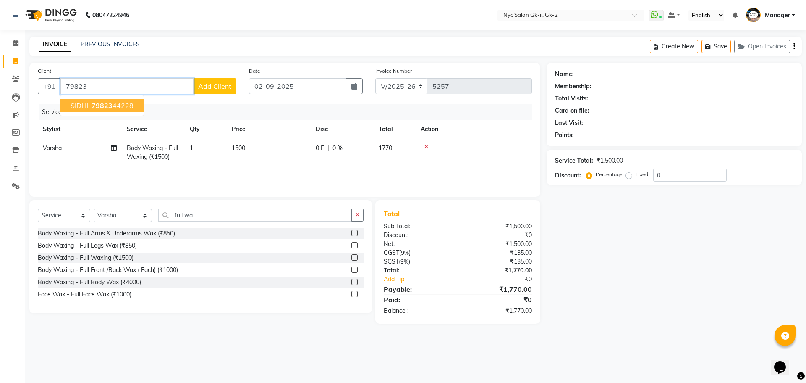
click at [136, 101] on button "SIDHI 79823 44228" at bounding box center [101, 105] width 83 height 13
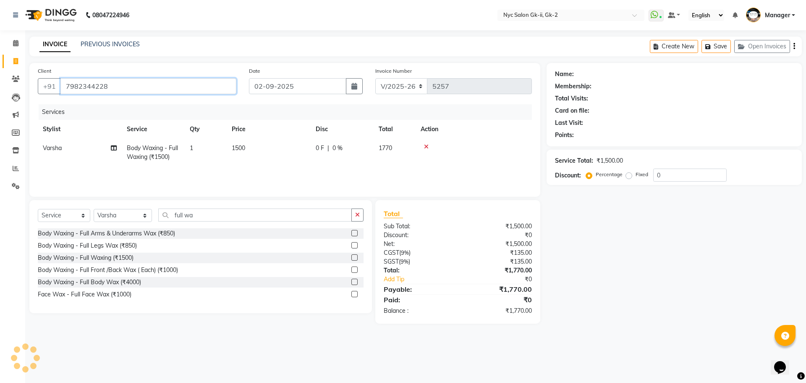
type input "7982344228"
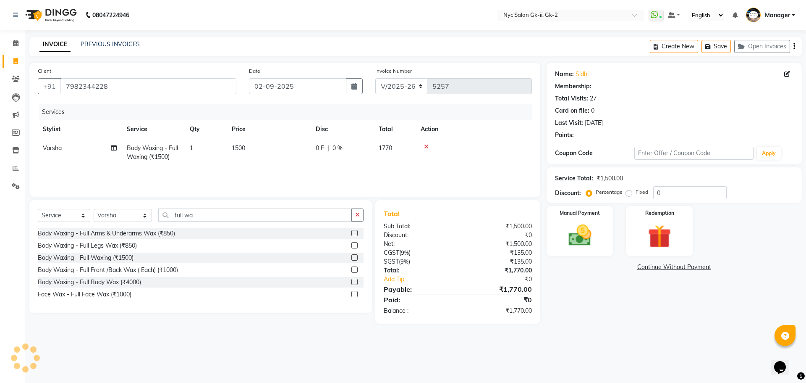
select select "1: Object"
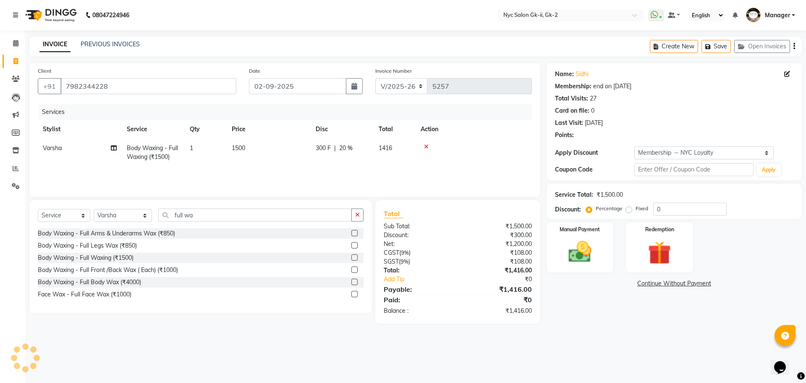
type input "20"
click at [563, 246] on img at bounding box center [580, 252] width 39 height 28
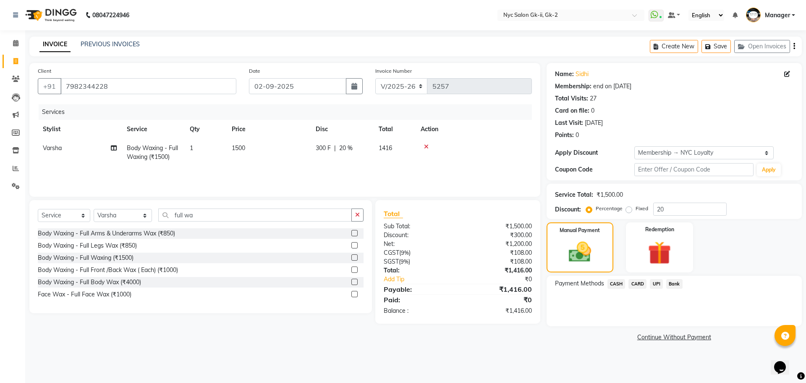
click at [611, 282] on span "CASH" at bounding box center [617, 284] width 18 height 10
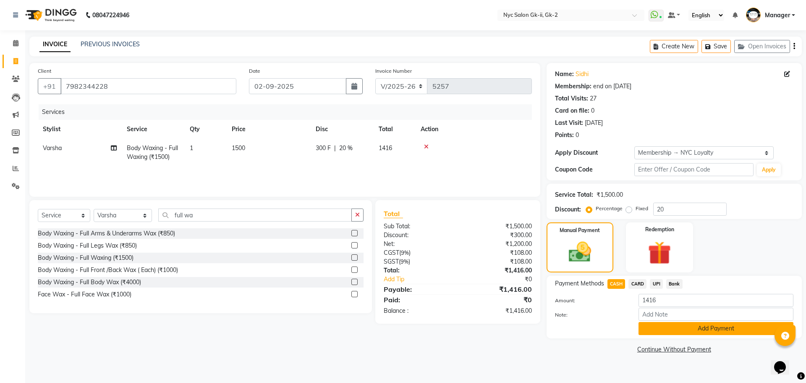
click at [745, 330] on button "Add Payment" at bounding box center [716, 328] width 155 height 13
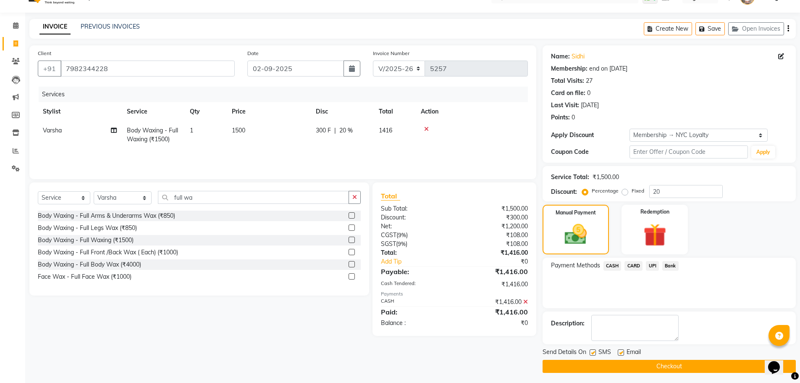
scroll to position [20, 0]
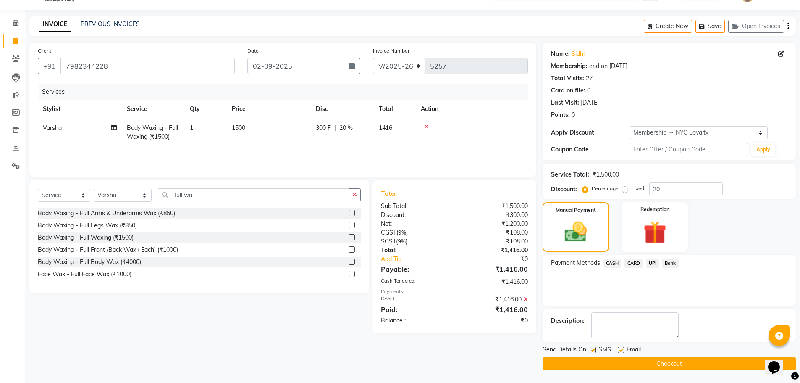
click at [729, 366] on button "Checkout" at bounding box center [669, 363] width 253 height 13
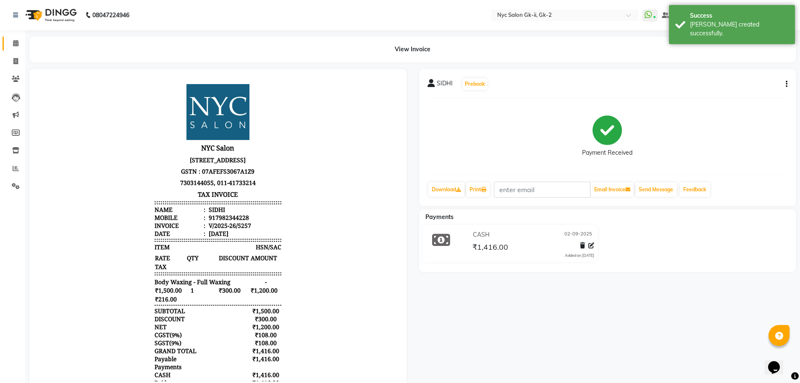
click at [17, 38] on link "Calendar" at bounding box center [13, 44] width 20 height 14
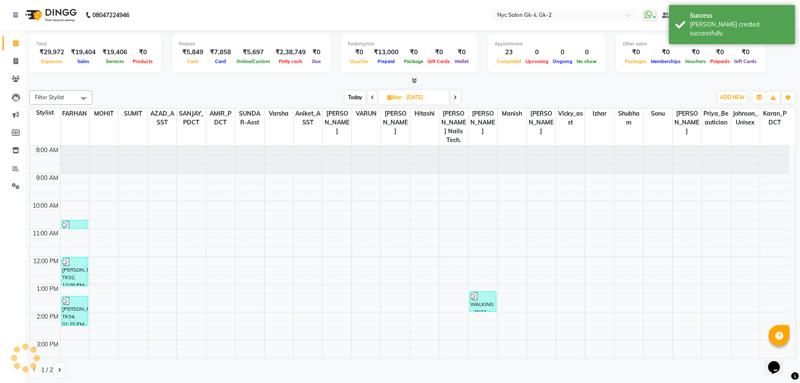
click at [268, 90] on div "Filter Stylist Select All AMIR_PDCT aniket_ASST AZAD_ASST [PERSON_NAME] [PERSON…" at bounding box center [412, 234] width 766 height 294
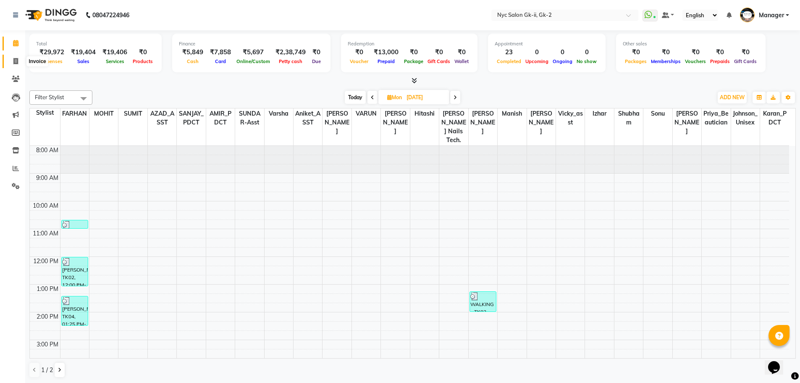
click at [20, 63] on span at bounding box center [15, 62] width 15 height 10
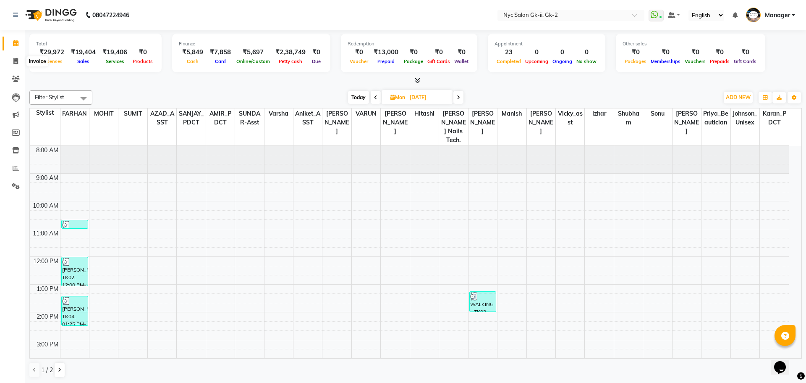
select select "service"
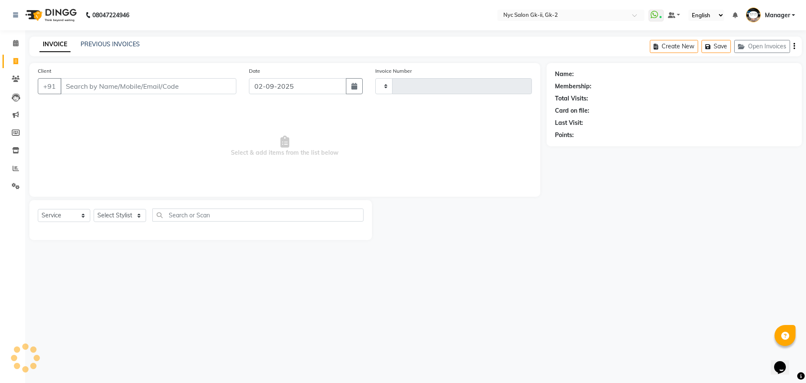
type input "5258"
select select "5936"
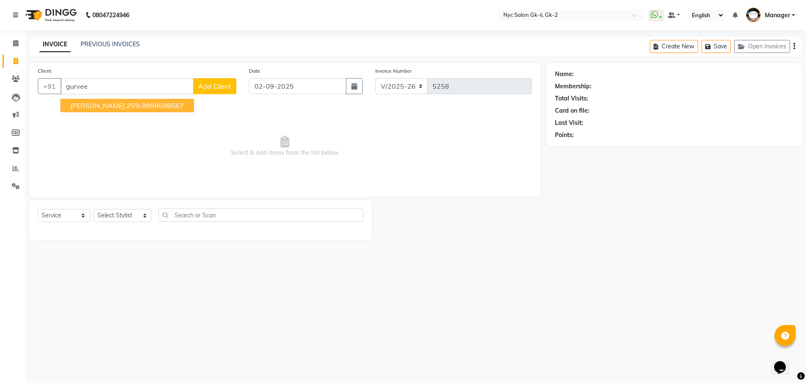
click at [83, 104] on span "[PERSON_NAME] 25%" at bounding box center [106, 105] width 70 height 8
type input "9999698567"
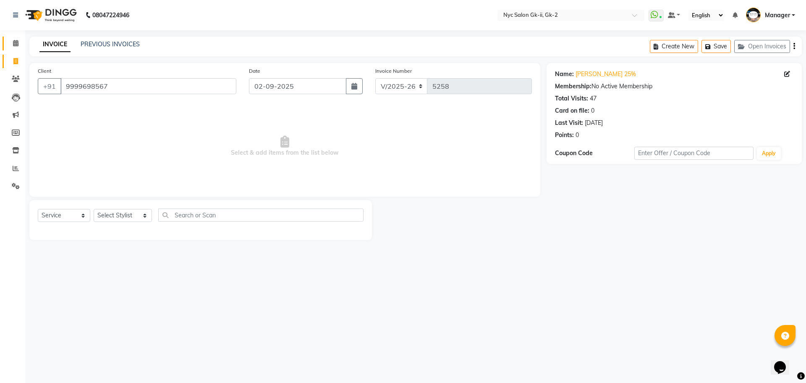
click at [12, 39] on span at bounding box center [15, 44] width 15 height 10
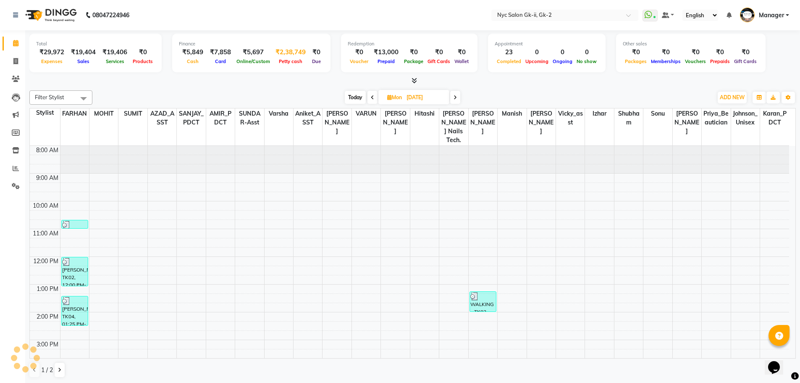
click at [294, 57] on div "Petty cash" at bounding box center [290, 61] width 37 height 9
click at [287, 52] on div "₹2,38,749" at bounding box center [290, 52] width 37 height 10
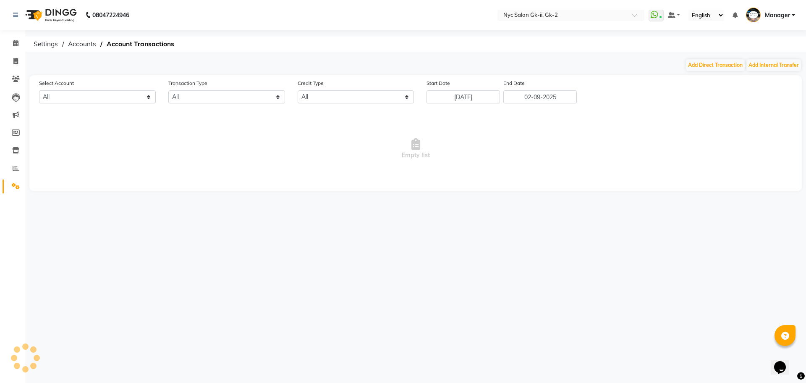
select select "4911"
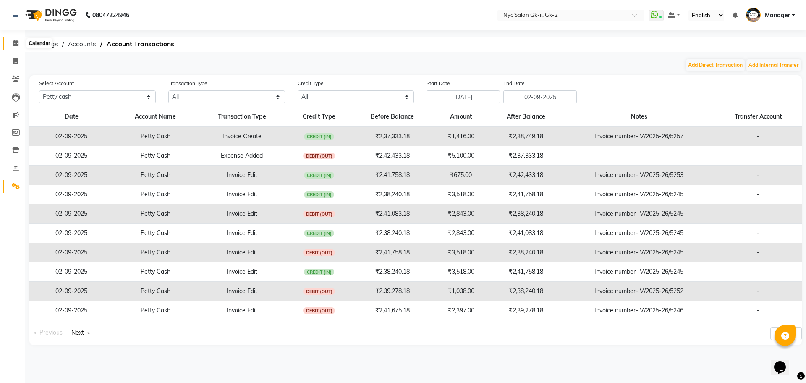
click at [10, 45] on span at bounding box center [15, 44] width 15 height 10
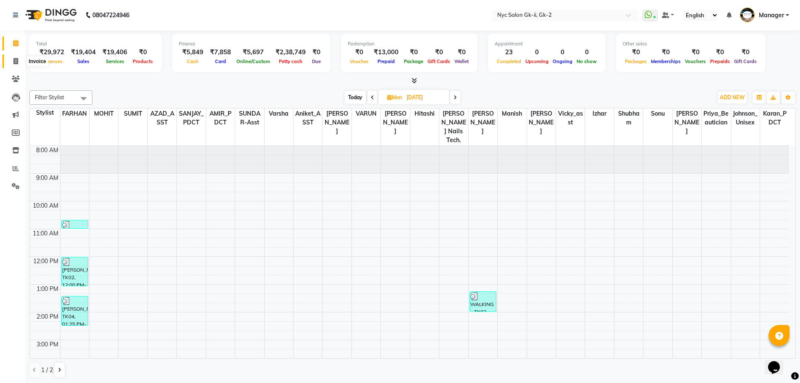
click at [16, 58] on icon at bounding box center [15, 61] width 5 height 6
select select "service"
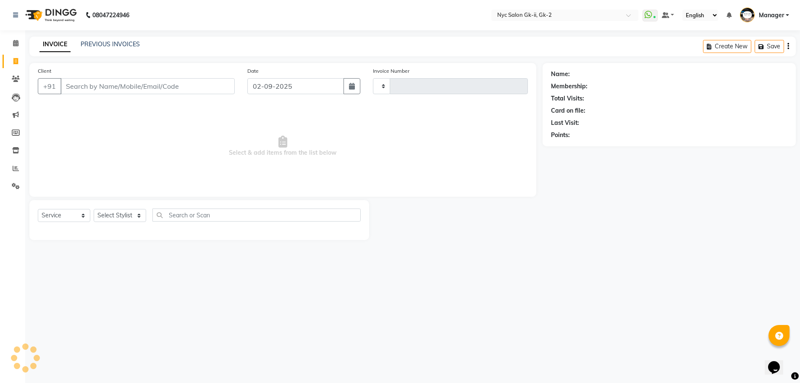
type input "5258"
select select "5936"
click at [139, 216] on select "Select Stylist AMIR_PDCT aniket_ASST AZAD_ASST [PERSON_NAME] [PERSON_NAME] [PER…" at bounding box center [123, 215] width 58 height 13
select select "42221"
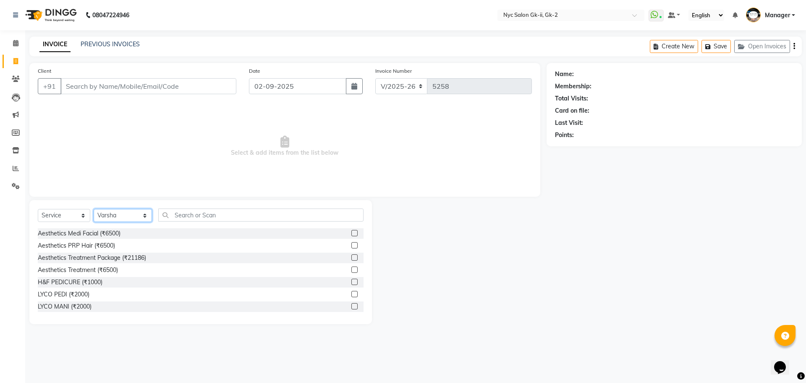
drag, startPoint x: 102, startPoint y: 212, endPoint x: 105, endPoint y: 215, distance: 4.5
click at [102, 213] on select "Select Stylist AMIR_PDCT aniket_ASST AZAD_ASST [PERSON_NAME] [PERSON_NAME] [PER…" at bounding box center [123, 215] width 58 height 13
click at [175, 217] on input "text" at bounding box center [261, 214] width 206 height 13
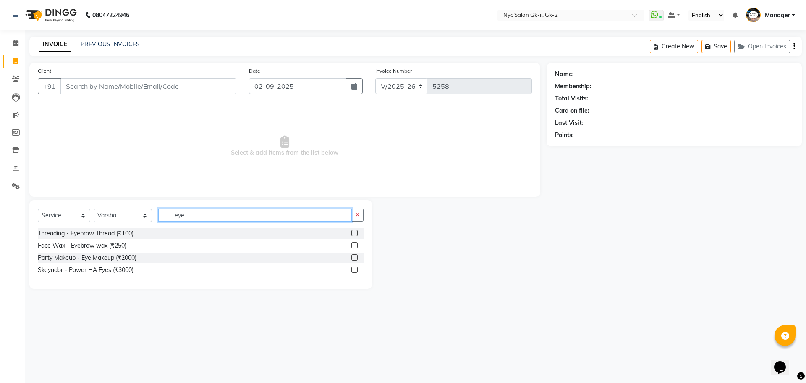
type input "eye"
click at [354, 231] on label at bounding box center [354, 233] width 6 height 6
click at [354, 231] on input "checkbox" at bounding box center [353, 233] width 5 height 5
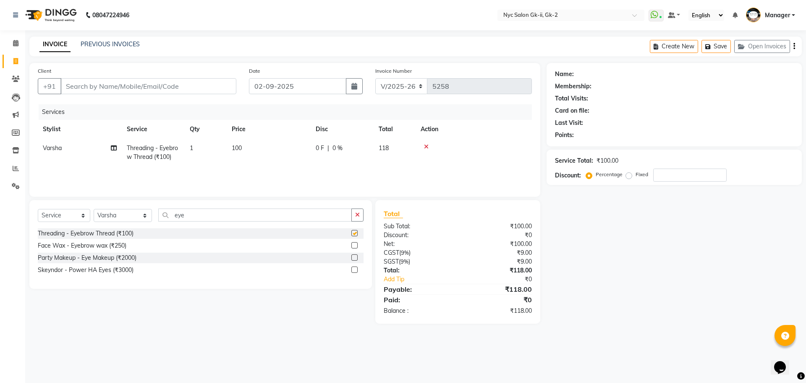
checkbox input "false"
click at [175, 88] on input "Client" at bounding box center [148, 86] width 176 height 16
type input "9"
type input "0"
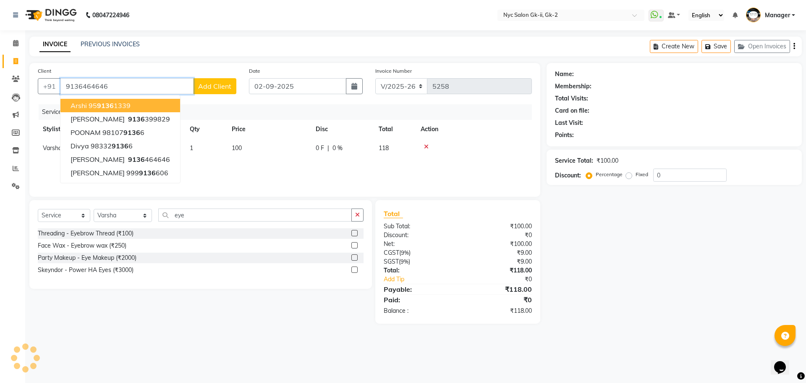
type input "9136464646"
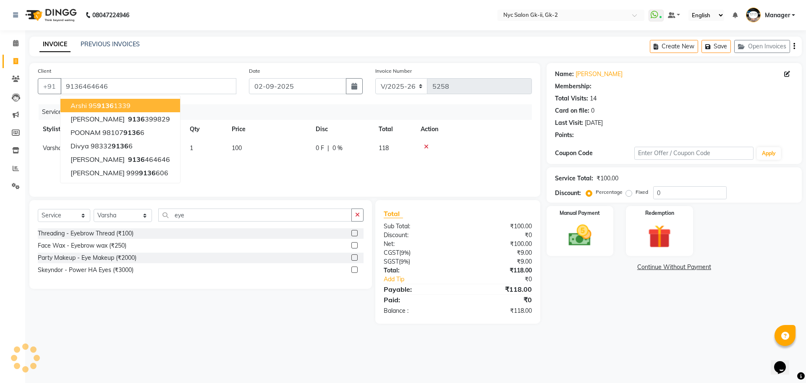
select select "1: Object"
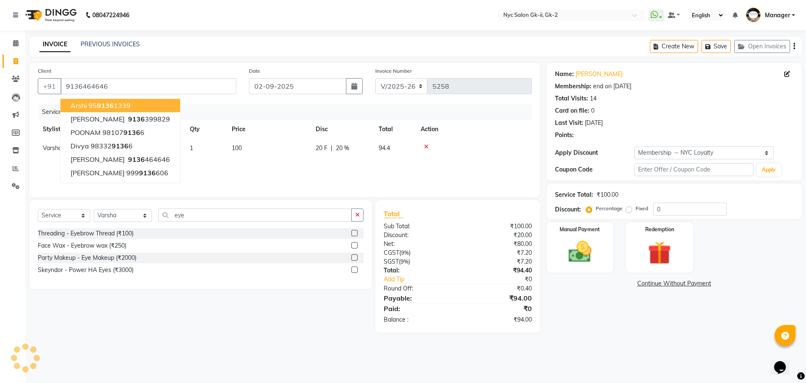
type input "20"
click at [180, 87] on input "9136464646" at bounding box center [148, 86] width 176 height 16
click at [292, 173] on div "Services Stylist Service Qty Price Disc Total Action Varsha Threading - Eyebrow…" at bounding box center [285, 146] width 494 height 84
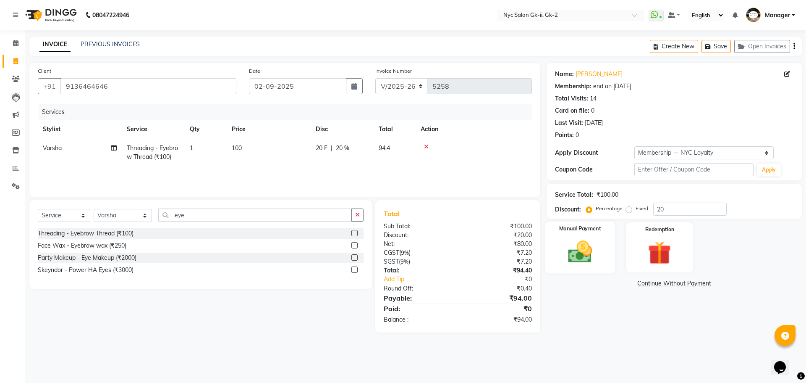
click at [608, 251] on div "Manual Payment" at bounding box center [580, 247] width 70 height 52
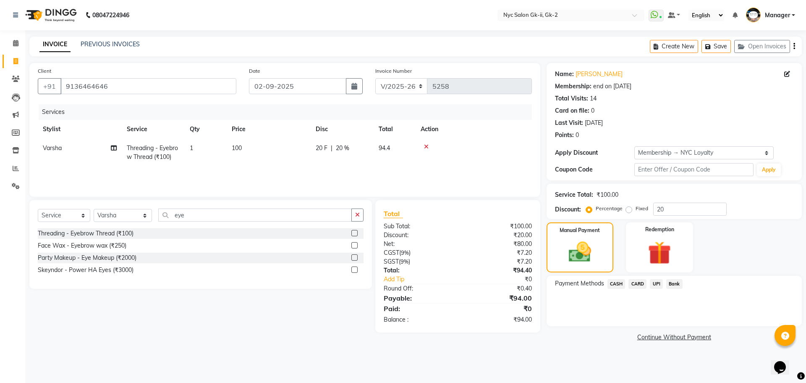
click at [655, 281] on span "UPI" at bounding box center [656, 284] width 13 height 10
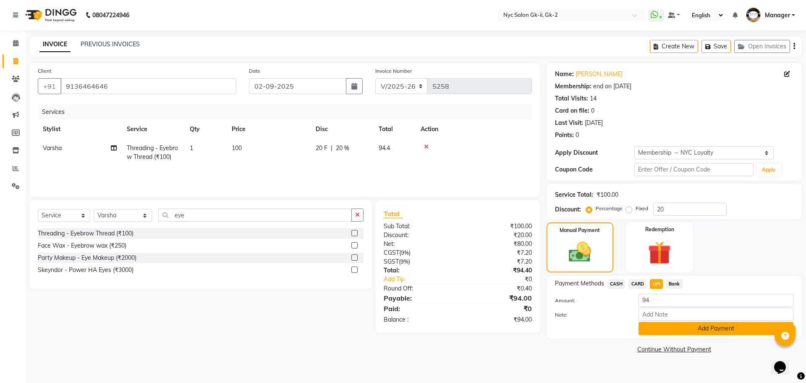
click at [656, 333] on button "Add Payment" at bounding box center [716, 328] width 155 height 13
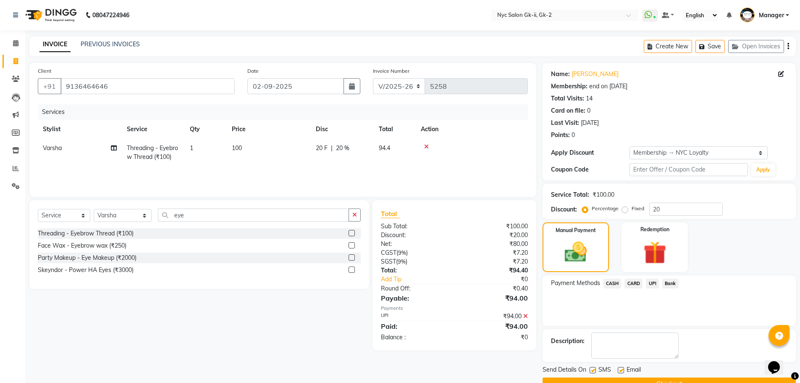
click at [650, 377] on button "Checkout" at bounding box center [669, 383] width 253 height 13
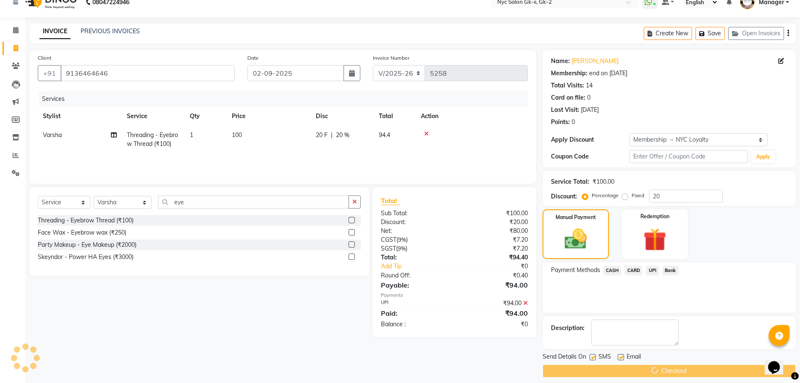
scroll to position [20, 0]
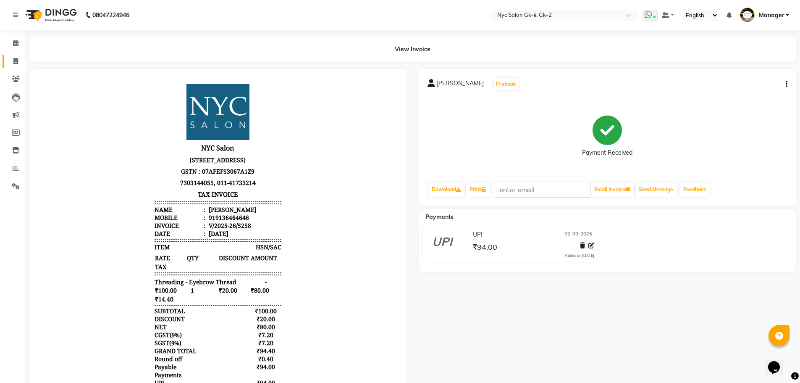
click at [20, 55] on link "Invoice" at bounding box center [13, 62] width 20 height 14
select select "service"
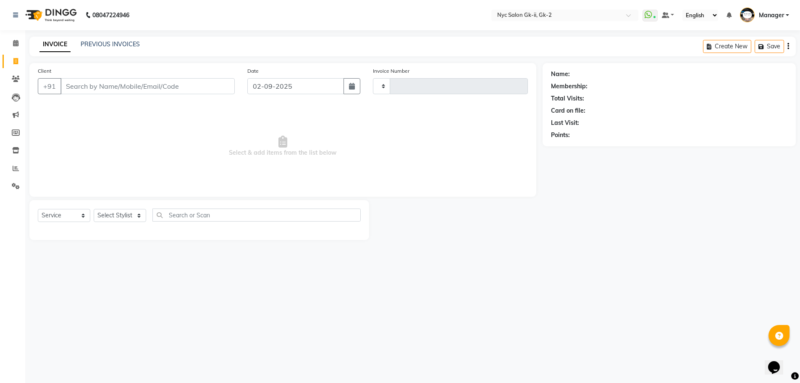
type input "5259"
select select "5936"
click at [90, 85] on input "9818311140" at bounding box center [126, 86] width 133 height 16
type input "9818311040"
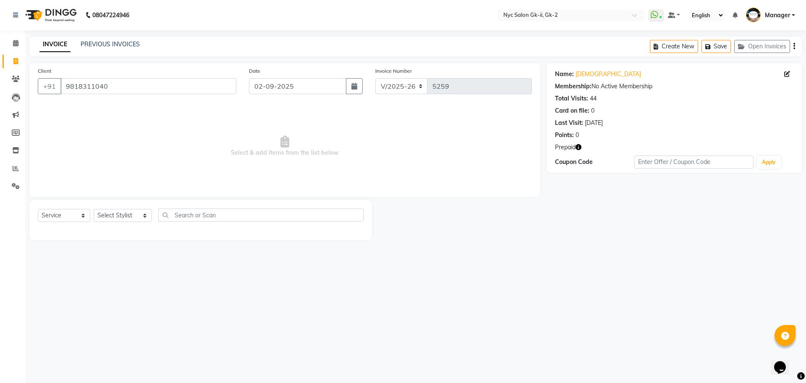
click at [581, 147] on icon "button" at bounding box center [579, 147] width 6 height 6
click at [547, 253] on div "08047224946 Select Location × Nyc Salon Gk-ii, Gk-2 WhatsApp Status ✕ Status: C…" at bounding box center [403, 191] width 806 height 383
click at [112, 218] on select "Select Stylist AMIR_PDCT aniket_ASST AZAD_ASST [PERSON_NAME] [PERSON_NAME] [PER…" at bounding box center [123, 215] width 58 height 13
click at [699, 246] on main "INVOICE PREVIOUS INVOICES Create New Save Open Invoices Client +91 9818311040 D…" at bounding box center [415, 145] width 781 height 216
click at [118, 214] on select "Select Stylist AMIR_PDCT aniket_ASST AZAD_ASST [PERSON_NAME] [PERSON_NAME] [PER…" at bounding box center [123, 215] width 58 height 13
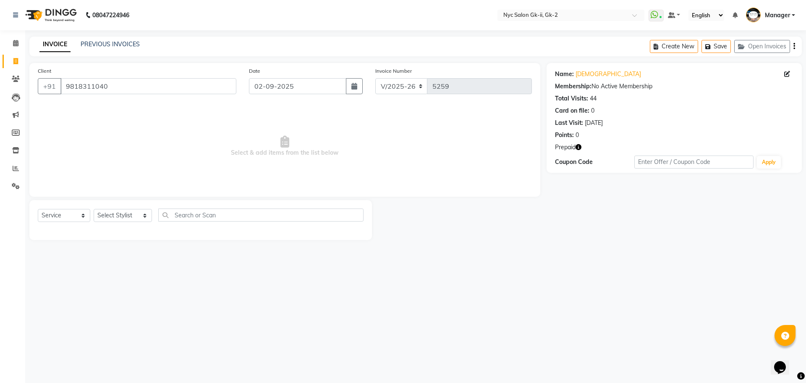
click at [165, 301] on div "08047224946 Select Location × Nyc Salon Gk-ii, Gk-2 WhatsApp Status ✕ Status: C…" at bounding box center [403, 191] width 806 height 383
click at [129, 213] on select "Select Stylist AMIR_PDCT aniket_ASST AZAD_ASST [PERSON_NAME] [PERSON_NAME] [PER…" at bounding box center [123, 215] width 58 height 13
drag, startPoint x: 234, startPoint y: 304, endPoint x: 230, endPoint y: 282, distance: 22.6
click at [234, 304] on div "08047224946 Select Location × Nyc Salon Gk-ii, Gk-2 WhatsApp Status ✕ Status: C…" at bounding box center [403, 191] width 806 height 383
click at [120, 216] on select "Select Stylist AMIR_PDCT aniket_ASST AZAD_ASST [PERSON_NAME] [PERSON_NAME] [PER…" at bounding box center [123, 215] width 58 height 13
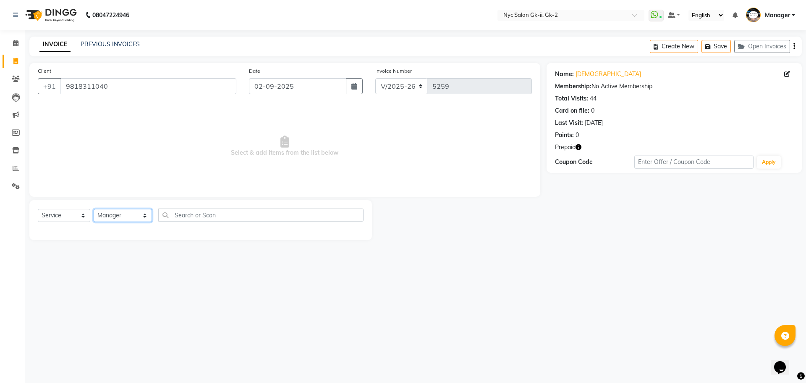
select select "57360"
click at [94, 209] on select "Select Stylist AMIR_PDCT aniket_ASST AZAD_ASST [PERSON_NAME] [PERSON_NAME] [PER…" at bounding box center [123, 215] width 58 height 13
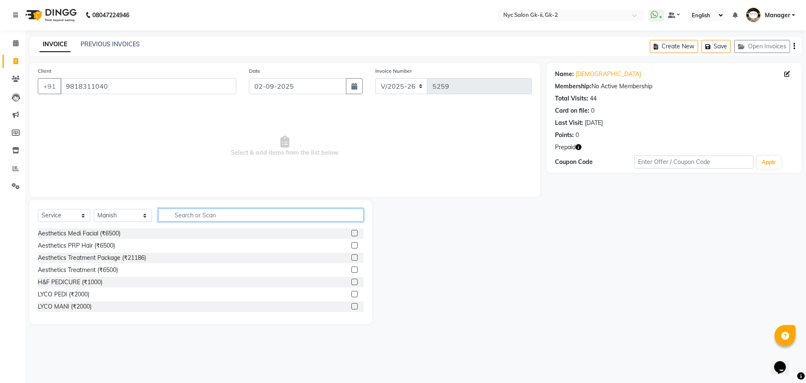
click at [217, 213] on input "text" at bounding box center [261, 214] width 206 height 13
type input "redken"
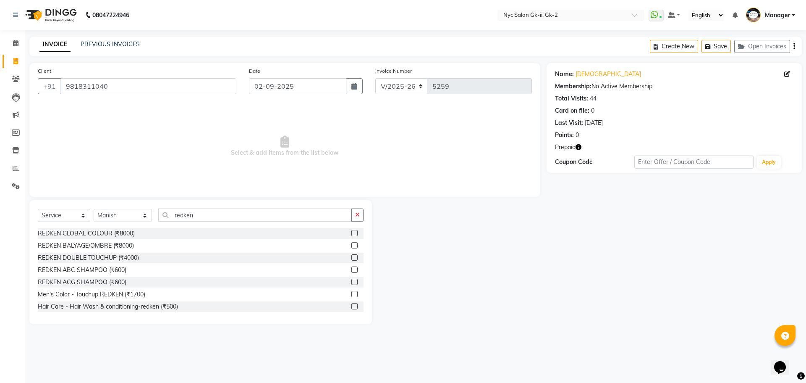
click at [344, 307] on div "Hair Care - Hair Wash & conditioning-redken (₹500)" at bounding box center [201, 306] width 326 height 10
click at [351, 305] on label at bounding box center [354, 306] width 6 height 6
click at [351, 305] on input "checkbox" at bounding box center [353, 306] width 5 height 5
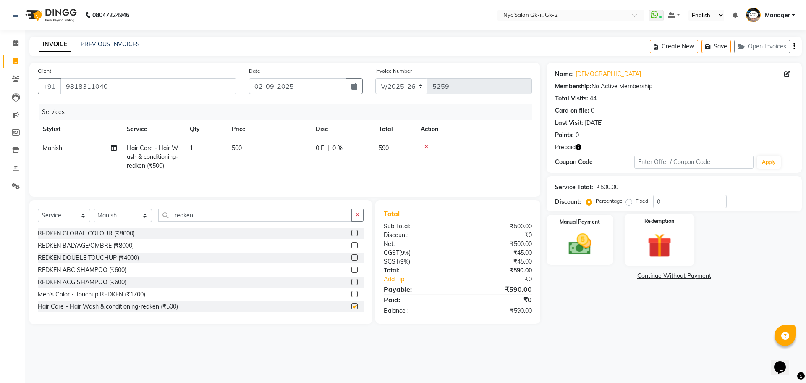
checkbox input "false"
click at [631, 252] on div "Redemption" at bounding box center [660, 240] width 70 height 52
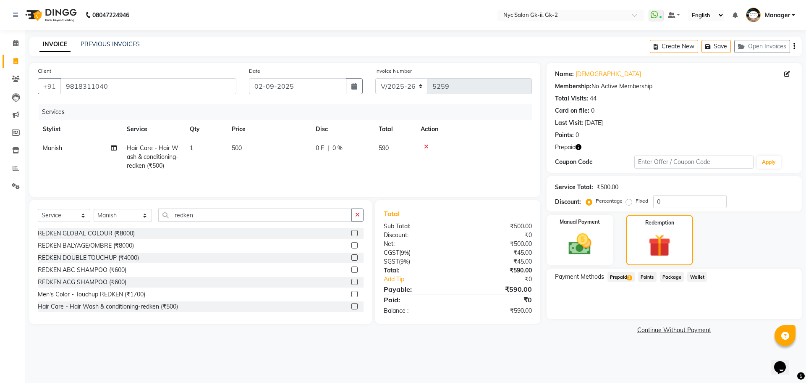
click at [631, 276] on span "2" at bounding box center [629, 277] width 5 height 5
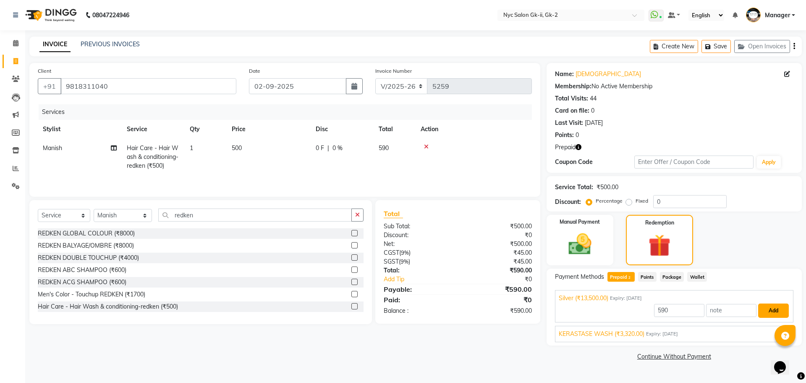
click at [762, 316] on button "Add" at bounding box center [773, 310] width 31 height 14
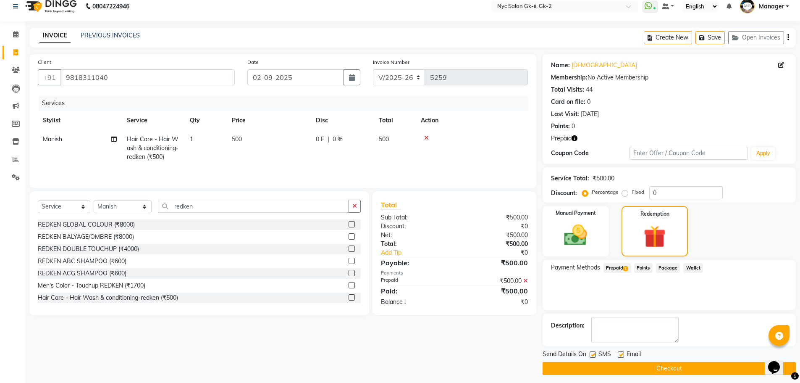
scroll to position [13, 0]
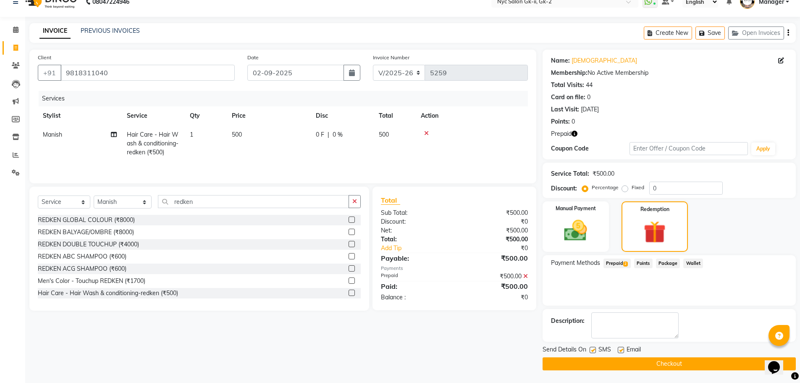
click at [738, 367] on button "Checkout" at bounding box center [669, 363] width 253 height 13
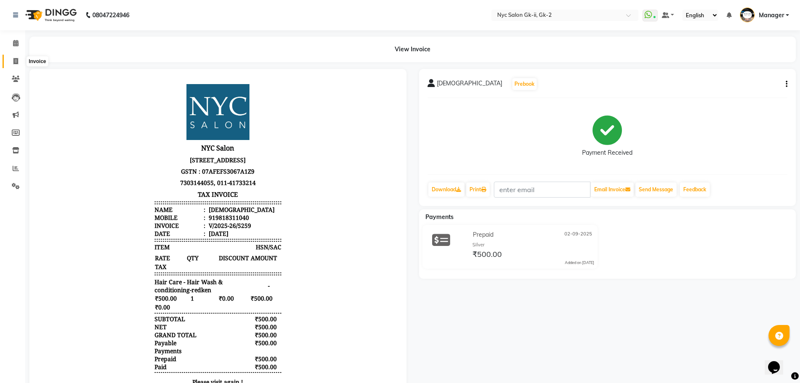
click at [12, 58] on span at bounding box center [15, 62] width 15 height 10
select select "service"
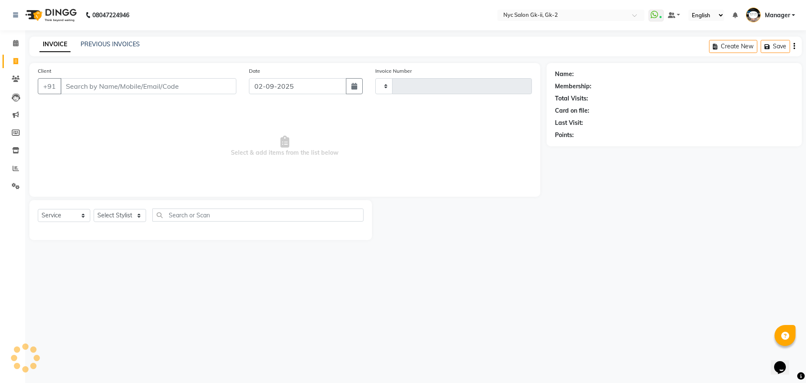
type input "5260"
select select "5936"
click at [121, 214] on select "Select Stylist" at bounding box center [120, 215] width 52 height 13
select select "85730"
click at [188, 228] on div at bounding box center [201, 228] width 326 height 0
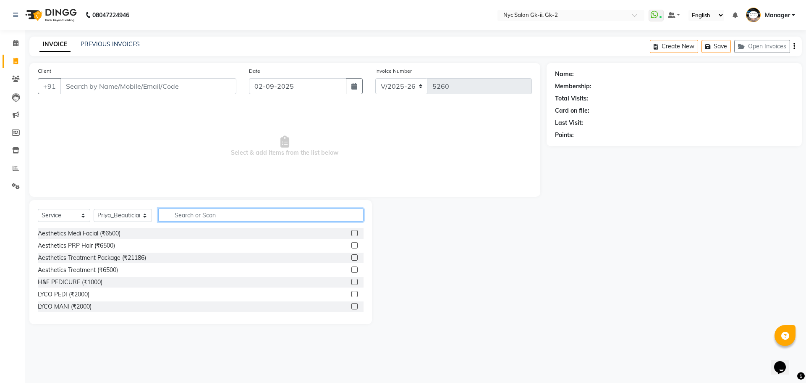
click at [191, 217] on input "text" at bounding box center [261, 214] width 206 height 13
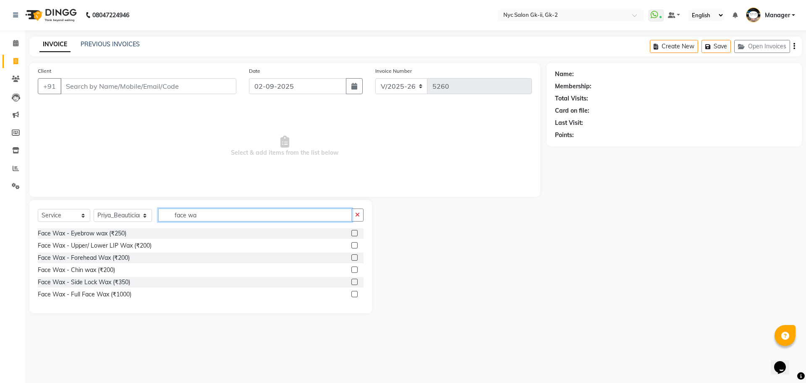
type input "face wa"
click at [357, 291] on label at bounding box center [354, 294] width 6 height 6
click at [357, 291] on input "checkbox" at bounding box center [353, 293] width 5 height 5
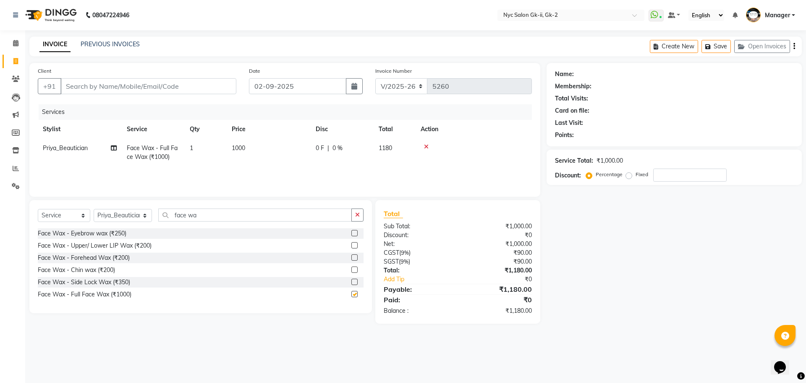
checkbox input "false"
drag, startPoint x: 207, startPoint y: 215, endPoint x: 131, endPoint y: 217, distance: 76.0
click at [131, 217] on div "Select Service Product Membership Package Voucher Prepaid Gift Card Select Styl…" at bounding box center [201, 218] width 326 height 20
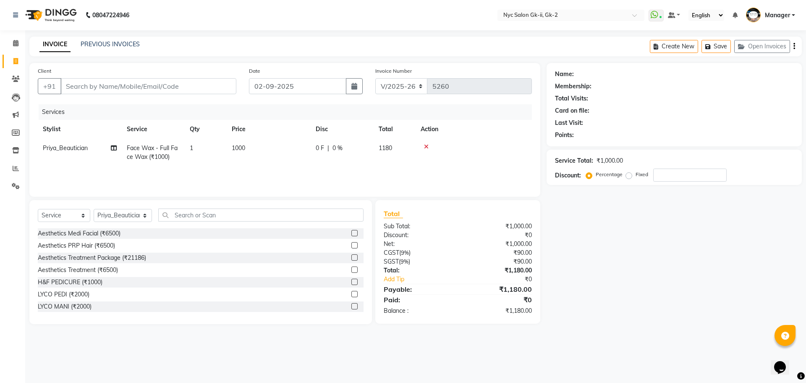
click at [628, 298] on div "Name: Membership: Total Visits: Card on file: Last Visit: Points: Service Total…" at bounding box center [678, 193] width 262 height 261
click at [694, 278] on div "Name: Membership: Total Visits: Card on file: Last Visit: Points: Service Total…" at bounding box center [678, 193] width 262 height 261
click at [212, 217] on input "text" at bounding box center [261, 214] width 206 height 13
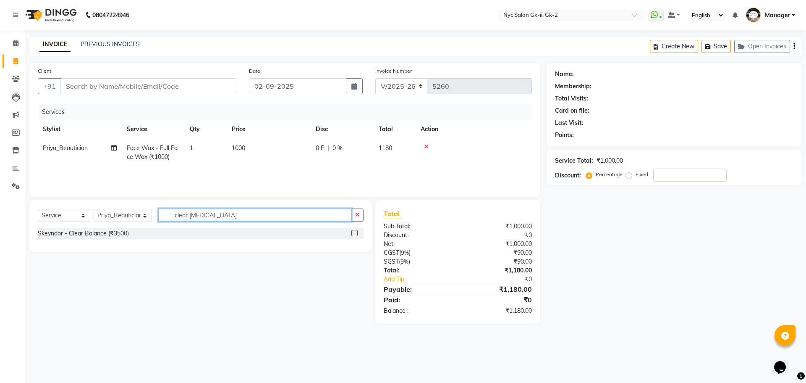
drag, startPoint x: 286, startPoint y: 219, endPoint x: 70, endPoint y: 207, distance: 216.6
click at [73, 207] on div "Select Service Product Membership Package Voucher Prepaid Gift Card Select Styl…" at bounding box center [200, 226] width 343 height 52
type input "mask"
click at [352, 233] on label at bounding box center [354, 233] width 6 height 6
click at [352, 233] on input "checkbox" at bounding box center [353, 233] width 5 height 5
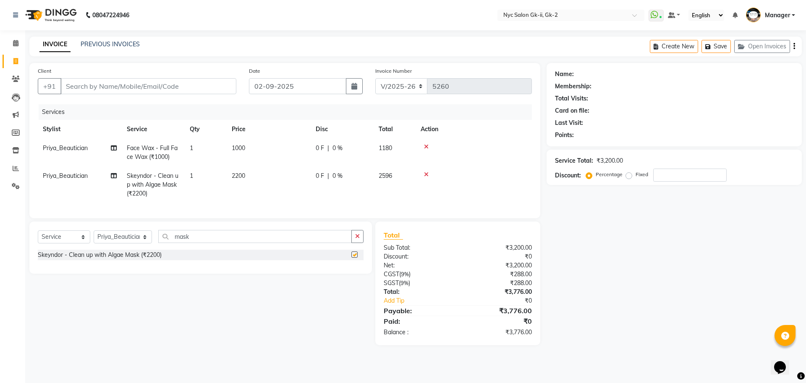
checkbox input "false"
click at [270, 181] on td "2200" at bounding box center [269, 184] width 84 height 37
select select "85730"
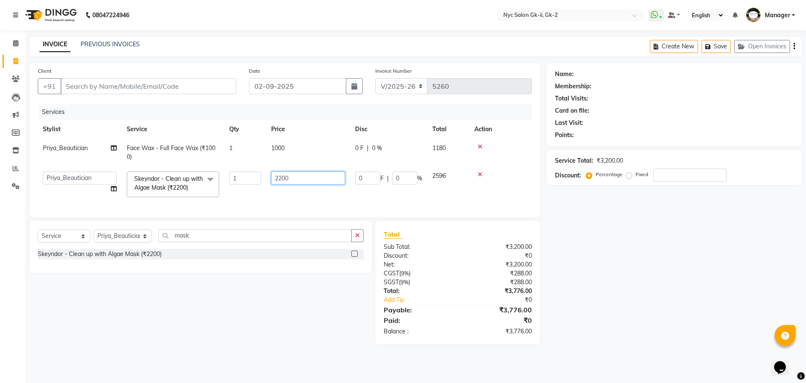
drag, startPoint x: 320, startPoint y: 178, endPoint x: 147, endPoint y: 186, distance: 173.6
click at [173, 181] on tr "AMIR_PDCT aniket_ASST AZAD_ASST Deepak Thakur Faiz khan FARHAN Hitashi Inventor…" at bounding box center [285, 184] width 494 height 36
type input "1000"
click at [640, 268] on div "Name: Membership: Total Visits: Card on file: Last Visit: Points: Service Total…" at bounding box center [678, 203] width 262 height 281
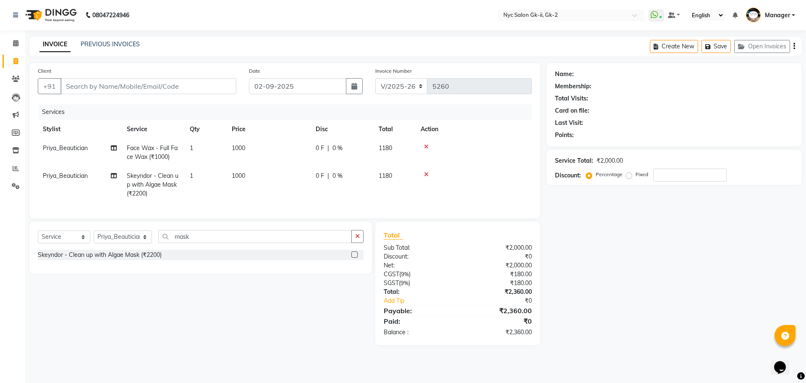
click at [425, 175] on icon at bounding box center [426, 174] width 5 height 6
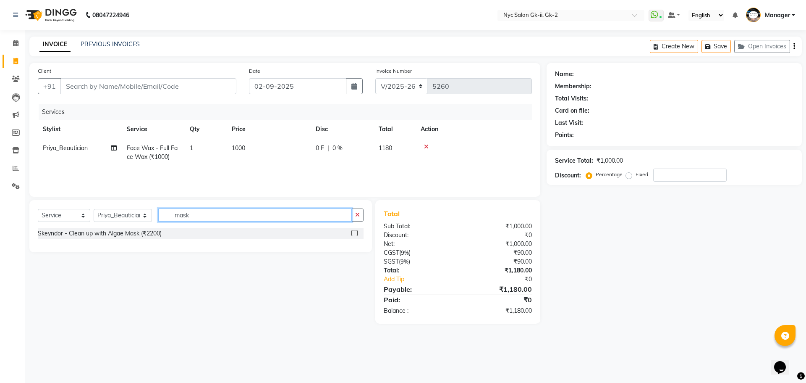
drag, startPoint x: 180, startPoint y: 218, endPoint x: 139, endPoint y: 217, distance: 41.6
click at [140, 214] on div "Select Service Product Membership Package Voucher Prepaid Gift Card Select Styl…" at bounding box center [201, 218] width 326 height 20
drag, startPoint x: 197, startPoint y: 219, endPoint x: 151, endPoint y: 209, distance: 46.8
click at [151, 209] on div "Select Service Product Membership Package Voucher Prepaid Gift Card Select Styl…" at bounding box center [201, 218] width 326 height 20
click at [94, 194] on div "Client +91 Date 02-09-2025 Invoice Number V/2025 V/2025-26 5260 Services Stylis…" at bounding box center [285, 193] width 524 height 260
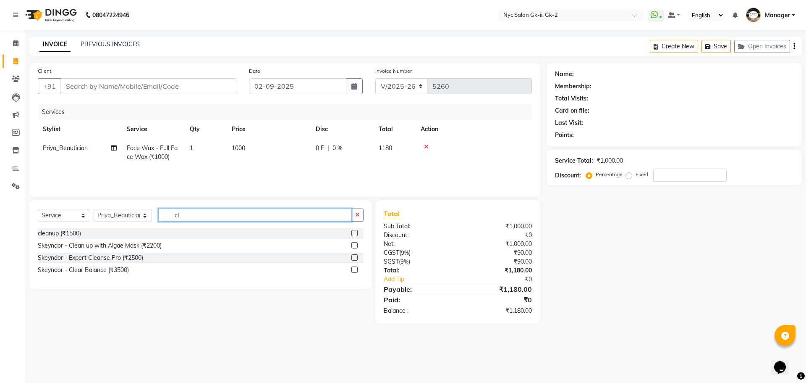
type input "c"
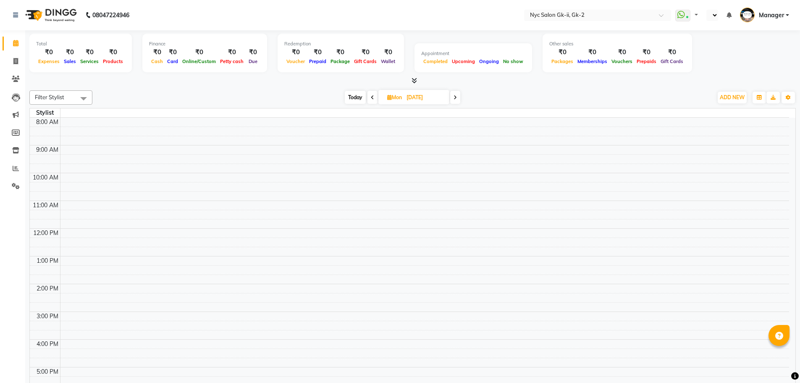
select select "en"
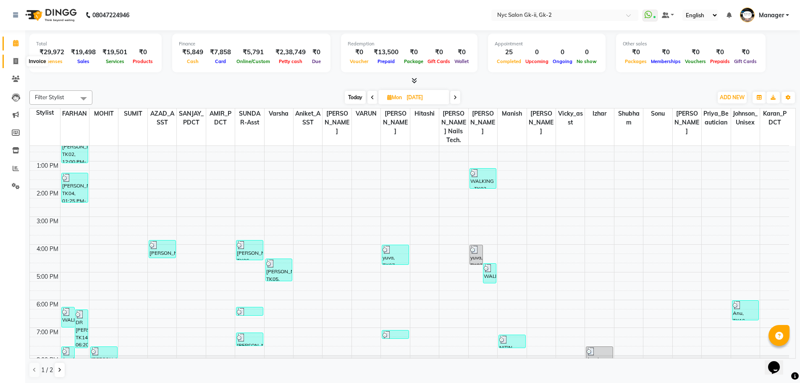
click at [17, 63] on icon at bounding box center [15, 61] width 5 height 6
select select "service"
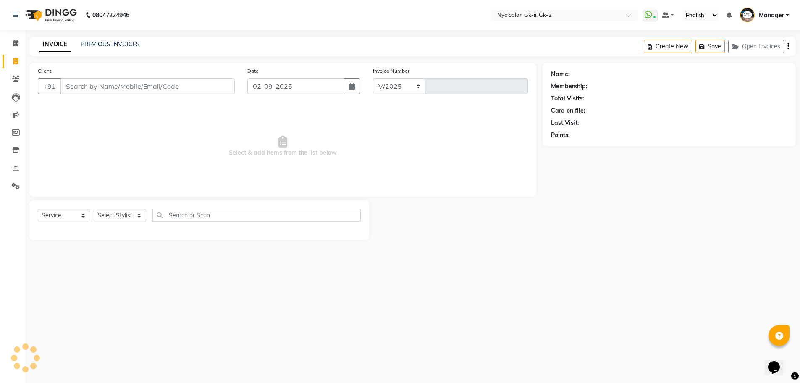
select select "5936"
type input "5260"
click at [115, 216] on select "Select Stylist" at bounding box center [120, 215] width 52 height 13
select select "43237"
click at [236, 276] on div "08047224946 Select Location × Nyc Salon Gk-ii, Gk-2 WhatsApp Status ✕ Status: C…" at bounding box center [403, 191] width 806 height 383
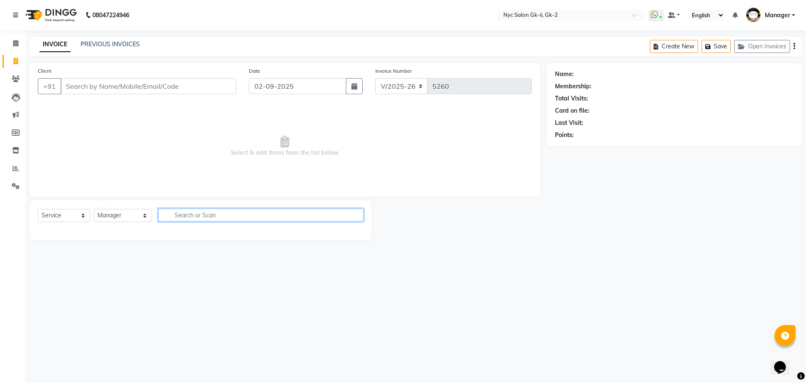
click at [245, 218] on input "text" at bounding box center [261, 214] width 206 height 13
type input "3474636728268"
click at [66, 212] on select "Select Service Product Membership Package Voucher Prepaid Gift Card" at bounding box center [64, 215] width 52 height 13
select select "product"
click at [38, 209] on select "Select Service Product Membership Package Voucher Prepaid Gift Card" at bounding box center [64, 215] width 52 height 13
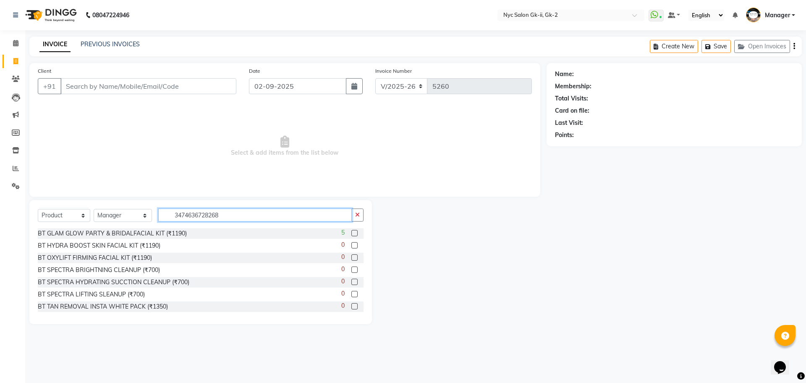
drag, startPoint x: 247, startPoint y: 216, endPoint x: 101, endPoint y: 214, distance: 145.7
click at [122, 217] on div "Select Service Product Membership Package Voucher Prepaid Gift Card Select Styl…" at bounding box center [201, 218] width 326 height 20
type input "3474636728268"
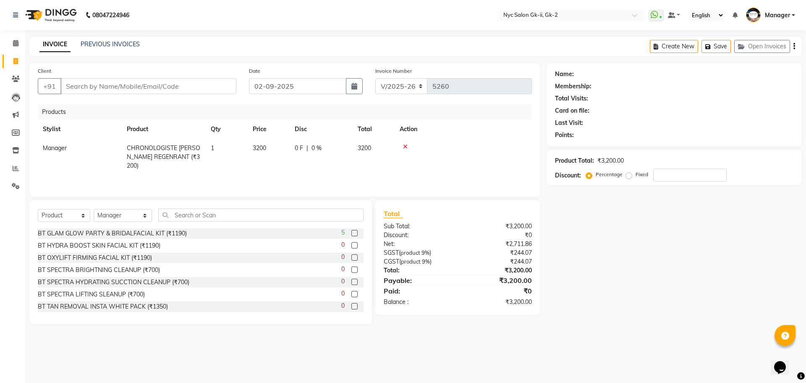
drag, startPoint x: 271, startPoint y: 157, endPoint x: 294, endPoint y: 153, distance: 23.0
click at [271, 157] on td "3200" at bounding box center [269, 157] width 42 height 37
select select "43237"
drag, startPoint x: 278, startPoint y: 149, endPoint x: 78, endPoint y: 119, distance: 202.6
click at [113, 123] on table "Stylist Product Qty Price Disc Total Action AMIR_PDCT aniket_ASST AZAD_ASST [PE…" at bounding box center [285, 143] width 494 height 47
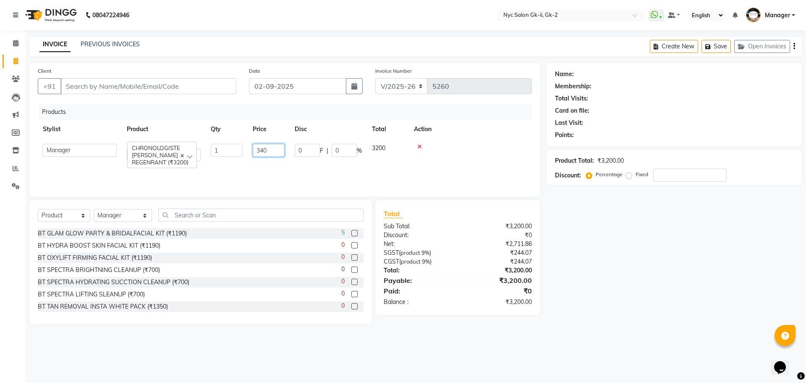
type input "3400"
click at [694, 306] on div "Name: Membership: Total Visits: Card on file: Last Visit: Points: Product Total…" at bounding box center [678, 193] width 262 height 261
click at [231, 152] on td "1" at bounding box center [227, 157] width 42 height 37
select select "43237"
drag, startPoint x: 242, startPoint y: 149, endPoint x: 151, endPoint y: 149, distance: 91.6
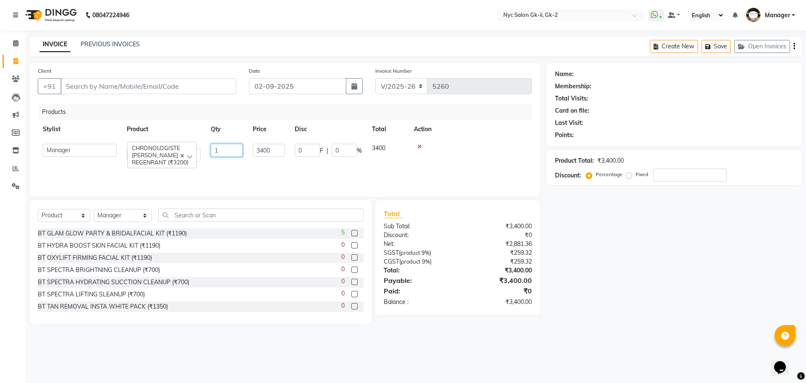
click at [153, 149] on tr "AMIR_PDCT aniket_ASST AZAD_ASST [PERSON_NAME] [PERSON_NAME] [PERSON_NAME] Inven…" at bounding box center [285, 153] width 494 height 28
type input "2"
click at [798, 303] on div "Name: Membership: Total Visits: Card on file: Last Visit: Points: Product Total…" at bounding box center [678, 193] width 262 height 261
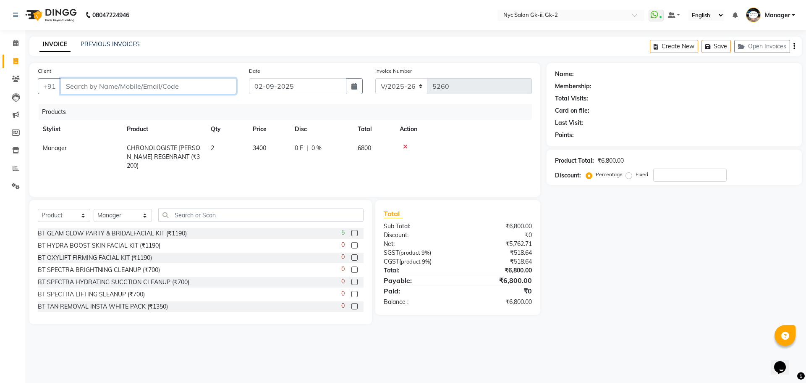
click at [159, 88] on input "Client" at bounding box center [148, 86] width 176 height 16
type input "w"
type input "0"
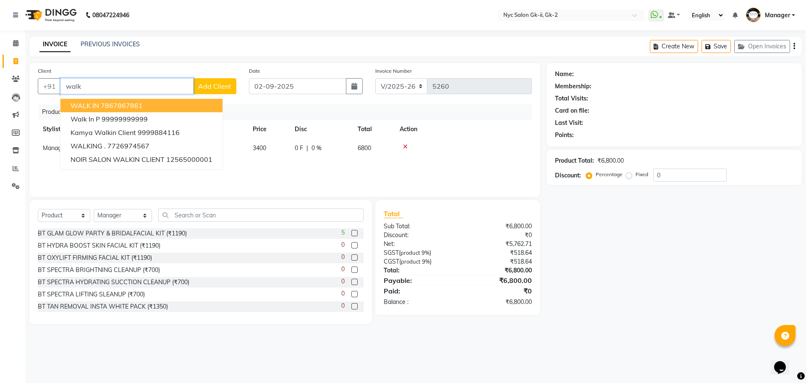
click at [154, 104] on button "WALK IN 7867867861" at bounding box center [141, 105] width 162 height 13
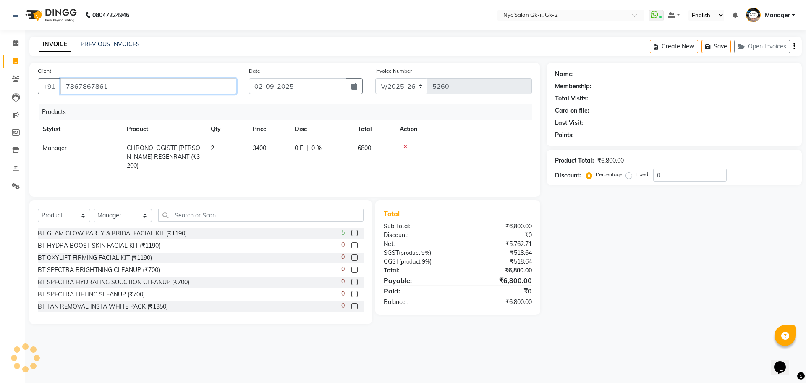
type input "7867867861"
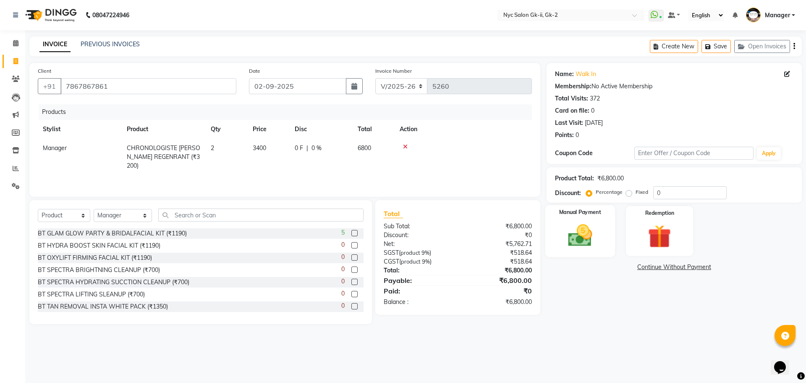
click at [593, 239] on img at bounding box center [580, 235] width 39 height 28
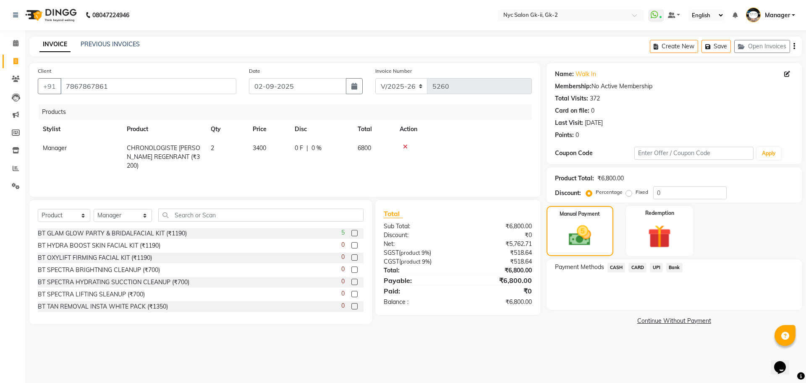
click at [635, 266] on span "CARD" at bounding box center [638, 267] width 18 height 10
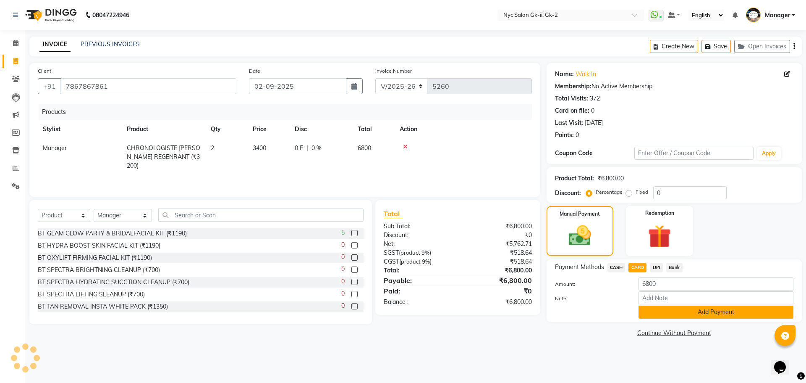
click at [672, 312] on button "Add Payment" at bounding box center [716, 311] width 155 height 13
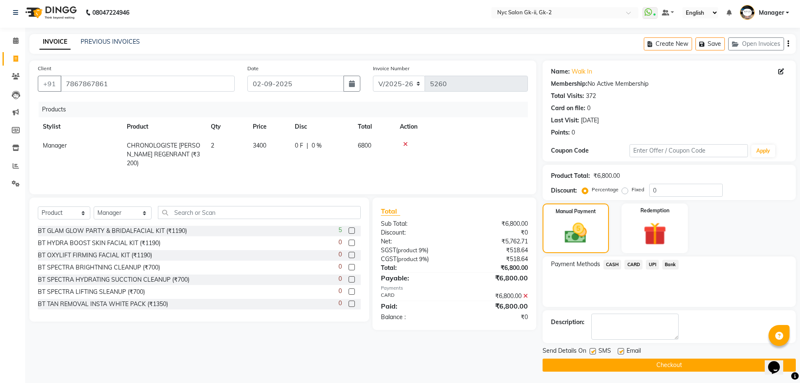
scroll to position [4, 0]
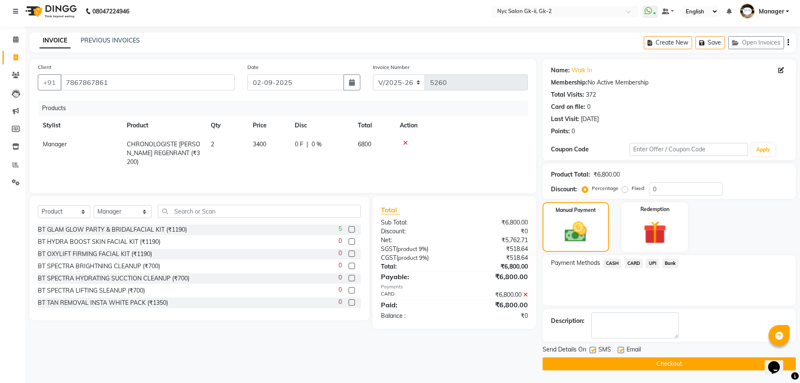
click at [671, 355] on div "Send Details On SMS Email Checkout" at bounding box center [669, 357] width 253 height 25
click at [672, 364] on button "Checkout" at bounding box center [669, 363] width 253 height 13
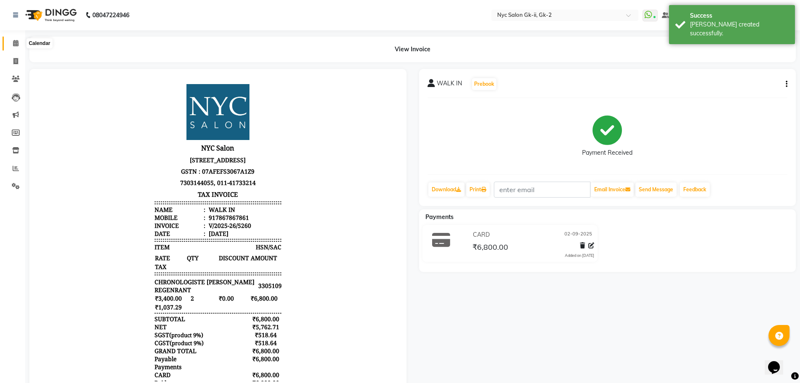
click at [21, 40] on span at bounding box center [15, 44] width 15 height 10
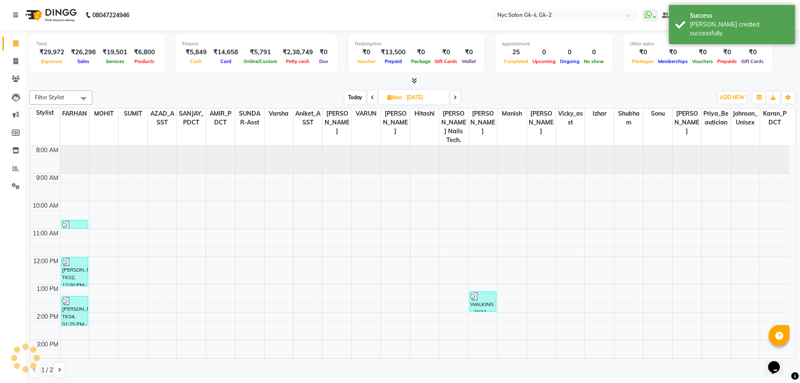
click at [251, 89] on div "Filter Stylist Select All AMIR_PDCT aniket_ASST AZAD_ASST [PERSON_NAME] [PERSON…" at bounding box center [412, 234] width 766 height 294
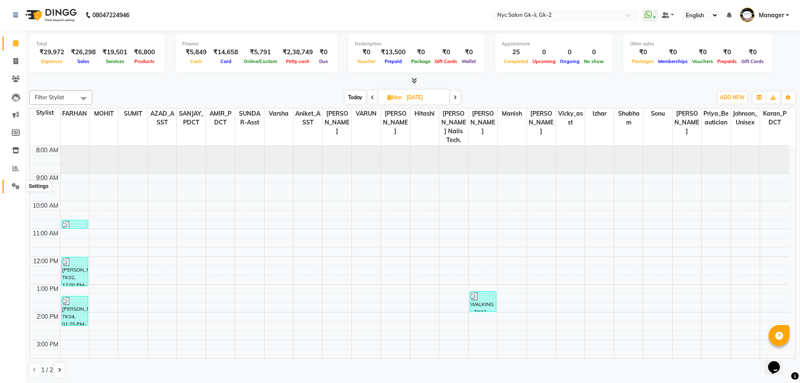
click at [20, 189] on span at bounding box center [15, 186] width 15 height 10
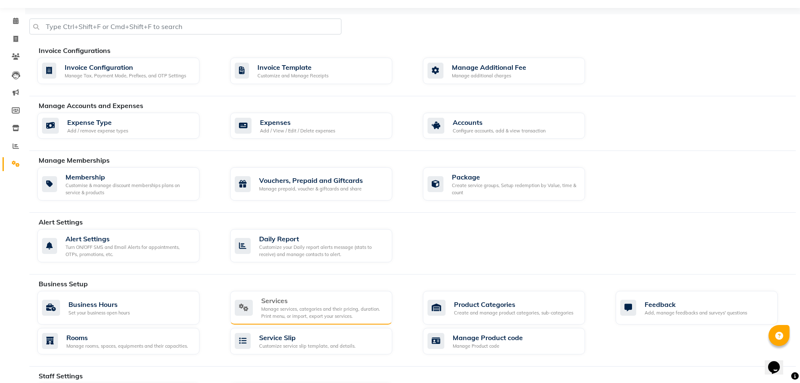
scroll to position [42, 0]
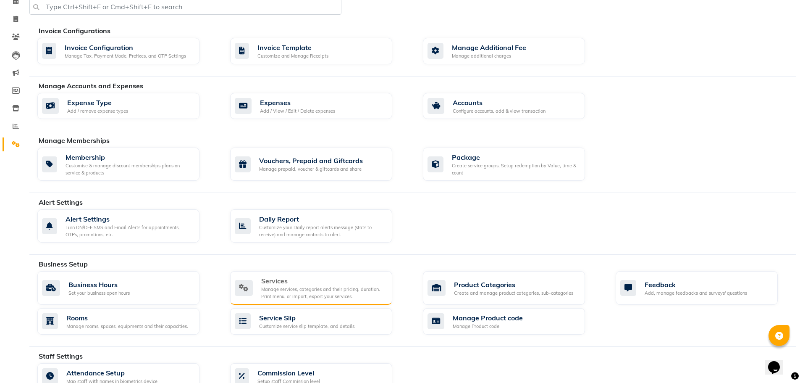
click at [319, 278] on div "Services" at bounding box center [323, 280] width 124 height 10
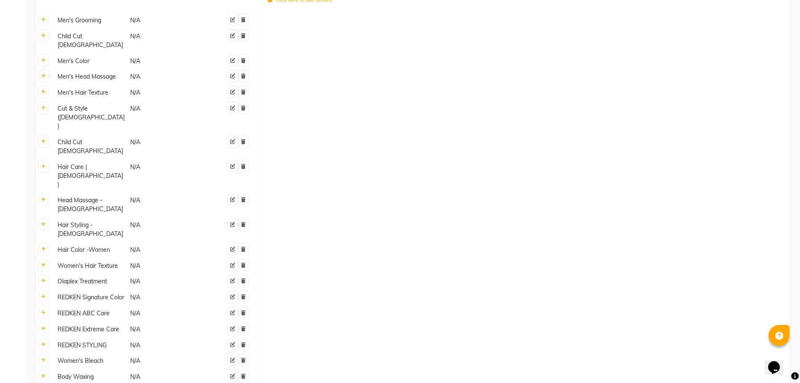
scroll to position [546, 0]
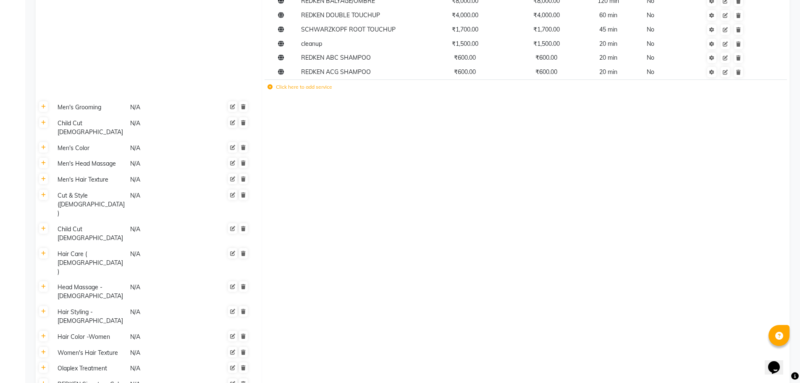
click at [296, 89] on label "Click here to add service" at bounding box center [300, 87] width 65 height 8
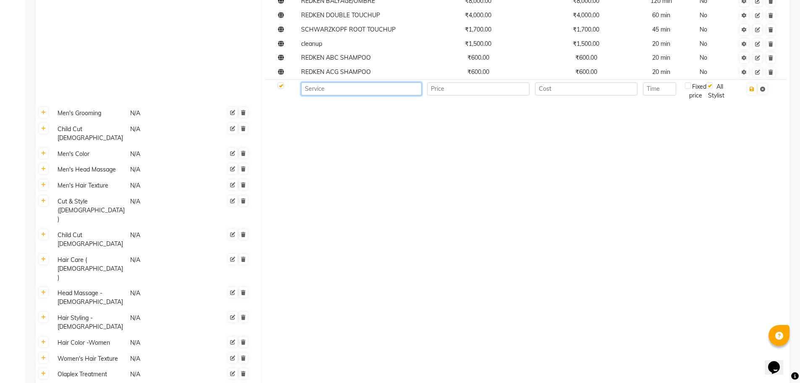
click at [356, 92] on input at bounding box center [361, 88] width 121 height 13
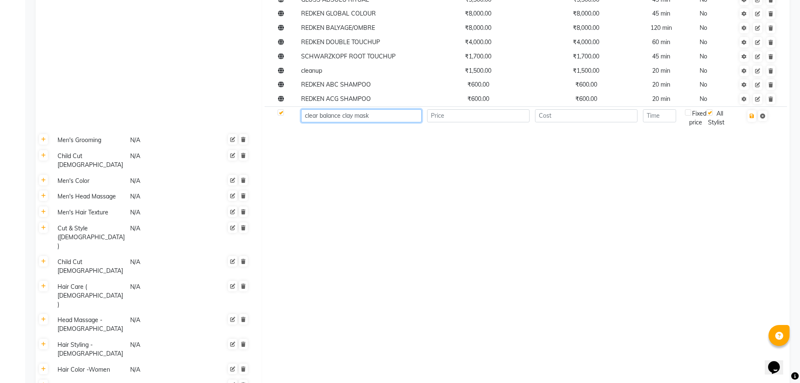
scroll to position [504, 0]
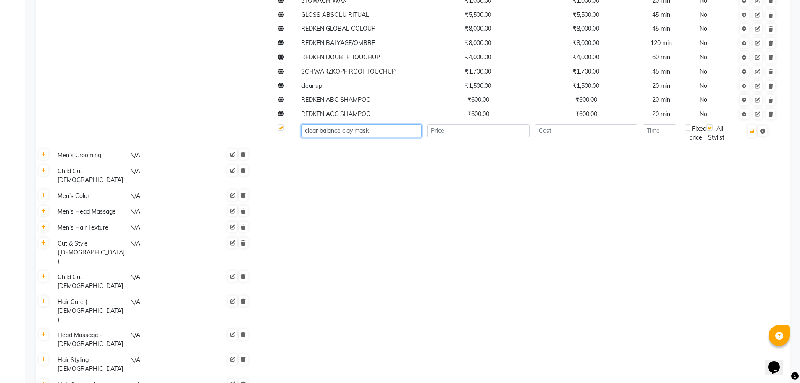
type input "clear balance clay mask"
click at [459, 136] on input "number" at bounding box center [478, 130] width 102 height 13
type input "1000"
click at [611, 128] on input "number" at bounding box center [586, 130] width 102 height 13
type input "1000"
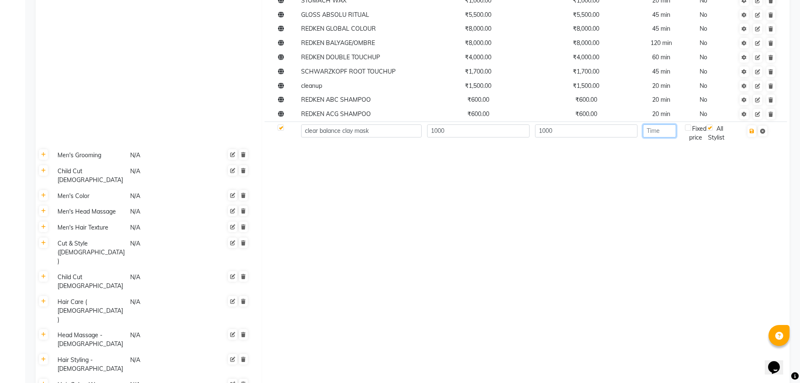
click at [671, 130] on input "number" at bounding box center [659, 130] width 33 height 13
type input "20"
click at [750, 131] on button "button" at bounding box center [751, 131] width 9 height 12
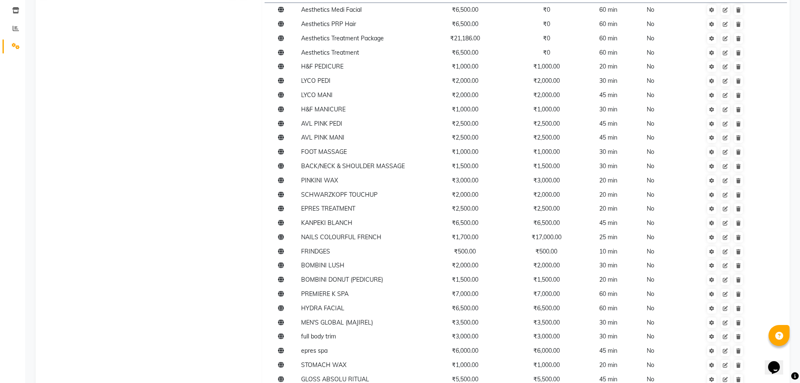
scroll to position [0, 0]
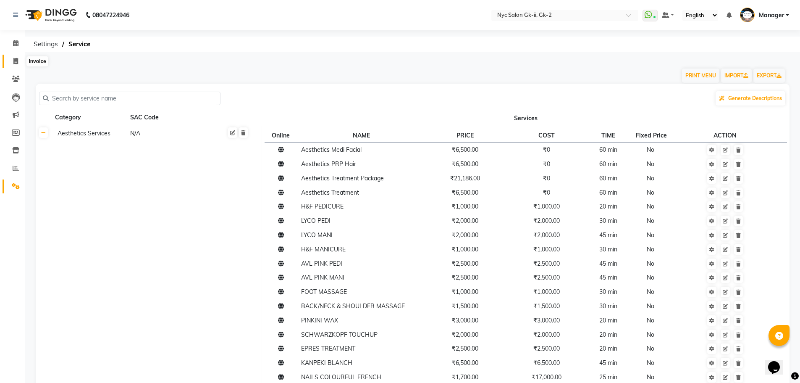
click at [17, 59] on icon at bounding box center [15, 61] width 5 height 6
select select "service"
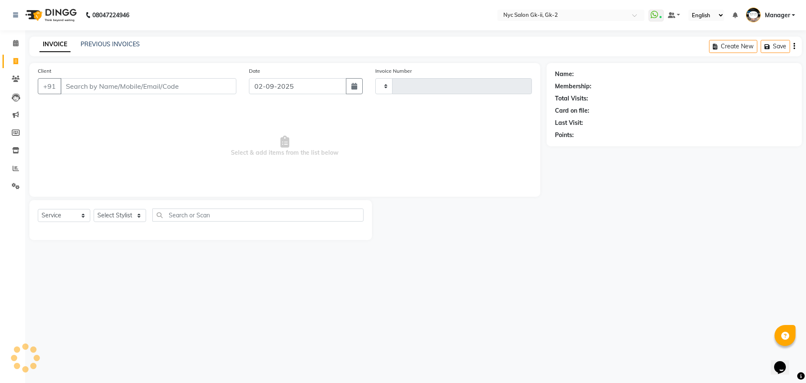
type input "5261"
select select "5936"
click at [112, 212] on select "Select Stylist" at bounding box center [120, 215] width 52 height 13
select select "83463"
click at [225, 240] on div "Select Service Product Membership Package Voucher Prepaid Gift Card Select Styl…" at bounding box center [200, 220] width 343 height 40
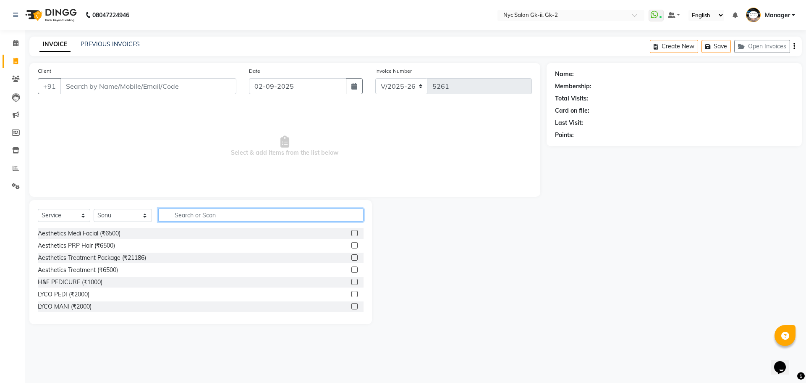
click at [220, 219] on input "text" at bounding box center [261, 214] width 206 height 13
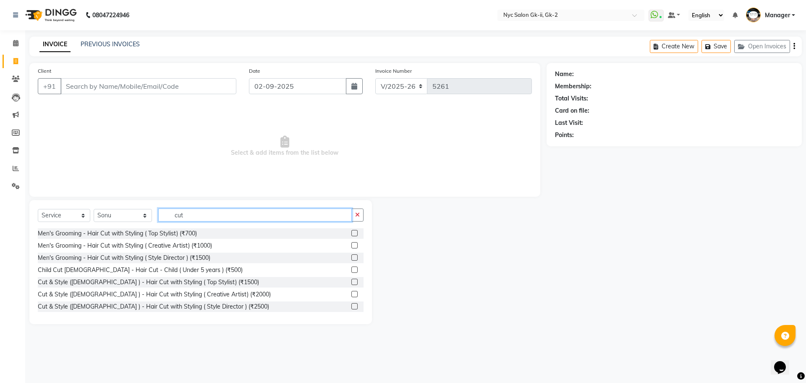
type input "cut"
click at [351, 232] on label at bounding box center [354, 233] width 6 height 6
click at [351, 232] on input "checkbox" at bounding box center [353, 233] width 5 height 5
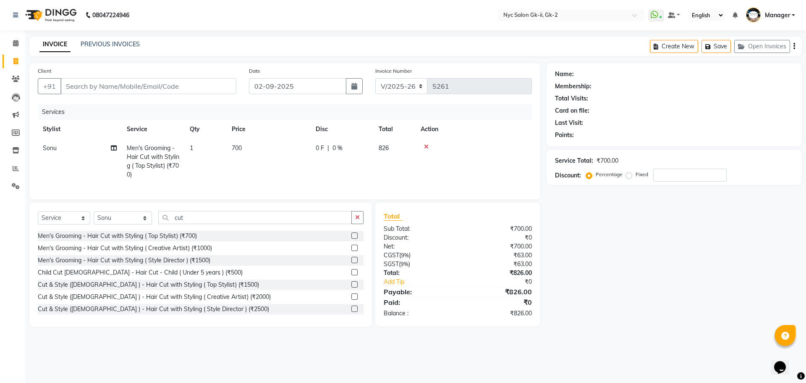
checkbox input "false"
click at [258, 144] on td "700" at bounding box center [269, 161] width 84 height 45
select select "83463"
drag, startPoint x: 318, startPoint y: 157, endPoint x: 172, endPoint y: 144, distance: 146.8
click at [199, 149] on tr "AMIR_PDCT aniket_ASST AZAD_ASST Deepak Thakur Faiz khan FARHAN Hitashi Inventor…" at bounding box center [285, 161] width 494 height 45
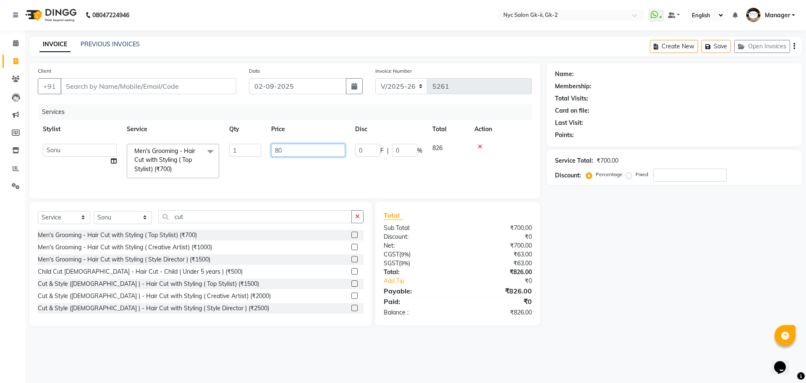
type input "800"
drag, startPoint x: 623, startPoint y: 236, endPoint x: 170, endPoint y: 246, distance: 453.2
click at [622, 236] on div "Name: Membership: Total Visits: Card on file: Last Visit: Points: Service Total…" at bounding box center [678, 194] width 262 height 263
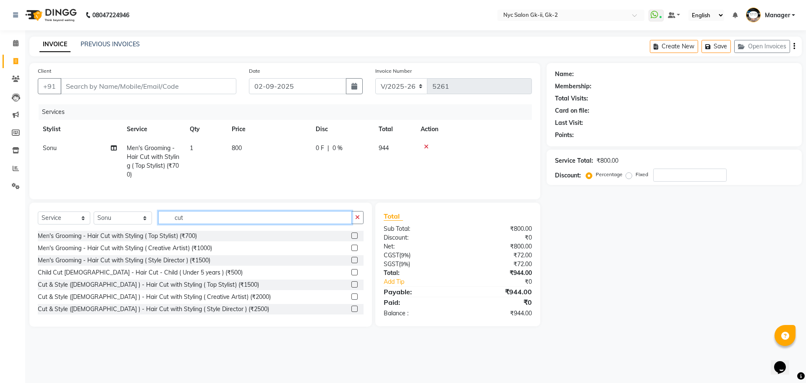
drag, startPoint x: 187, startPoint y: 224, endPoint x: 100, endPoint y: 225, distance: 86.5
click at [131, 225] on div "Select Service Product Membership Package Voucher Prepaid Gift Card Select Styl…" at bounding box center [201, 221] width 326 height 20
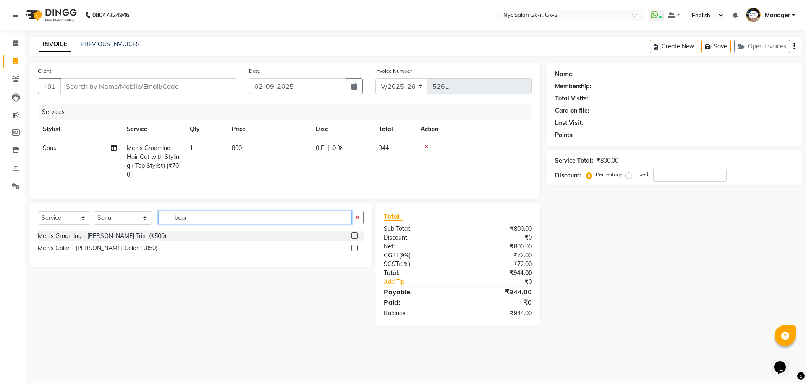
type input "bear"
click at [357, 239] on label at bounding box center [354, 235] width 6 height 6
click at [357, 239] on input "checkbox" at bounding box center [353, 235] width 5 height 5
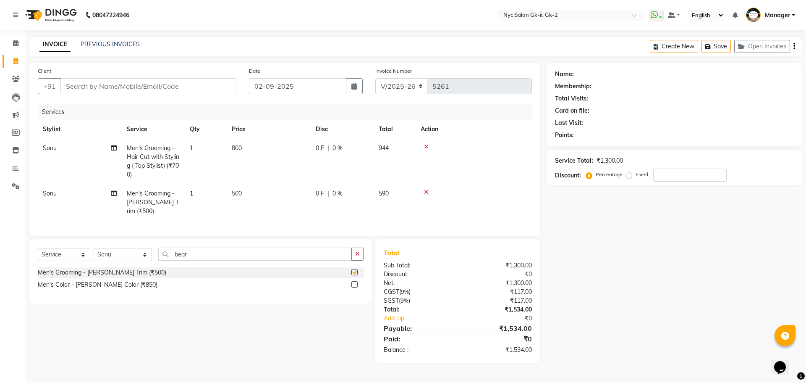
checkbox input "false"
click at [177, 88] on input "Client" at bounding box center [148, 86] width 176 height 16
type input "d"
type input "0"
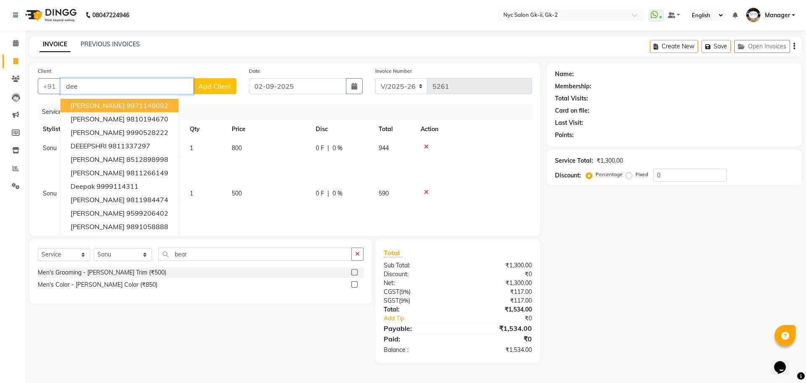
drag, startPoint x: 20, startPoint y: 90, endPoint x: 0, endPoint y: 90, distance: 20.2
click at [0, 90] on app-home "08047224946 Select Location × Nyc Salon Gk-ii, Gk-2 WhatsApp Status ✕ Status: C…" at bounding box center [403, 187] width 806 height 375
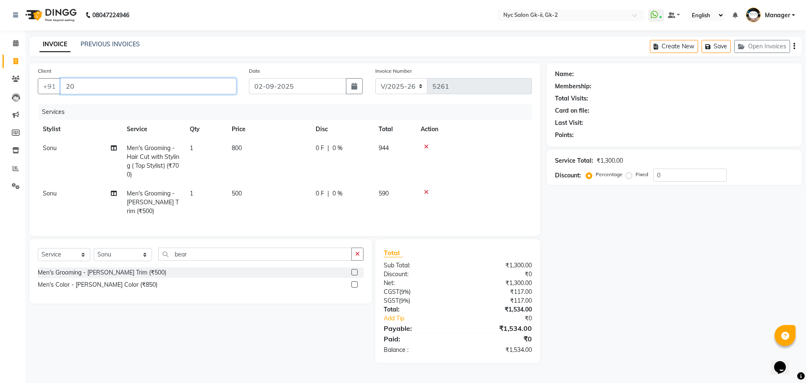
type input "2"
click at [105, 87] on input "Client" at bounding box center [148, 86] width 176 height 16
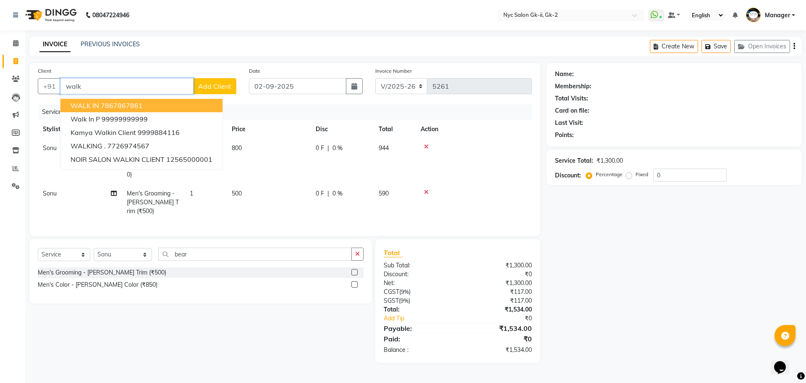
click at [183, 105] on button "WALK IN 7867867861" at bounding box center [141, 105] width 162 height 13
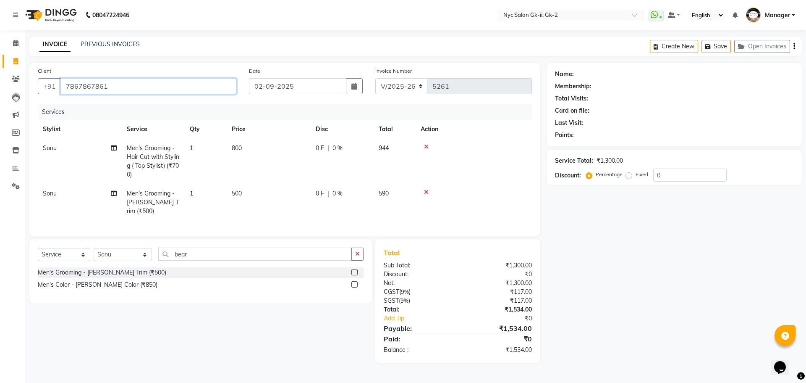
type input "7867867861"
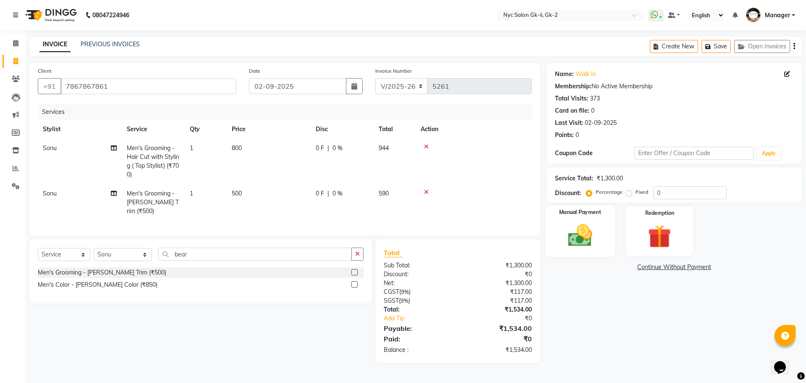
click at [590, 249] on div "Manual Payment" at bounding box center [580, 231] width 70 height 52
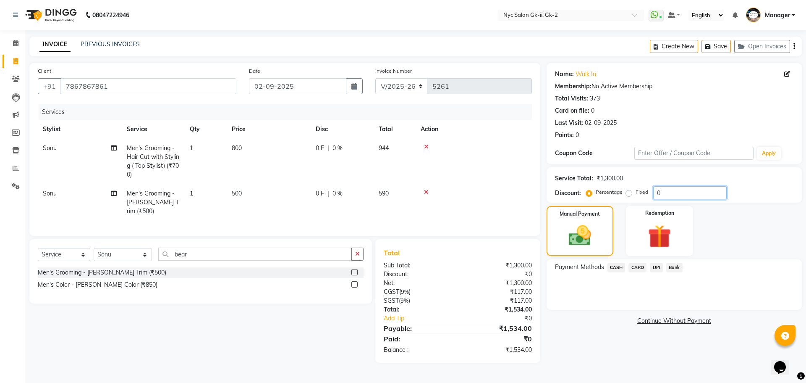
drag, startPoint x: 689, startPoint y: 190, endPoint x: 549, endPoint y: 184, distance: 139.5
click at [617, 190] on div "Percentage Fixed 0" at bounding box center [657, 192] width 139 height 13
type input "25"
click at [619, 346] on div "Name: Walk In Membership: No Active Membership Total Visits: 373 Card on file: …" at bounding box center [678, 217] width 262 height 308
click at [619, 264] on span "CASH" at bounding box center [617, 267] width 18 height 10
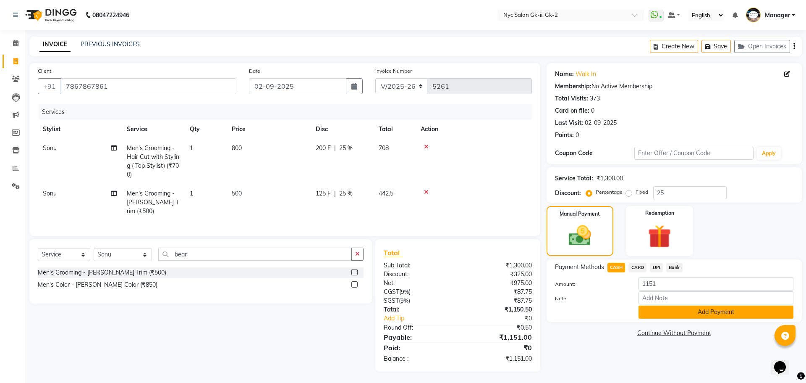
click at [685, 313] on button "Add Payment" at bounding box center [716, 311] width 155 height 13
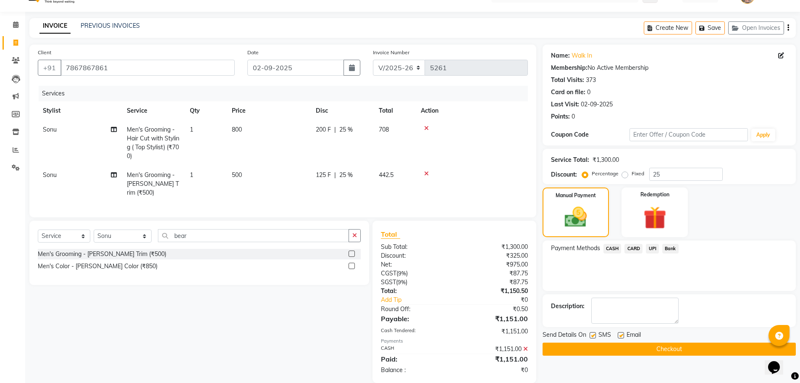
scroll to position [29, 0]
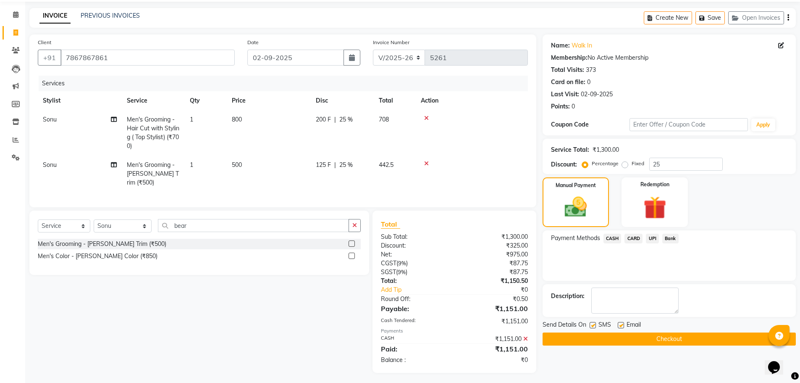
click at [710, 334] on button "Checkout" at bounding box center [669, 338] width 253 height 13
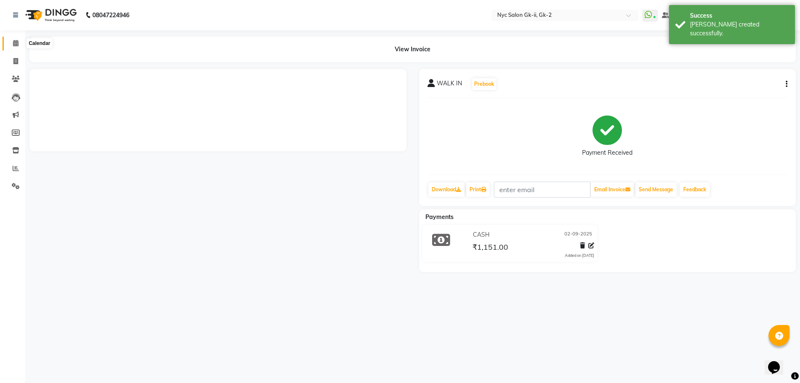
click at [12, 43] on span at bounding box center [15, 44] width 15 height 10
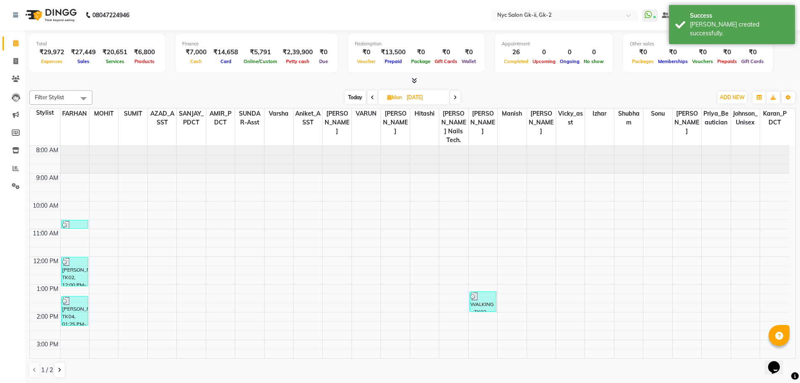
click at [173, 94] on div "Today Mon 25-08-2025" at bounding box center [403, 97] width 612 height 13
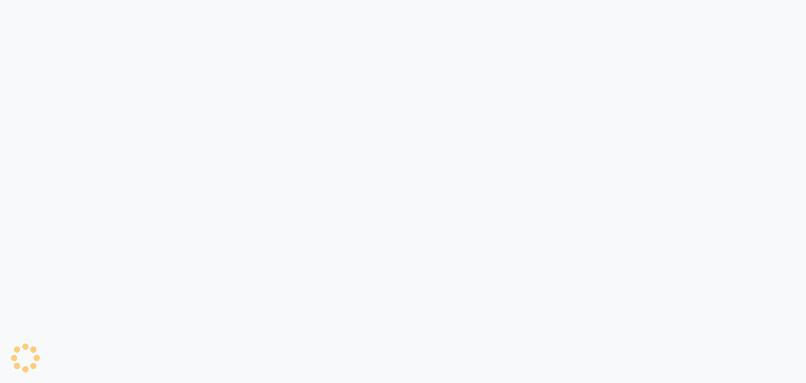
select select "service"
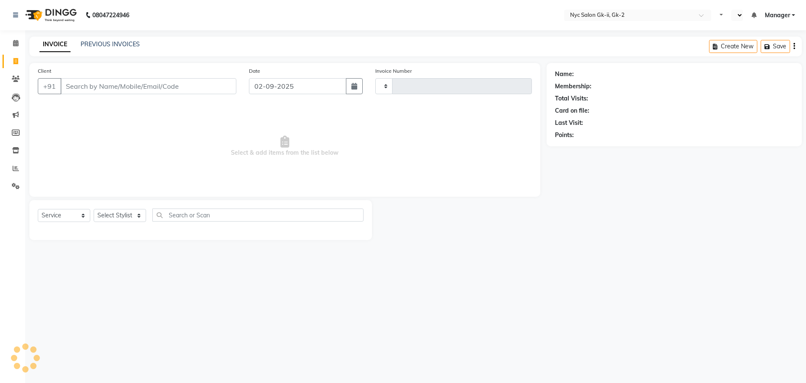
type input "5261"
select select "en"
select select "5936"
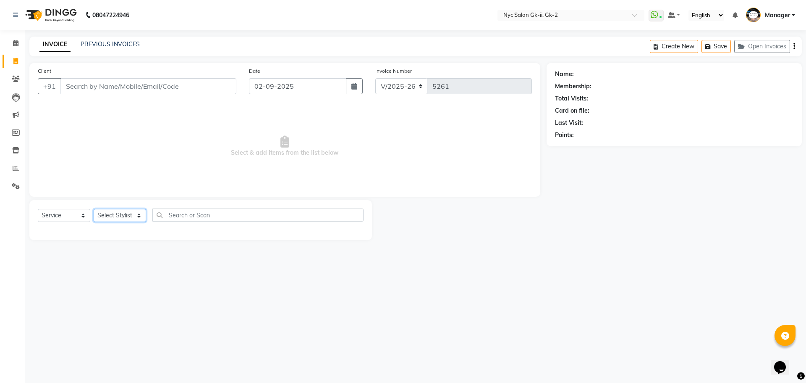
drag, startPoint x: 125, startPoint y: 217, endPoint x: 191, endPoint y: 199, distance: 68.0
click at [125, 217] on select "Select Stylist" at bounding box center [120, 215] width 52 height 13
select select "85730"
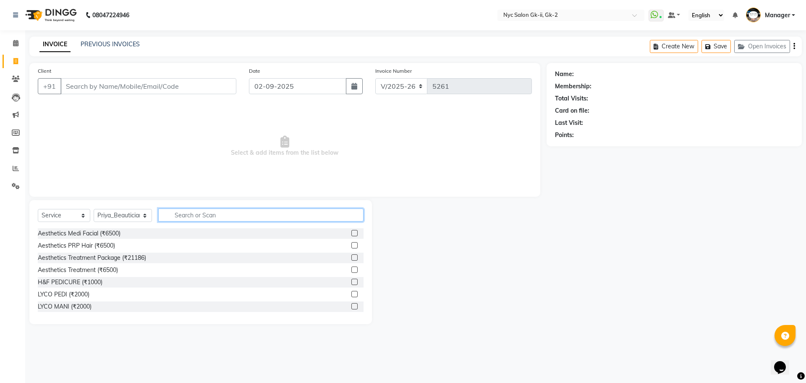
click at [225, 213] on input "text" at bounding box center [261, 214] width 206 height 13
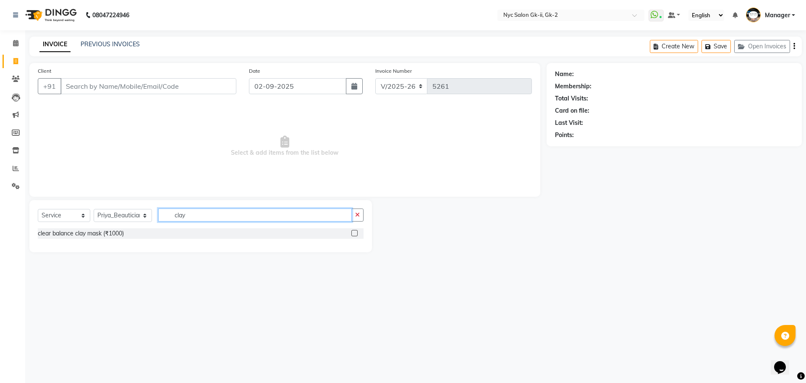
type input "clay"
click at [356, 233] on label at bounding box center [354, 233] width 6 height 6
click at [356, 233] on input "checkbox" at bounding box center [353, 233] width 5 height 5
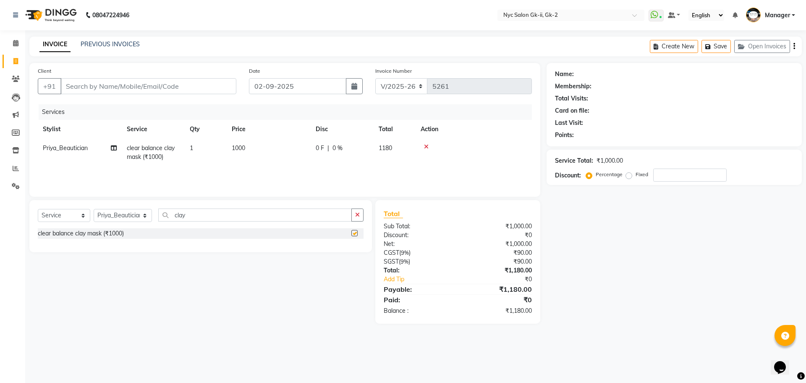
checkbox input "false"
drag, startPoint x: 191, startPoint y: 212, endPoint x: 116, endPoint y: 210, distance: 74.8
click at [119, 210] on div "Select Service Product Membership Package Voucher Prepaid Gift Card Select Styl…" at bounding box center [201, 218] width 326 height 20
type input "full face"
click at [352, 244] on label at bounding box center [354, 245] width 6 height 6
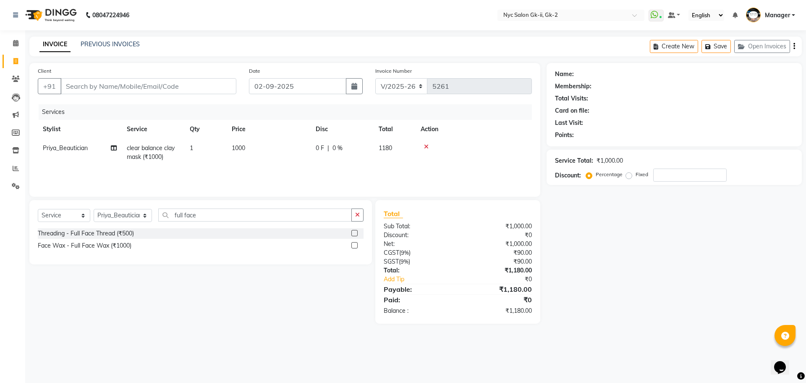
click at [352, 244] on input "checkbox" at bounding box center [353, 245] width 5 height 5
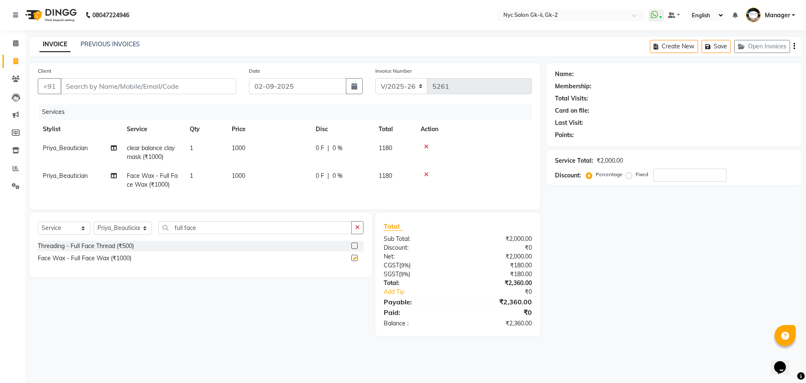
checkbox input "false"
click at [184, 91] on input "Client" at bounding box center [148, 86] width 176 height 16
type input "g"
type input "0"
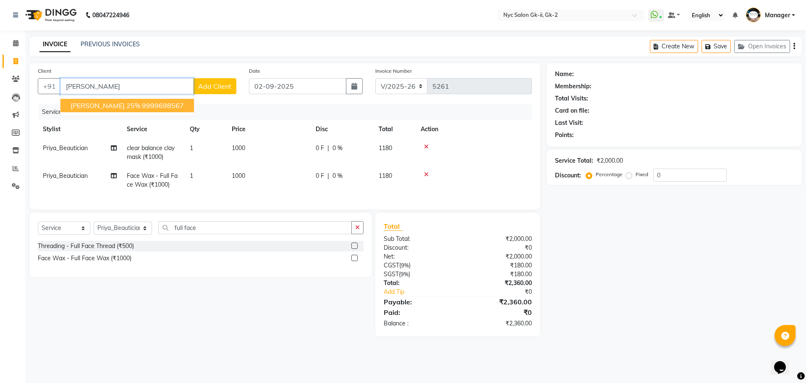
click at [159, 108] on button "[PERSON_NAME] 25% 9999698567" at bounding box center [127, 105] width 134 height 13
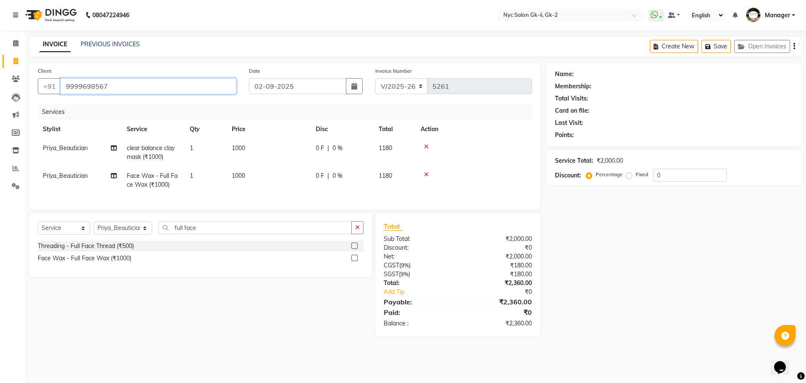
type input "9999698567"
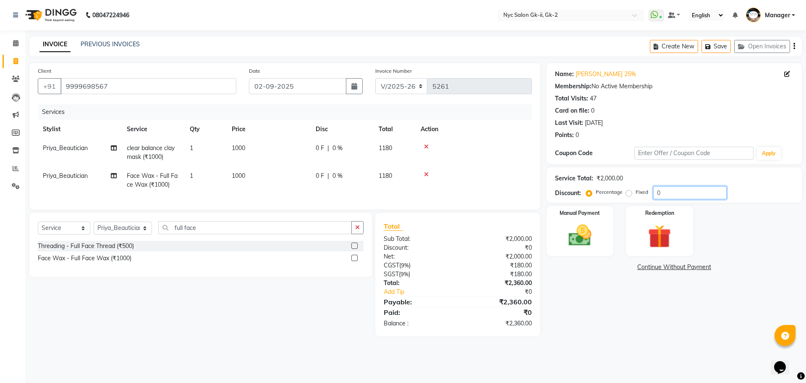
drag, startPoint x: 709, startPoint y: 192, endPoint x: 514, endPoint y: 179, distance: 196.1
click at [559, 184] on div "Service Total: ₹2,000.00 Discount: Percentage Fixed 0" at bounding box center [674, 184] width 239 height 29
click at [567, 315] on div "Name: [PERSON_NAME] 25% Membership: No Active Membership Total Visits: 47 Card …" at bounding box center [678, 199] width 262 height 273
drag, startPoint x: 674, startPoint y: 186, endPoint x: 622, endPoint y: 190, distance: 52.2
click at [622, 190] on div "Percentage Fixed 20" at bounding box center [657, 192] width 139 height 13
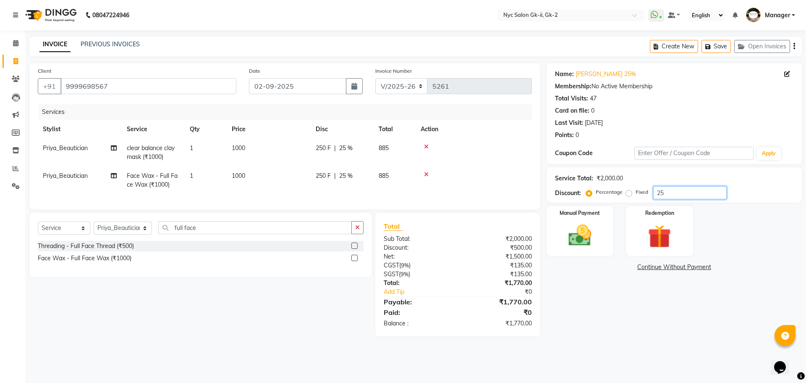
type input "25"
click at [637, 336] on div "Name: [PERSON_NAME] 25% Membership: No Active Membership Total Visits: 47 Card …" at bounding box center [678, 199] width 262 height 273
click at [121, 231] on select "Select Stylist AMIR_PDCT aniket_ASST AZAD_ASST [PERSON_NAME] [PERSON_NAME] [PER…" at bounding box center [123, 227] width 58 height 13
select select "42217"
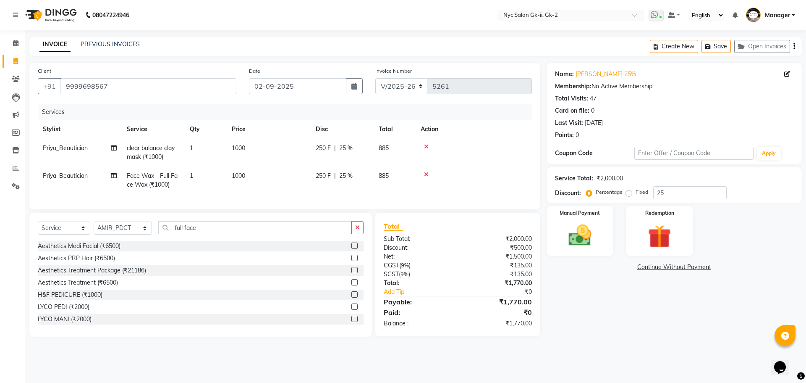
click at [226, 312] on div "LYCO PEDI (₹2000)" at bounding box center [201, 307] width 326 height 10
drag, startPoint x: 200, startPoint y: 235, endPoint x: 99, endPoint y: 236, distance: 101.2
click at [136, 229] on div "Select Service Product Membership Package Voucher Prepaid Gift Card Select Styl…" at bounding box center [201, 231] width 326 height 20
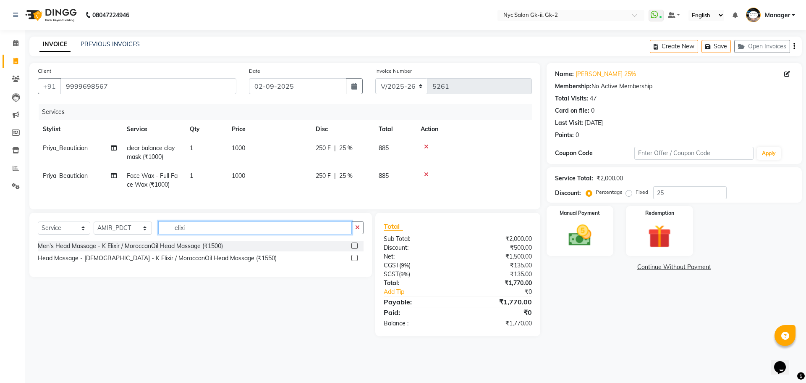
type input "elixi"
click at [356, 249] on label at bounding box center [354, 245] width 6 height 6
click at [356, 249] on input "checkbox" at bounding box center [353, 245] width 5 height 5
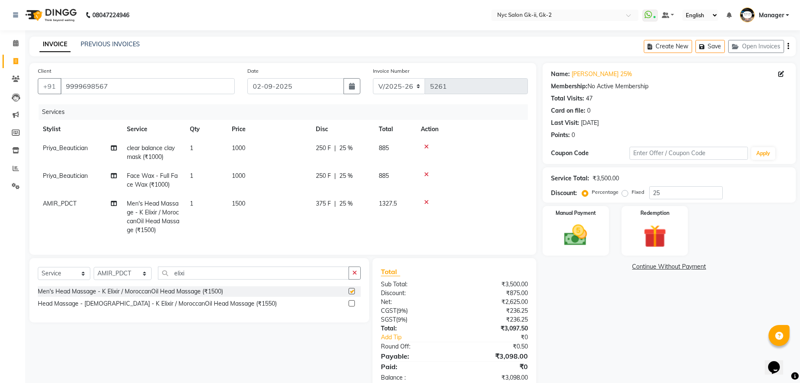
checkbox input "false"
drag, startPoint x: 251, startPoint y: 219, endPoint x: 286, endPoint y: 203, distance: 38.5
click at [253, 218] on td "1500" at bounding box center [269, 216] width 84 height 45
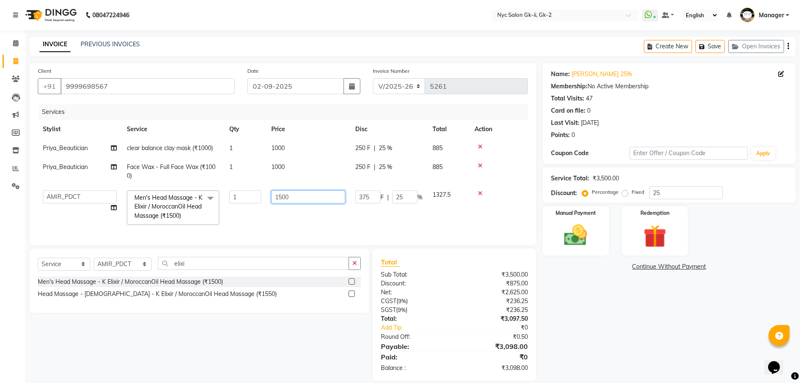
drag, startPoint x: 307, startPoint y: 199, endPoint x: 100, endPoint y: 184, distance: 207.1
click at [202, 191] on tr "AMIR_PDCT aniket_ASST AZAD_ASST [PERSON_NAME] [PERSON_NAME] [PERSON_NAME] Inven…" at bounding box center [283, 207] width 490 height 45
type input "2000"
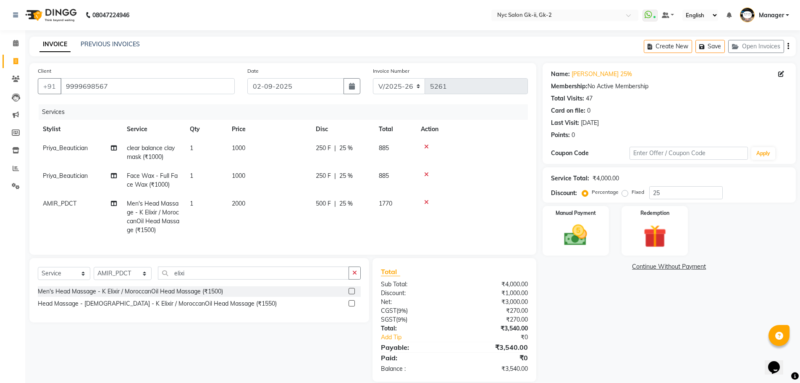
click at [593, 338] on div "Name: [PERSON_NAME] 25% Membership: No Active Membership Total Visits: 47 Card …" at bounding box center [673, 222] width 260 height 318
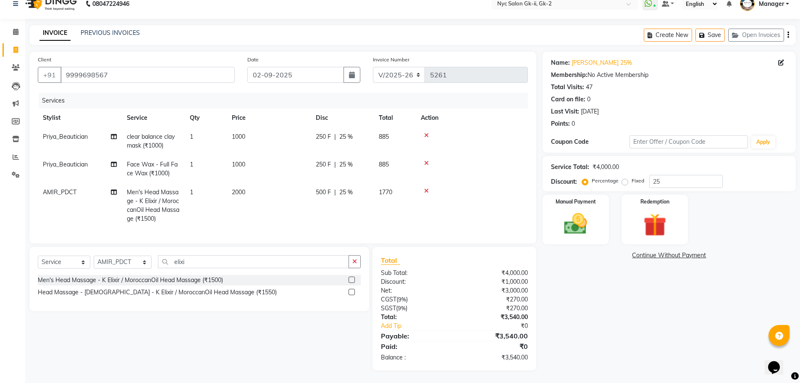
scroll to position [18, 0]
click at [644, 359] on div "Name: [PERSON_NAME] 25% Membership: No Active Membership Total Visits: 47 Card …" at bounding box center [673, 211] width 260 height 318
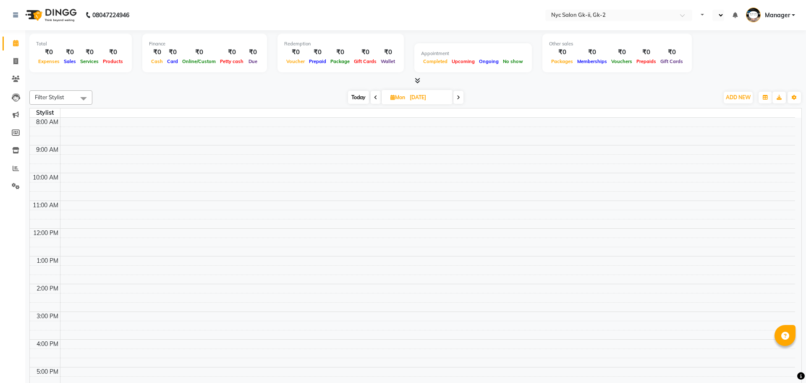
select select "en"
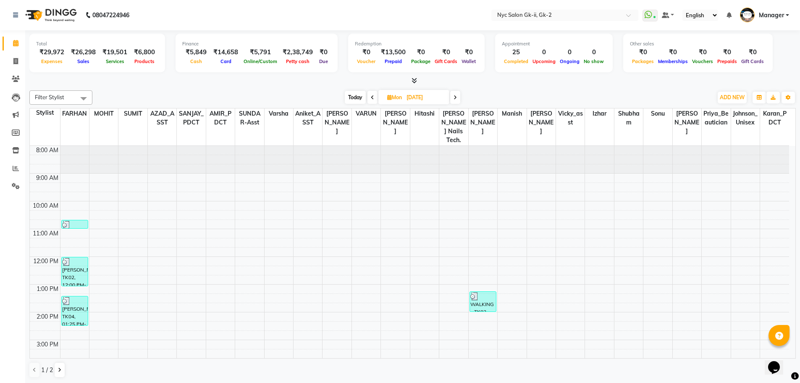
click at [184, 77] on div at bounding box center [412, 80] width 766 height 9
click at [731, 98] on span "ADD NEW" at bounding box center [732, 97] width 25 height 6
click at [722, 138] on link "Add Expense" at bounding box center [713, 135] width 66 height 11
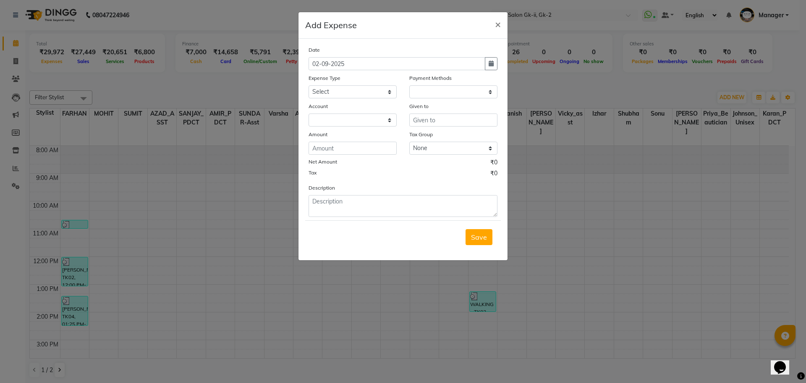
select select "1"
select select "4911"
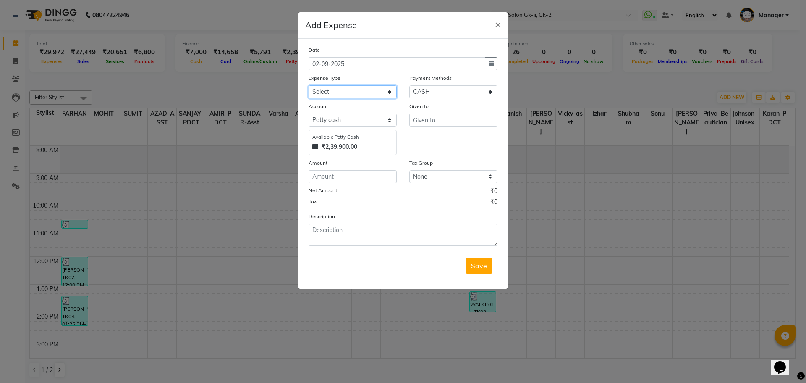
drag, startPoint x: 349, startPoint y: 85, endPoint x: 347, endPoint y: 97, distance: 12.3
click at [349, 85] on select "Select Advance Salary Bank charges Car maintenance cash handover Cash transfer …" at bounding box center [353, 91] width 88 height 13
select select "14808"
click at [309, 85] on select "Select Advance Salary Bank charges Car maintenance cash handover Cash transfer …" at bounding box center [353, 91] width 88 height 13
click at [342, 181] on input "number" at bounding box center [353, 176] width 88 height 13
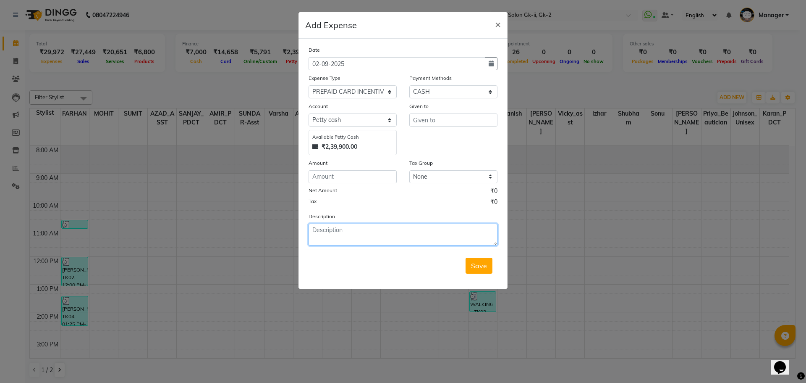
click at [357, 231] on textarea at bounding box center [403, 234] width 189 height 22
type textarea "2-chrono shampoo@3400"
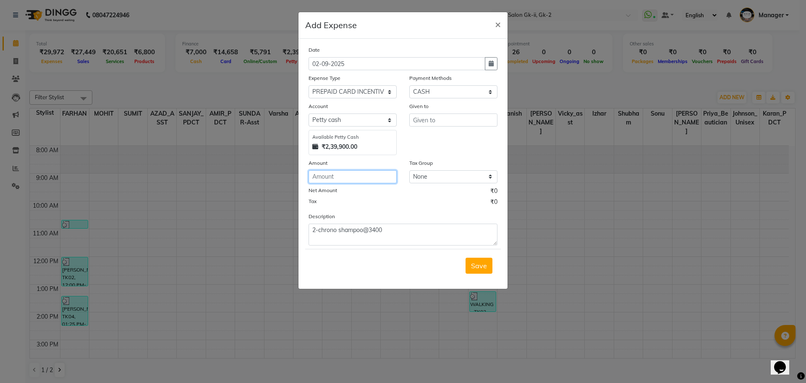
click at [366, 178] on input "number" at bounding box center [353, 176] width 88 height 13
type input "340"
click at [442, 123] on input "text" at bounding box center [453, 119] width 88 height 13
click at [434, 138] on span "Mana" at bounding box center [429, 138] width 18 height 8
type input "Manager"
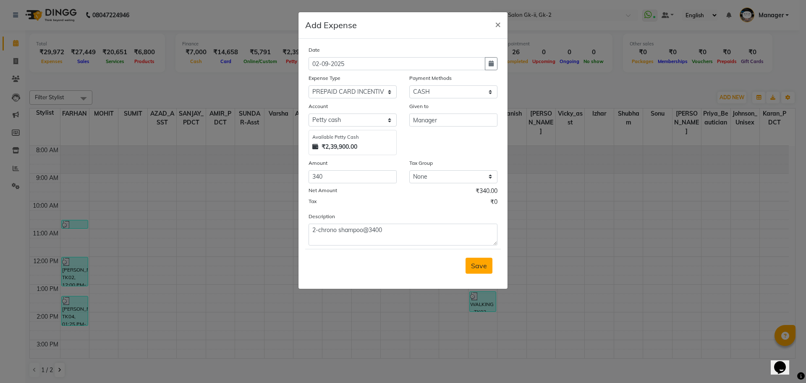
click at [481, 272] on button "Save" at bounding box center [479, 265] width 27 height 16
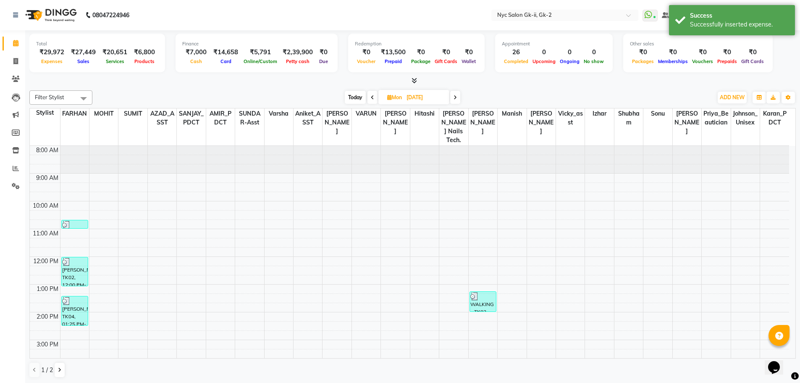
click at [216, 98] on div "Today Mon 25-08-2025" at bounding box center [403, 97] width 612 height 13
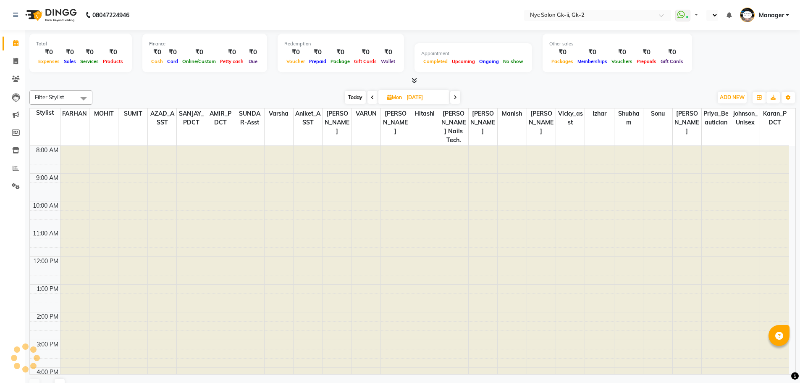
select select "en"
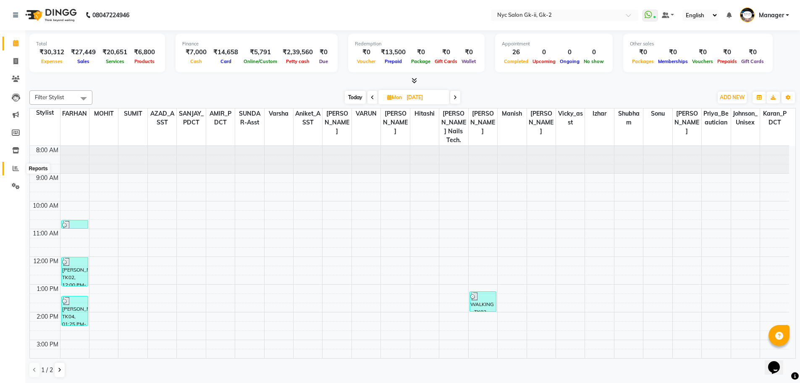
click at [15, 170] on icon at bounding box center [16, 168] width 6 height 6
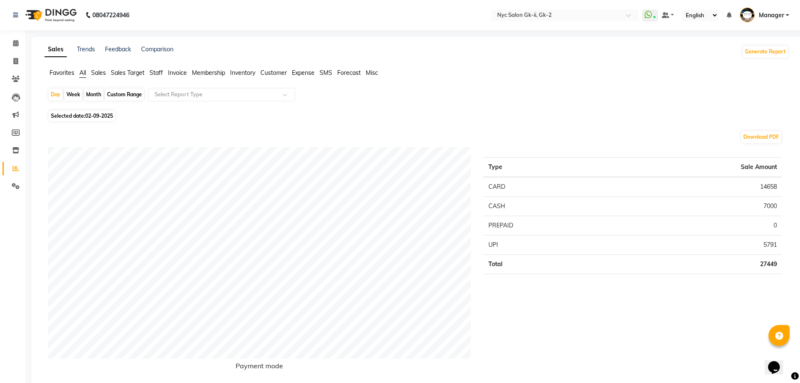
click at [154, 71] on span "Staff" at bounding box center [155, 73] width 13 height 8
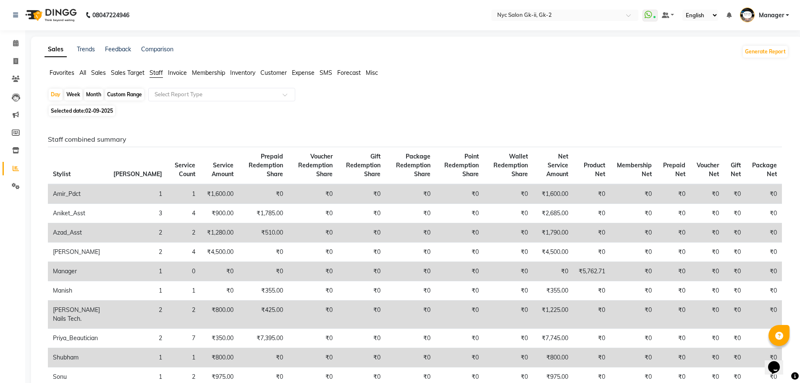
click at [114, 115] on span "Selected date: 02-09-2025" at bounding box center [82, 110] width 66 height 10
select select "9"
select select "2025"
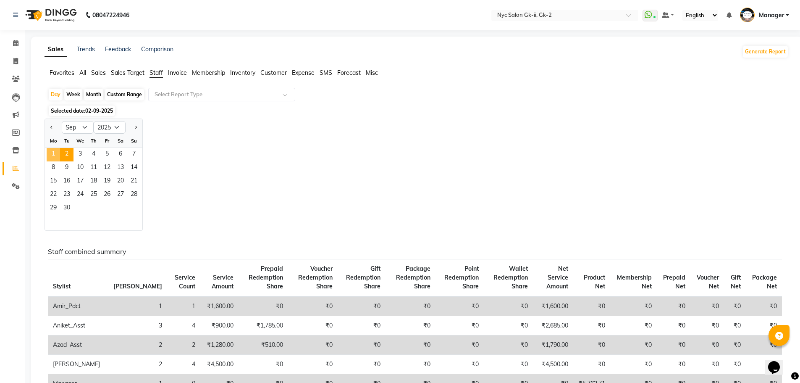
click at [52, 155] on span "1" at bounding box center [53, 154] width 13 height 13
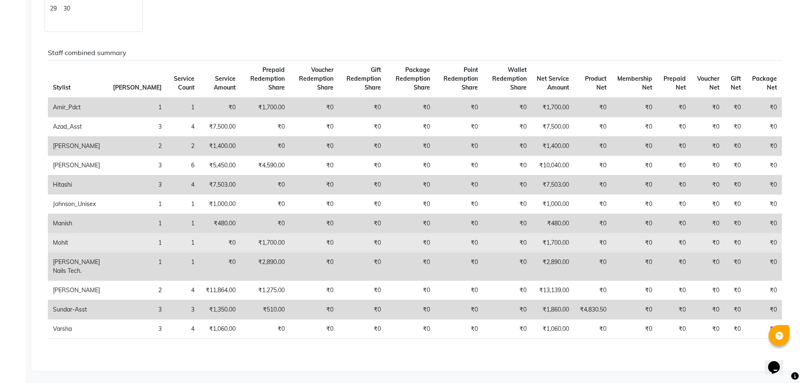
scroll to position [199, 0]
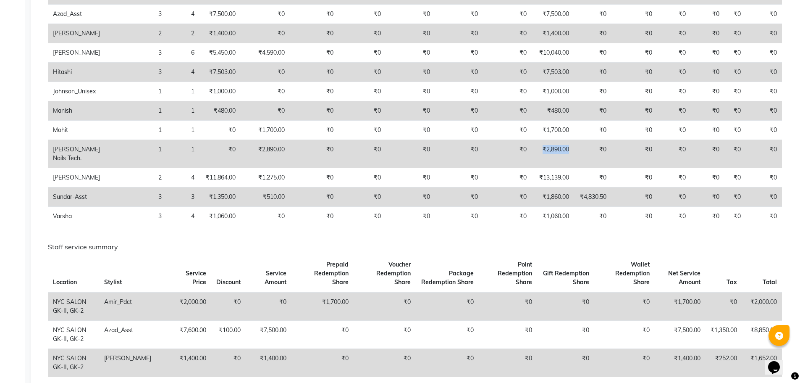
drag, startPoint x: 565, startPoint y: 152, endPoint x: 527, endPoint y: 153, distance: 37.8
click at [532, 153] on td "₹2,890.00" at bounding box center [553, 154] width 42 height 28
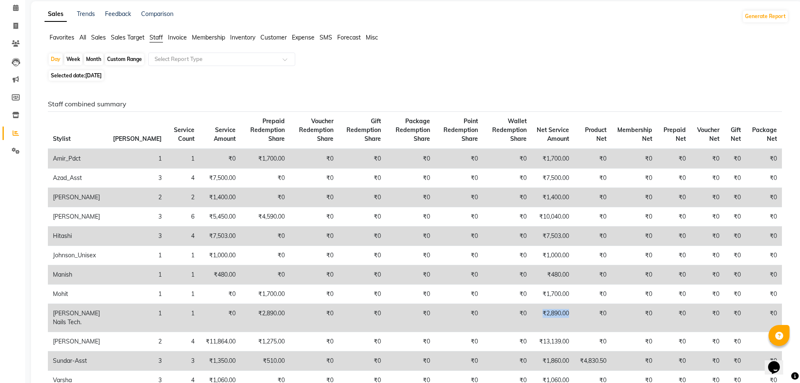
scroll to position [0, 0]
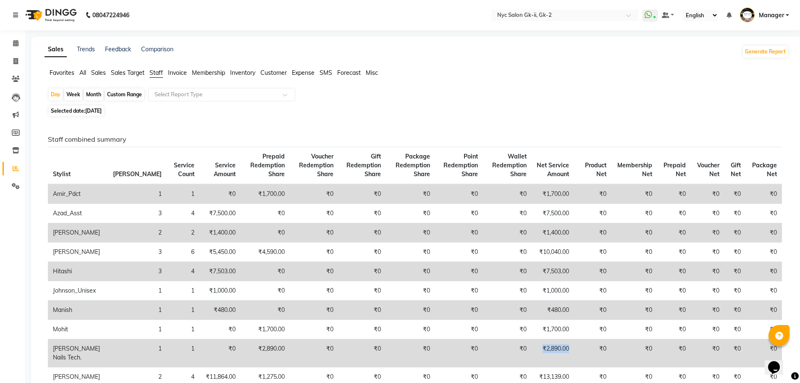
copy td "₹2,890.00"
click at [9, 41] on span at bounding box center [15, 44] width 15 height 10
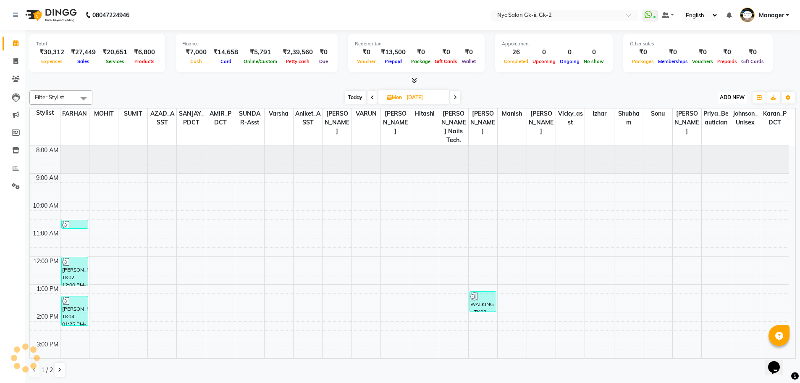
click at [721, 99] on span "ADD NEW" at bounding box center [732, 97] width 25 height 6
click at [713, 136] on link "Add Expense" at bounding box center [713, 135] width 66 height 11
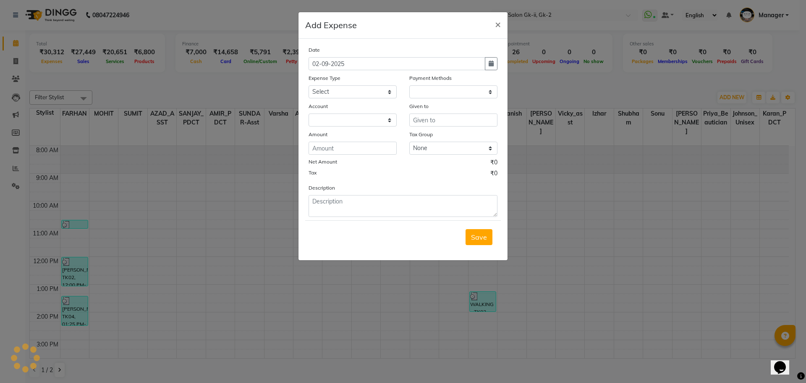
select select "1"
select select "4911"
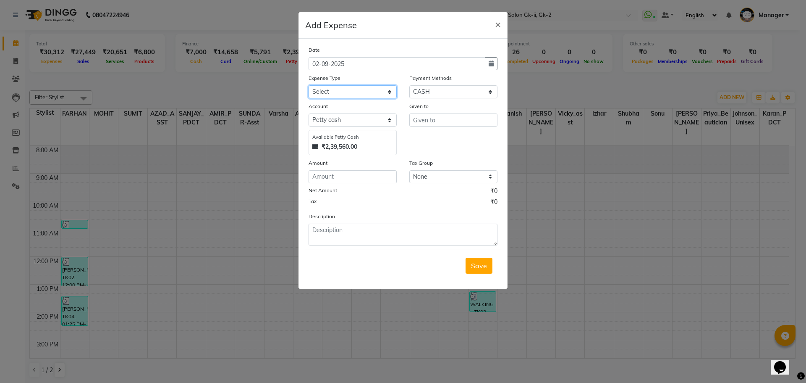
drag, startPoint x: 364, startPoint y: 92, endPoint x: 364, endPoint y: 98, distance: 5.9
click at [364, 92] on select "Select Advance Salary Bank charges Car maintenance cash handover Cash transfer …" at bounding box center [353, 91] width 88 height 13
select select "14809"
click at [309, 85] on select "Select Advance Salary Bank charges Car maintenance cash handover Cash transfer …" at bounding box center [353, 91] width 88 height 13
click at [372, 179] on input "number" at bounding box center [353, 176] width 88 height 13
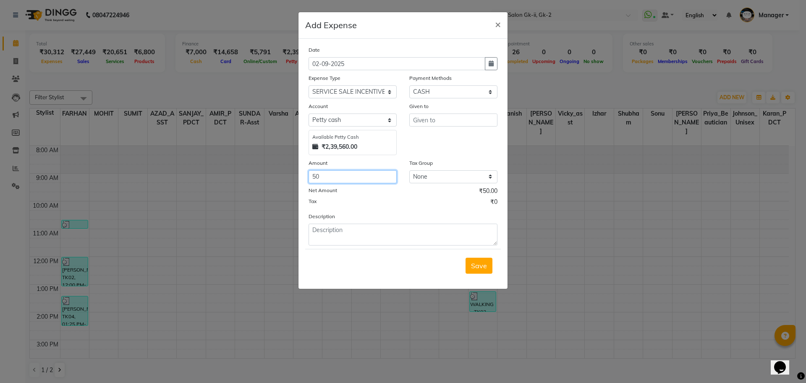
type input "50"
click at [420, 125] on input "text" at bounding box center [453, 119] width 88 height 13
click at [454, 142] on ngb-highlight "Pap iya Nails tech." at bounding box center [448, 138] width 57 height 8
type input "[PERSON_NAME] Nails tech."
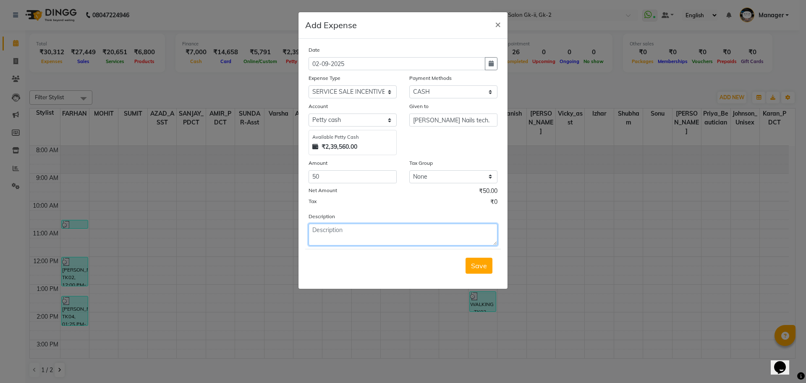
click at [334, 235] on textarea at bounding box center [403, 234] width 189 height 22
paste textarea "₹2,890.00"
type textarea "services @₹2,890.00as on yesterday"
click at [488, 268] on button "Save" at bounding box center [479, 265] width 27 height 16
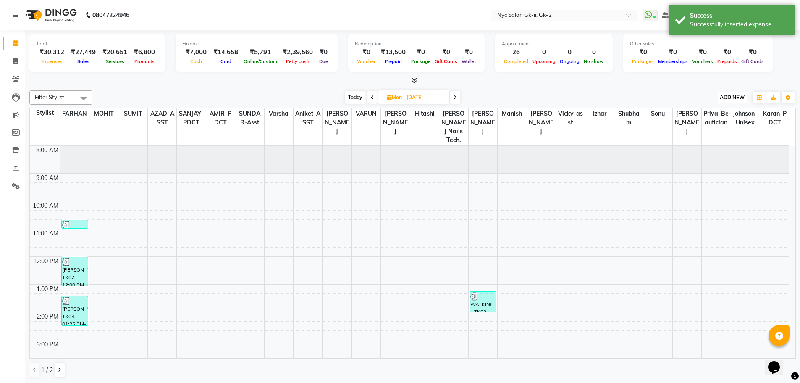
click at [740, 97] on span "ADD NEW" at bounding box center [732, 97] width 25 height 6
click at [720, 136] on link "Add Expense" at bounding box center [713, 135] width 66 height 11
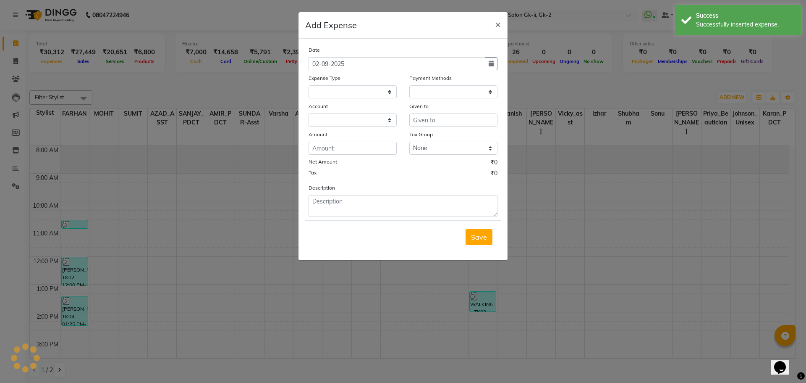
select select
select select "1"
select select "4911"
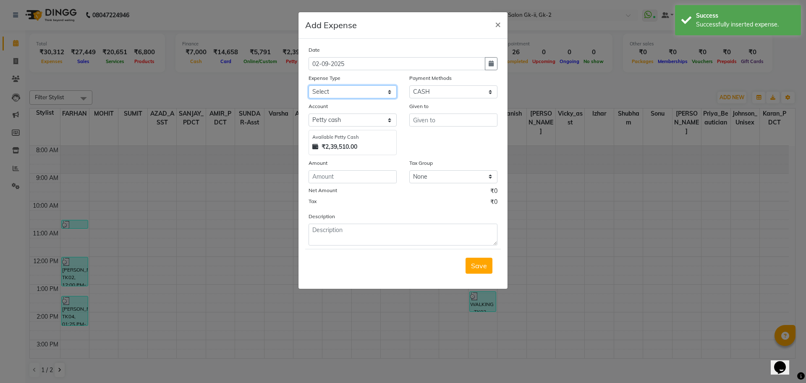
click at [357, 94] on select "Select Advance Salary Bank charges Car maintenance cash handover Cash transfer …" at bounding box center [353, 91] width 88 height 13
select select "14809"
click at [309, 85] on select "Select Advance Salary Bank charges Car maintenance cash handover Cash transfer …" at bounding box center [353, 91] width 88 height 13
click at [366, 181] on input "number" at bounding box center [353, 176] width 88 height 13
type input "50"
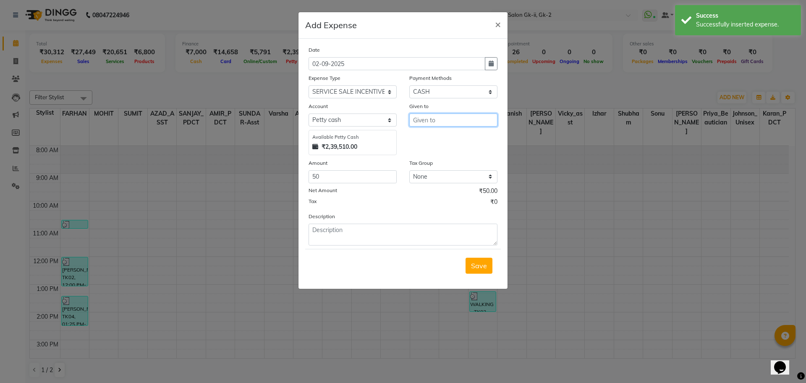
click at [428, 115] on input "text" at bounding box center [453, 119] width 88 height 13
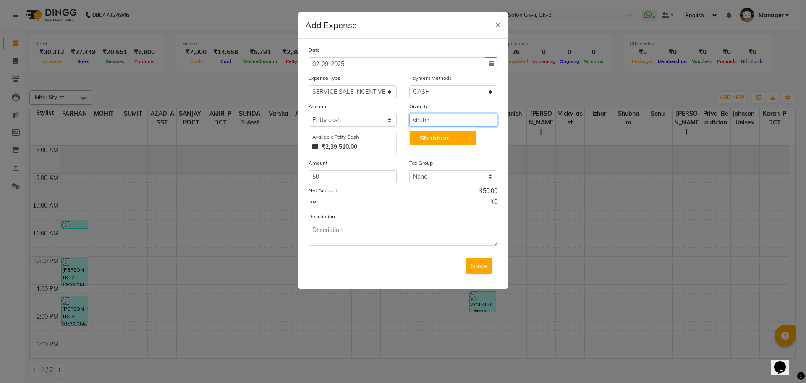
click at [456, 134] on button "Shubh am" at bounding box center [443, 137] width 66 height 13
type input "Shubham"
click at [386, 245] on form "Date 02-09-2025 Expense Type Select Advance Salary Bank charges Car maintenance…" at bounding box center [403, 163] width 196 height 236
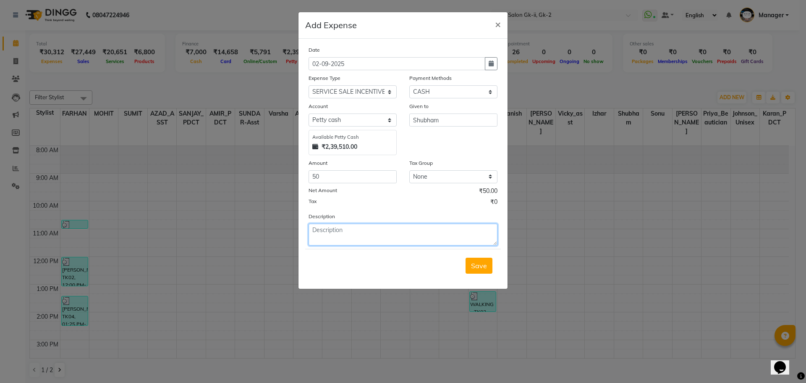
click at [399, 241] on textarea at bounding box center [403, 234] width 189 height 22
type textarea "1-pedi@1000"
click at [469, 268] on button "Save" at bounding box center [479, 265] width 27 height 16
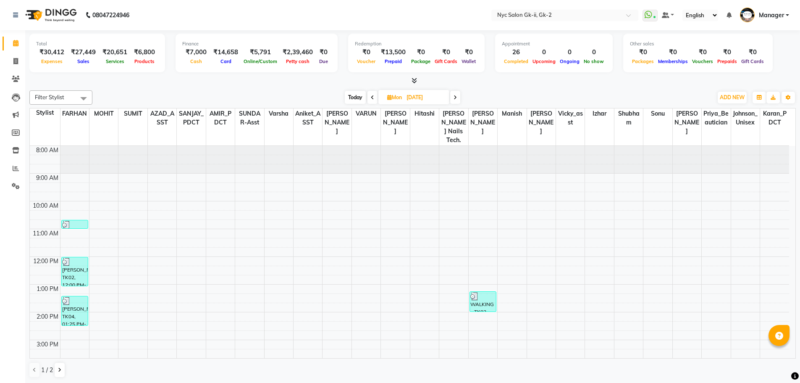
click at [525, 93] on div "[DATE] [DATE]" at bounding box center [403, 97] width 612 height 13
click at [155, 96] on div "[DATE] [DATE]" at bounding box center [403, 97] width 612 height 13
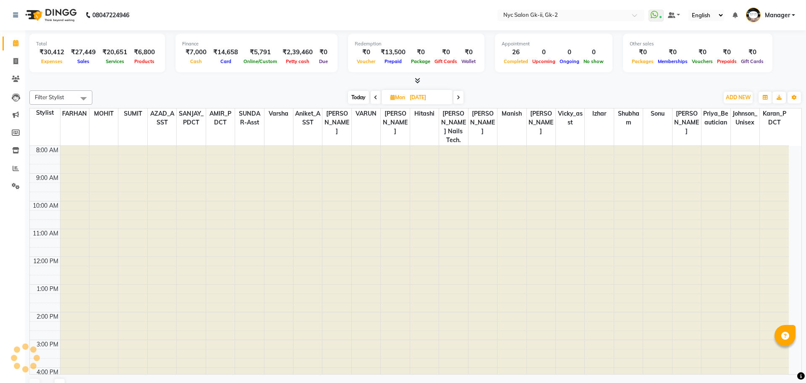
select select "en"
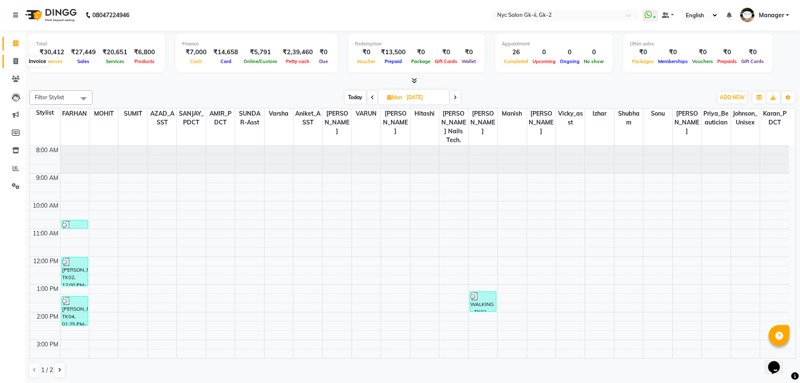
click at [13, 58] on span at bounding box center [15, 62] width 15 height 10
select select "5936"
select select "service"
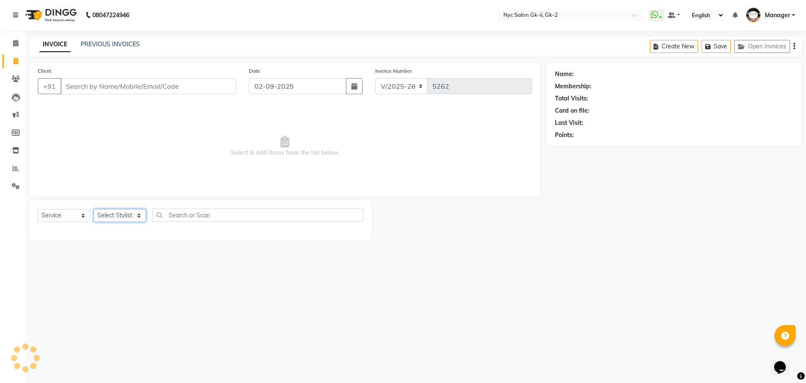
click at [108, 211] on select "Select Stylist" at bounding box center [120, 215] width 52 height 13
select select "42221"
click at [94, 209] on select "Select Stylist AMIR_PDCT aniket_ASST AZAD_ASST [PERSON_NAME] [PERSON_NAME] [PER…" at bounding box center [123, 215] width 58 height 13
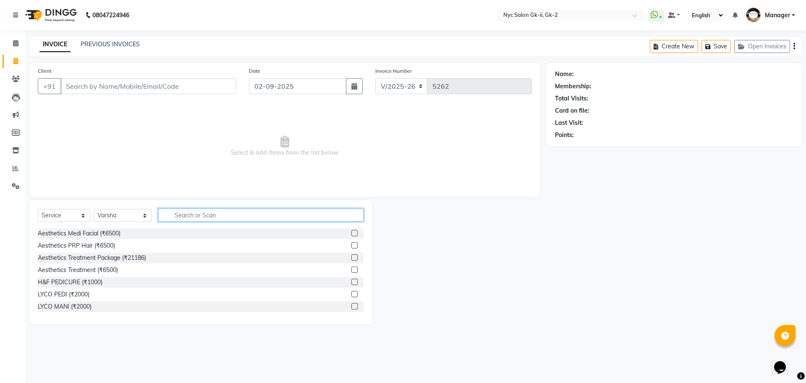
click at [200, 215] on input "text" at bounding box center [261, 214] width 206 height 13
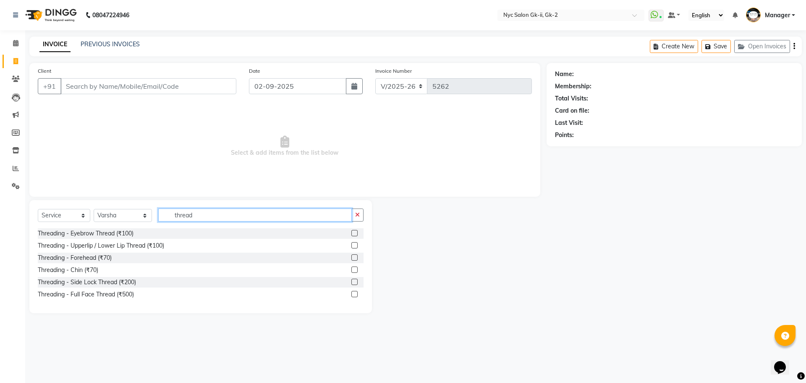
type input "thread"
click at [354, 232] on label at bounding box center [354, 233] width 6 height 6
click at [354, 232] on input "checkbox" at bounding box center [353, 233] width 5 height 5
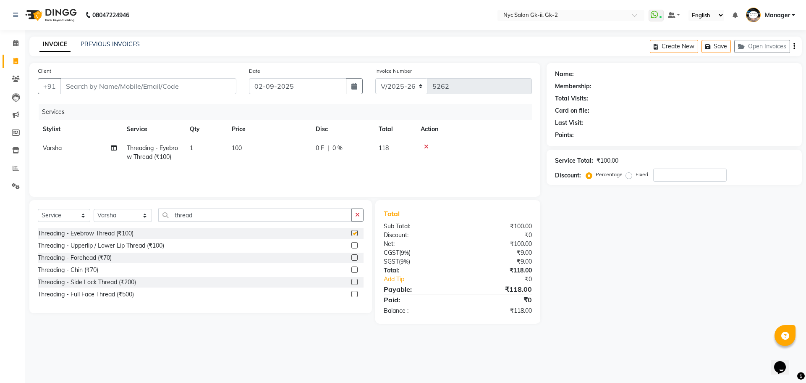
checkbox input "false"
click at [178, 86] on input "Client" at bounding box center [148, 86] width 176 height 16
type input "w"
type input "0"
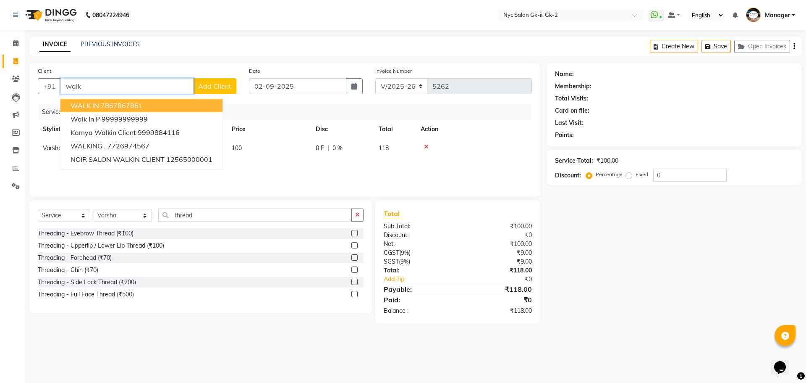
click at [134, 109] on button "WALK IN 7867867861" at bounding box center [141, 105] width 162 height 13
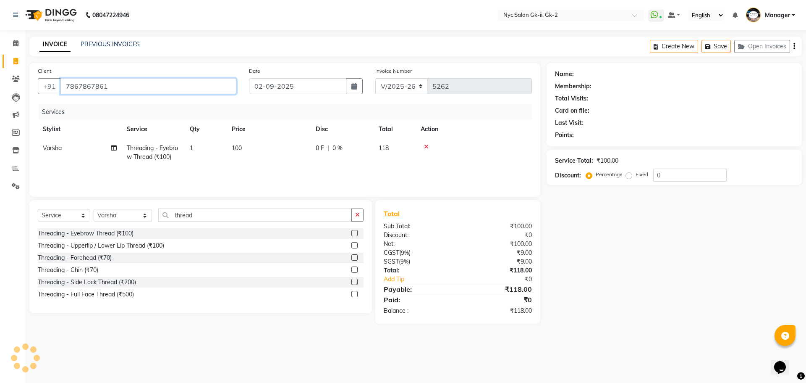
type input "7867867861"
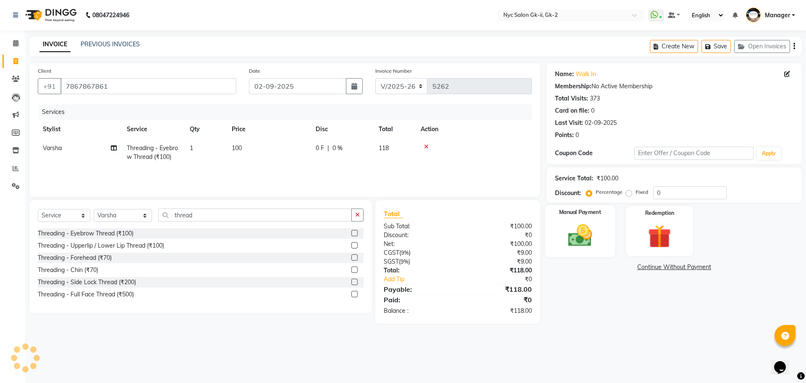
click at [575, 236] on img at bounding box center [580, 235] width 39 height 28
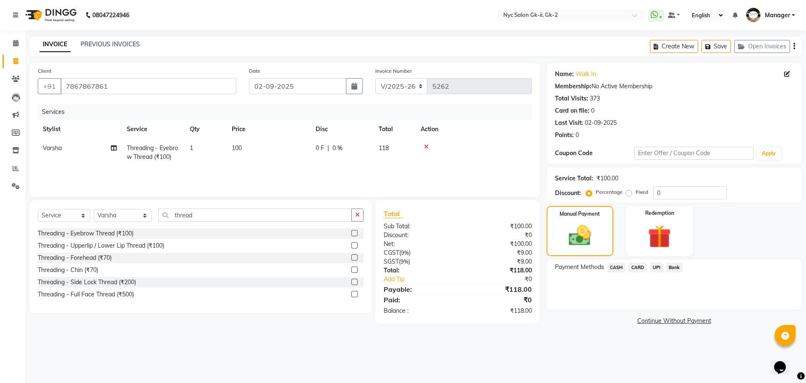
click at [611, 266] on span "CASH" at bounding box center [617, 267] width 18 height 10
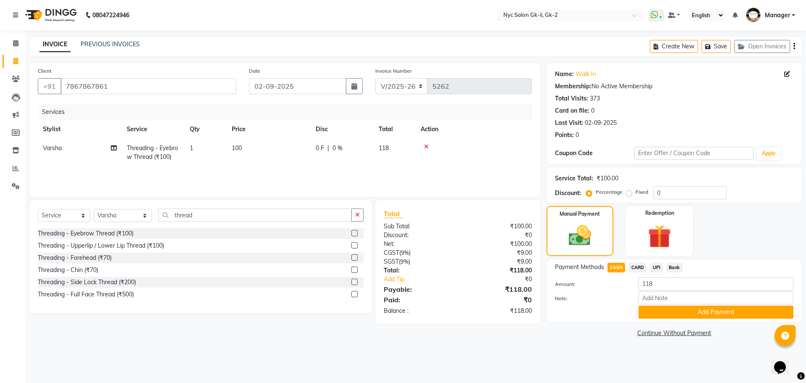
click at [684, 310] on button "Add Payment" at bounding box center [716, 311] width 155 height 13
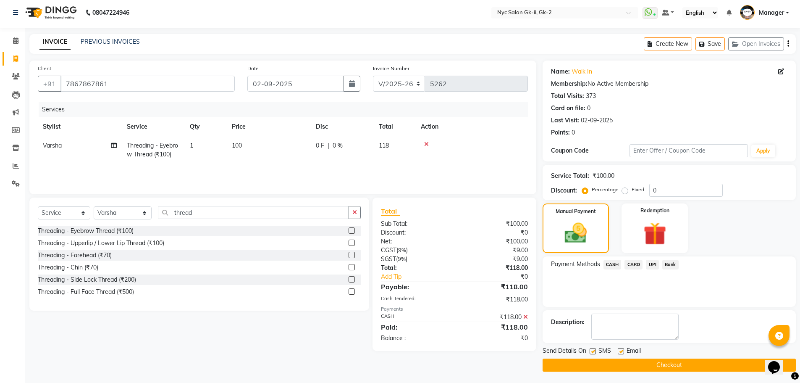
scroll to position [4, 0]
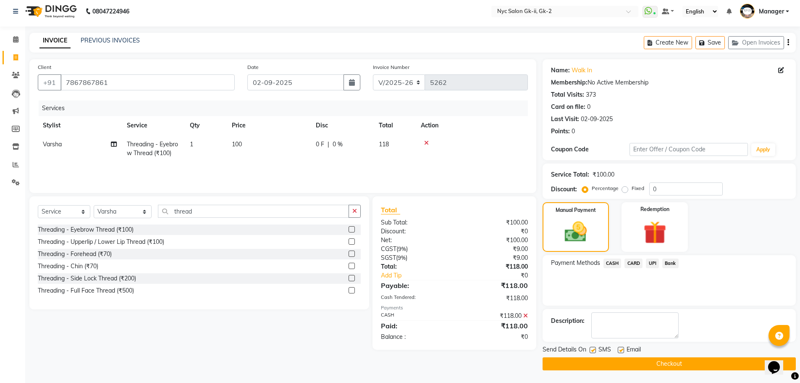
click at [695, 368] on button "Checkout" at bounding box center [669, 363] width 253 height 13
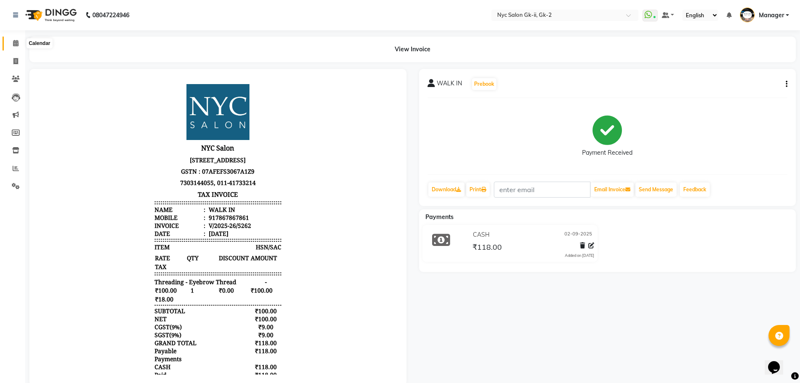
drag, startPoint x: 14, startPoint y: 41, endPoint x: 20, endPoint y: 38, distance: 6.2
click at [14, 41] on icon at bounding box center [15, 43] width 5 height 6
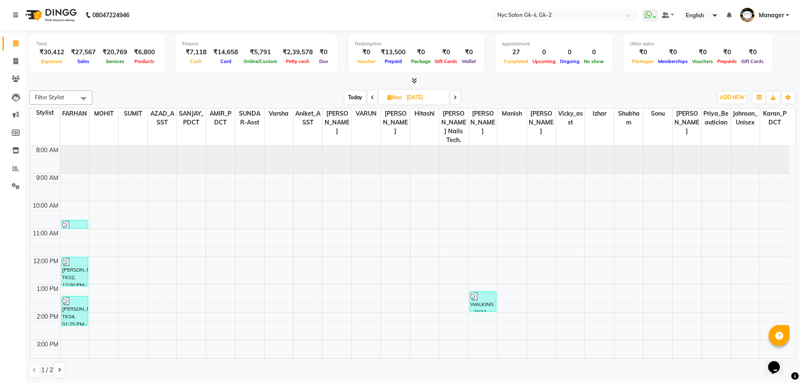
click at [157, 102] on div "[DATE] [DATE]" at bounding box center [403, 97] width 612 height 13
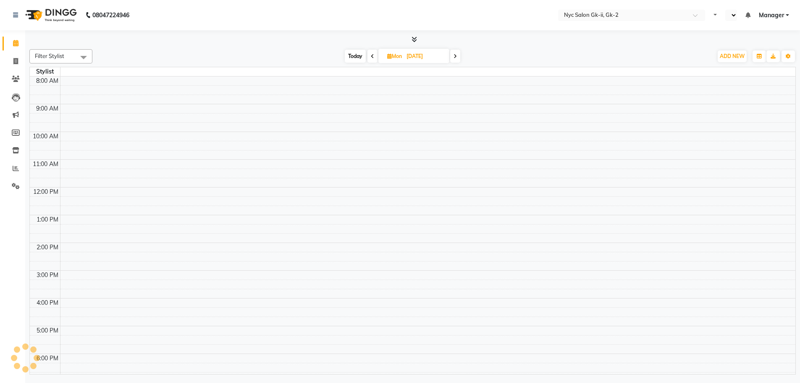
select select "en"
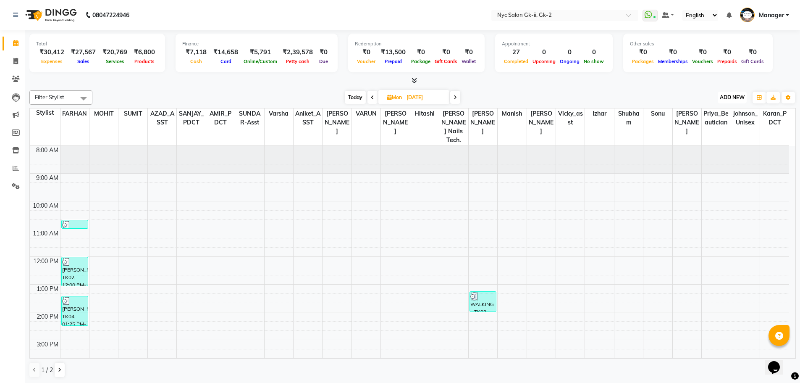
click at [725, 97] on span "ADD NEW" at bounding box center [732, 97] width 25 height 6
click at [719, 137] on link "Add Expense" at bounding box center [713, 135] width 66 height 11
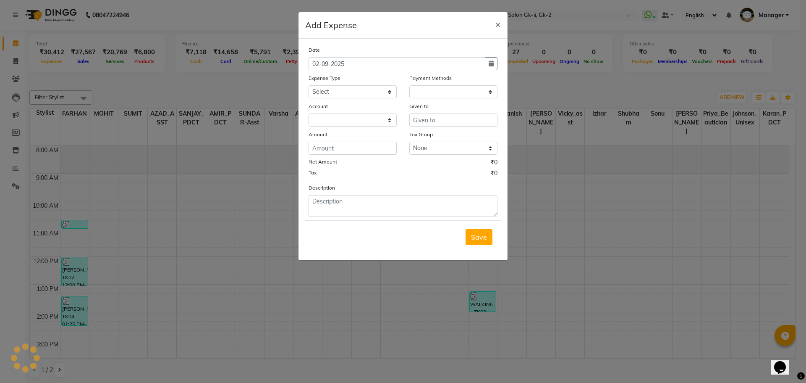
select select "1"
select select "4911"
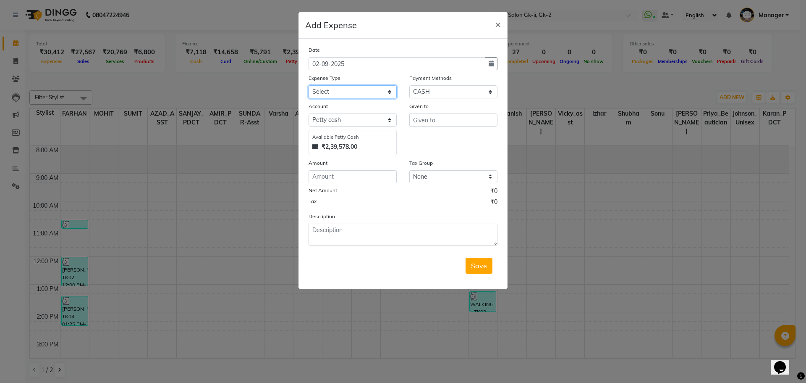
click at [355, 87] on select "Select Advance Salary Bank charges Car maintenance cash handover Cash transfer …" at bounding box center [353, 91] width 88 height 13
select select "14809"
click at [309, 85] on select "Select Advance Salary Bank charges Car maintenance cash handover Cash transfer …" at bounding box center [353, 91] width 88 height 13
click at [369, 178] on input "number" at bounding box center [353, 176] width 88 height 13
type input "400"
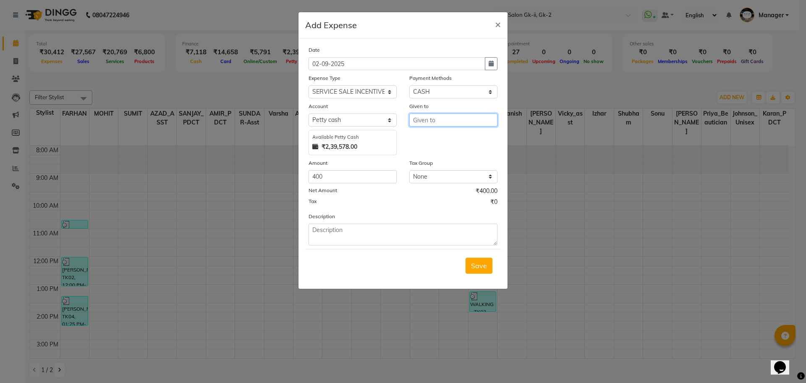
click at [486, 114] on input "text" at bounding box center [453, 119] width 88 height 13
click at [464, 134] on ngb-highlight "Pr iya_Beautician" at bounding box center [447, 138] width 54 height 8
type input "Priya_Beautician"
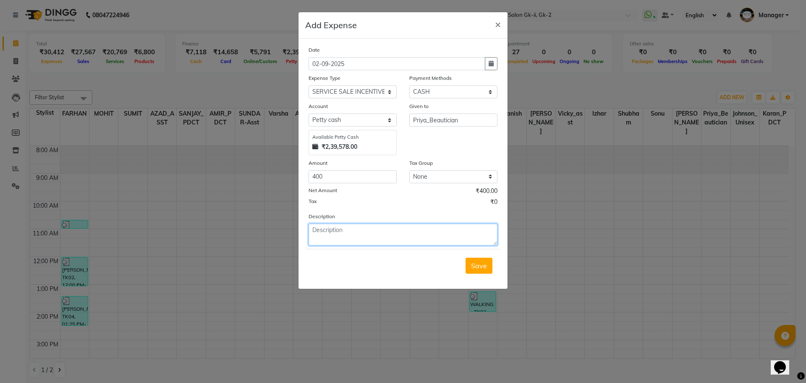
click at [398, 238] on textarea at bounding box center [403, 234] width 189 height 22
type textarea "1-facial @6500"
click at [481, 262] on span "Save" at bounding box center [479, 265] width 16 height 8
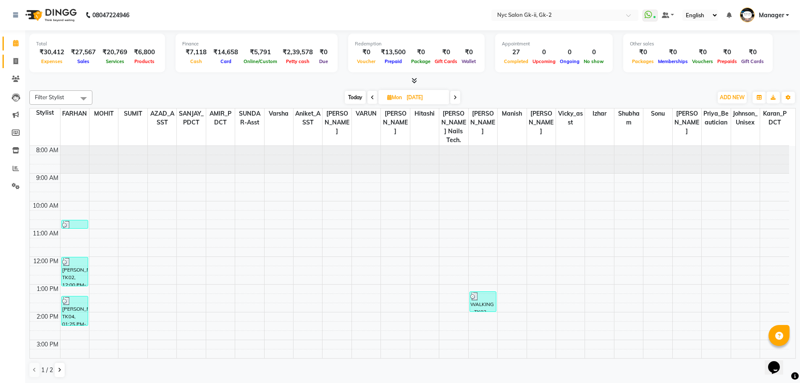
drag, startPoint x: 7, startPoint y: 62, endPoint x: 13, endPoint y: 72, distance: 11.3
click at [7, 62] on link "Invoice" at bounding box center [13, 62] width 20 height 14
select select "service"
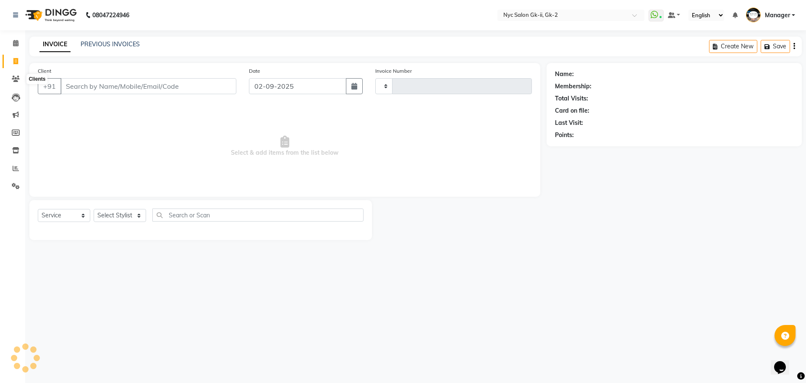
type input "5263"
select select "5936"
click at [131, 216] on select "Select Stylist" at bounding box center [120, 215] width 52 height 13
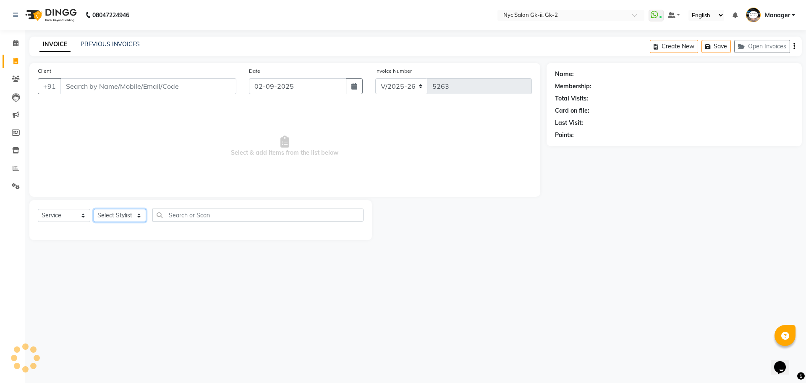
click at [131, 216] on select "Select Stylist" at bounding box center [120, 215] width 52 height 13
click at [131, 216] on select "Select Stylist AMIR_PDCT aniket_ASST AZAD_ASST [PERSON_NAME] [PERSON_NAME] [PER…" at bounding box center [123, 215] width 58 height 13
select select "42214"
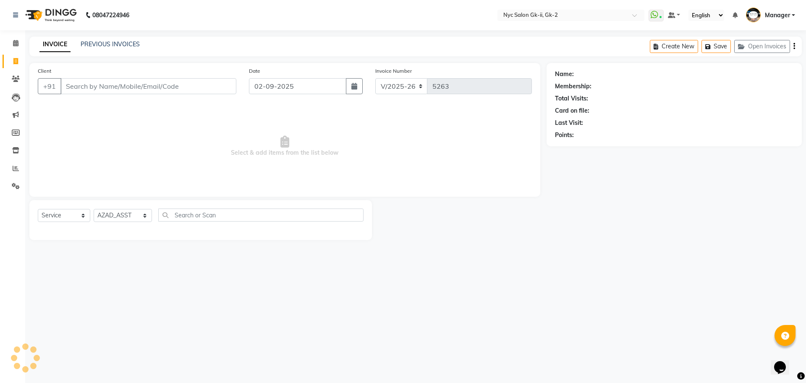
drag, startPoint x: 206, startPoint y: 168, endPoint x: 206, endPoint y: 178, distance: 10.1
click at [206, 168] on span "Select & add items from the list below" at bounding box center [285, 146] width 494 height 84
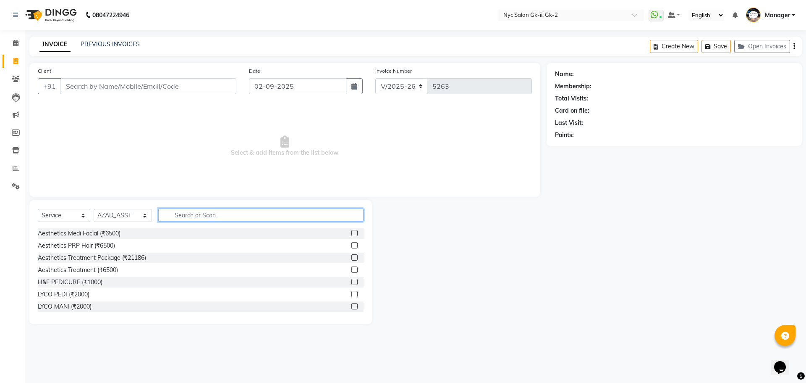
click at [214, 215] on input "text" at bounding box center [261, 214] width 206 height 13
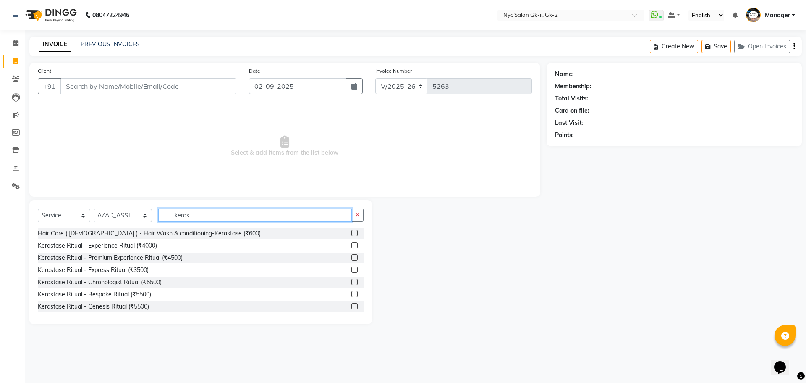
type input "keras"
click at [351, 231] on label at bounding box center [354, 233] width 6 height 6
click at [351, 231] on input "checkbox" at bounding box center [353, 233] width 5 height 5
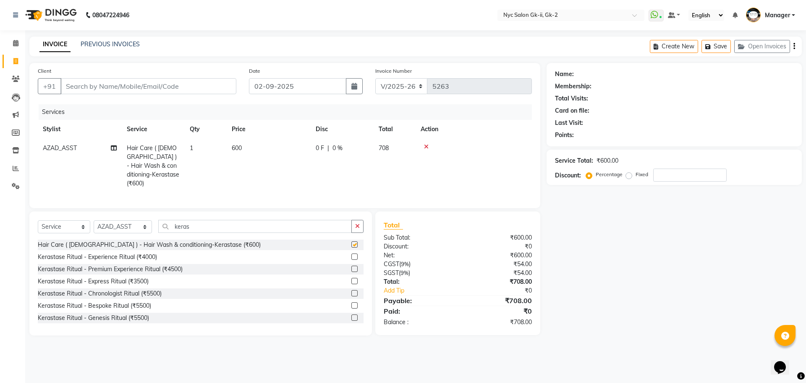
checkbox input "false"
drag, startPoint x: 196, startPoint y: 228, endPoint x: 89, endPoint y: 209, distance: 109.2
click at [97, 211] on div "Select Service Product Membership Package Voucher Prepaid Gift Card Select Styl…" at bounding box center [200, 273] width 343 height 124
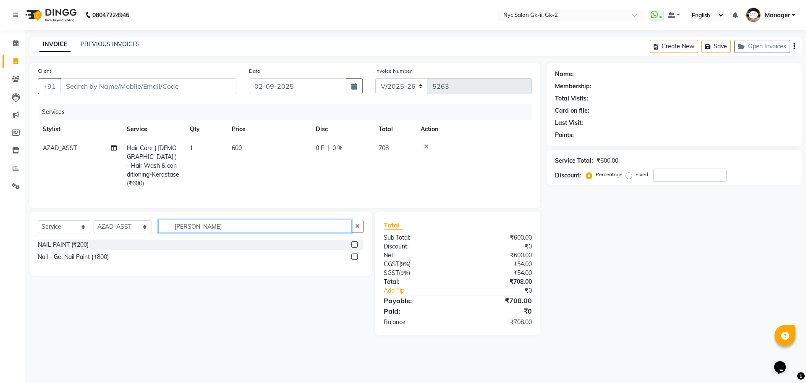
type input "[PERSON_NAME]"
click at [351, 241] on label at bounding box center [354, 244] width 6 height 6
click at [351, 242] on input "checkbox" at bounding box center [353, 244] width 5 height 5
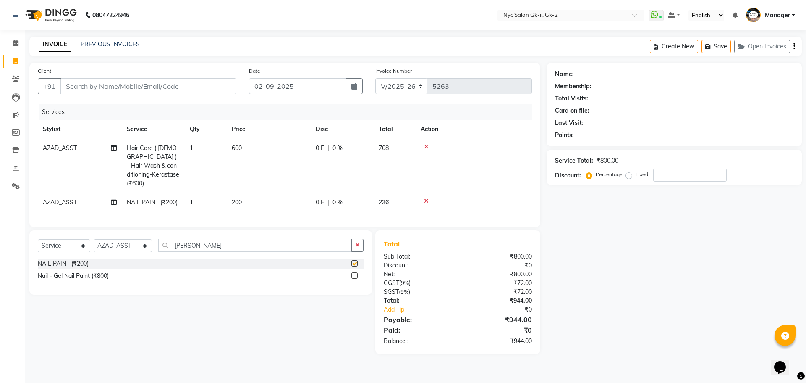
checkbox input "false"
click at [147, 84] on input "Client" at bounding box center [148, 86] width 176 height 16
type input "t"
type input "0"
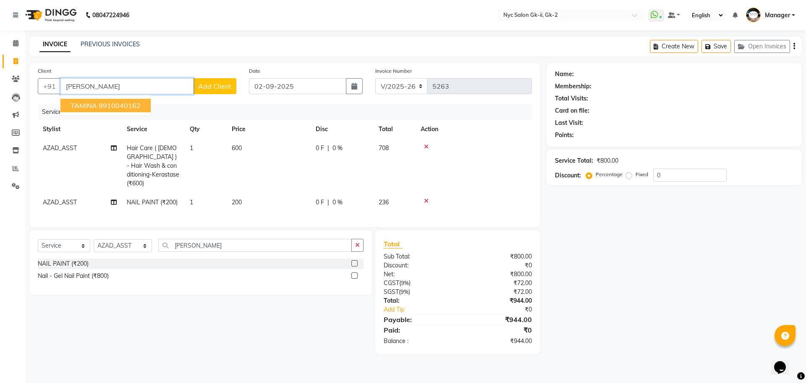
click at [126, 110] on button "tAMINA 9910040162" at bounding box center [105, 105] width 90 height 13
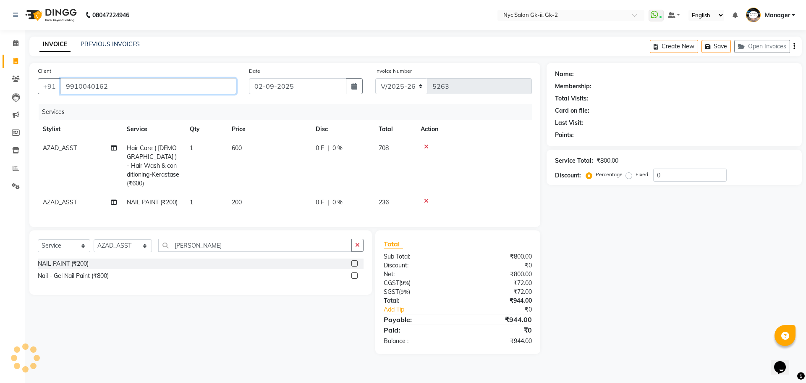
type input "9910040162"
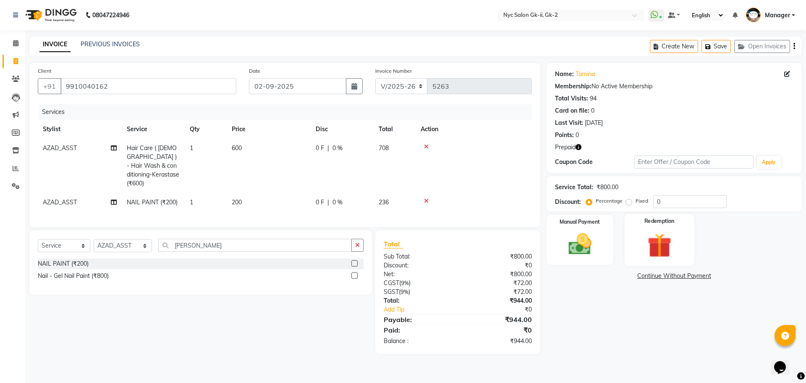
click at [675, 257] on img at bounding box center [659, 245] width 39 height 30
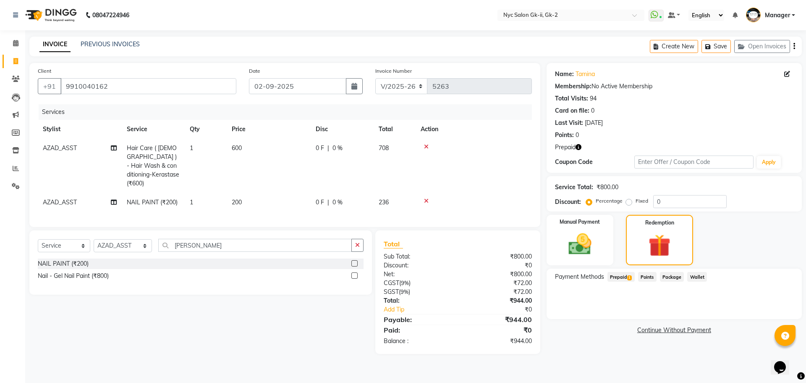
click at [611, 276] on span "Prepaid 1" at bounding box center [621, 277] width 27 height 10
click at [764, 310] on button "Add" at bounding box center [773, 310] width 31 height 14
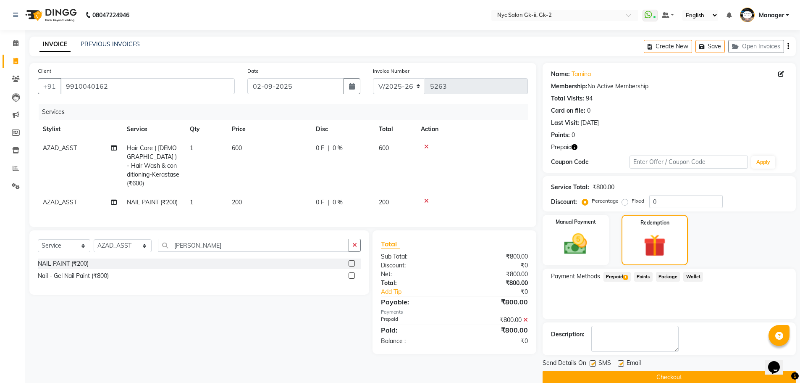
scroll to position [13, 0]
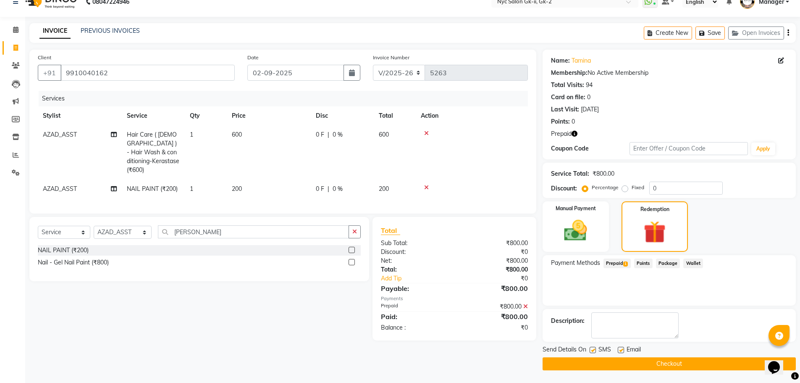
click at [714, 356] on div "Send Details On SMS Email Checkout" at bounding box center [669, 357] width 253 height 25
click at [705, 361] on button "Checkout" at bounding box center [669, 363] width 253 height 13
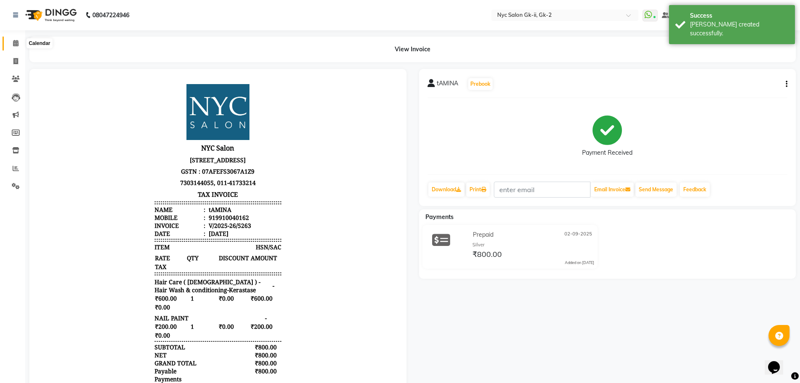
click at [13, 41] on icon at bounding box center [15, 43] width 5 height 6
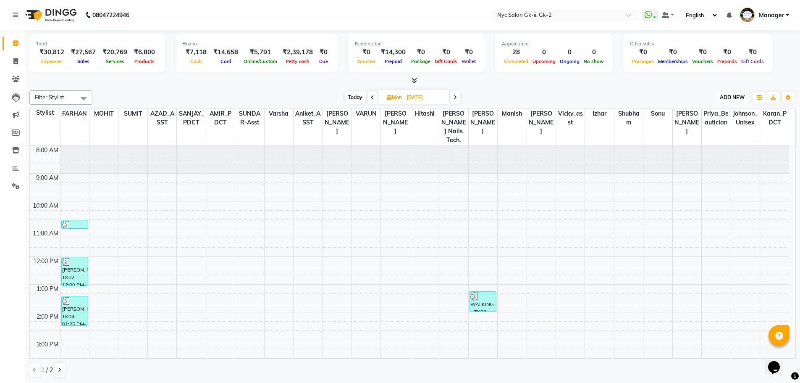
click at [734, 98] on span "ADD NEW" at bounding box center [732, 97] width 25 height 6
click at [727, 131] on link "Add Expense" at bounding box center [713, 135] width 66 height 11
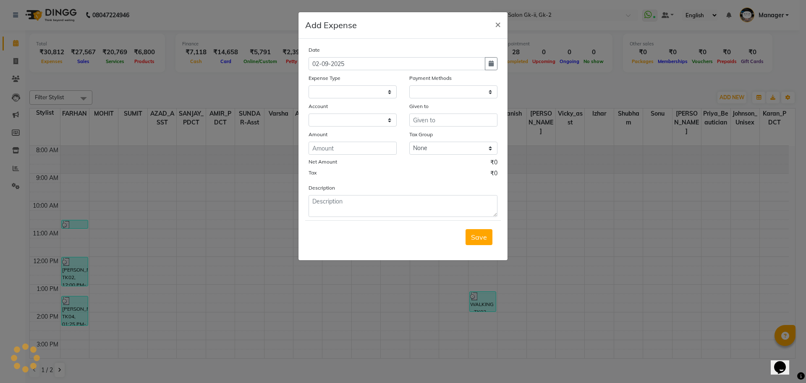
select select "4912"
select select "1"
select select "4911"
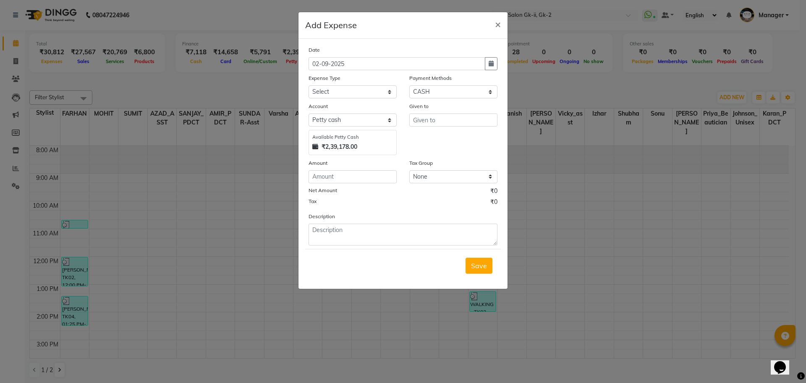
click at [309, 83] on div "Expense Type" at bounding box center [353, 79] width 88 height 12
click at [314, 92] on select "Select Advance Salary Bank charges Car maintenance cash handover Cash transfer …" at bounding box center [353, 91] width 88 height 13
select select "13813"
click at [309, 85] on select "Select Advance Salary Bank charges Car maintenance cash handover Cash transfer …" at bounding box center [353, 91] width 88 height 13
click at [357, 173] on input "number" at bounding box center [353, 176] width 88 height 13
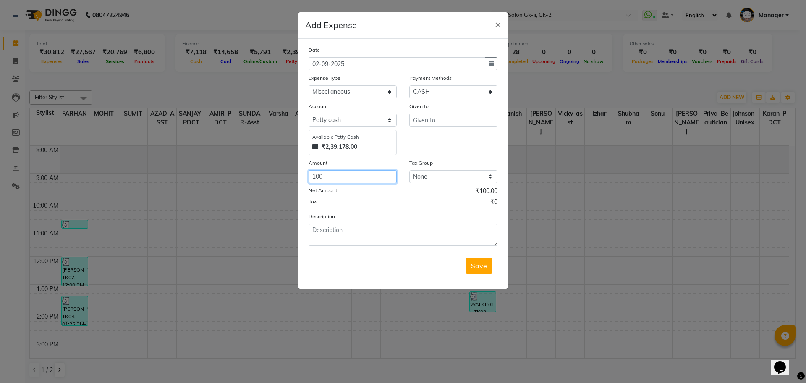
type input "100"
click at [455, 115] on input "text" at bounding box center [453, 119] width 88 height 13
type input "sandeep"
click at [405, 244] on textarea at bounding box center [403, 234] width 189 height 22
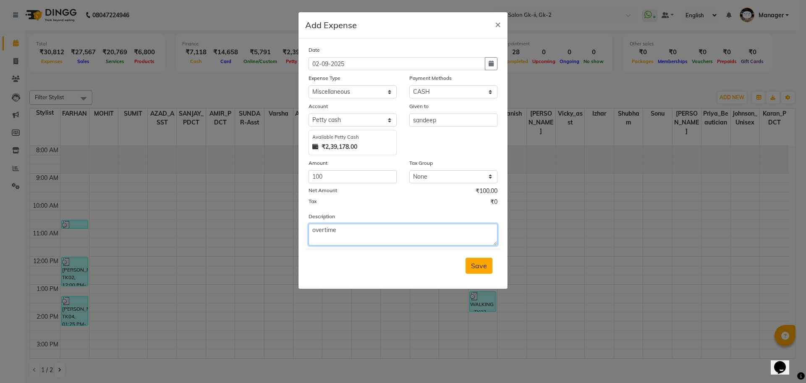
type textarea "overtime"
click at [491, 266] on button "Save" at bounding box center [479, 265] width 27 height 16
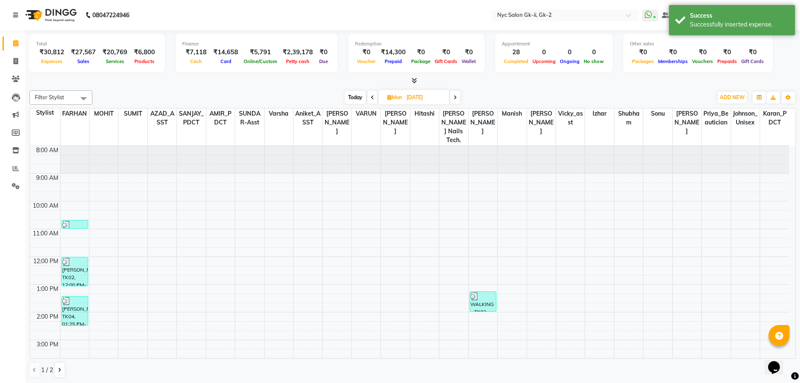
click at [178, 90] on div "Filter Stylist Select All AMIR_PDCT aniket_ASST AZAD_ASST Deepak Thakur Faiz kh…" at bounding box center [412, 97] width 766 height 14
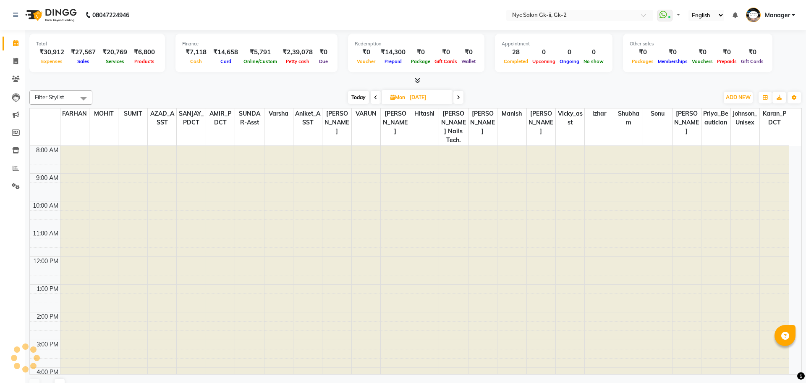
select select "en"
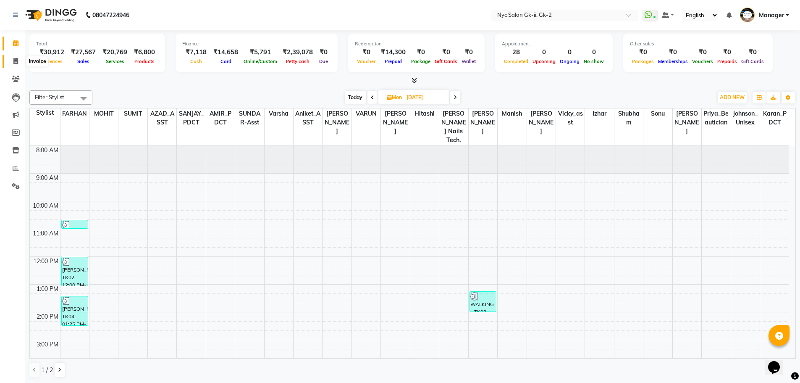
click at [12, 63] on span at bounding box center [15, 62] width 15 height 10
select select "5936"
select select "service"
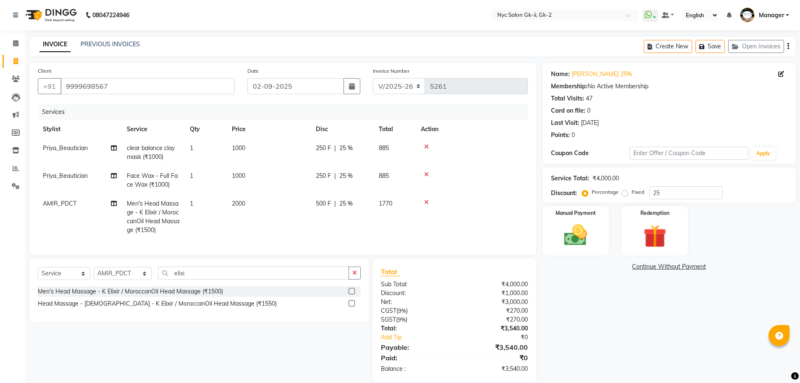
select select "5936"
select select "service"
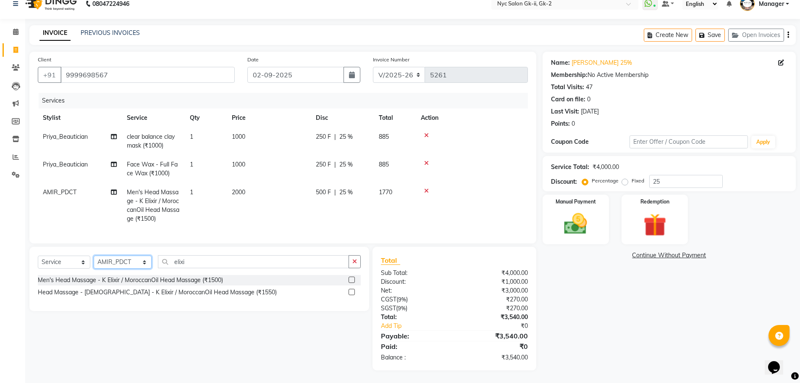
click at [109, 264] on select "Select Stylist AMIR_PDCT aniket_ASST AZAD_ASST [PERSON_NAME] [PERSON_NAME] [PER…" at bounding box center [123, 261] width 58 height 13
select select "43731"
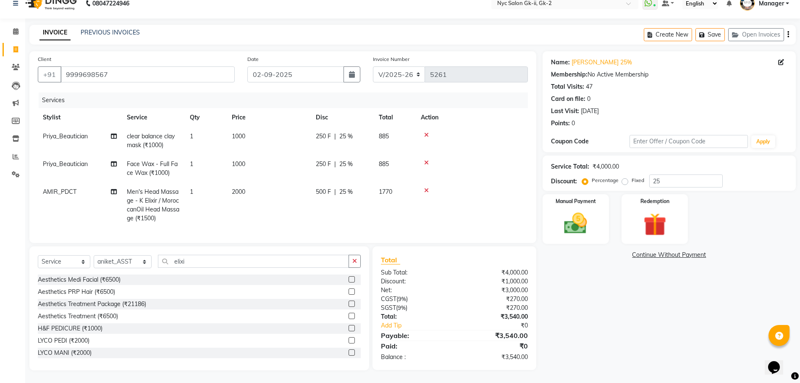
click at [643, 313] on div "Name: Gurveen 25% Membership: No Active Membership Total Visits: 47 Card on fil…" at bounding box center [673, 210] width 260 height 319
click at [199, 264] on input "elixi" at bounding box center [253, 260] width 191 height 13
drag, startPoint x: 199, startPoint y: 264, endPoint x: 73, endPoint y: 267, distance: 125.6
click at [73, 267] on div "Select Service Product Membership Package Voucher Prepaid Gift Card Select Styl…" at bounding box center [199, 264] width 323 height 20
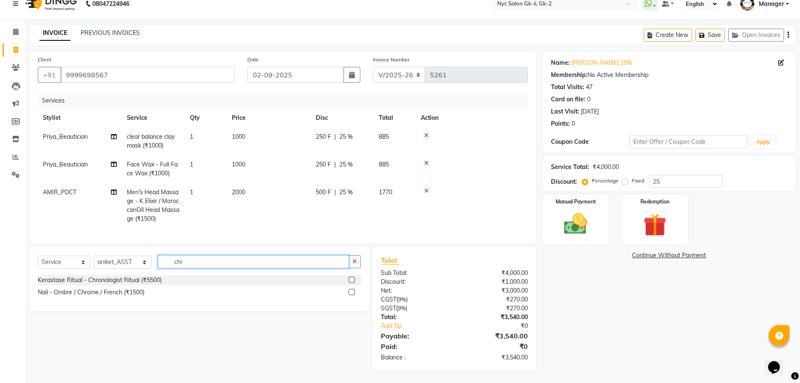
type input "chr"
click at [354, 279] on label at bounding box center [352, 279] width 6 height 6
click at [354, 279] on input "checkbox" at bounding box center [351, 279] width 5 height 5
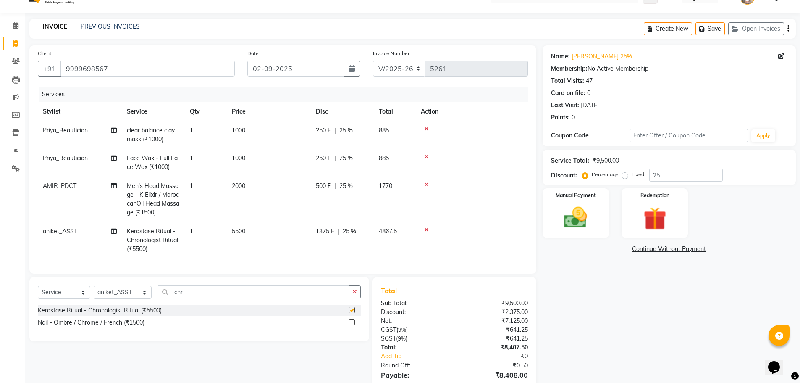
checkbox input "false"
click at [262, 229] on td "5500" at bounding box center [269, 240] width 84 height 37
select select "43731"
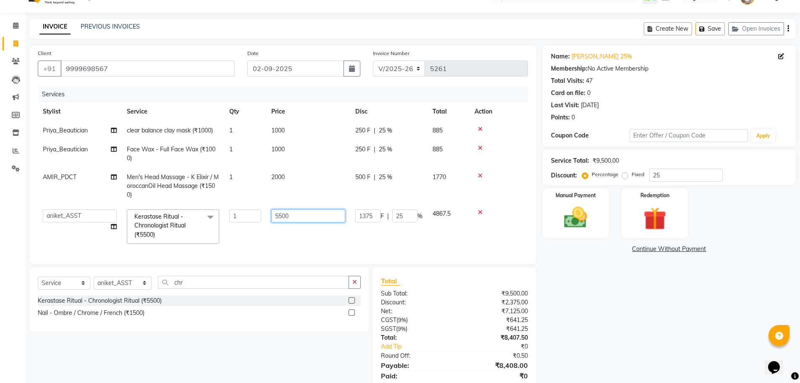
drag, startPoint x: 310, startPoint y: 220, endPoint x: 172, endPoint y: 222, distance: 138.6
click at [207, 220] on tr "AMIR_PDCT aniket_ASST AZAD_ASST Deepak Thakur Faiz khan FARHAN Hitashi Inventor…" at bounding box center [283, 226] width 490 height 45
type input "6000"
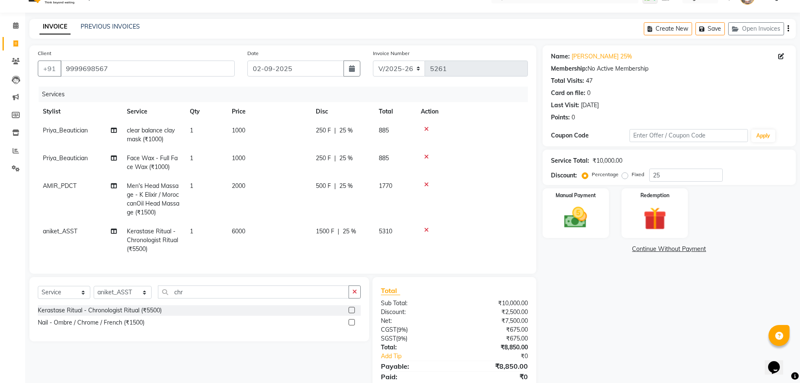
click at [671, 338] on div "Name: Gurveen 25% Membership: No Active Membership Total Visits: 47 Card on fil…" at bounding box center [673, 222] width 260 height 355
click at [130, 296] on select "Select Stylist AMIR_PDCT aniket_ASST AZAD_ASST Deepak Thakur Faiz khan FARHAN H…" at bounding box center [123, 292] width 58 height 13
select select "42217"
click at [595, 318] on div "Name: Gurveen 25% Membership: No Active Membership Total Visits: 47 Card on fil…" at bounding box center [673, 222] width 260 height 355
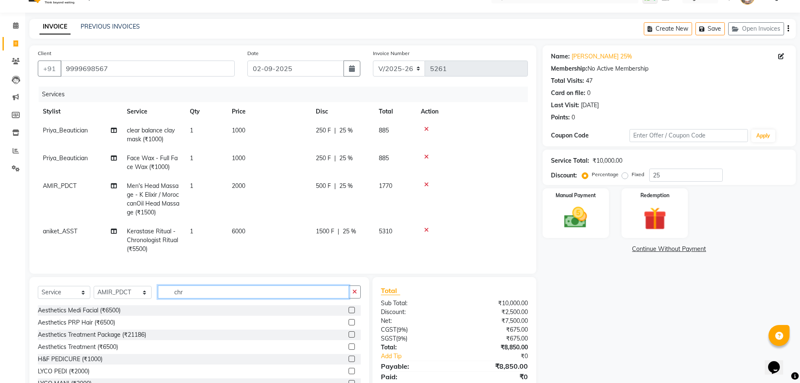
drag, startPoint x: 190, startPoint y: 298, endPoint x: 49, endPoint y: 300, distance: 141.5
click at [127, 299] on div "Select Service Product Membership Package Voucher Prepaid Gift Card Select Styl…" at bounding box center [199, 295] width 323 height 20
type input "pedi"
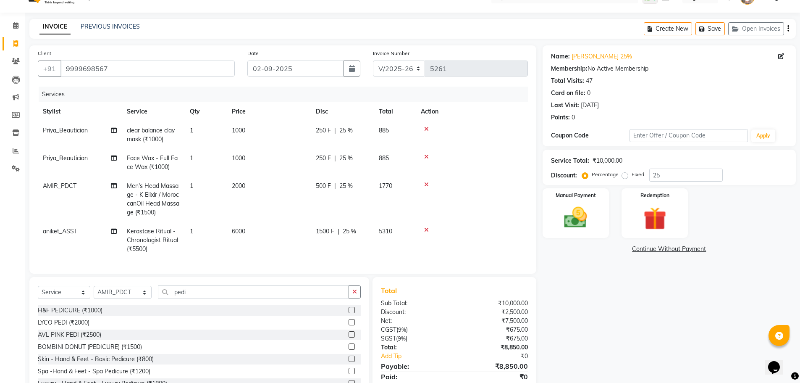
click at [349, 313] on label at bounding box center [352, 310] width 6 height 6
click at [349, 313] on input "checkbox" at bounding box center [351, 309] width 5 height 5
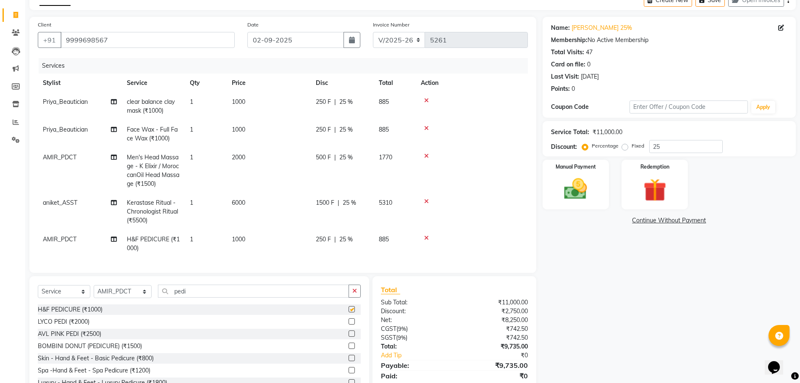
checkbox input "false"
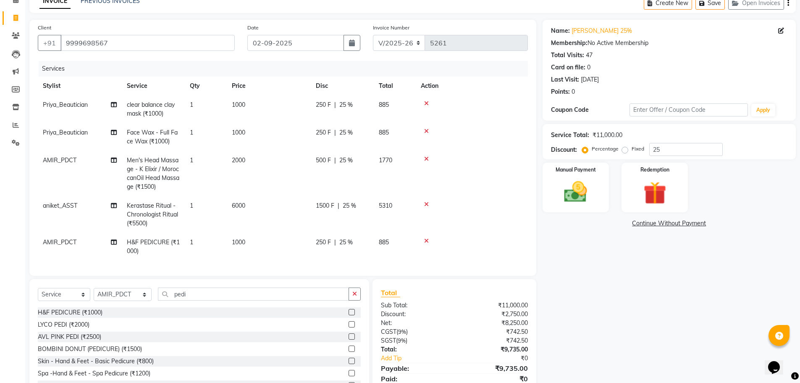
scroll to position [80, 0]
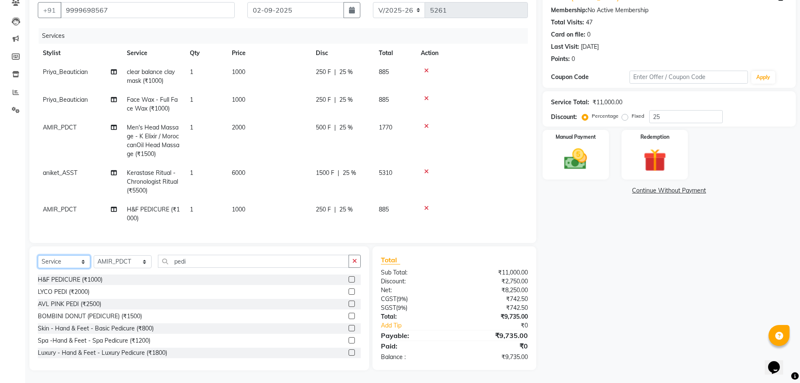
drag, startPoint x: 48, startPoint y: 256, endPoint x: 50, endPoint y: 262, distance: 5.7
click at [48, 256] on select "Select Service Product Membership Package Voucher Prepaid Gift Card" at bounding box center [64, 261] width 52 height 13
select select "product"
click at [38, 255] on select "Select Service Product Membership Package Voucher Prepaid Gift Card" at bounding box center [64, 261] width 52 height 13
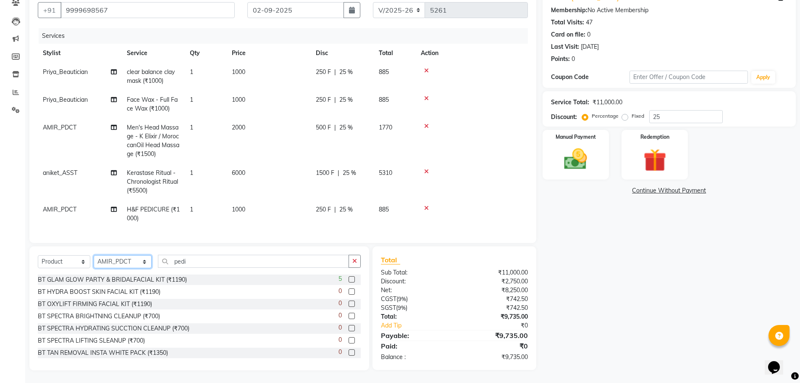
click at [123, 263] on select "Select Stylist AMIR_PDCT aniket_ASST AZAD_ASST Deepak Thakur Faiz khan FARHAN H…" at bounding box center [123, 261] width 58 height 13
select select "43731"
click at [619, 278] on div "Name: Gurveen 25% Membership: No Active Membership Total Visits: 47 Card on fil…" at bounding box center [673, 178] width 260 height 383
drag, startPoint x: 208, startPoint y: 261, endPoint x: 0, endPoint y: 260, distance: 207.9
click at [61, 261] on div "Select Service Product Membership Package Voucher Prepaid Gift Card Select Styl…" at bounding box center [199, 264] width 323 height 20
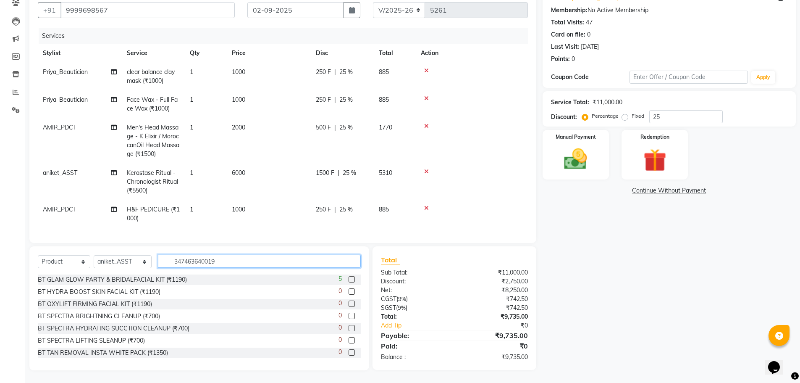
type input "3474636400195"
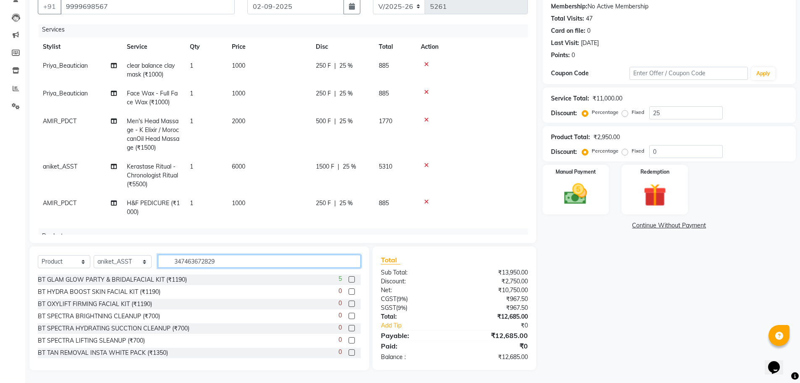
type input "3474636728299"
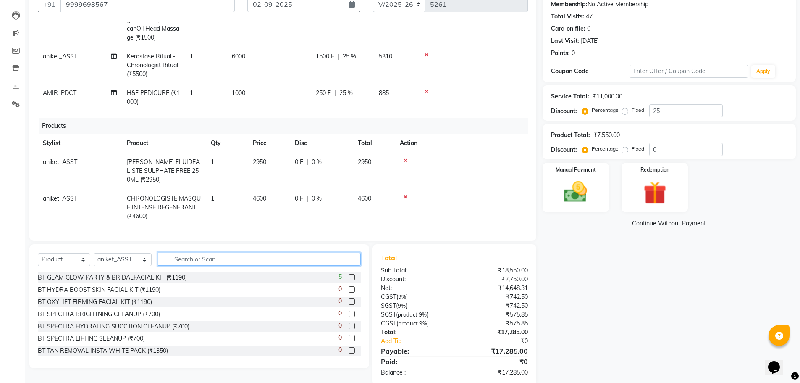
scroll to position [97, 0]
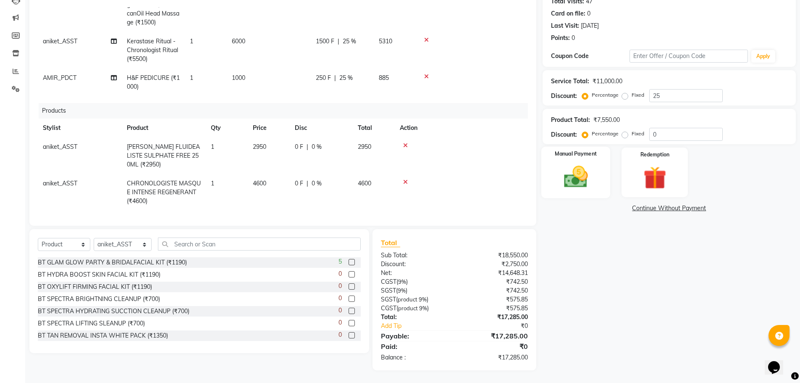
click at [582, 190] on img at bounding box center [575, 176] width 39 height 27
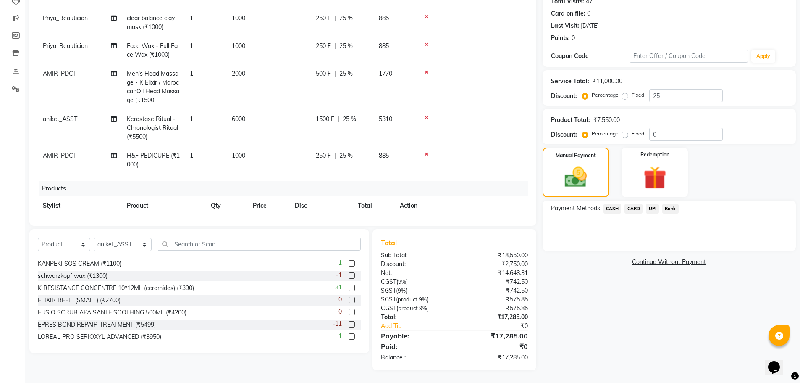
scroll to position [117, 0]
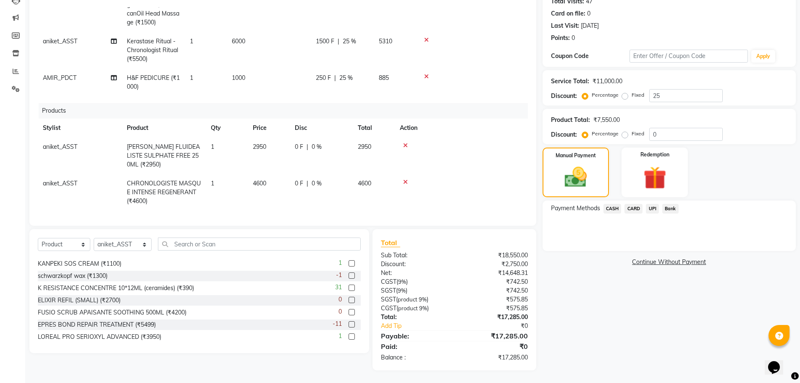
click at [407, 142] on icon at bounding box center [405, 145] width 5 height 6
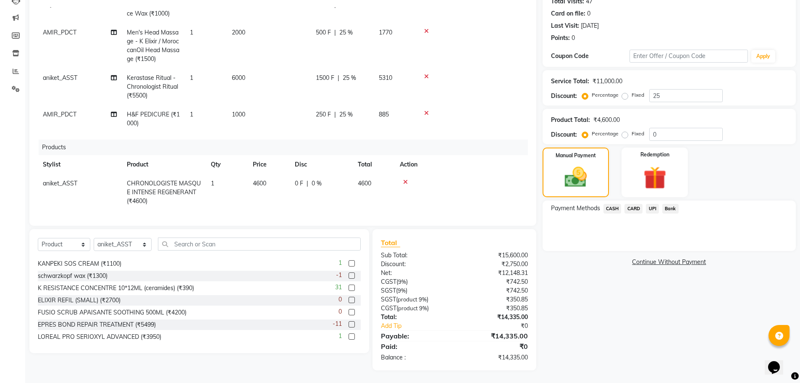
scroll to position [80, 0]
click at [405, 179] on td at bounding box center [461, 192] width 133 height 37
click at [405, 179] on icon at bounding box center [405, 182] width 5 height 6
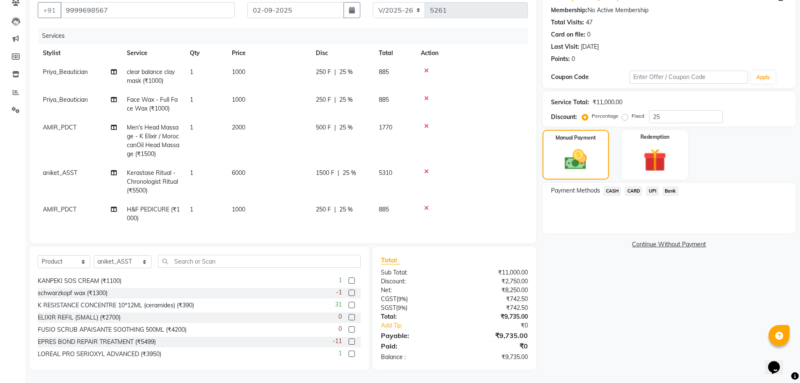
click at [635, 192] on span "CARD" at bounding box center [633, 191] width 18 height 10
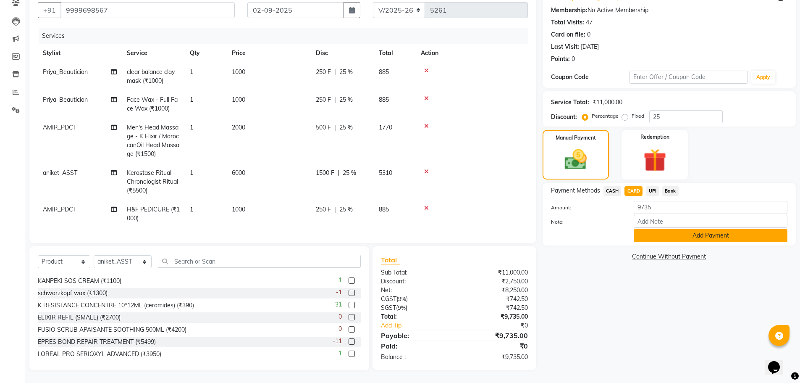
click at [661, 237] on button "Add Payment" at bounding box center [711, 235] width 154 height 13
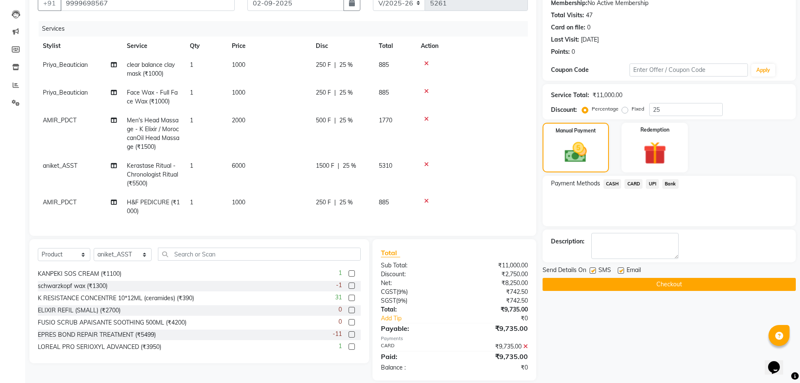
scroll to position [93, 0]
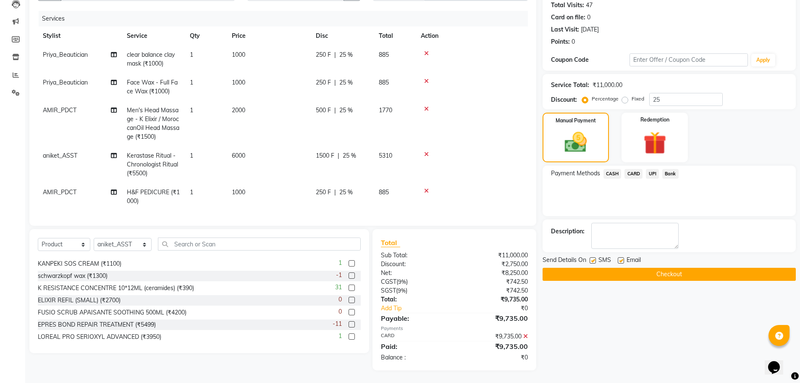
click at [655, 277] on button "Checkout" at bounding box center [669, 274] width 253 height 13
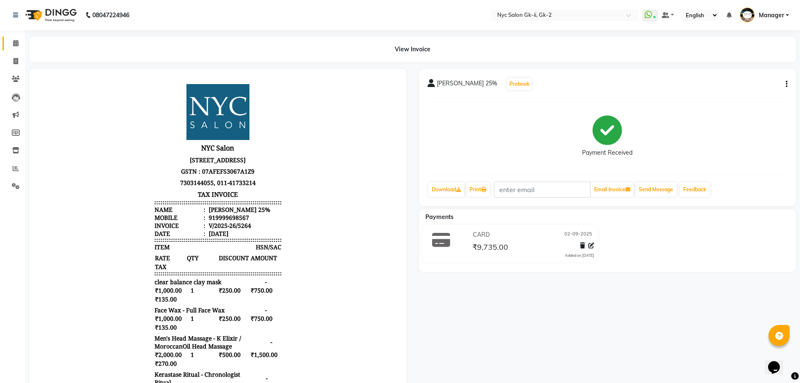
click at [11, 45] on span at bounding box center [15, 44] width 15 height 10
click at [21, 47] on span at bounding box center [15, 44] width 15 height 10
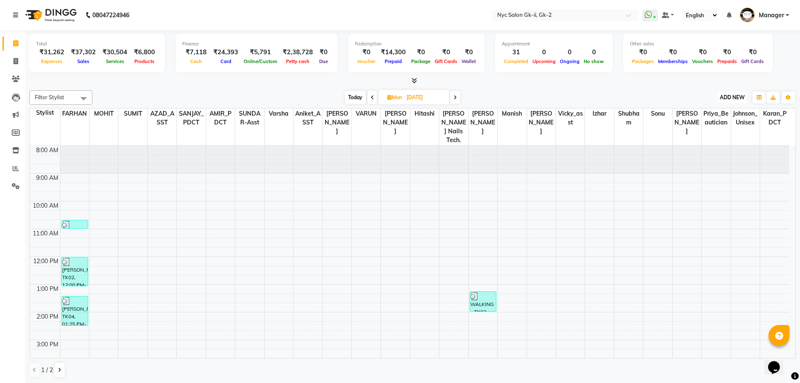
click at [725, 97] on span "ADD NEW" at bounding box center [732, 97] width 25 height 6
click at [713, 135] on link "Add Expense" at bounding box center [713, 135] width 66 height 11
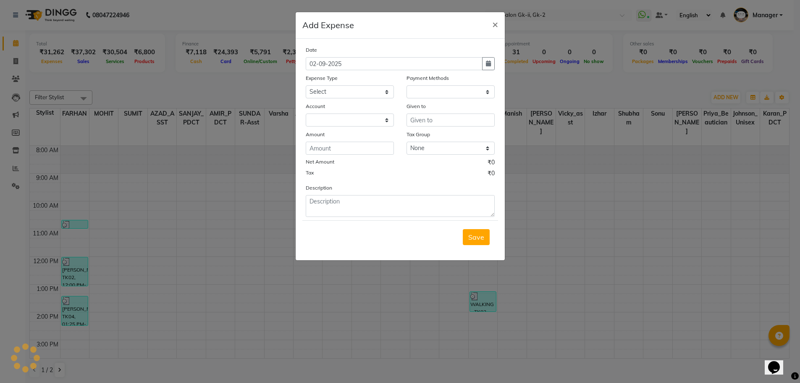
select select "1"
select select "4911"
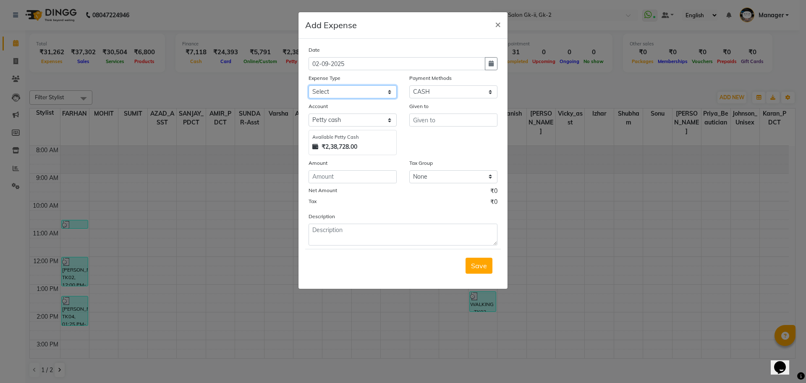
click at [333, 88] on select "Select Advance Salary Bank charges Car maintenance cash handover Cash transfer …" at bounding box center [353, 91] width 88 height 13
select select "14809"
click at [309, 85] on select "Select Advance Salary Bank charges Car maintenance cash handover Cash transfer …" at bounding box center [353, 91] width 88 height 13
click at [377, 177] on input "number" at bounding box center [353, 176] width 88 height 13
type input "400"
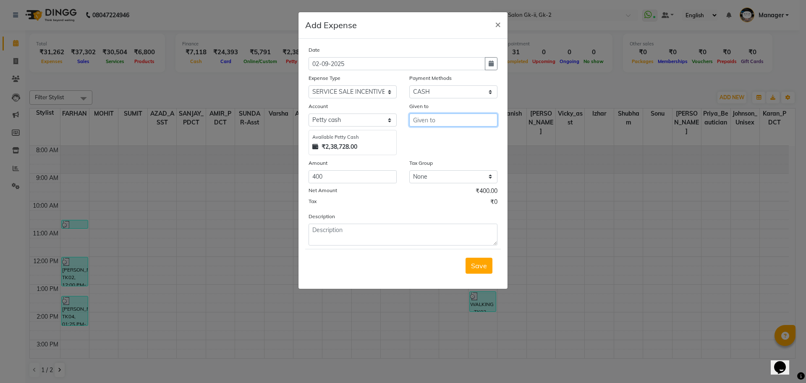
click at [462, 123] on input "text" at bounding box center [453, 119] width 88 height 13
click at [456, 136] on ngb-highlight "aniket _ASST" at bounding box center [459, 138] width 78 height 8
type input "aniket_ASST"
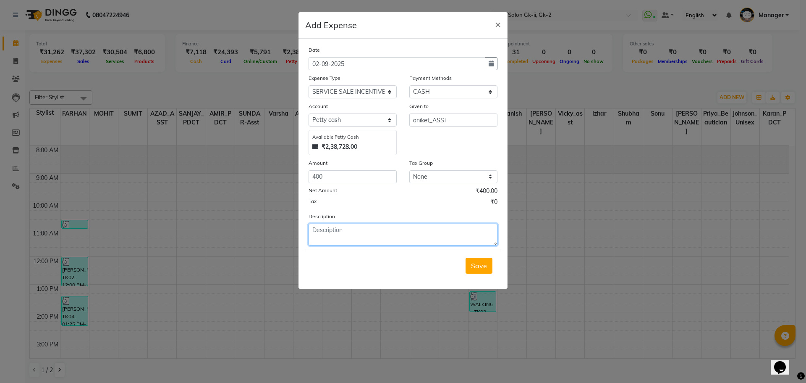
click at [365, 234] on textarea at bounding box center [403, 234] width 189 height 22
type textarea "1-chrono@6000"
click at [486, 261] on span "Save" at bounding box center [479, 265] width 16 height 8
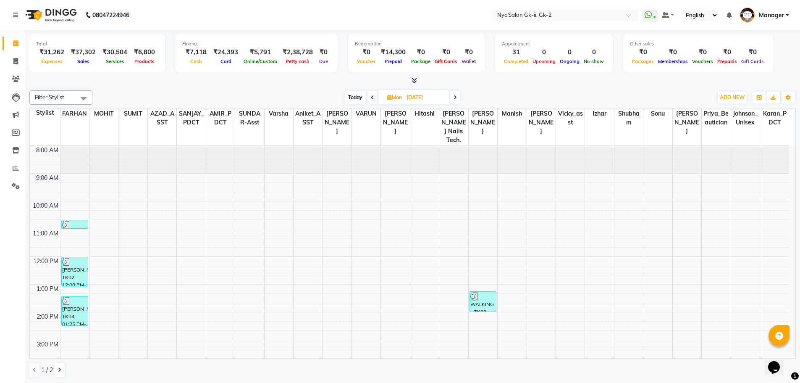
click at [237, 72] on div "Total ₹31,262 Expenses ₹37,302 Sales ₹30,504 Services ₹6,800 Products Finance ₹…" at bounding box center [412, 54] width 766 height 41
click at [729, 99] on span "ADD NEW" at bounding box center [732, 97] width 25 height 6
click at [716, 133] on link "Add Expense" at bounding box center [713, 135] width 66 height 11
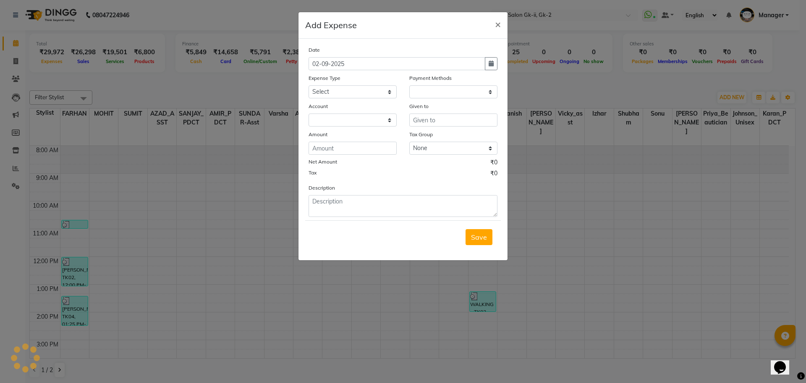
select select "1"
select select "4911"
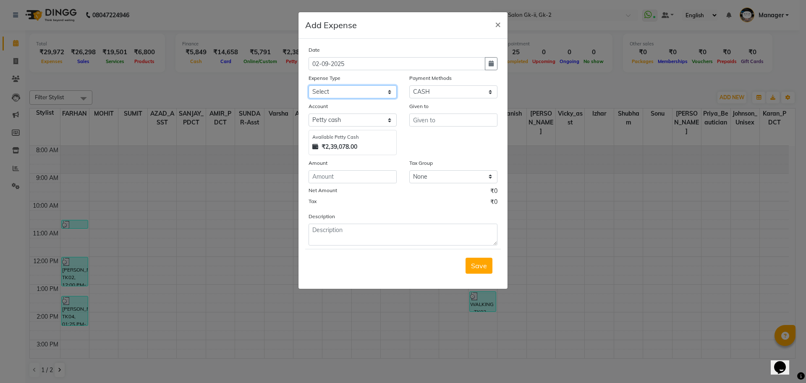
drag, startPoint x: 375, startPoint y: 89, endPoint x: 377, endPoint y: 94, distance: 5.6
click at [376, 89] on select "Select Advance Salary Bank charges Car maintenance cash handover Cash transfer …" at bounding box center [353, 91] width 88 height 13
select select "14809"
click at [309, 85] on select "Select Advance Salary Bank charges Car maintenance cash handover Cash transfer …" at bounding box center [353, 91] width 88 height 13
click at [363, 174] on input "number" at bounding box center [353, 176] width 88 height 13
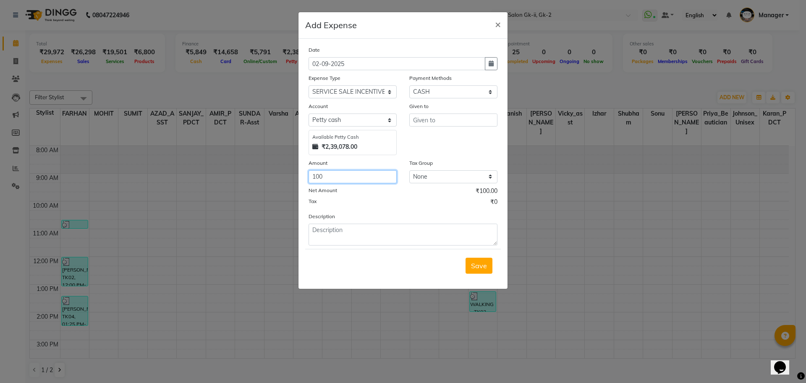
type input "100"
drag, startPoint x: 469, startPoint y: 119, endPoint x: 462, endPoint y: 121, distance: 6.8
click at [468, 119] on input "text" at bounding box center [453, 119] width 88 height 13
click at [326, 228] on textarea at bounding box center [403, 234] width 189 height 22
drag, startPoint x: 350, startPoint y: 171, endPoint x: 248, endPoint y: 177, distance: 102.2
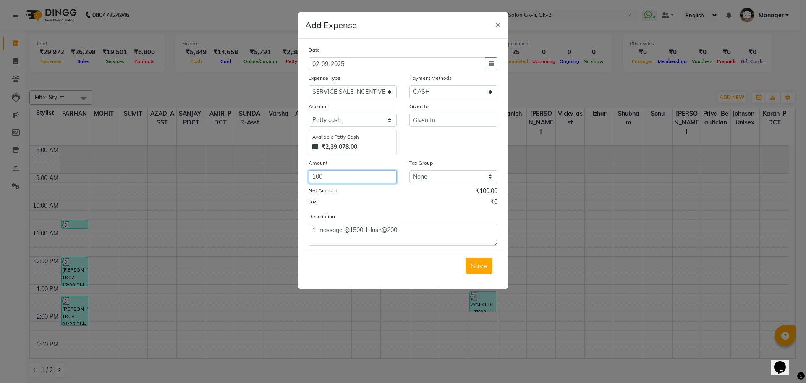
click at [258, 176] on ngb-modal-window "Add Expense × Date 02-09-2025 Expense Type Select Advance Salary Bank charges C…" at bounding box center [403, 191] width 806 height 383
click at [423, 224] on textarea "1-massage @1500 1-lush@200" at bounding box center [403, 234] width 189 height 22
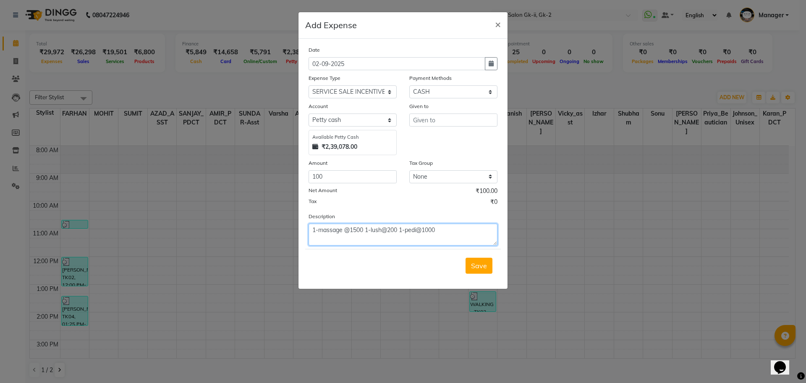
type textarea "1-massage @1500 1-lush@200 1-pedi@1000"
drag, startPoint x: 338, startPoint y: 170, endPoint x: 266, endPoint y: 186, distance: 74.0
click at [277, 184] on ngb-modal-window "Add Expense × Date 02-09-2025 Expense Type Select Advance Salary Bank charges C…" at bounding box center [403, 191] width 806 height 383
click at [399, 231] on textarea "1-massage @1500 1-lush@200 1-pedi@1000" at bounding box center [403, 234] width 189 height 22
type textarea "1-massage @1500 1-lush@2000 1-pedi@1000"
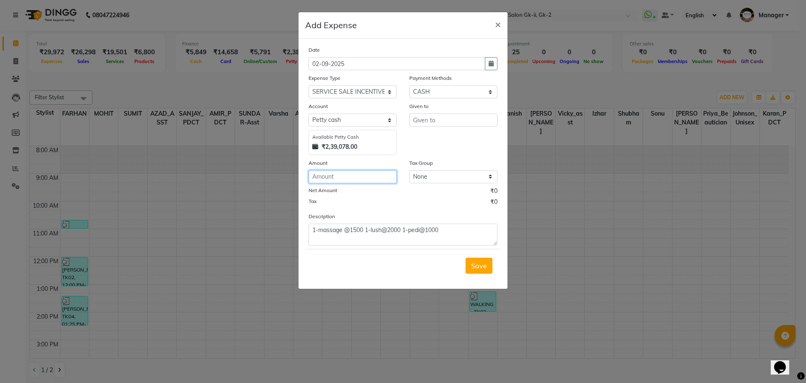
click at [356, 178] on input "number" at bounding box center [353, 176] width 88 height 13
type input "350"
click at [432, 121] on input "text" at bounding box center [453, 119] width 88 height 13
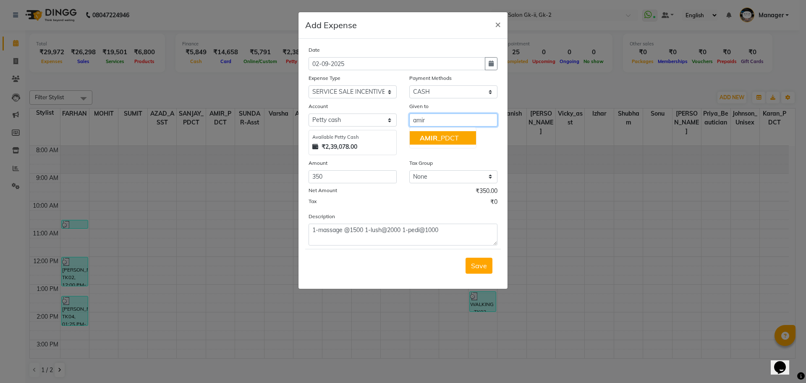
click at [464, 133] on button "AMIR _PDCT" at bounding box center [443, 137] width 66 height 13
type input "AMIR_PDCT"
click at [483, 265] on span "Save" at bounding box center [479, 265] width 16 height 8
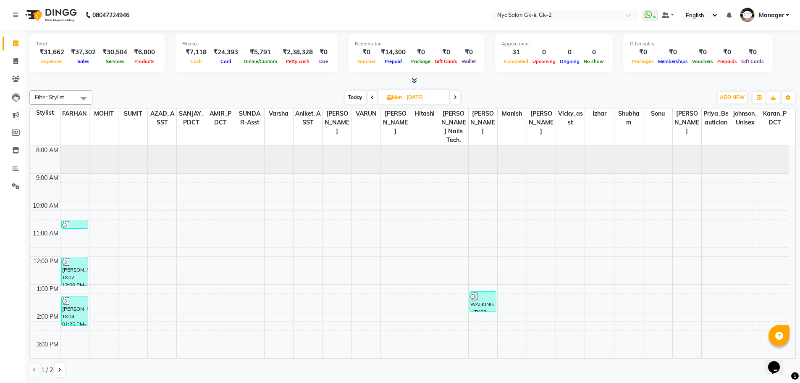
click at [143, 88] on div "Filter Stylist Select All AMIR_PDCT aniket_ASST AZAD_ASST [PERSON_NAME] [PERSON…" at bounding box center [412, 234] width 766 height 294
click at [18, 164] on span at bounding box center [15, 169] width 15 height 10
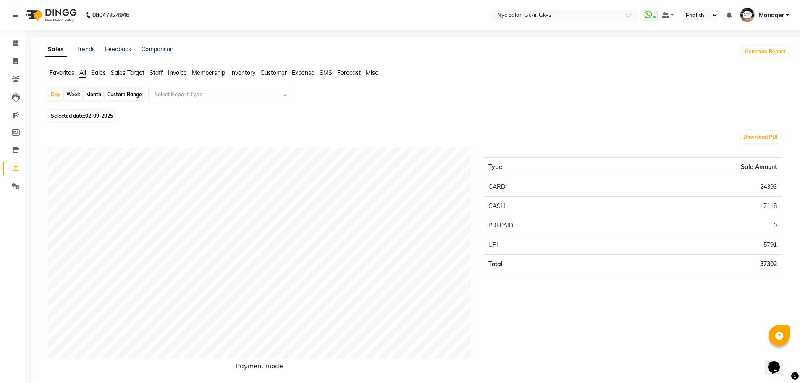
click at [304, 74] on span "Expense" at bounding box center [303, 73] width 23 height 8
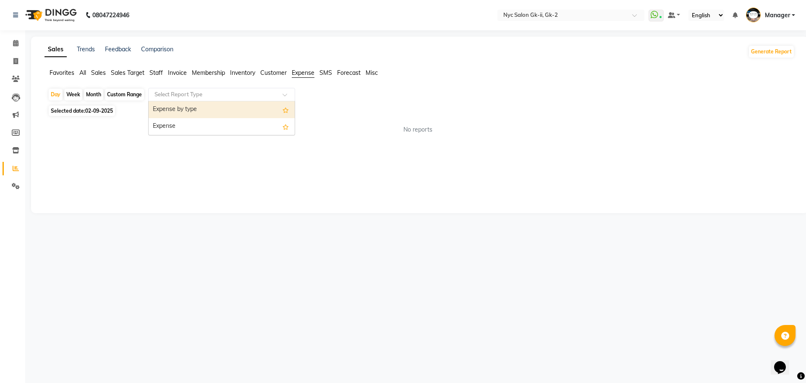
click at [287, 93] on span at bounding box center [288, 97] width 10 height 8
click at [202, 96] on input "text" at bounding box center [213, 94] width 121 height 8
click at [281, 94] on div at bounding box center [222, 94] width 146 height 8
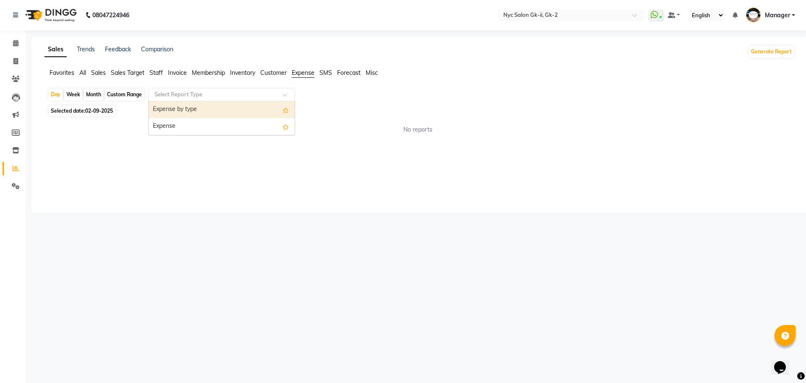
click at [281, 94] on div at bounding box center [222, 94] width 146 height 8
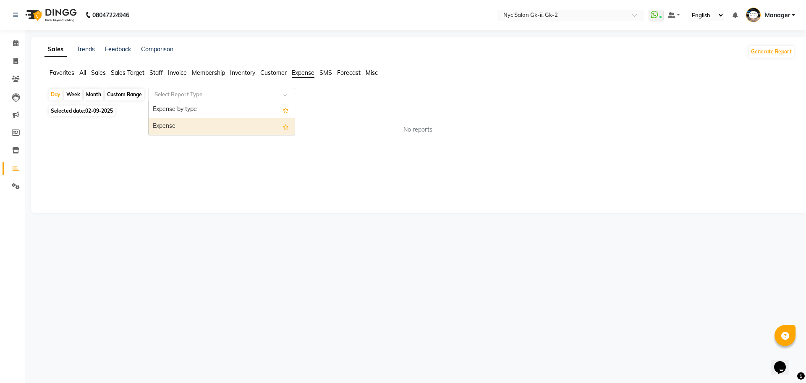
click at [199, 130] on div "Expense" at bounding box center [222, 126] width 146 height 17
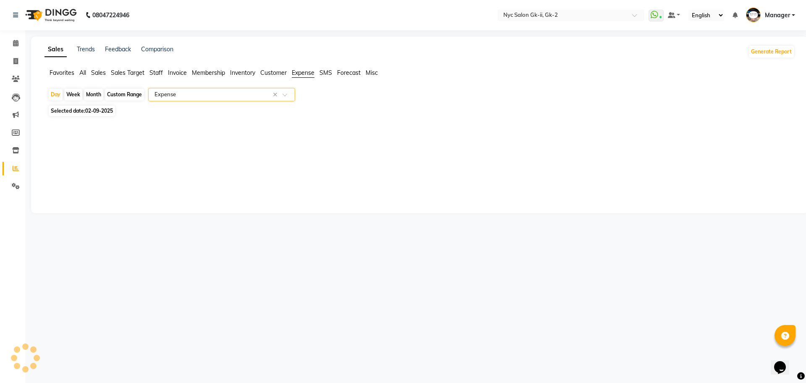
select select "full_report"
select select "csv"
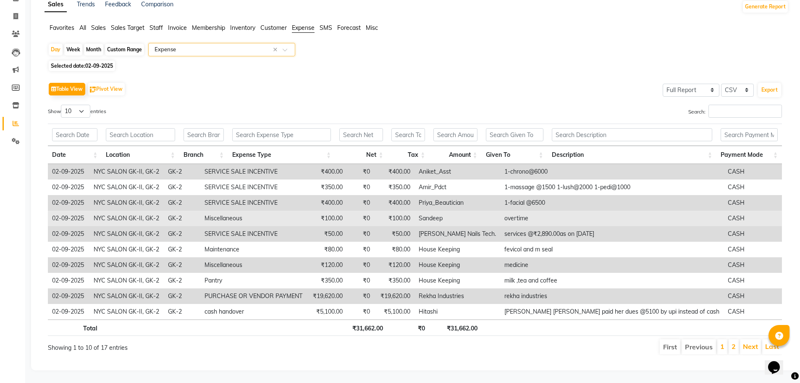
scroll to position [51, 0]
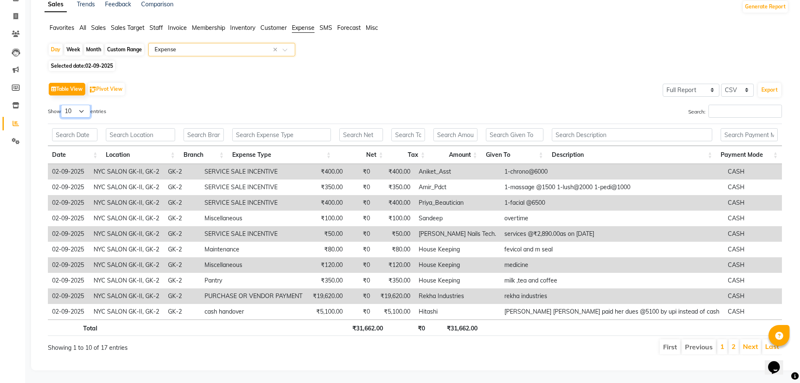
drag, startPoint x: 76, startPoint y: 105, endPoint x: 76, endPoint y: 110, distance: 5.9
click at [76, 105] on select "10 25 50 100" at bounding box center [75, 111] width 29 height 13
select select "25"
click at [62, 105] on select "10 25 50 100" at bounding box center [75, 111] width 29 height 13
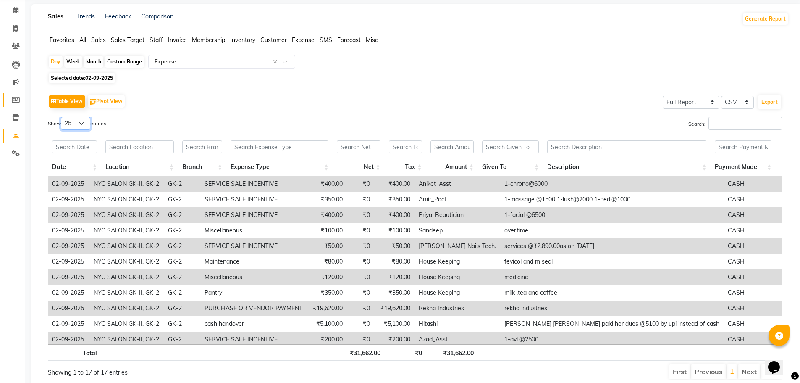
scroll to position [0, 0]
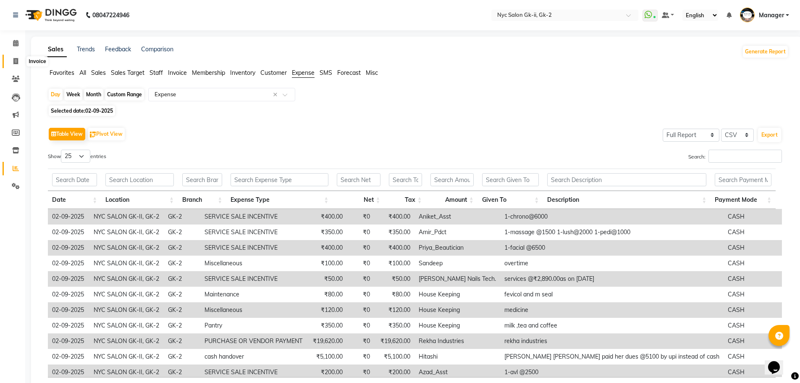
drag, startPoint x: 11, startPoint y: 64, endPoint x: 19, endPoint y: 63, distance: 7.7
click at [11, 64] on span at bounding box center [15, 62] width 15 height 10
select select "service"
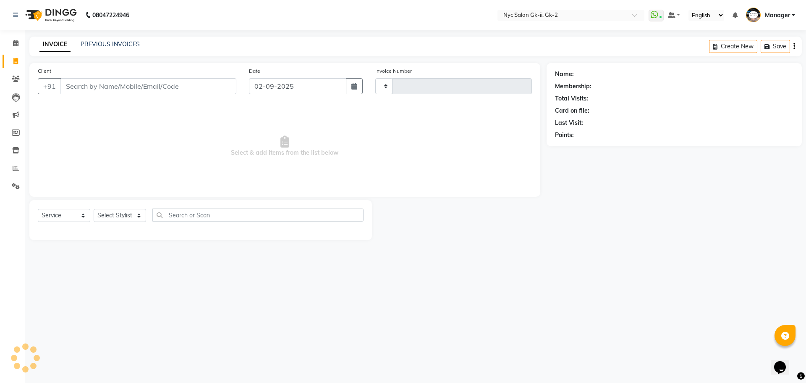
type input "5265"
select select "5936"
click at [106, 41] on link "PREVIOUS INVOICES" at bounding box center [110, 44] width 59 height 8
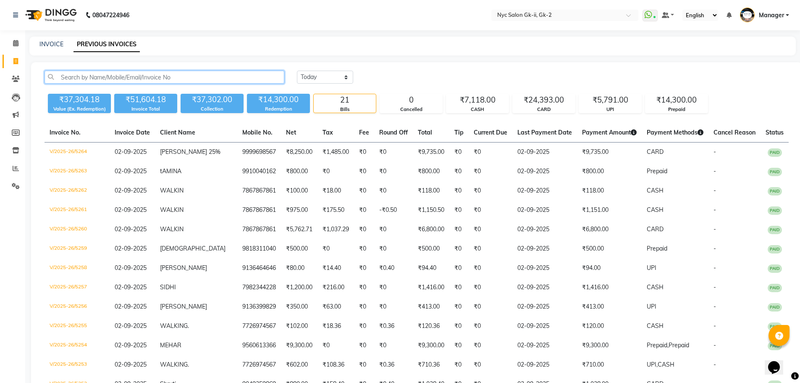
click at [121, 80] on input "text" at bounding box center [165, 77] width 240 height 13
paste input "9811488886"
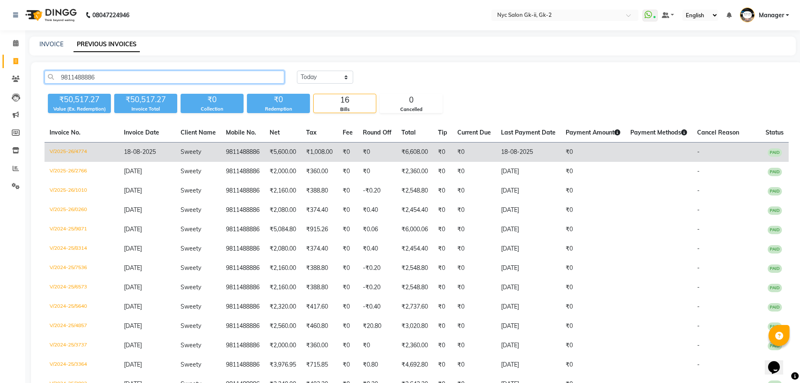
type input "9811488886"
click at [95, 147] on td "V/2025-26/4774" at bounding box center [82, 152] width 74 height 20
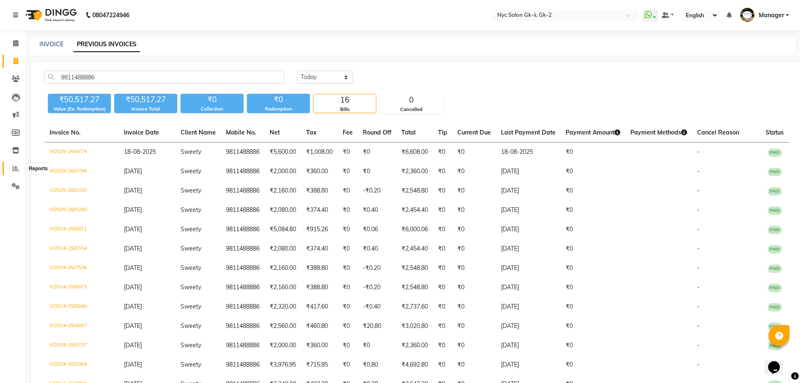
click at [16, 165] on icon at bounding box center [16, 168] width 6 height 6
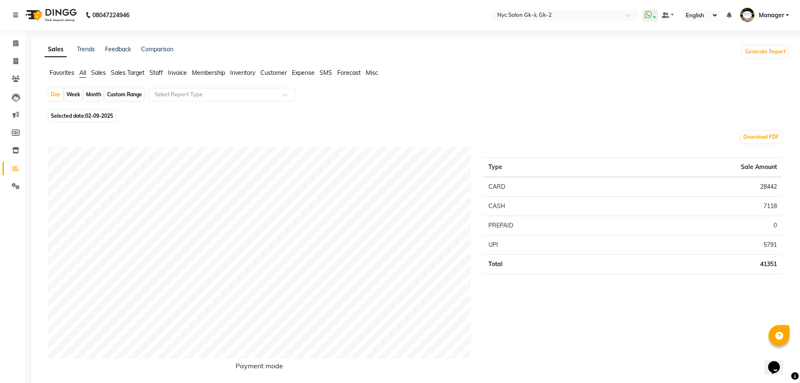
click at [301, 71] on span "Expense" at bounding box center [303, 73] width 23 height 8
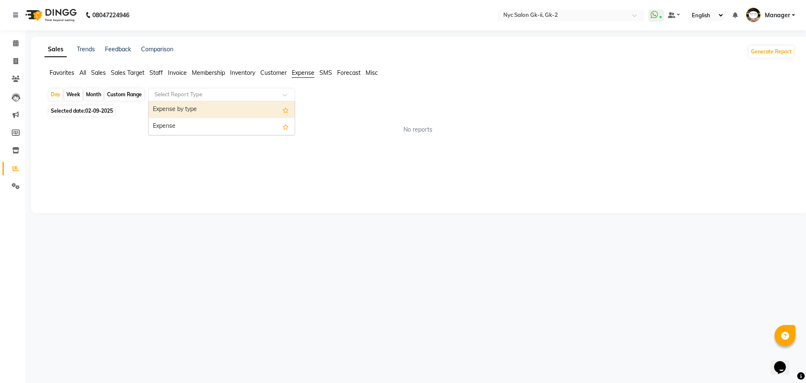
click at [248, 93] on input "text" at bounding box center [213, 94] width 121 height 8
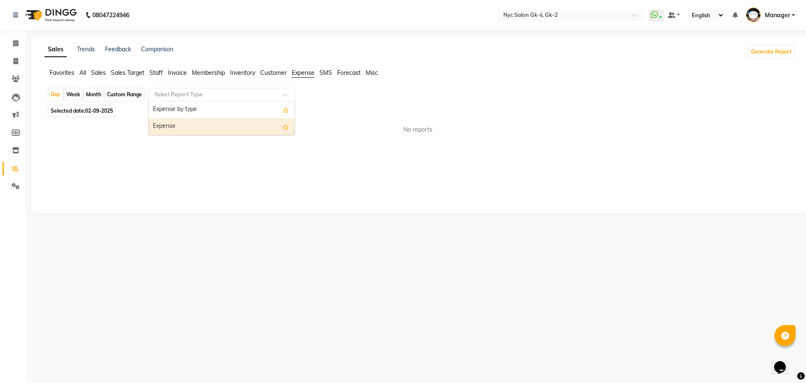
click at [228, 127] on div "Expense" at bounding box center [222, 126] width 146 height 17
select select "full_report"
select select "csv"
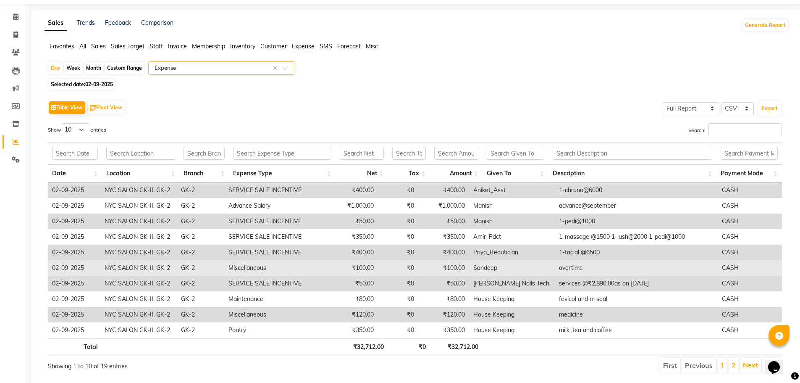
scroll to position [51, 0]
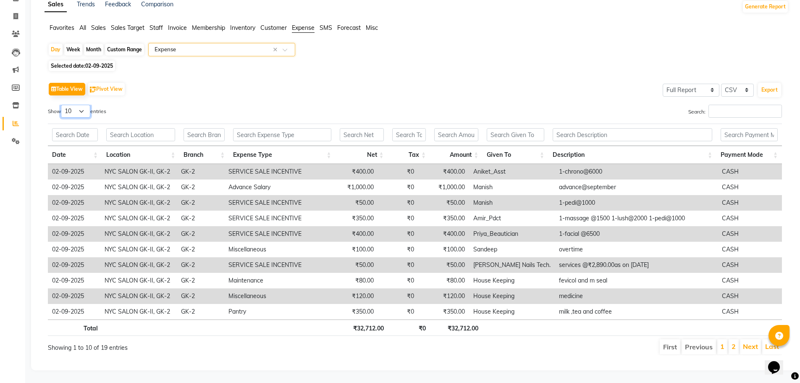
click at [75, 106] on select "10 25 50 100" at bounding box center [75, 111] width 29 height 13
select select "25"
click at [62, 105] on select "10 25 50 100" at bounding box center [75, 111] width 29 height 13
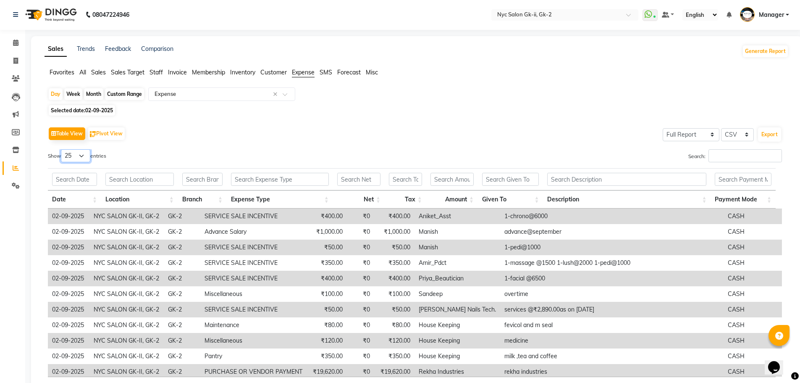
scroll to position [0, 0]
click at [18, 45] on icon at bounding box center [15, 43] width 5 height 6
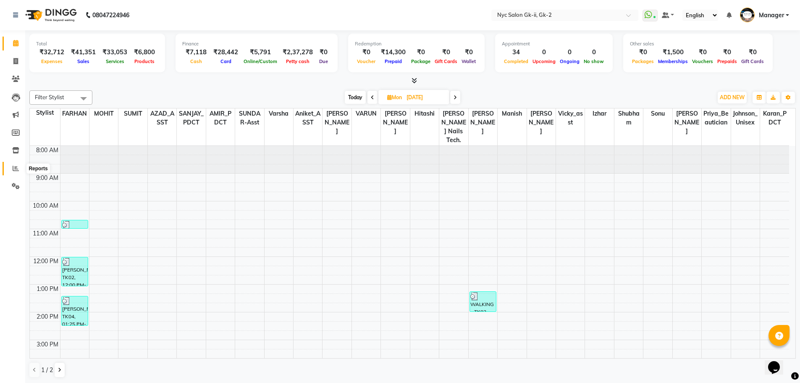
click at [18, 171] on span at bounding box center [15, 169] width 15 height 10
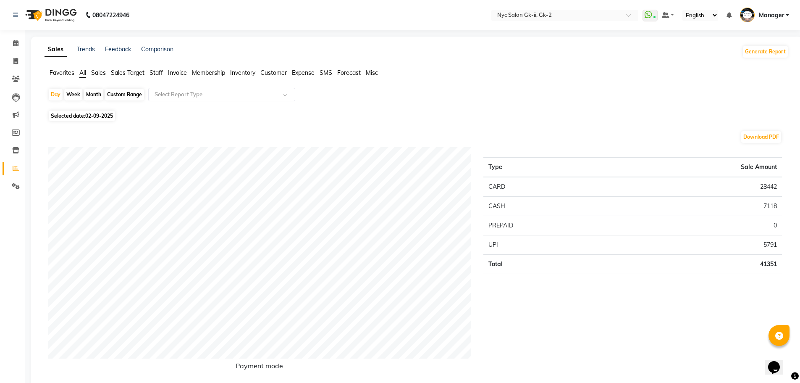
click at [302, 74] on span "Expense" at bounding box center [303, 73] width 23 height 8
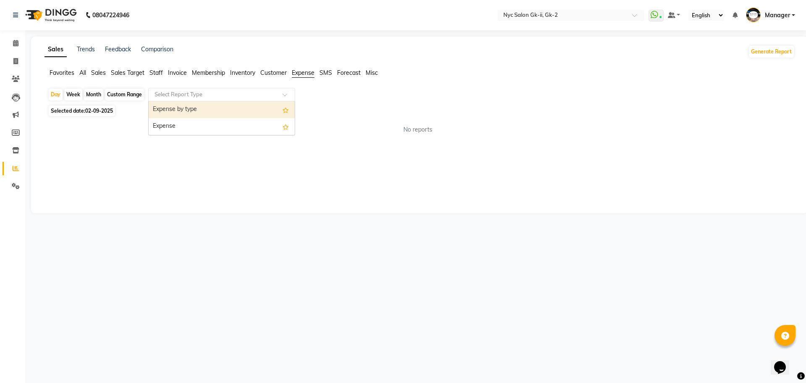
click at [275, 94] on div at bounding box center [222, 94] width 146 height 8
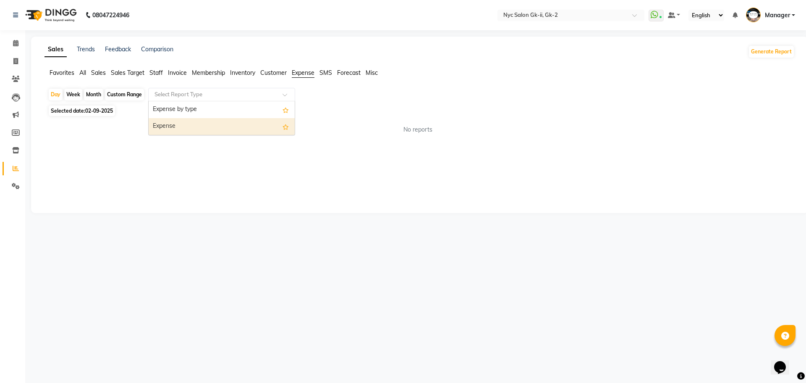
click at [231, 121] on div "Expense" at bounding box center [222, 126] width 146 height 17
select select "full_report"
select select "csv"
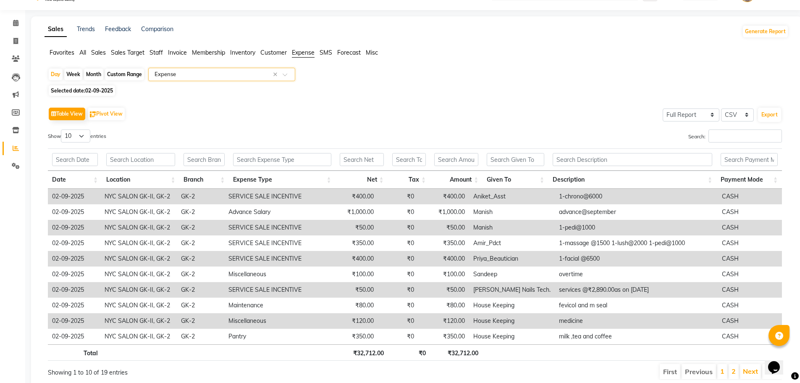
scroll to position [51, 0]
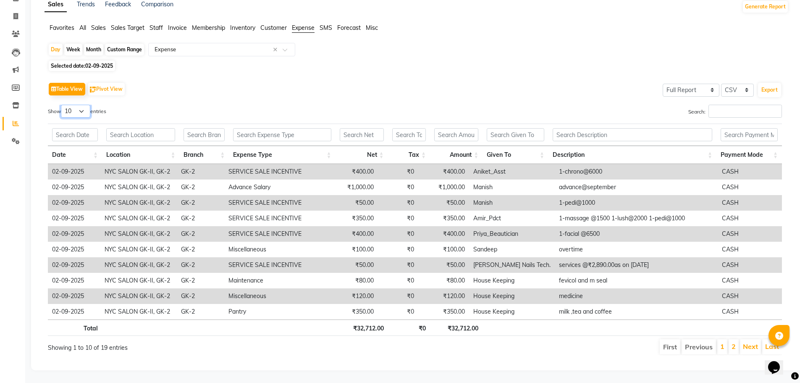
click at [76, 105] on select "10 25 50 100" at bounding box center [75, 111] width 29 height 13
select select "25"
click at [62, 105] on select "10 25 50 100" at bounding box center [75, 111] width 29 height 13
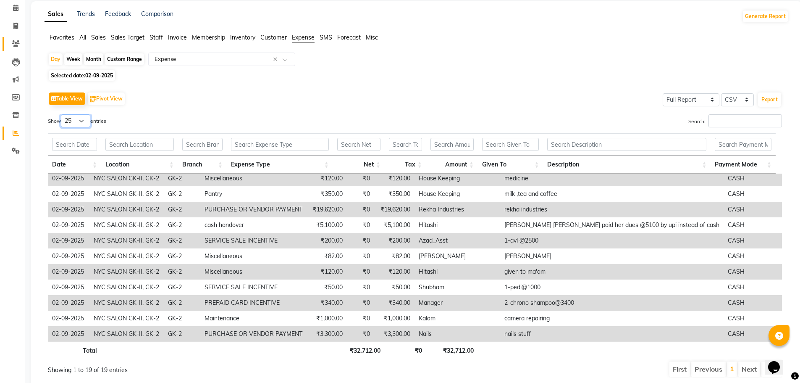
scroll to position [0, 0]
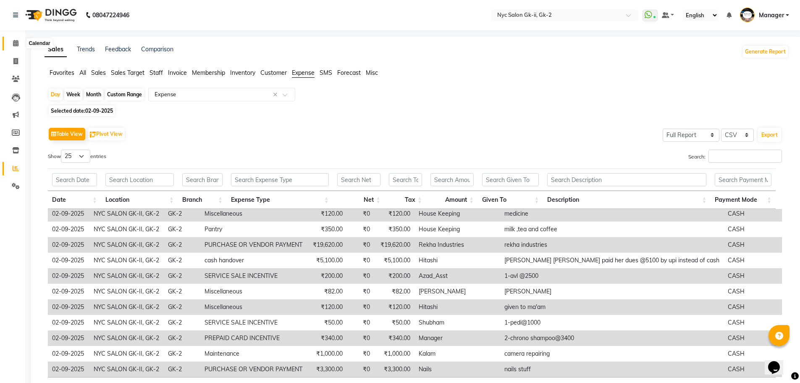
drag, startPoint x: 16, startPoint y: 44, endPoint x: 11, endPoint y: 52, distance: 9.4
click at [16, 44] on icon at bounding box center [15, 43] width 5 height 6
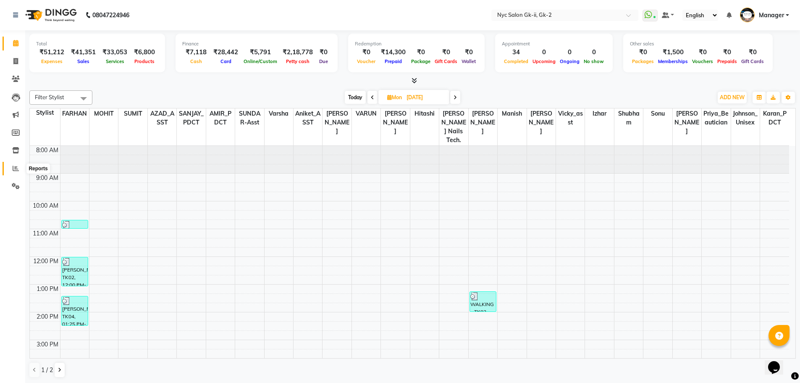
click at [11, 168] on span at bounding box center [15, 169] width 15 height 10
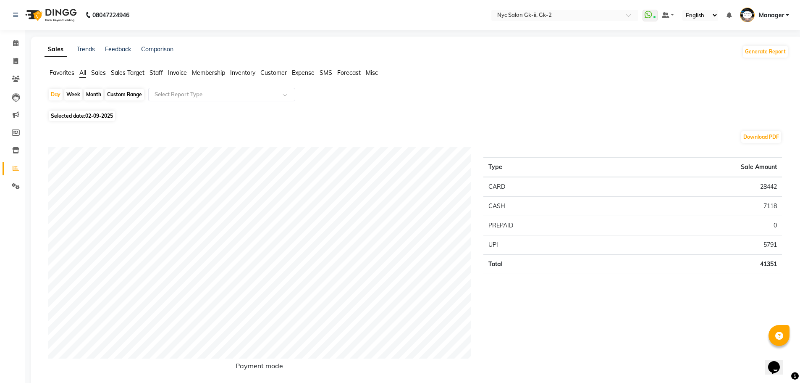
click at [300, 74] on span "Expense" at bounding box center [303, 73] width 23 height 8
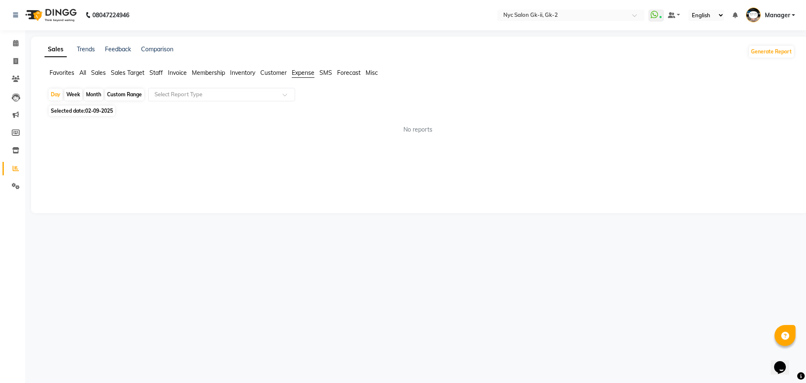
click at [259, 102] on div "Day Week Month Custom Range Select Report Type" at bounding box center [420, 95] width 744 height 15
click at [258, 101] on ng-select "Select Report Type Expense by type Expense" at bounding box center [221, 94] width 147 height 13
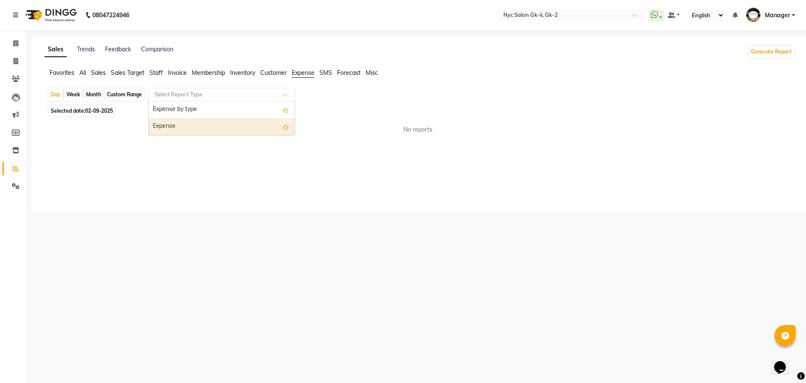
click at [248, 130] on div "Expense" at bounding box center [222, 126] width 146 height 17
select select "full_report"
select select "csv"
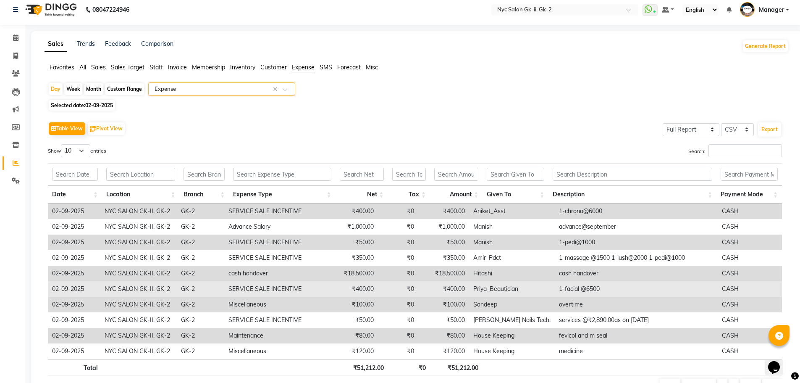
scroll to position [51, 0]
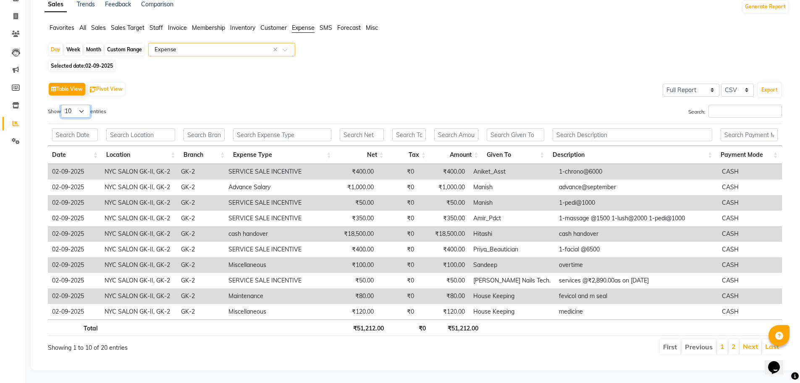
click at [76, 105] on select "10 25 50 100" at bounding box center [75, 111] width 29 height 13
select select "25"
click at [62, 105] on select "10 25 50 100" at bounding box center [75, 111] width 29 height 13
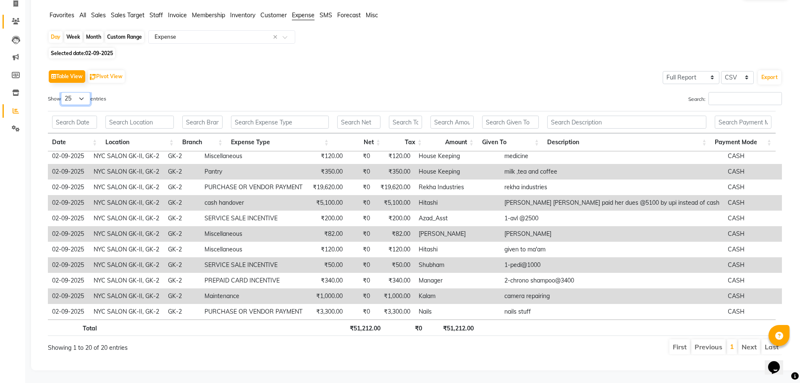
scroll to position [0, 0]
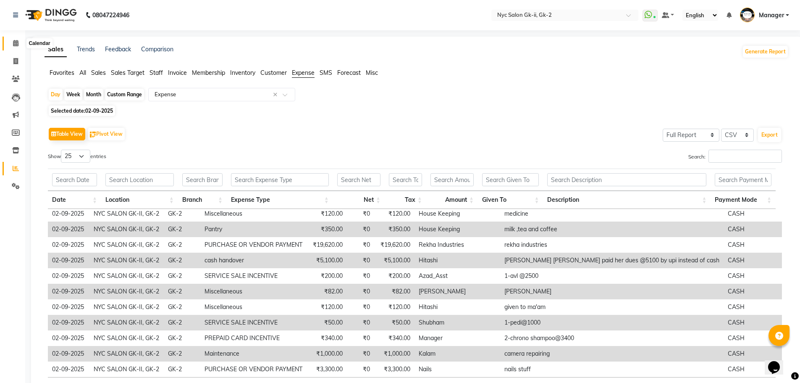
click at [17, 39] on span at bounding box center [15, 44] width 15 height 10
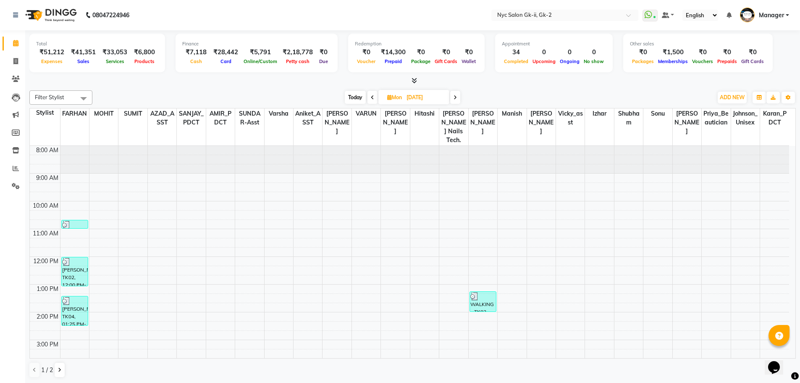
click at [170, 105] on div "Filter Stylist Select All AMIR_PDCT aniket_ASST AZAD_ASST [PERSON_NAME] [PERSON…" at bounding box center [412, 234] width 766 height 294
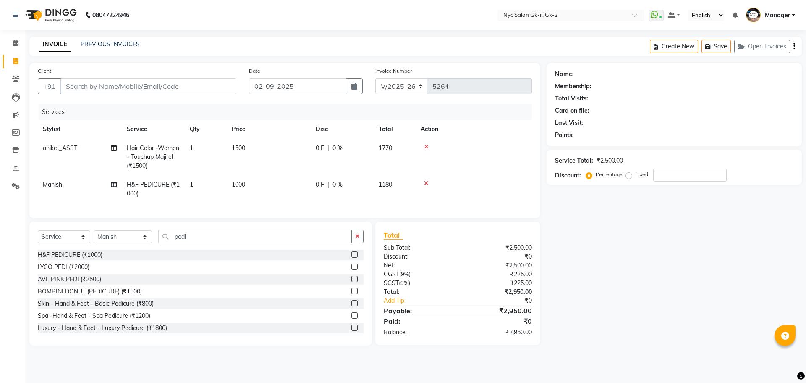
select select "5936"
select select "service"
select select "57360"
click at [57, 149] on span "aniket_ASST" at bounding box center [60, 148] width 34 height 8
select select "43731"
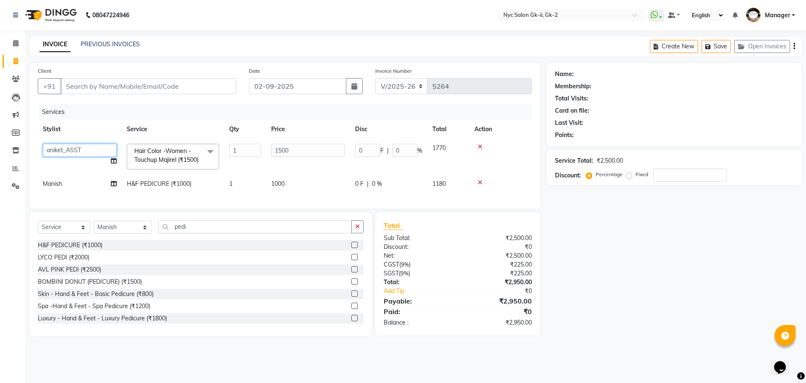
click at [57, 149] on select "AMIR_PDCT aniket_ASST AZAD_ASST [PERSON_NAME] [PERSON_NAME] [PERSON_NAME] Inven…" at bounding box center [80, 150] width 74 height 13
click at [572, 279] on div "Name: Membership: Total Visits: Card on file: Last Visit: Points: Service Total…" at bounding box center [678, 199] width 262 height 273
select select "83463"
drag, startPoint x: 199, startPoint y: 241, endPoint x: 73, endPoint y: 237, distance: 126.1
click at [73, 237] on div "Select Service Product Membership Package Voucher Prepaid Gift Card Select Styl…" at bounding box center [201, 230] width 326 height 20
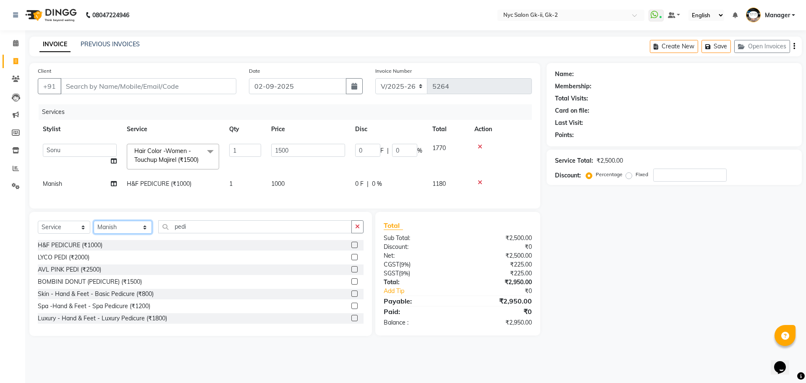
click at [102, 233] on select "Select Stylist AMIR_PDCT aniket_ASST AZAD_ASST [PERSON_NAME] [PERSON_NAME] [PER…" at bounding box center [123, 226] width 58 height 13
select select "85730"
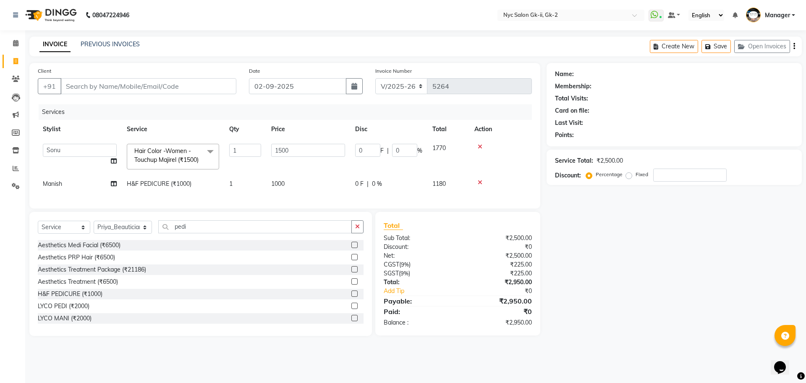
click at [598, 229] on div "Name: Membership: Total Visits: Card on file: Last Visit: Points: Service Total…" at bounding box center [678, 199] width 262 height 273
drag, startPoint x: 210, startPoint y: 242, endPoint x: 81, endPoint y: 232, distance: 128.4
click at [87, 233] on div "Select Service Product Membership Package Voucher Prepaid Gift Card Select Styl…" at bounding box center [200, 274] width 343 height 124
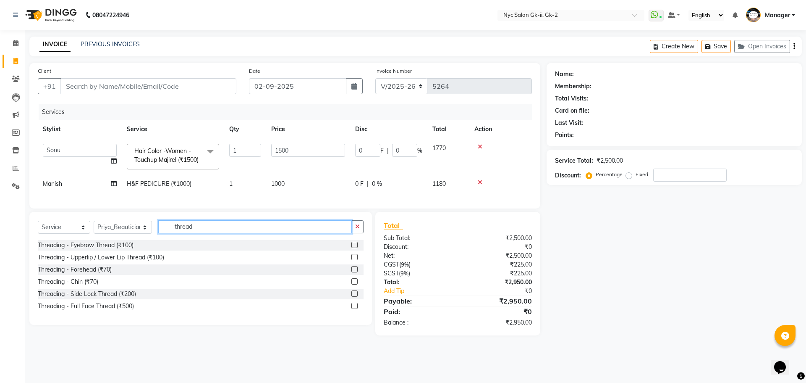
type input "thread"
click at [351, 248] on label at bounding box center [354, 244] width 6 height 6
click at [351, 248] on input "checkbox" at bounding box center [353, 244] width 5 height 5
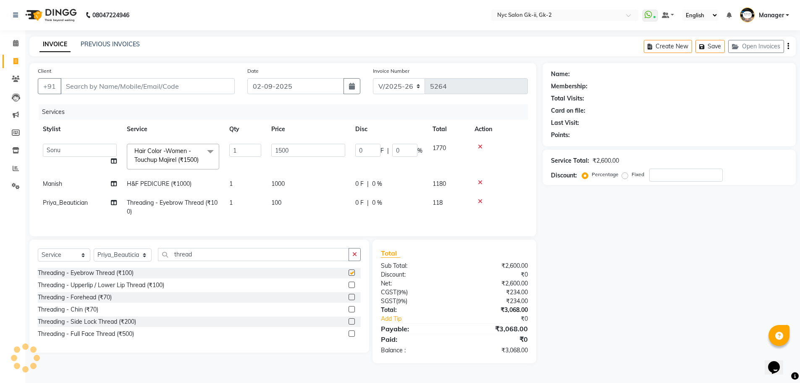
checkbox input "false"
click at [352, 288] on label at bounding box center [352, 284] width 6 height 6
click at [352, 288] on input "checkbox" at bounding box center [351, 284] width 5 height 5
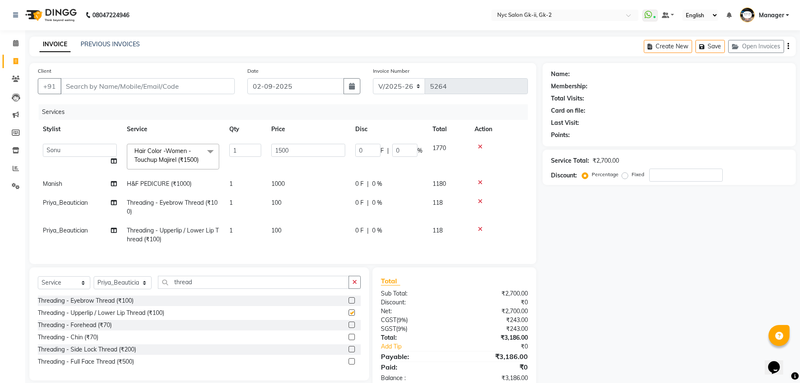
checkbox input "false"
click at [178, 88] on input "Client" at bounding box center [147, 86] width 174 height 16
type input "s"
type input "0"
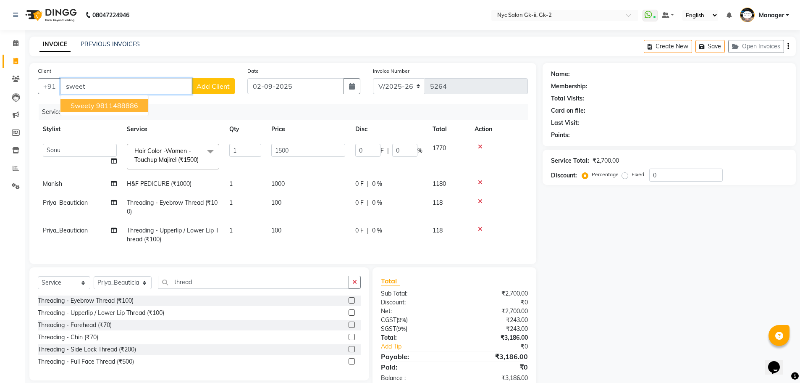
click at [107, 108] on ngb-highlight "9811488886" at bounding box center [117, 105] width 42 height 8
type input "9811488886"
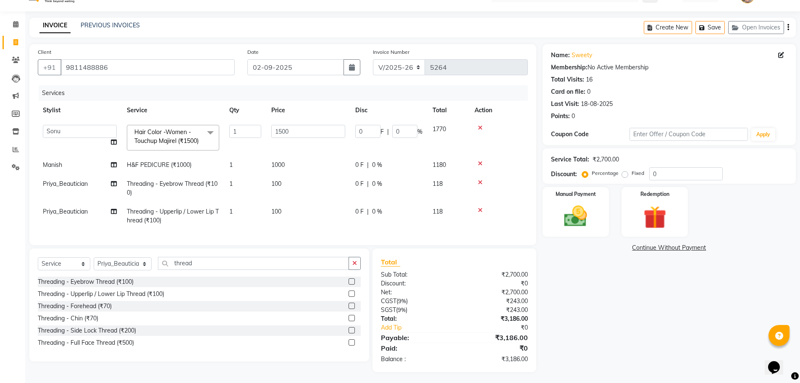
scroll to position [36, 0]
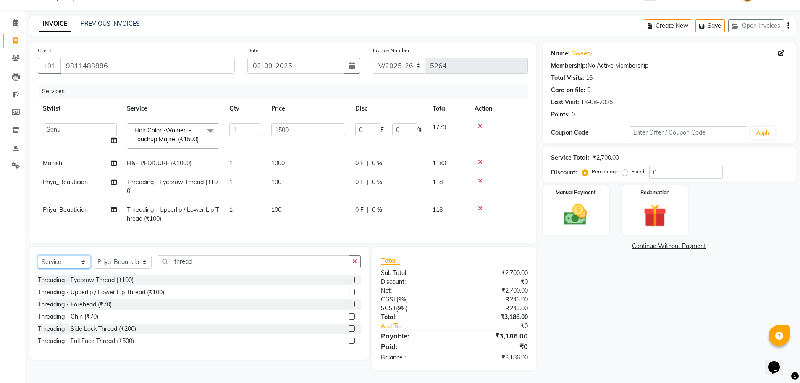
click at [55, 264] on select "Select Service Product Membership Package Voucher Prepaid Gift Card" at bounding box center [64, 261] width 52 height 13
select select "product"
click at [38, 255] on select "Select Service Product Membership Package Voucher Prepaid Gift Card" at bounding box center [64, 261] width 52 height 13
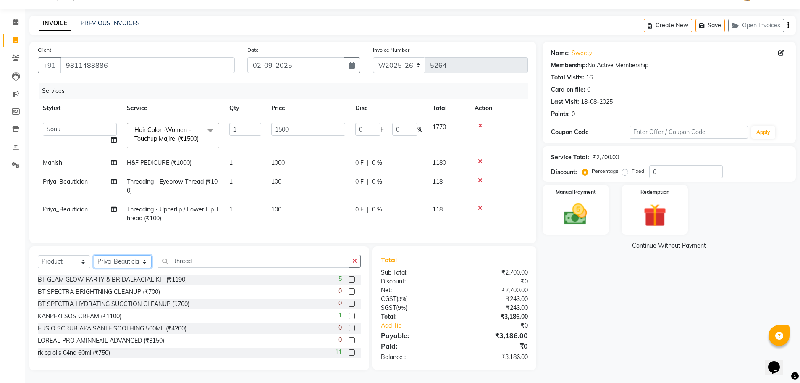
click at [112, 264] on select "Select Stylist AMIR_PDCT aniket_ASST AZAD_ASST Deepak Thakur Faiz khan FARHAN H…" at bounding box center [123, 261] width 58 height 13
select select "43237"
click at [608, 341] on div "Name: Sweety Membership: No Active Membership Total Visits: 16 Card on file: 0 …" at bounding box center [673, 206] width 260 height 328
drag, startPoint x: 200, startPoint y: 265, endPoint x: 0, endPoint y: 237, distance: 201.9
click at [0, 237] on app-home "08047224946 Select Location × Nyc Salon Gk-ii, Gk-2 WhatsApp Status ✕ Status: C…" at bounding box center [400, 181] width 800 height 404
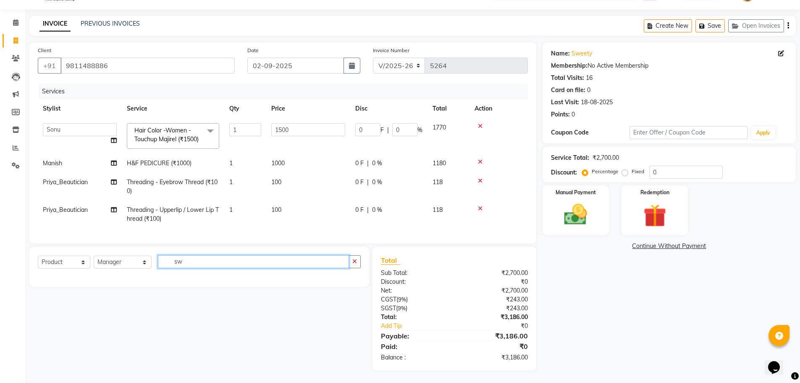
type input "s"
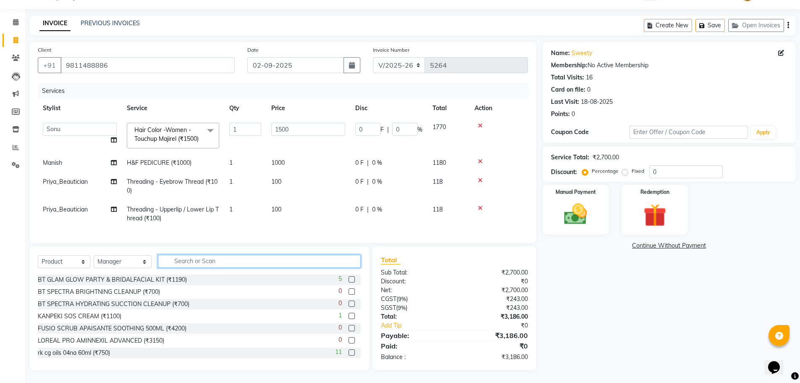
type input "p"
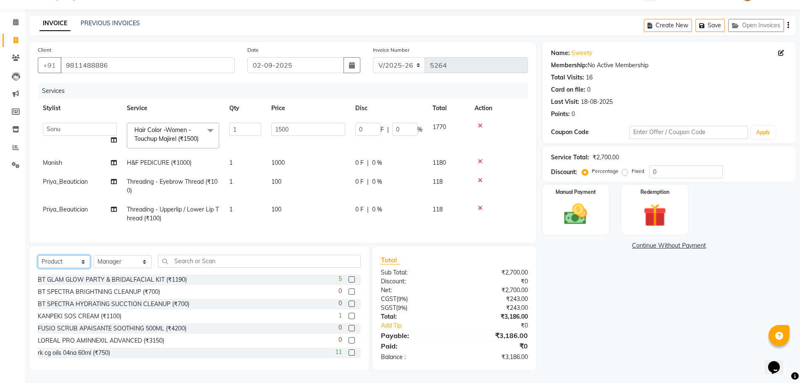
click at [44, 261] on select "Select Service Product Membership Package Voucher Prepaid Gift Card" at bounding box center [64, 261] width 52 height 13
click at [38, 255] on select "Select Service Product Membership Package Voucher Prepaid Gift Card" at bounding box center [64, 261] width 52 height 13
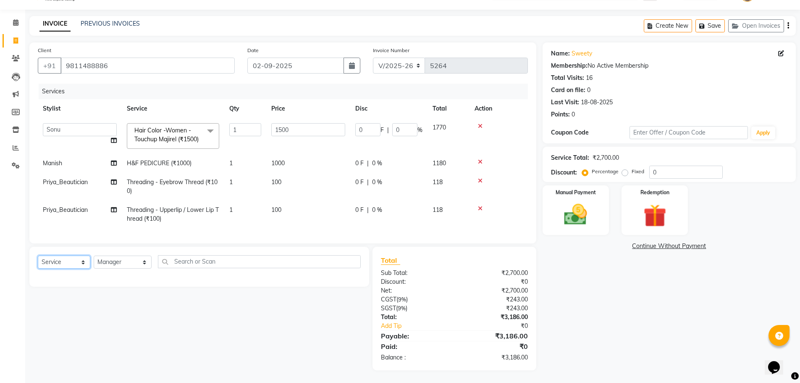
click at [68, 257] on select "Select Service Product Membership Package Voucher Prepaid Gift Card" at bounding box center [64, 261] width 52 height 13
click at [38, 255] on select "Select Service Product Membership Package Voucher Prepaid Gift Card" at bounding box center [64, 261] width 52 height 13
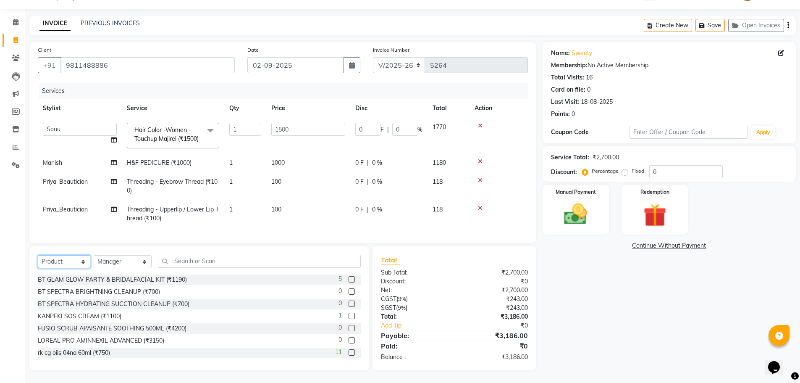
click at [66, 262] on select "Select Service Product Membership Package Voucher Prepaid Gift Card" at bounding box center [64, 261] width 52 height 13
click at [38, 255] on select "Select Service Product Membership Package Voucher Prepaid Gift Card" at bounding box center [64, 261] width 52 height 13
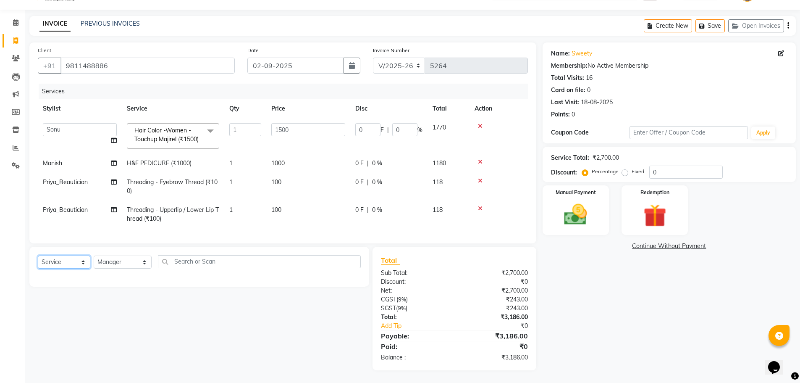
click at [67, 262] on select "Select Service Product Membership Package Voucher Prepaid Gift Card" at bounding box center [64, 261] width 52 height 13
click at [38, 255] on select "Select Service Product Membership Package Voucher Prepaid Gift Card" at bounding box center [64, 261] width 52 height 13
click at [349, 278] on label at bounding box center [352, 279] width 6 height 6
click at [349, 278] on input "checkbox" at bounding box center [351, 279] width 5 height 5
select select "select"
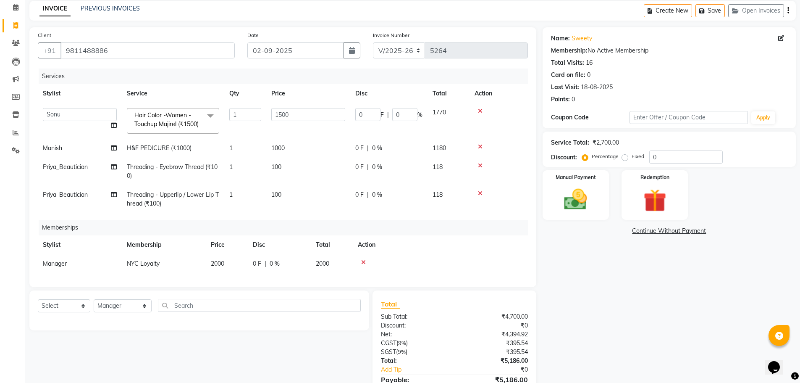
scroll to position [16, 0]
drag, startPoint x: 669, startPoint y: 151, endPoint x: 587, endPoint y: 163, distance: 82.7
click at [588, 163] on div "Percentage Fixed 0" at bounding box center [653, 156] width 139 height 13
type input "2"
type input "30"
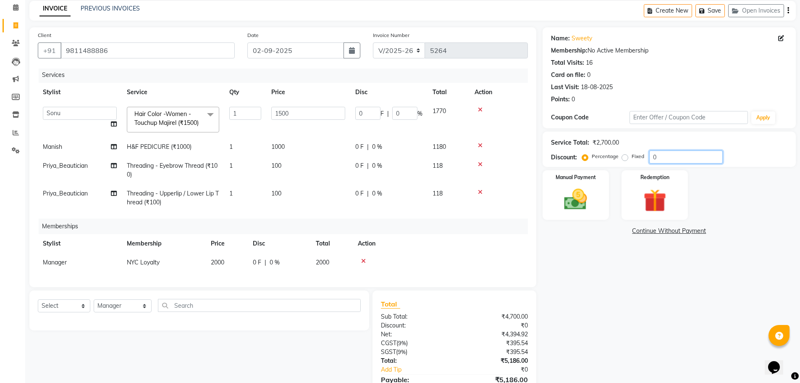
type input "2"
type input "20"
type input "300"
type input "20"
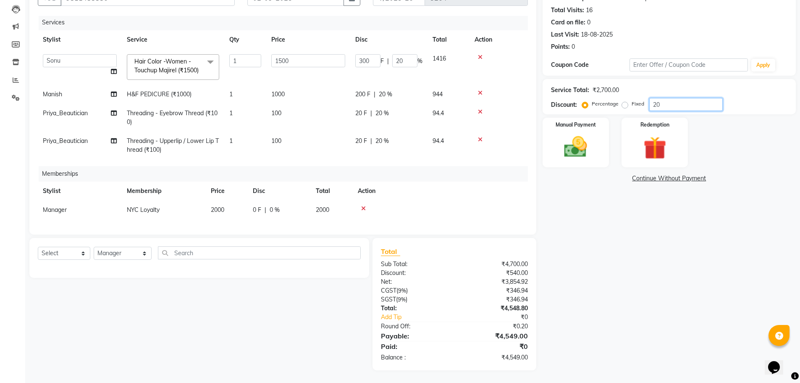
type input "20"
click at [212, 206] on span "2000" at bounding box center [217, 210] width 13 height 8
select select "43237"
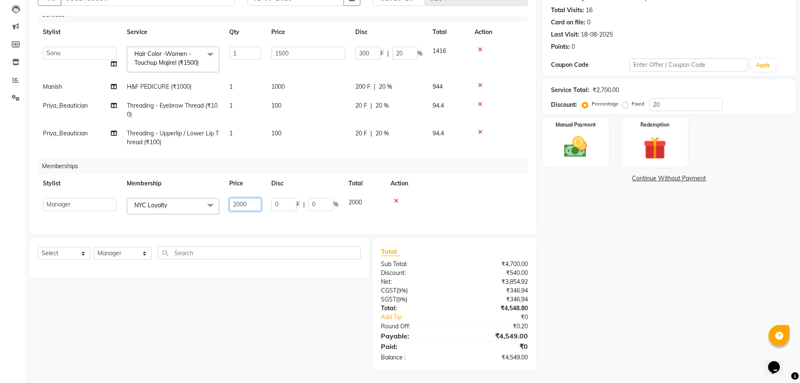
drag, startPoint x: 260, startPoint y: 203, endPoint x: 129, endPoint y: 206, distance: 130.6
click at [129, 206] on tr "AMIR_PDCT aniket_ASST AZAD_ASST Deepak Thakur Faiz khan FARHAN Hitashi Inventor…" at bounding box center [283, 206] width 490 height 26
type input "1500"
click at [590, 249] on div "Name: Sweety Membership: No Active Membership Total Visits: 16 Card on file: 0 …" at bounding box center [673, 172] width 260 height 395
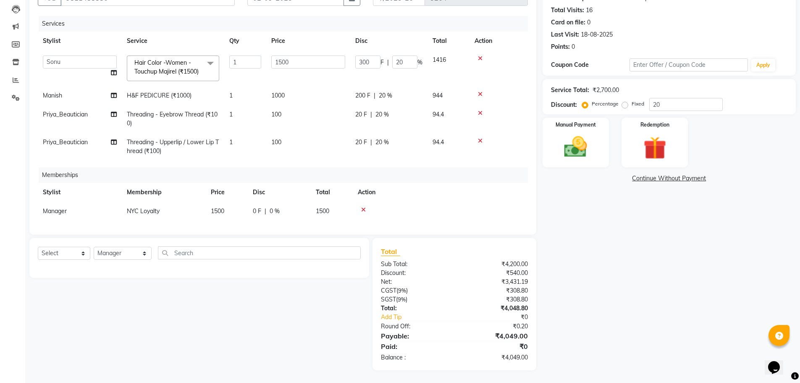
scroll to position [0, 0]
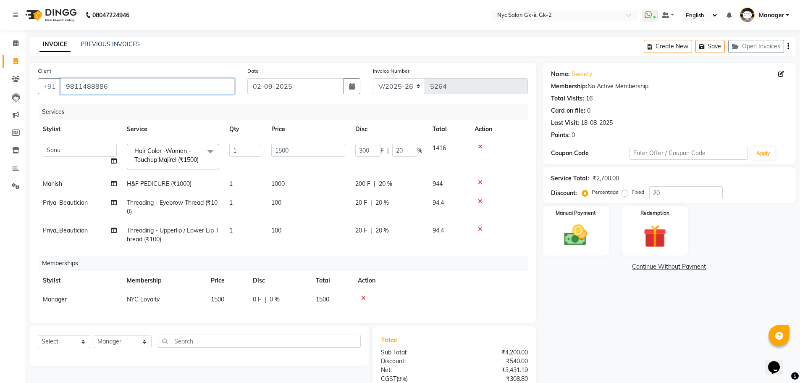
drag, startPoint x: 118, startPoint y: 88, endPoint x: 24, endPoint y: 84, distance: 93.7
click at [24, 84] on div "Client +91 9811488886 Date 02-09-2025 Invoice Number V/2025 V/2025-26 5264 Serv…" at bounding box center [282, 260] width 519 height 395
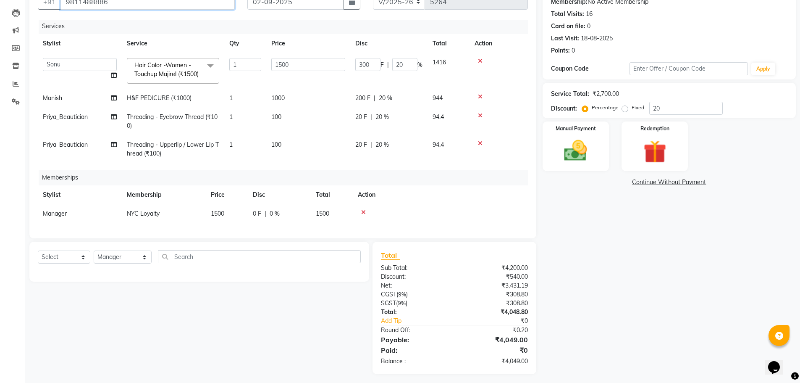
scroll to position [88, 0]
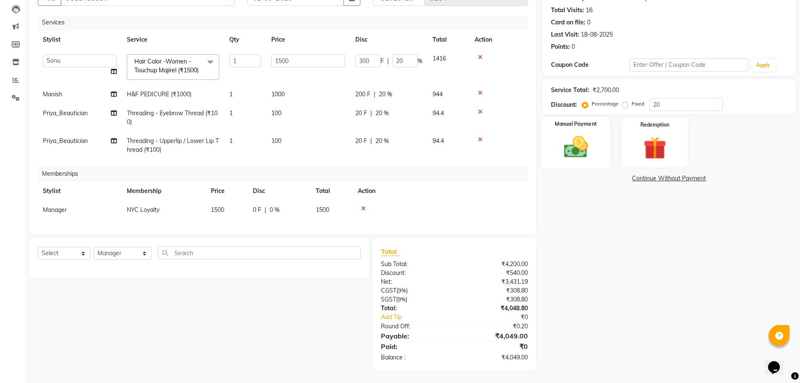
click at [580, 150] on img at bounding box center [575, 146] width 39 height 27
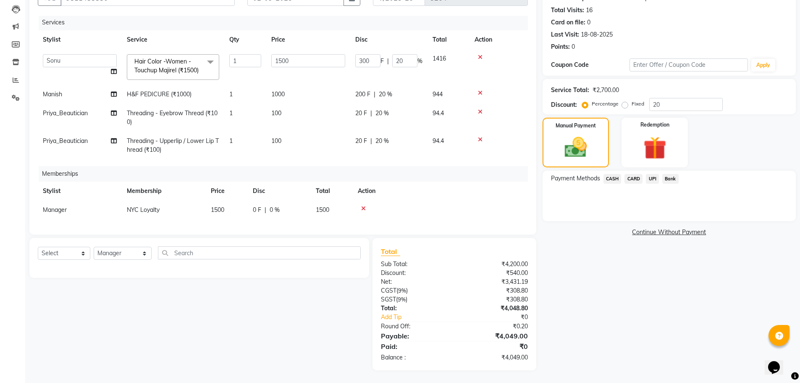
click at [634, 180] on span "CARD" at bounding box center [633, 179] width 18 height 10
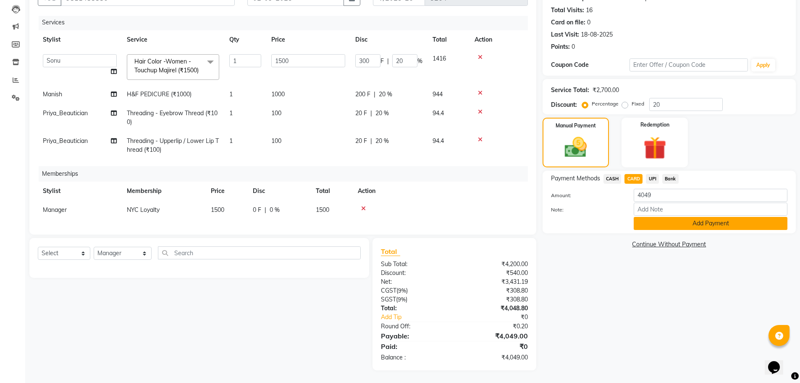
click at [668, 222] on button "Add Payment" at bounding box center [711, 223] width 154 height 13
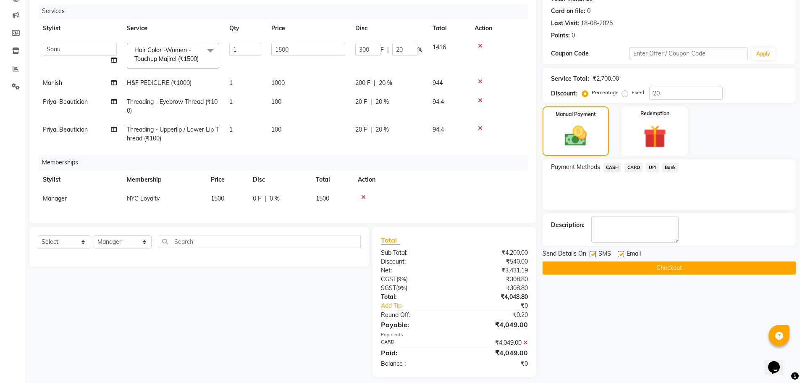
scroll to position [106, 0]
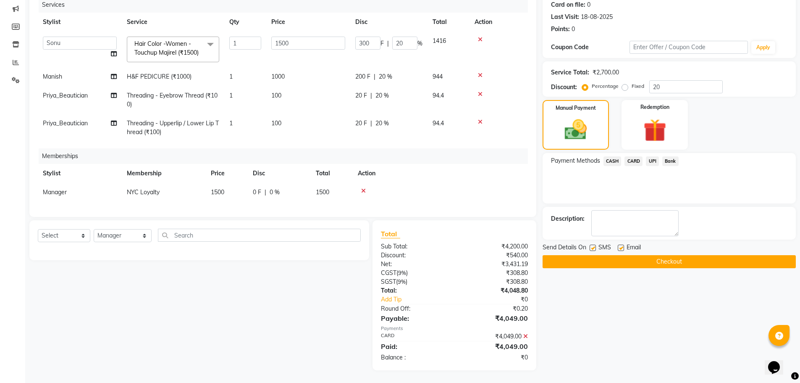
click at [691, 265] on button "Checkout" at bounding box center [669, 261] width 253 height 13
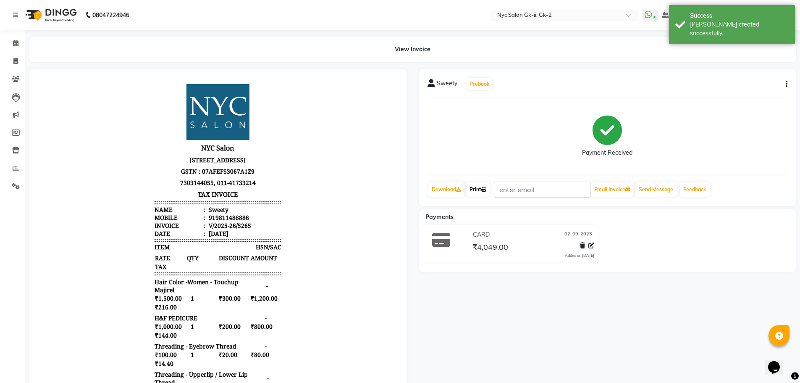
click at [485, 186] on link "Print" at bounding box center [478, 189] width 24 height 14
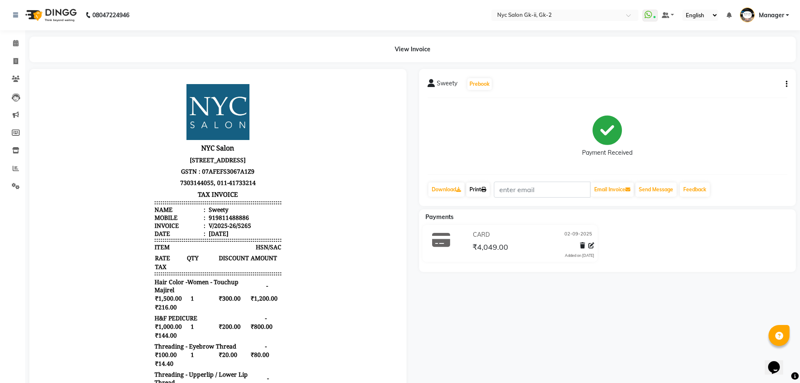
click at [473, 193] on link "Print" at bounding box center [478, 189] width 24 height 14
click at [477, 186] on link "Print" at bounding box center [478, 189] width 24 height 14
click at [12, 45] on span at bounding box center [15, 44] width 15 height 10
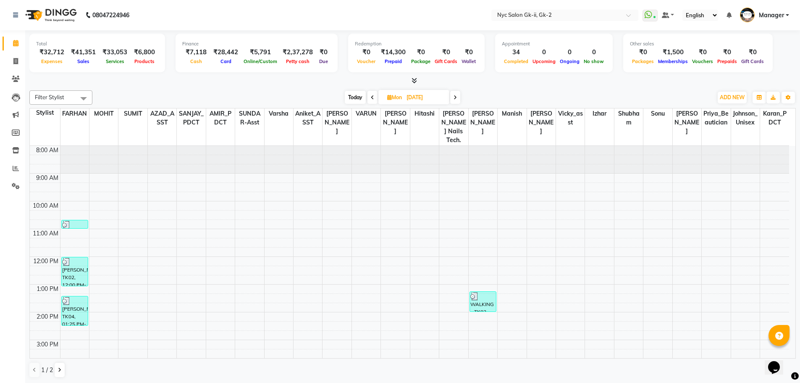
click at [180, 81] on div at bounding box center [412, 80] width 766 height 9
click at [195, 85] on div "Total ₹29,972 Expenses ₹26,298 Sales ₹19,501 Services ₹6,800 Products Finance ₹…" at bounding box center [412, 206] width 775 height 353
click at [738, 92] on button "ADD NEW Toggle Dropdown" at bounding box center [732, 98] width 29 height 12
click at [694, 132] on link "Add Expense" at bounding box center [713, 135] width 66 height 11
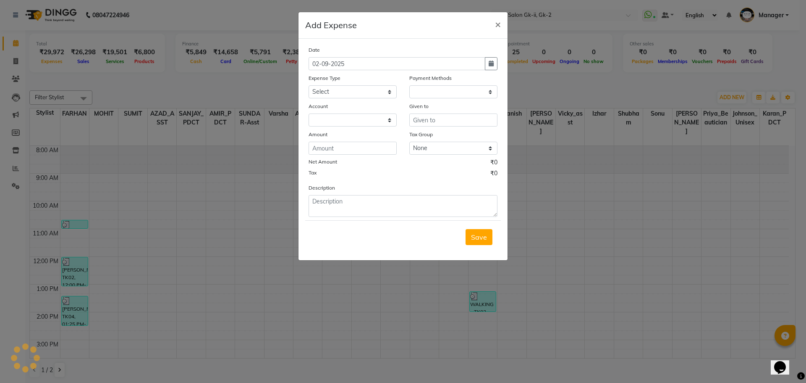
select select "1"
select select "4911"
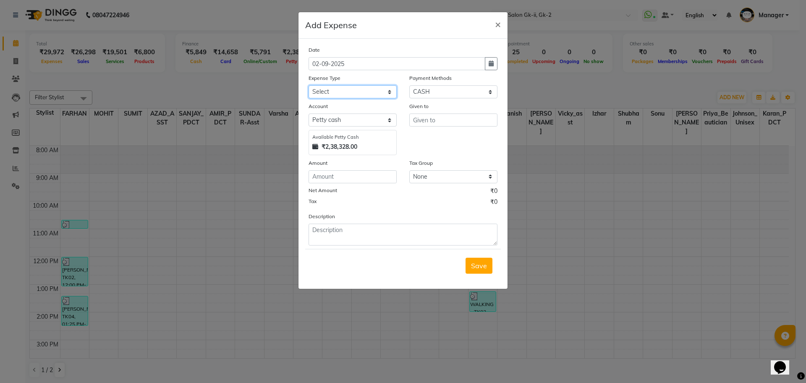
drag, startPoint x: 368, startPoint y: 89, endPoint x: 368, endPoint y: 97, distance: 7.6
click at [368, 89] on select "Select Advance Salary Bank charges Car maintenance cash handover Cash transfer …" at bounding box center [353, 91] width 88 height 13
select select "14809"
click at [309, 85] on select "Select Advance Salary Bank charges Car maintenance cash handover Cash transfer …" at bounding box center [353, 91] width 88 height 13
click at [345, 176] on input "number" at bounding box center [353, 176] width 88 height 13
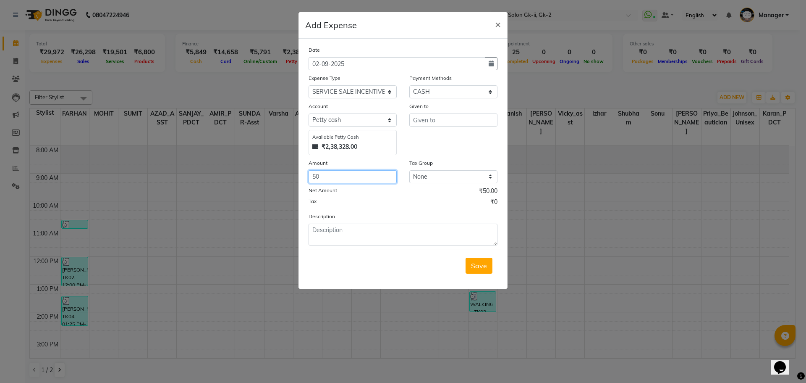
type input "50"
click at [446, 125] on input "text" at bounding box center [453, 119] width 88 height 13
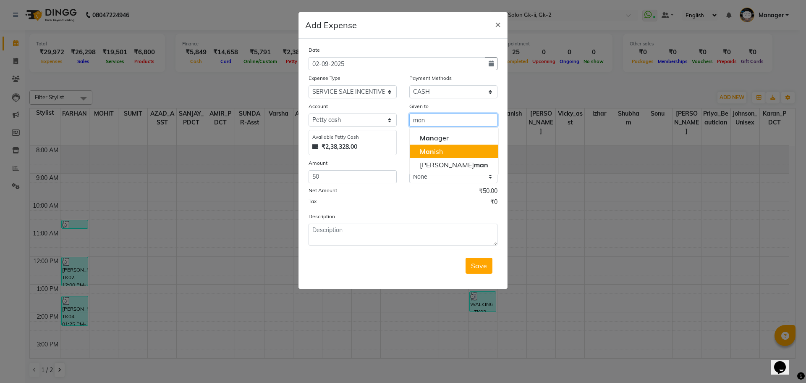
click at [448, 152] on button "Man ish" at bounding box center [454, 150] width 89 height 13
type input "Manish"
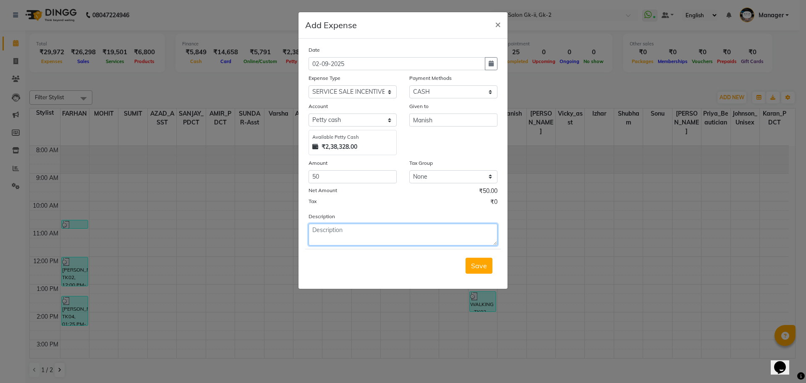
click at [390, 230] on textarea at bounding box center [403, 234] width 189 height 22
type textarea "1-pedi@1000"
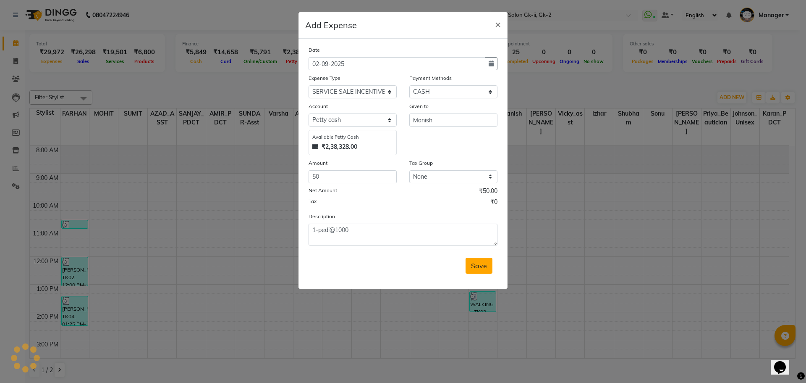
click at [480, 258] on button "Save" at bounding box center [479, 265] width 27 height 16
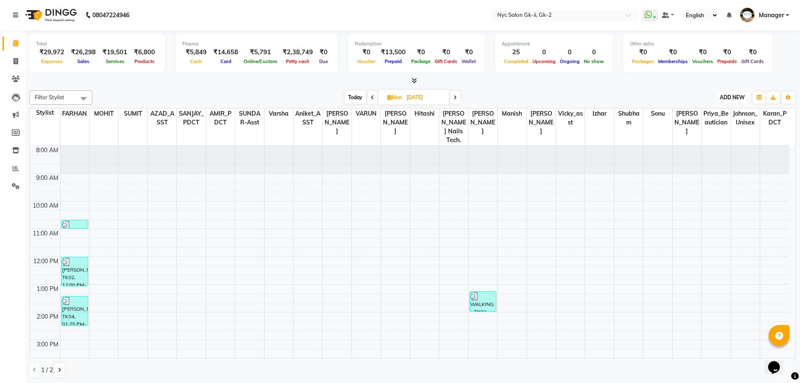
click at [720, 94] on span "ADD NEW" at bounding box center [732, 97] width 25 height 6
click at [703, 135] on link "Add Expense" at bounding box center [713, 135] width 66 height 11
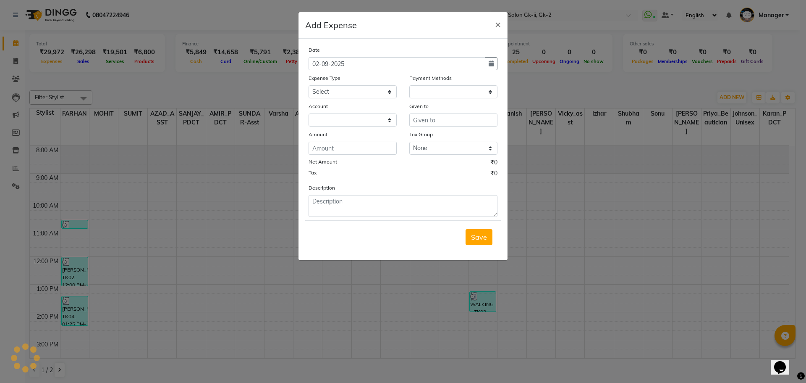
select select "1"
select select "4911"
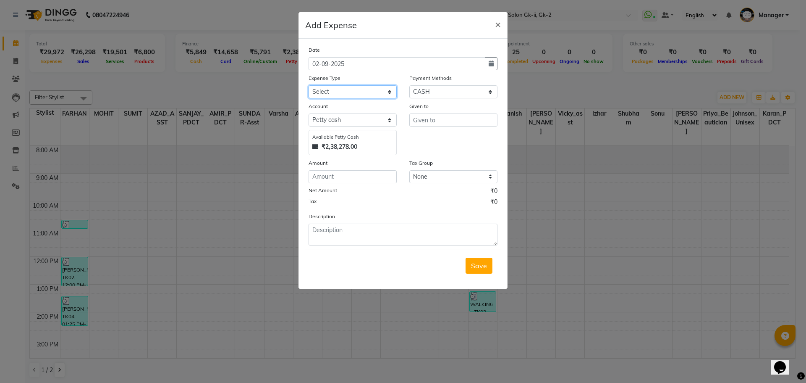
click at [350, 92] on select "Select Advance Salary Bank charges Car maintenance cash handover Cash transfer …" at bounding box center [353, 91] width 88 height 13
select select "13820"
click at [309, 85] on select "Select Advance Salary Bank charges Car maintenance cash handover Cash transfer …" at bounding box center [353, 91] width 88 height 13
click at [356, 179] on input "number" at bounding box center [353, 176] width 88 height 13
type input "1000"
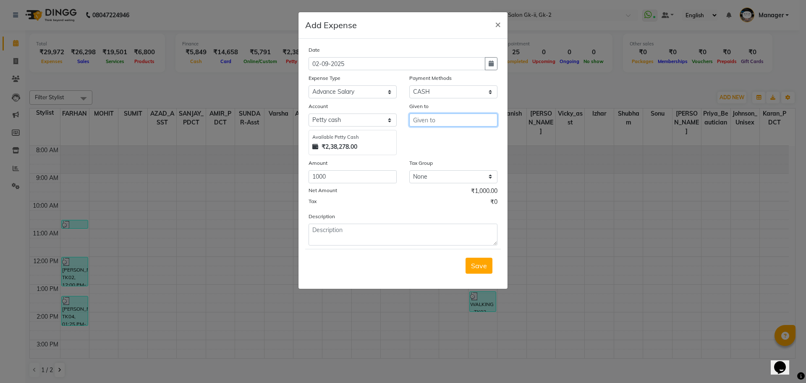
click at [432, 114] on input "text" at bounding box center [453, 119] width 88 height 13
click at [437, 152] on ngb-highlight "Man ish" at bounding box center [431, 151] width 23 height 8
type input "Manish"
click at [360, 247] on form "Date [DATE] Expense Type Select Advance Salary Bank charges Car maintenance cas…" at bounding box center [403, 163] width 196 height 236
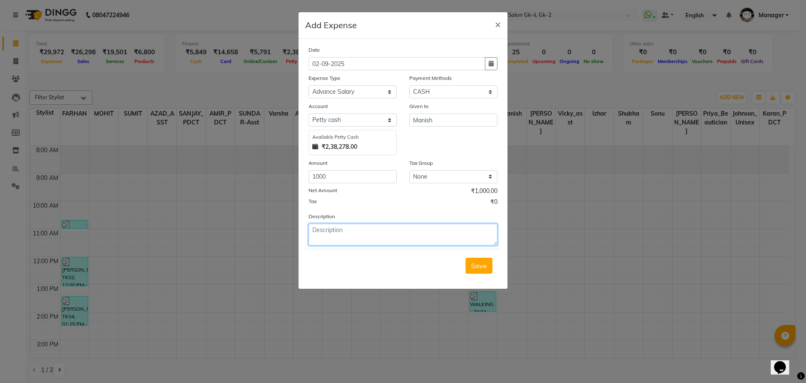
click at [374, 240] on textarea at bounding box center [403, 234] width 189 height 22
type textarea "advance@september"
click at [477, 264] on span "Save" at bounding box center [479, 265] width 16 height 8
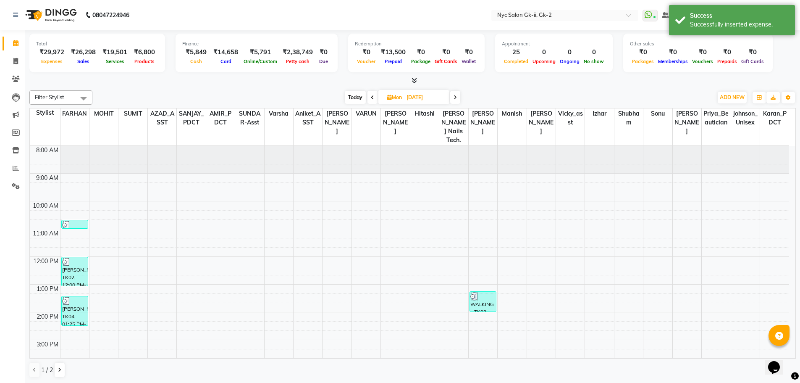
click at [290, 89] on div "Filter Stylist Select All AMIR_PDCT aniket_ASST AZAD_ASST [PERSON_NAME] [PERSON…" at bounding box center [412, 234] width 766 height 294
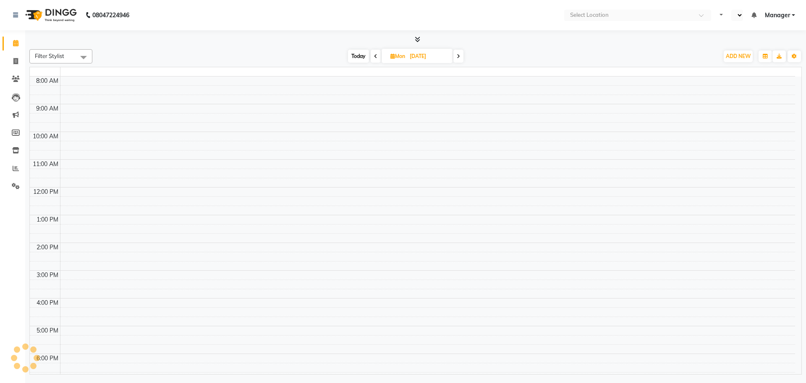
select select "en"
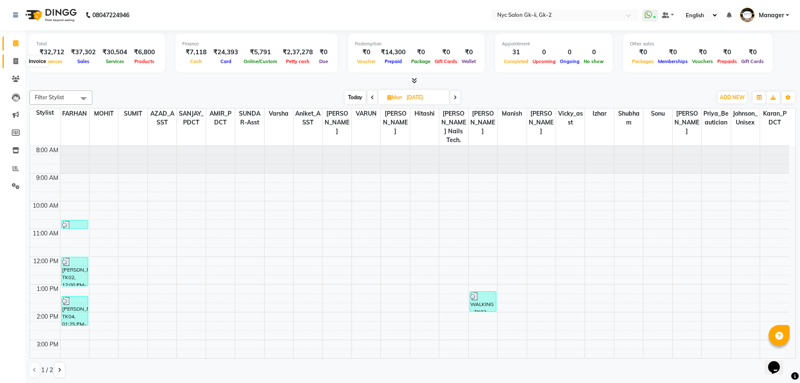
click at [14, 58] on icon at bounding box center [15, 61] width 5 height 6
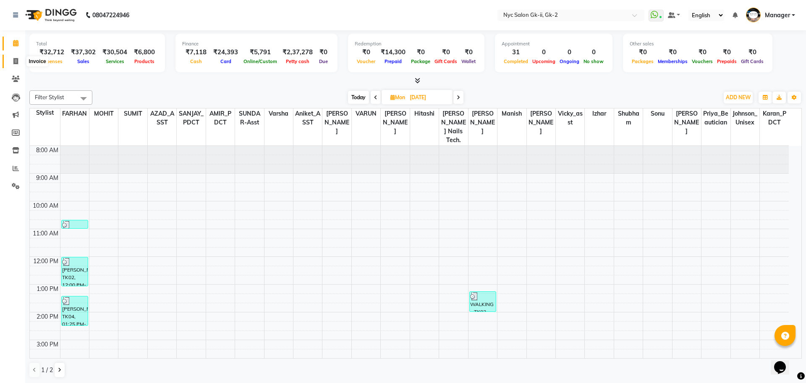
select select "5936"
select select "service"
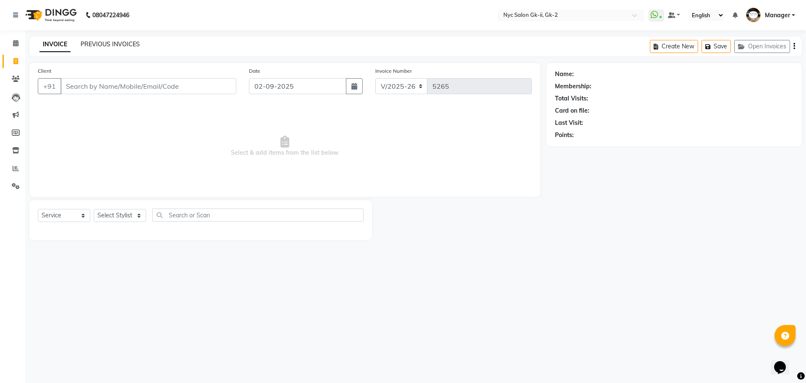
click at [129, 42] on link "PREVIOUS INVOICES" at bounding box center [110, 44] width 59 height 8
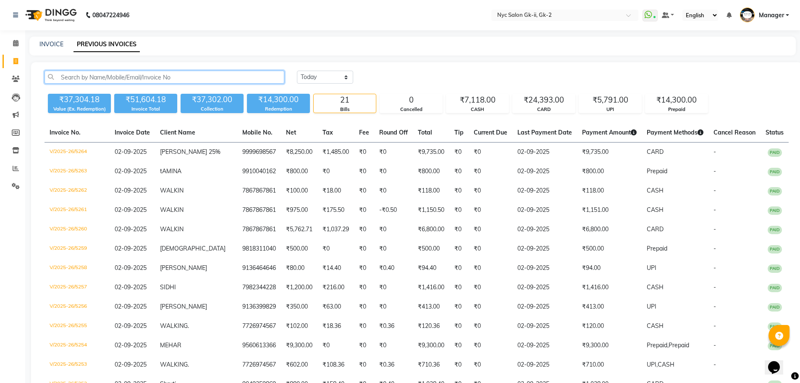
click at [142, 77] on input "text" at bounding box center [165, 77] width 240 height 13
paste input "9811488886"
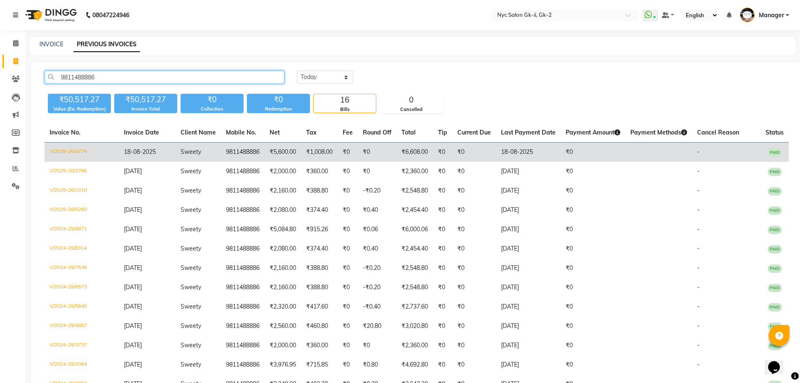
type input "9811488886"
click at [109, 153] on td "V/2025-26/4774" at bounding box center [82, 152] width 74 height 20
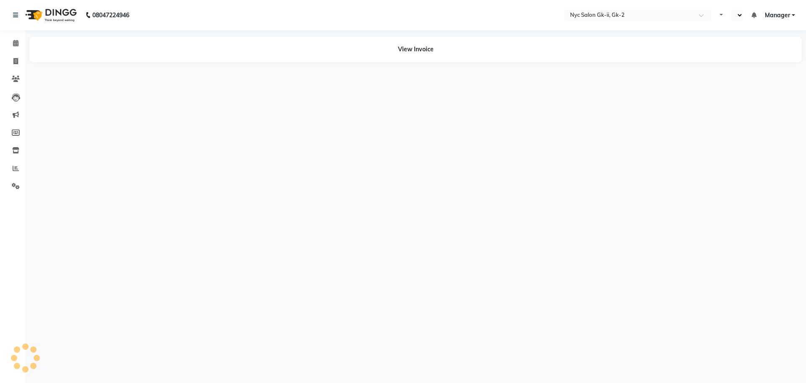
select select "en"
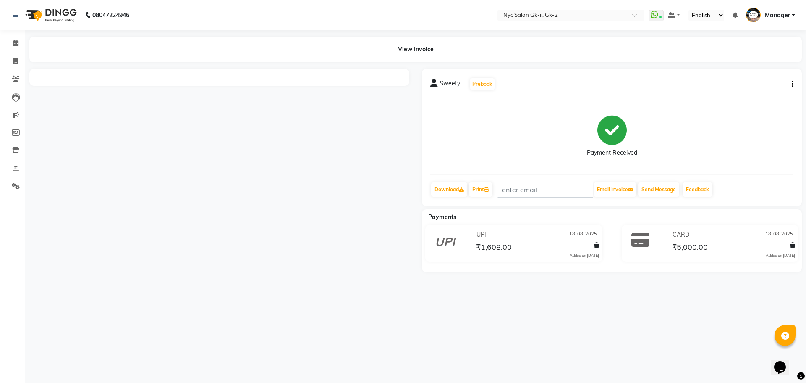
click at [792, 84] on icon "button" at bounding box center [793, 84] width 2 height 0
click at [734, 89] on div "Edit Invoice" at bounding box center [751, 89] width 58 height 10
select select "service"
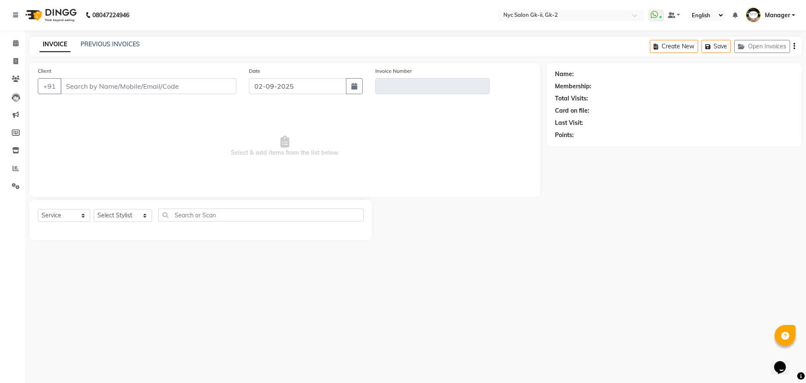
type input "9811488886"
type input "V/2025-26/4774"
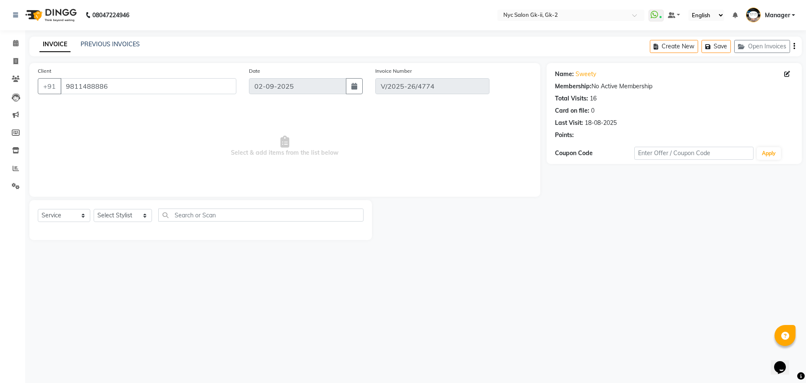
type input "18-08-2025"
select select "select"
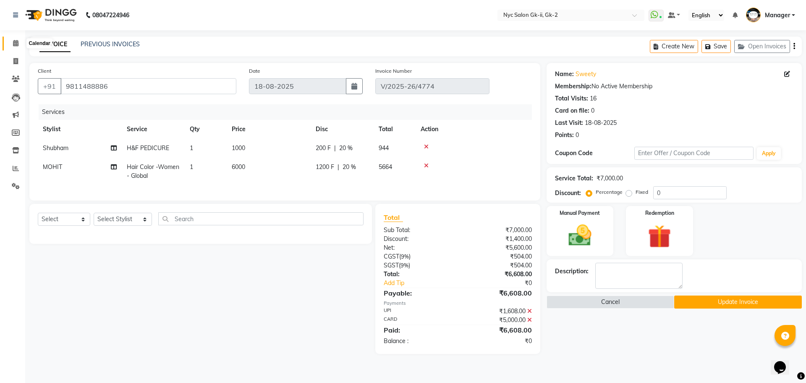
click at [18, 41] on icon at bounding box center [15, 43] width 5 height 6
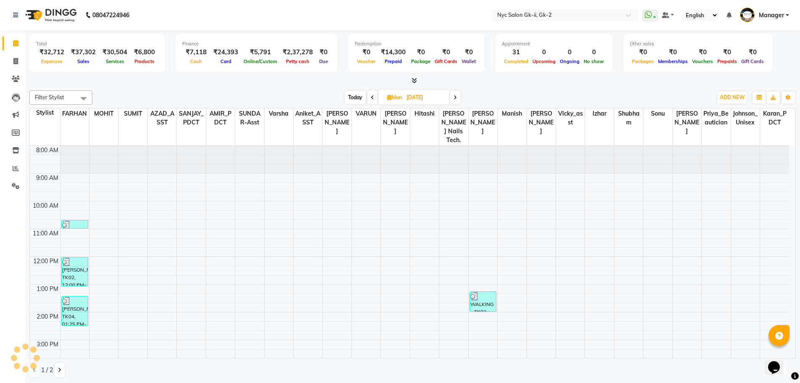
drag, startPoint x: 294, startPoint y: 89, endPoint x: 277, endPoint y: 115, distance: 31.3
click at [293, 89] on div "Filter Stylist Select All AMIR_PDCT aniket_ASST AZAD_ASST Deepak Thakur Faiz kh…" at bounding box center [412, 234] width 766 height 294
click at [554, 86] on div "Total ₹32,712 Expenses ₹41,351 Sales ₹33,053 Services ₹6,800 Products Finance ₹…" at bounding box center [412, 206] width 775 height 353
click at [270, 89] on div "Filter Stylist Select All AMIR_PDCT aniket_ASST AZAD_ASST Deepak Thakur Faiz kh…" at bounding box center [412, 234] width 766 height 294
click at [18, 39] on span at bounding box center [15, 44] width 15 height 10
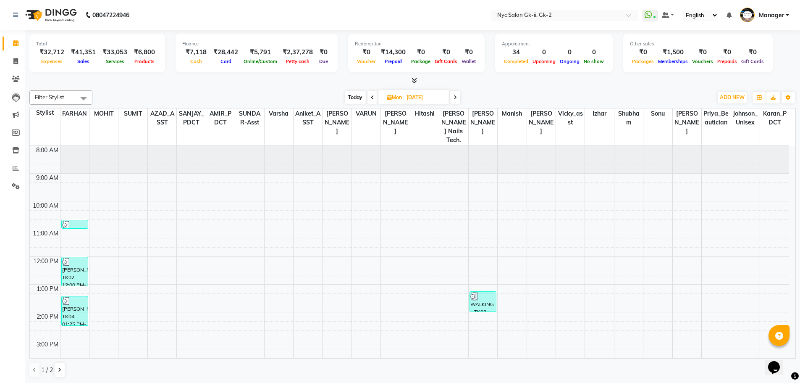
click at [173, 94] on div "Today Mon 25-08-2025" at bounding box center [403, 97] width 612 height 13
click at [735, 98] on span "ADD NEW" at bounding box center [732, 97] width 25 height 6
click at [716, 134] on link "Add Expense" at bounding box center [713, 135] width 66 height 11
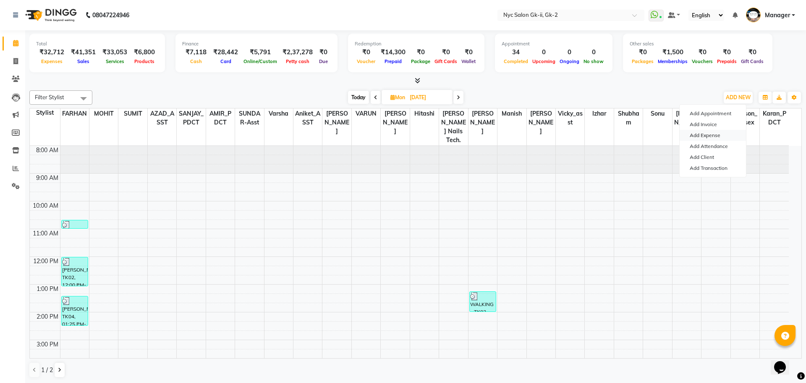
select select "4912"
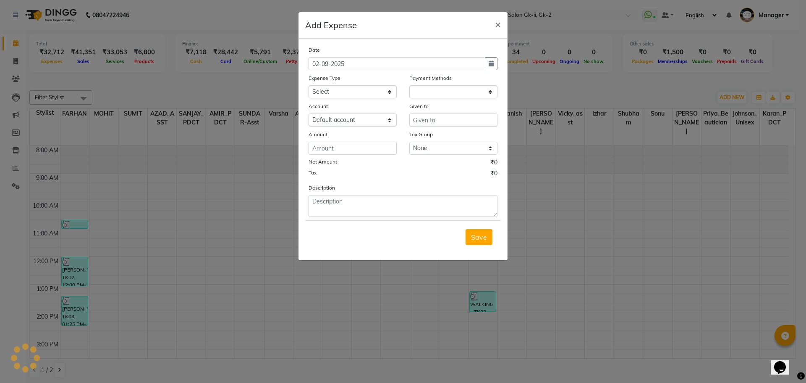
select select "1"
select select "4911"
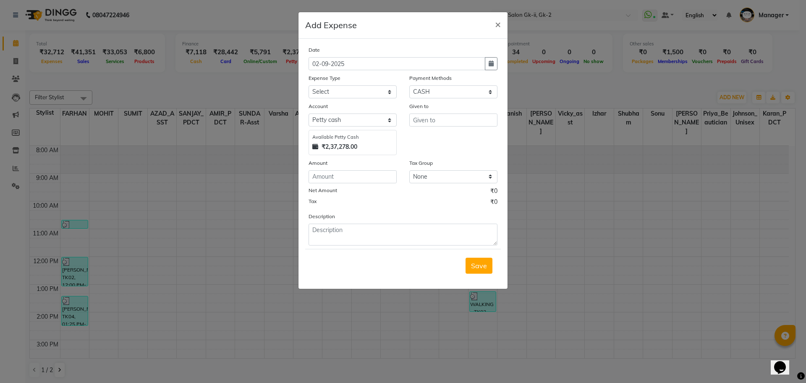
click at [344, 84] on div "Expense Type" at bounding box center [353, 79] width 88 height 12
click at [351, 92] on select "Select Advance Salary Bank charges Car maintenance cash handover Cash transfer …" at bounding box center [353, 91] width 88 height 13
select select "13832"
click at [309, 85] on select "Select Advance Salary Bank charges Car maintenance cash handover Cash transfer …" at bounding box center [353, 91] width 88 height 13
click at [359, 176] on input "number" at bounding box center [353, 176] width 88 height 13
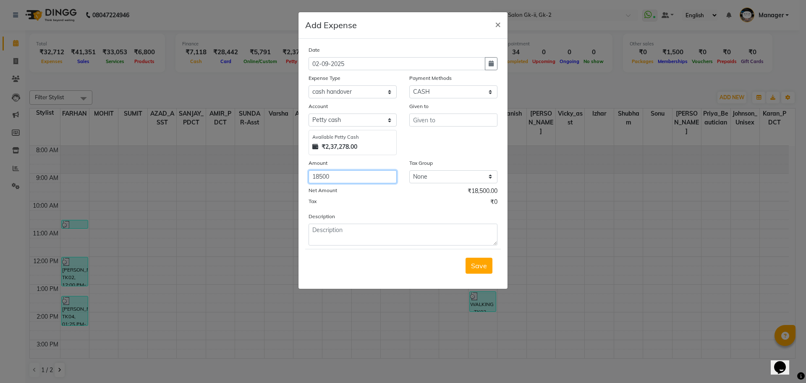
type input "18500"
click at [436, 125] on input "text" at bounding box center [453, 119] width 88 height 13
click at [432, 138] on ngb-highlight "Hit ashi" at bounding box center [431, 138] width 22 height 8
type input "Hitashi"
click at [411, 236] on textarea at bounding box center [403, 234] width 189 height 22
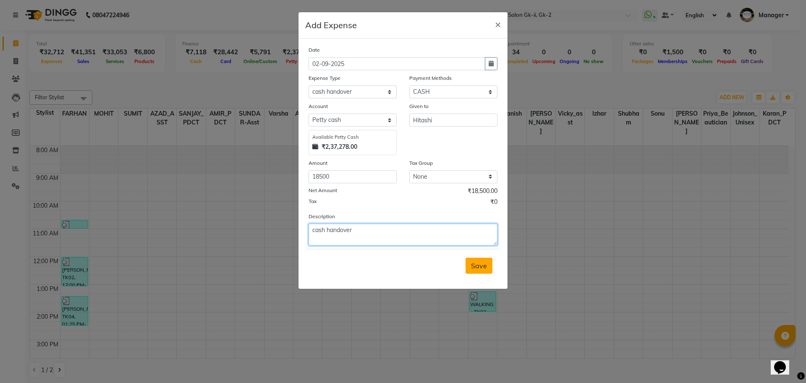
type textarea "cash handover"
click at [480, 261] on span "Save" at bounding box center [479, 265] width 16 height 8
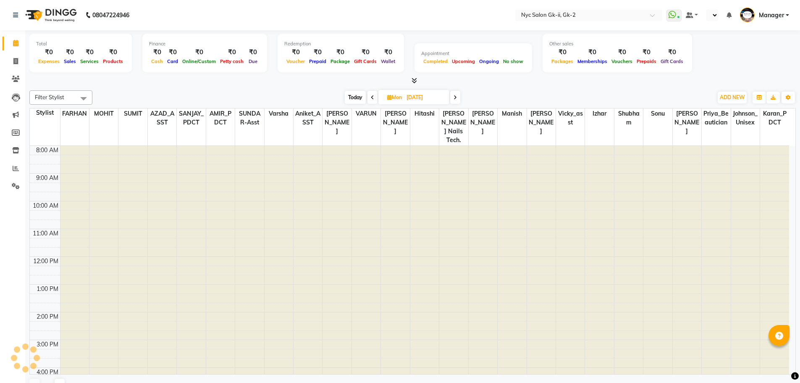
select select "en"
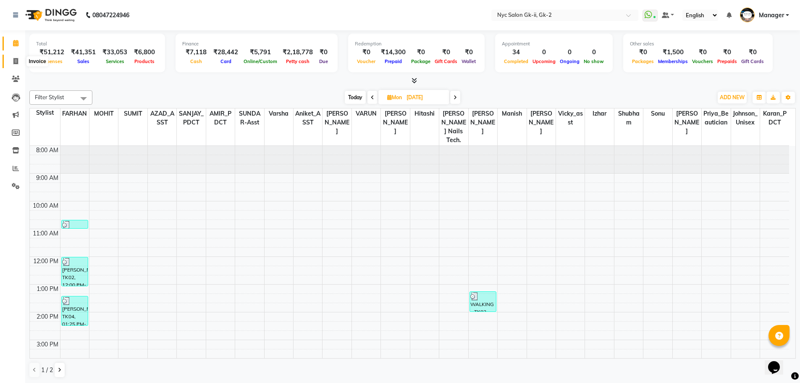
drag, startPoint x: 20, startPoint y: 57, endPoint x: 46, endPoint y: 56, distance: 26.5
click at [20, 57] on span at bounding box center [15, 62] width 15 height 10
select select "service"
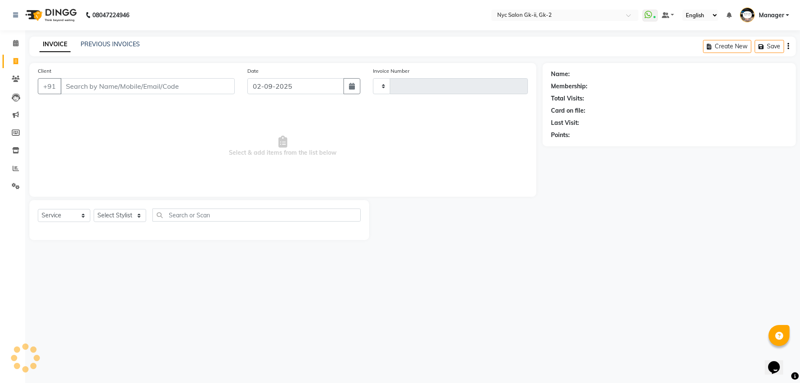
type input "5266"
select select "5936"
click at [134, 45] on link "PREVIOUS INVOICES" at bounding box center [110, 44] width 59 height 8
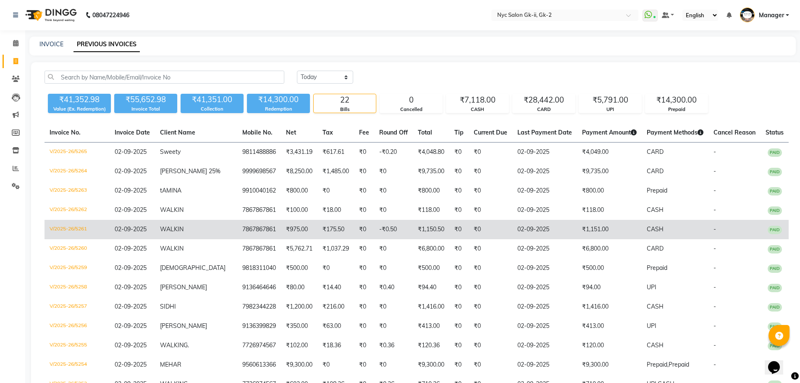
click at [647, 233] on span "CASH" at bounding box center [655, 229] width 17 height 8
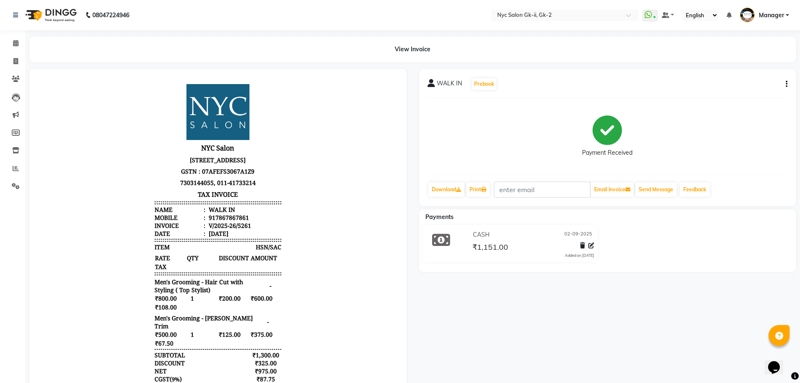
click at [786, 84] on icon "button" at bounding box center [787, 84] width 2 height 0
click at [737, 85] on div "Edit Invoice" at bounding box center [745, 89] width 58 height 10
select select "service"
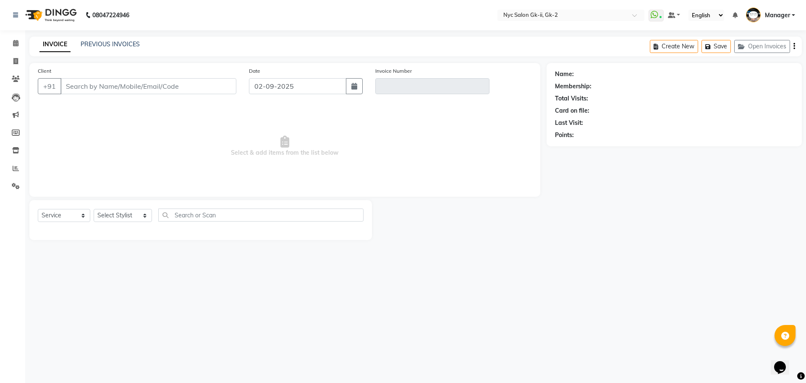
type input "7867867861"
type input "V/2025-26/5261"
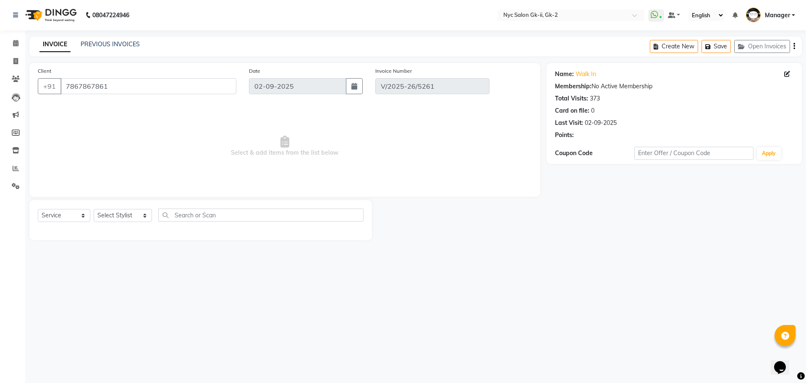
select select "select"
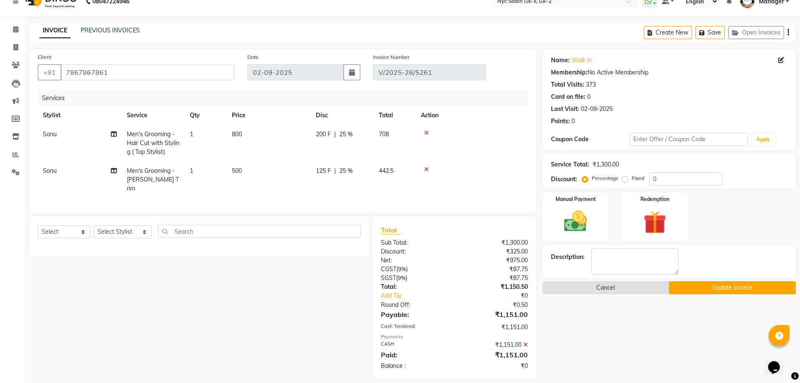
scroll to position [20, 0]
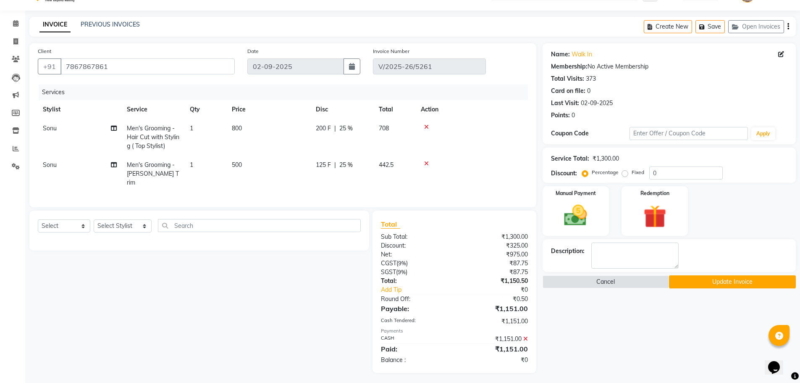
drag, startPoint x: 528, startPoint y: 336, endPoint x: 529, endPoint y: 326, distance: 9.7
click at [528, 336] on div "₹1,151.00" at bounding box center [494, 338] width 80 height 9
click at [525, 336] on icon at bounding box center [525, 339] width 5 height 6
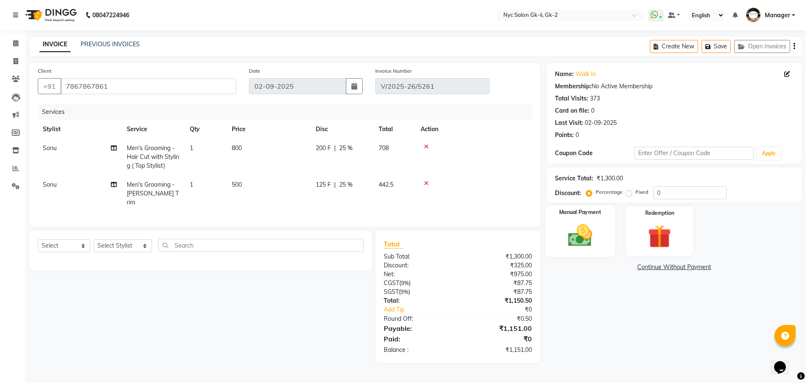
click at [585, 233] on img at bounding box center [580, 235] width 39 height 28
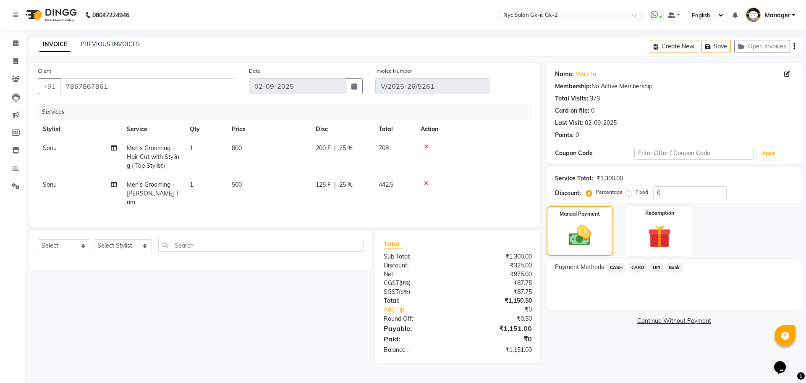
click at [639, 265] on span "CARD" at bounding box center [638, 267] width 18 height 10
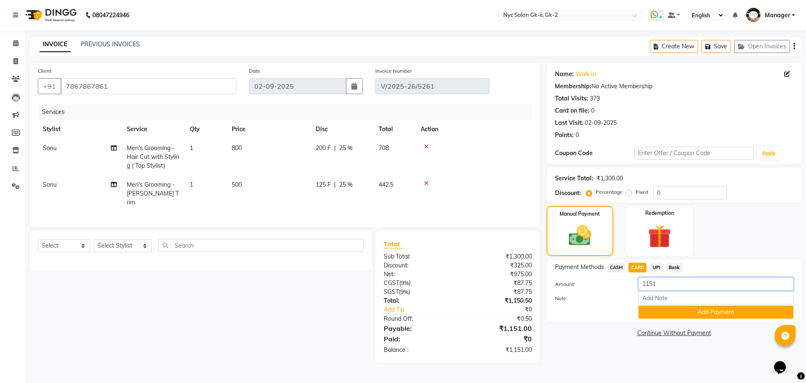
drag, startPoint x: 677, startPoint y: 281, endPoint x: 565, endPoint y: 281, distance: 112.1
click at [565, 281] on div "Amount: 1151" at bounding box center [674, 284] width 251 height 14
type input "239"
click at [737, 313] on button "Add Payment" at bounding box center [716, 311] width 155 height 13
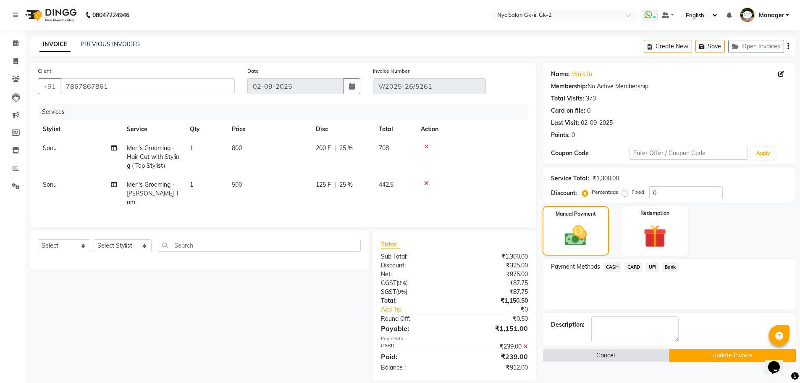
click at [610, 266] on span "CASH" at bounding box center [612, 267] width 18 height 10
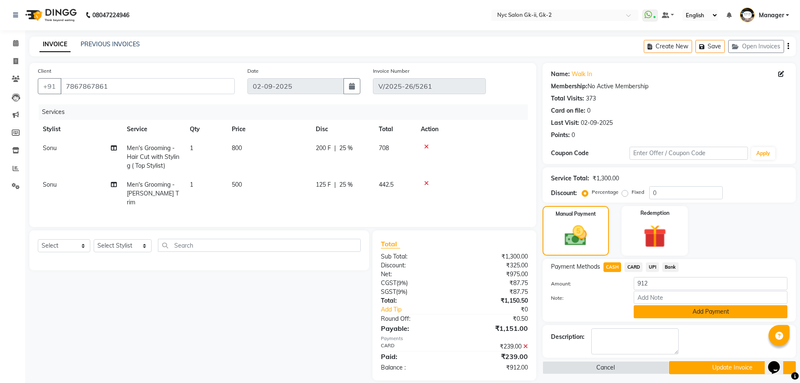
click at [674, 307] on button "Add Payment" at bounding box center [711, 311] width 154 height 13
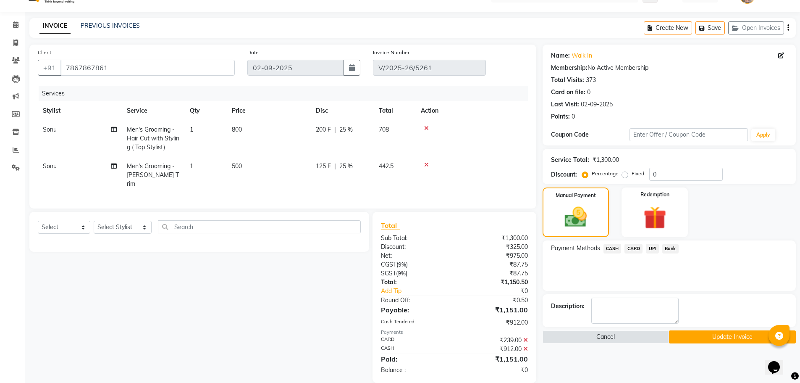
scroll to position [29, 0]
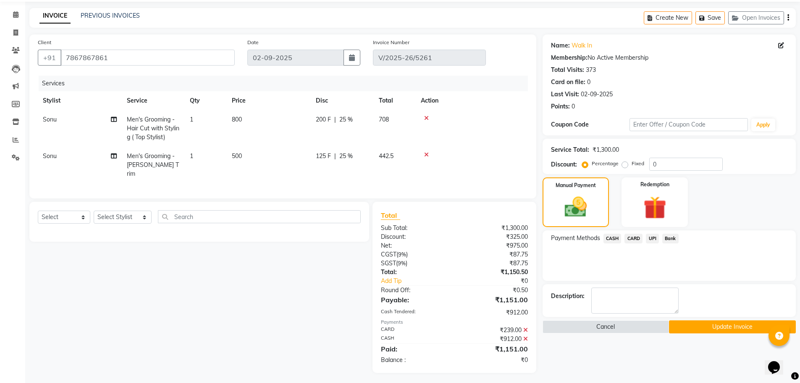
click at [688, 322] on button "Update Invoice" at bounding box center [732, 326] width 127 height 13
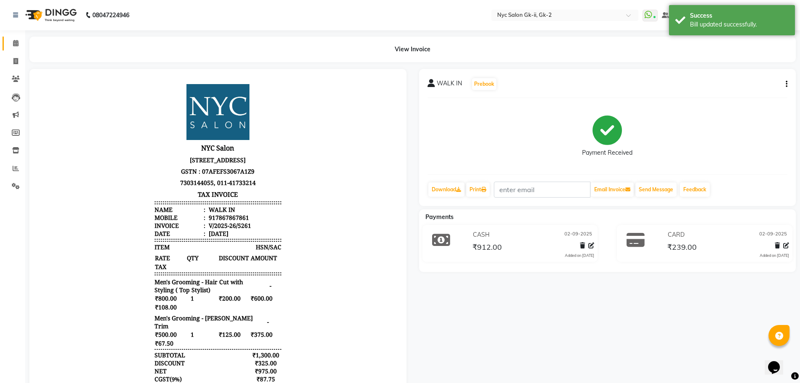
click at [8, 44] on link "Calendar" at bounding box center [13, 44] width 20 height 14
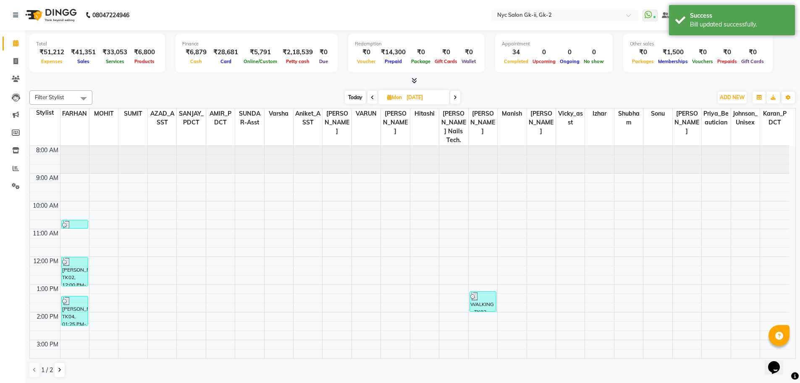
click at [125, 92] on div "Today Mon 25-08-2025" at bounding box center [403, 97] width 612 height 13
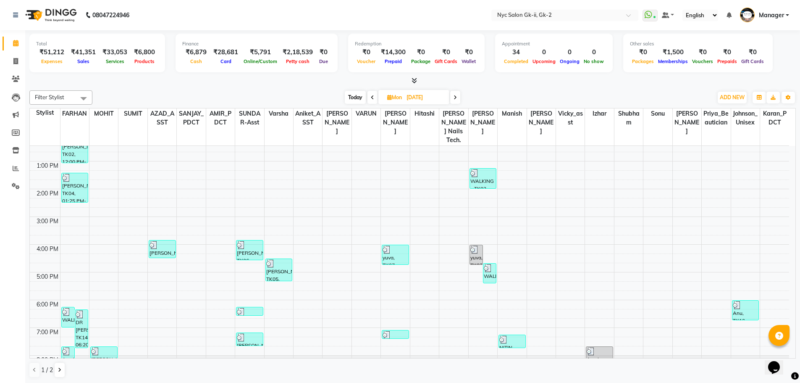
click at [109, 80] on div at bounding box center [412, 80] width 766 height 9
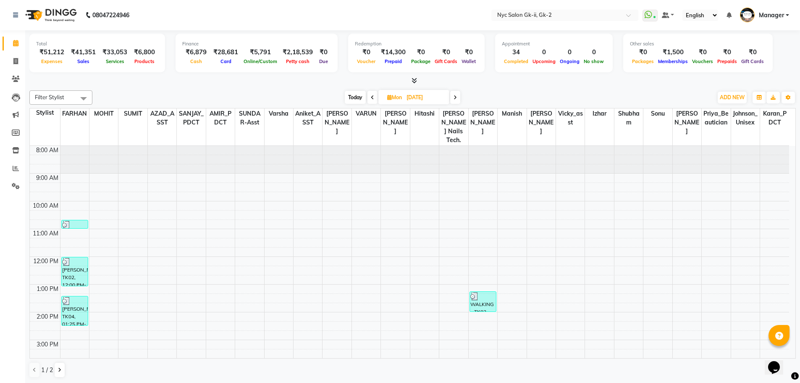
click at [416, 81] on icon at bounding box center [414, 80] width 5 height 6
